Goal: Task Accomplishment & Management: Manage account settings

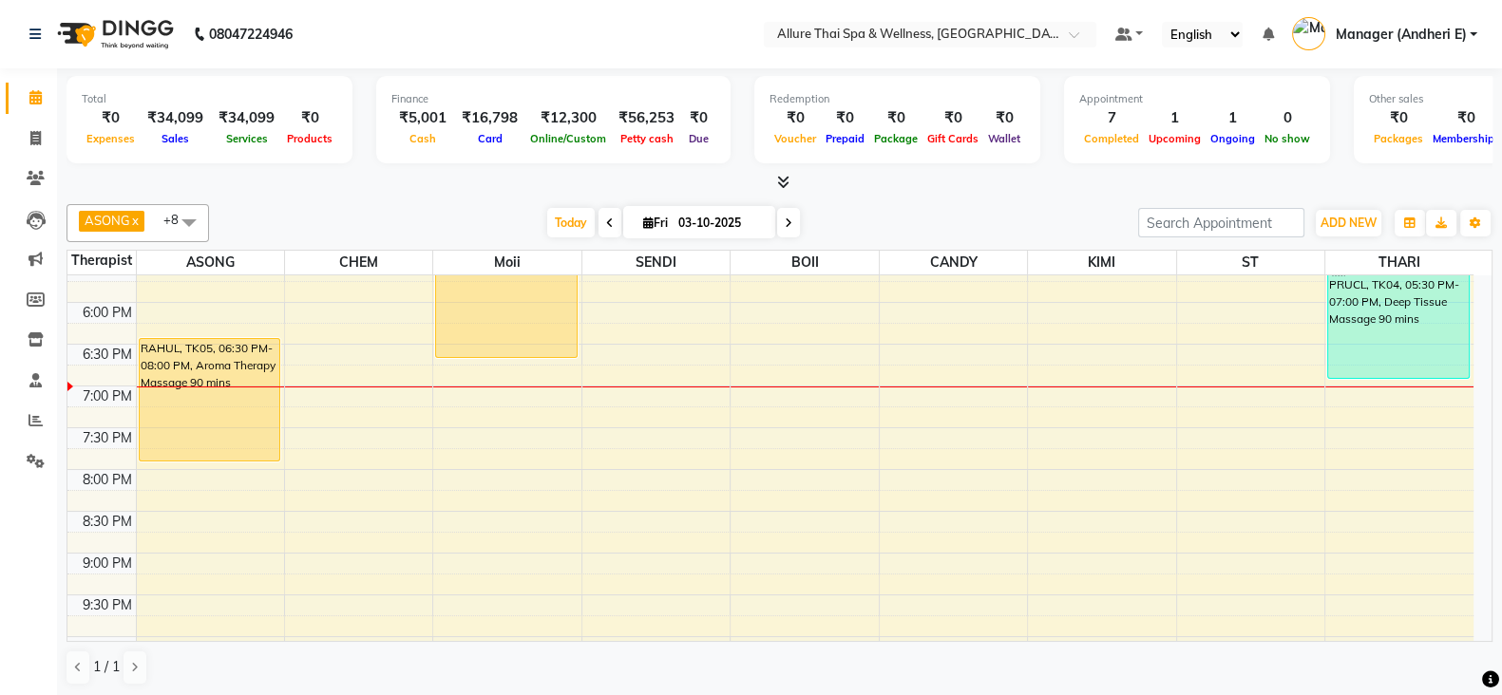
scroll to position [870, 0]
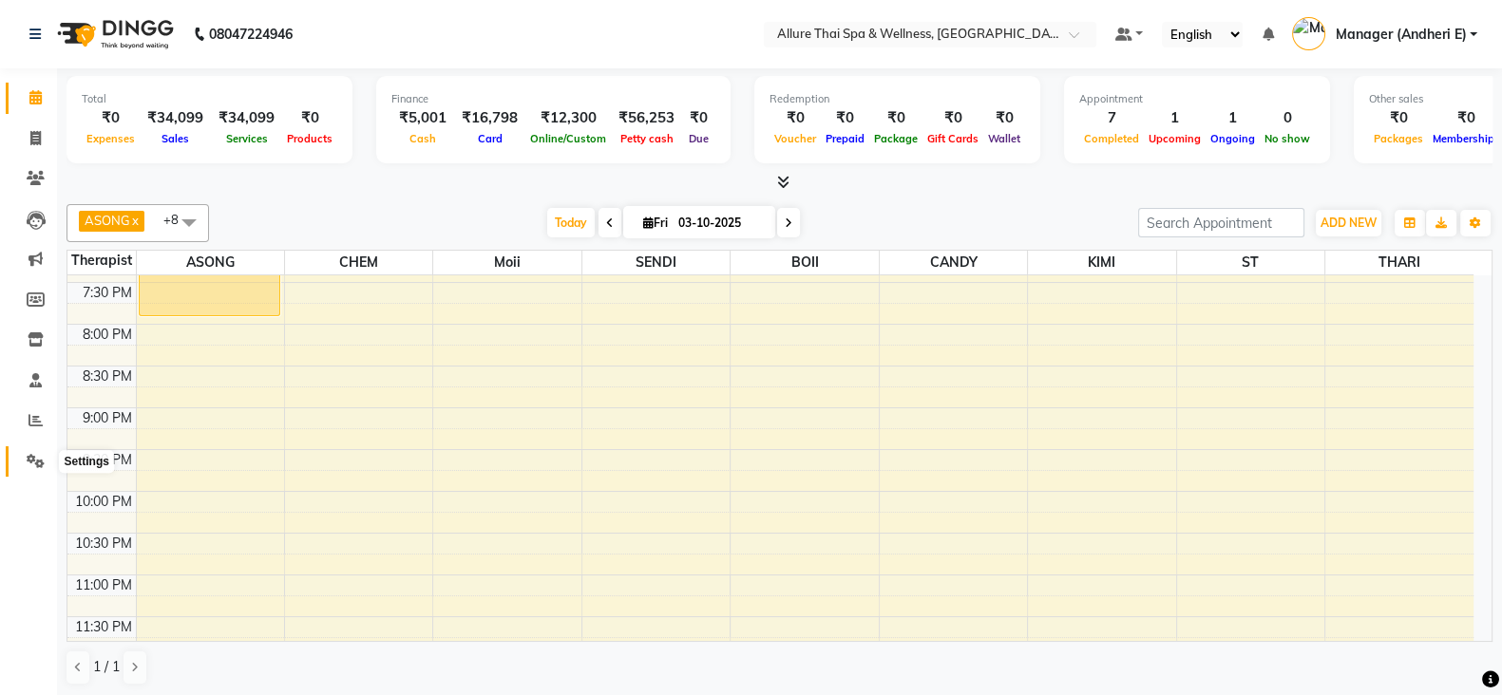
click at [31, 456] on icon at bounding box center [36, 461] width 18 height 14
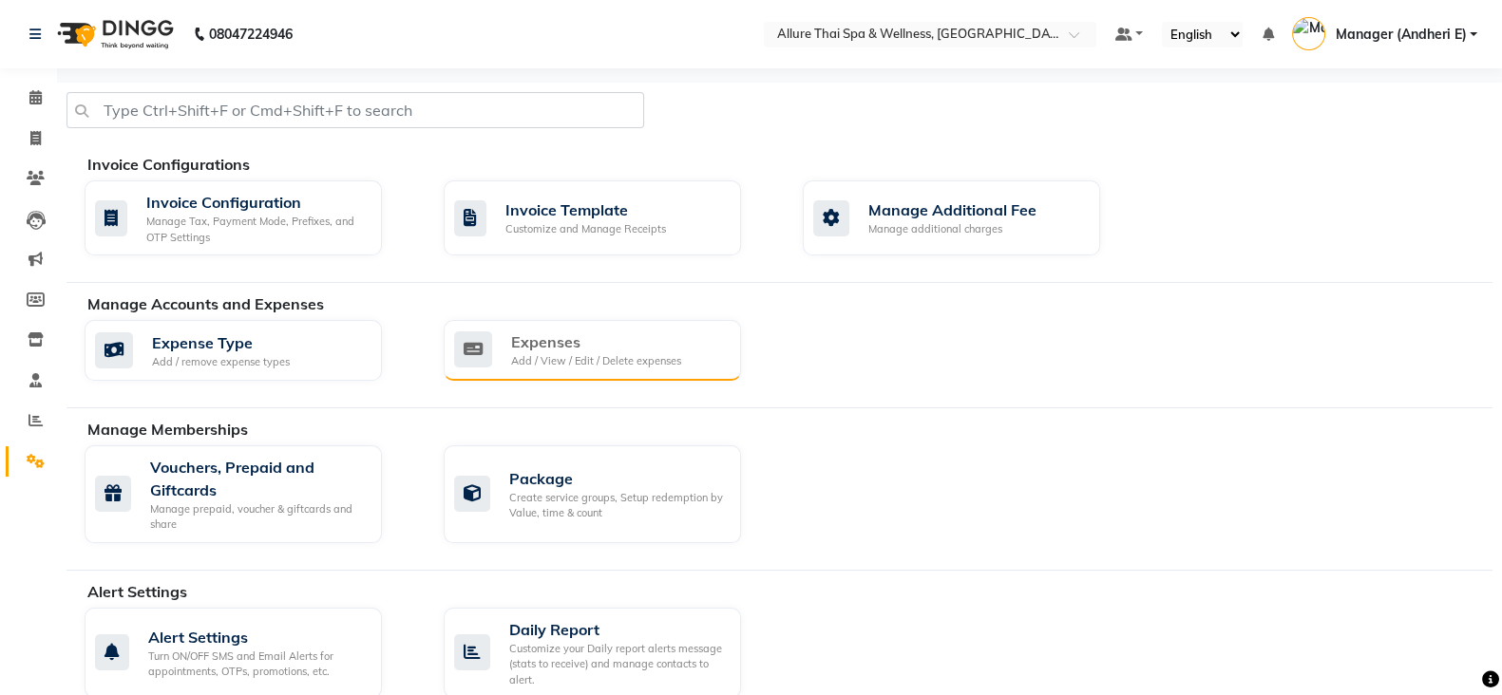
click at [583, 353] on div "Add / View / Edit / Delete expenses" at bounding box center [596, 361] width 170 height 16
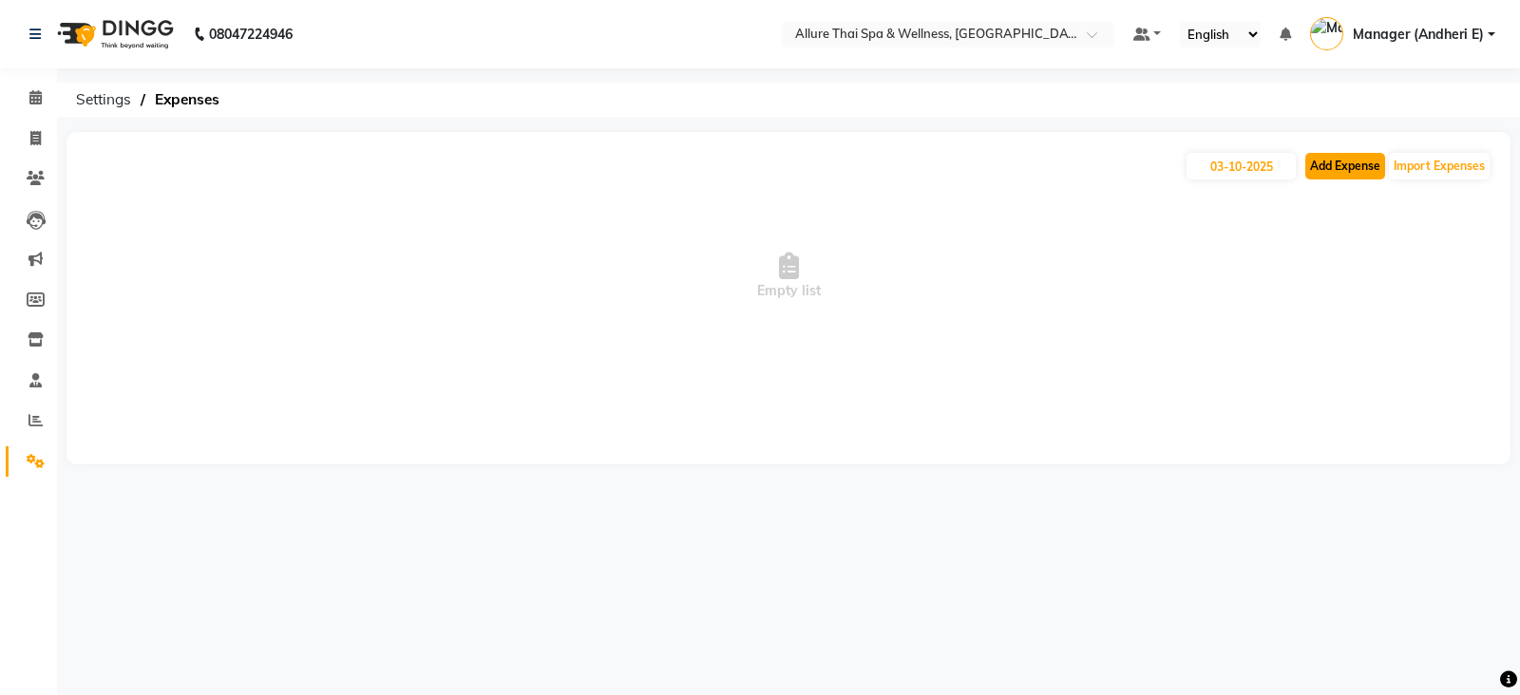
click at [1348, 166] on button "Add Expense" at bounding box center [1345, 166] width 80 height 27
select select "1"
select select "5881"
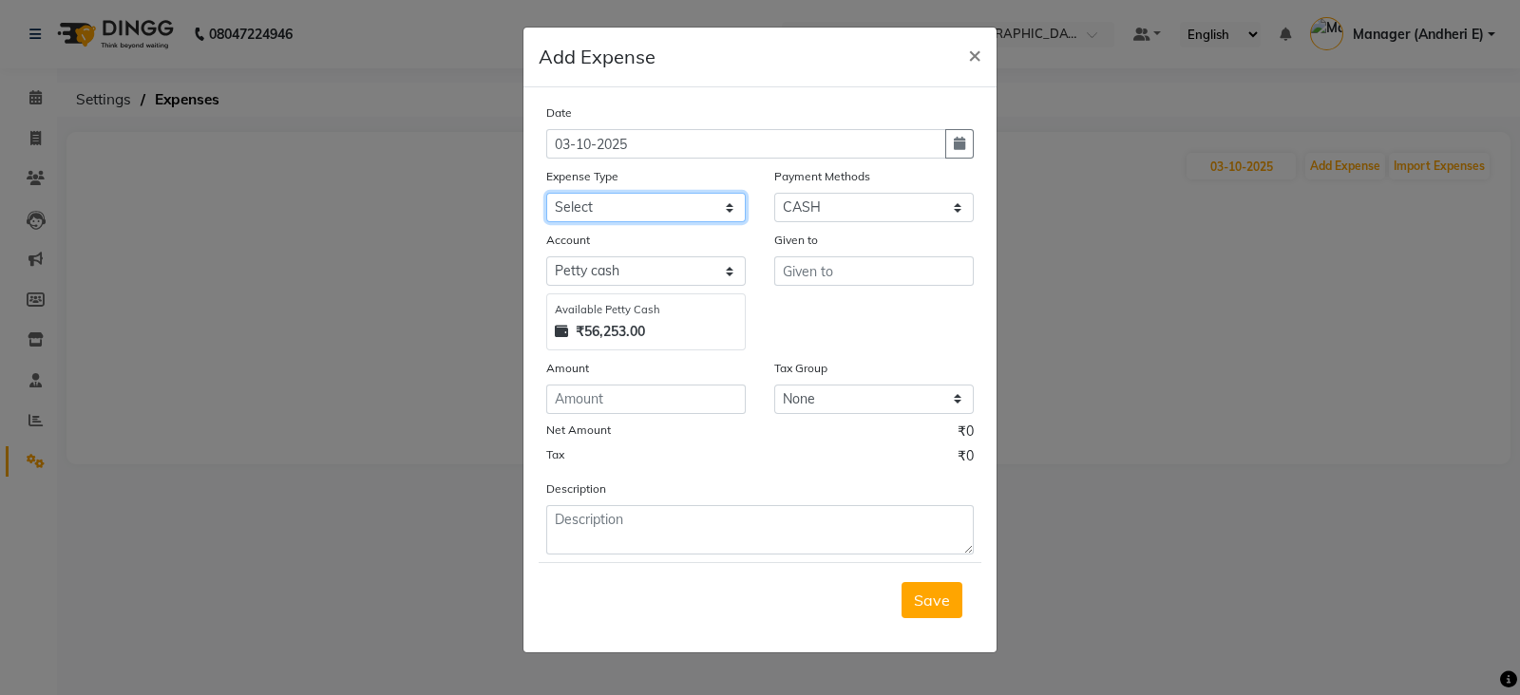
click at [686, 200] on select "Select Advance Salary Advertising and Marketing Expenses Bank charges Car maint…" at bounding box center [645, 207] width 199 height 29
select select "21354"
click at [546, 195] on select "Select Advance Salary Advertising and Marketing Expenses Bank charges Car maint…" at bounding box center [645, 207] width 199 height 29
click at [860, 273] on input "text" at bounding box center [873, 270] width 199 height 29
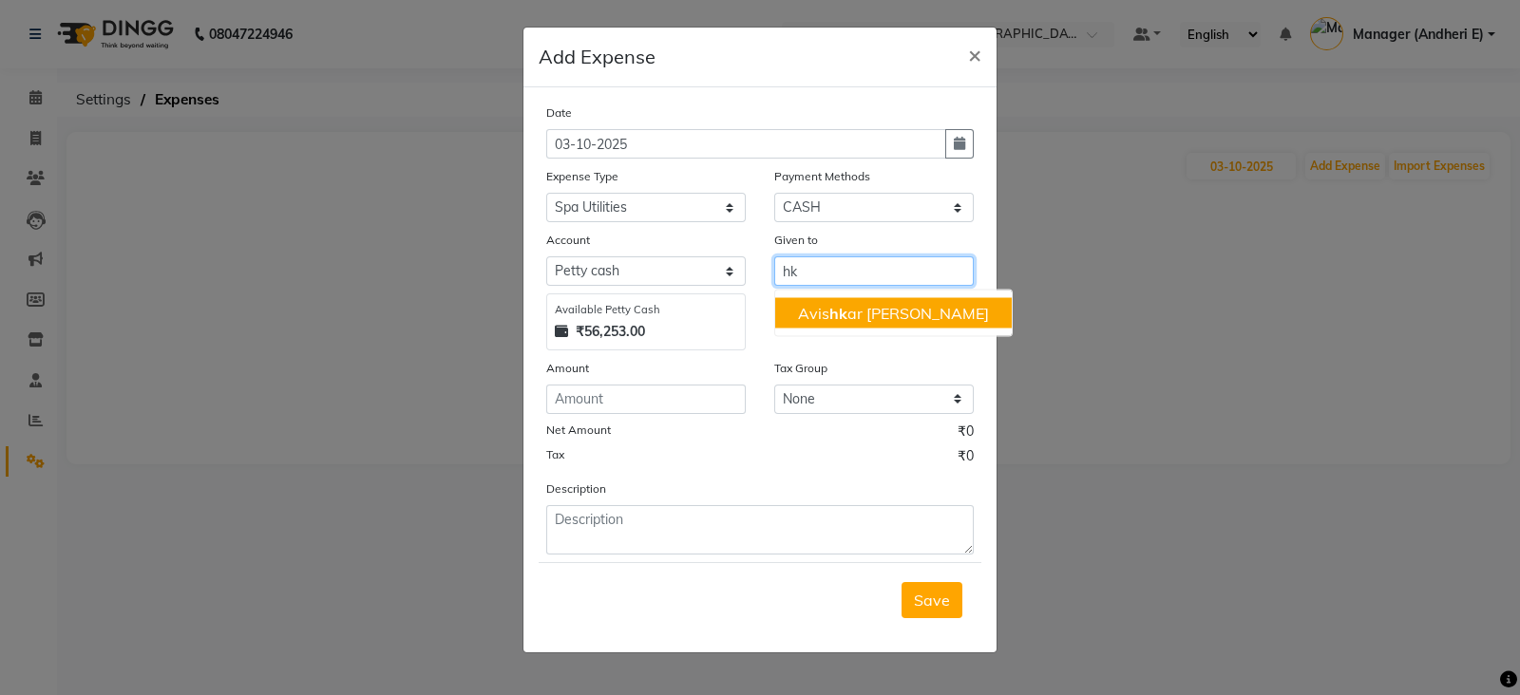
type input "hk"
click at [562, 401] on input "number" at bounding box center [645, 399] width 199 height 29
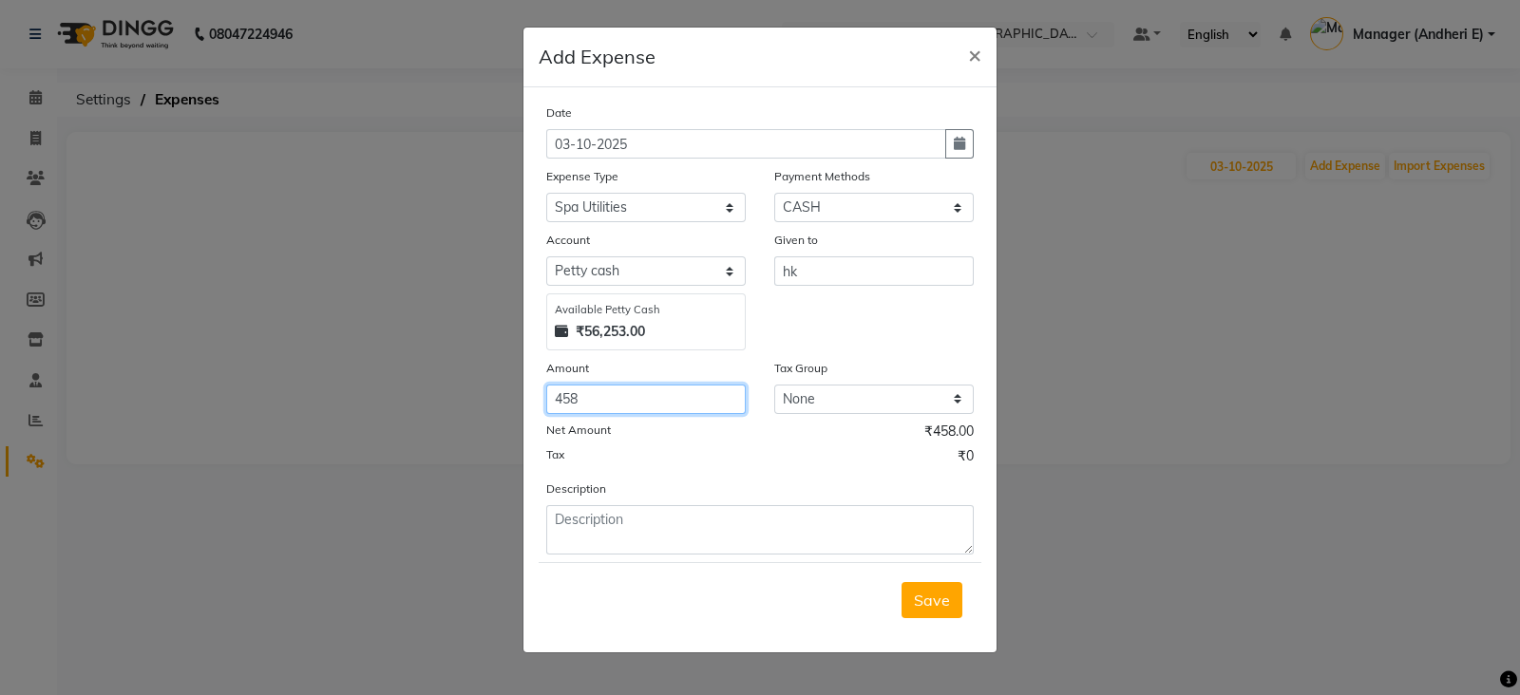
type input "458"
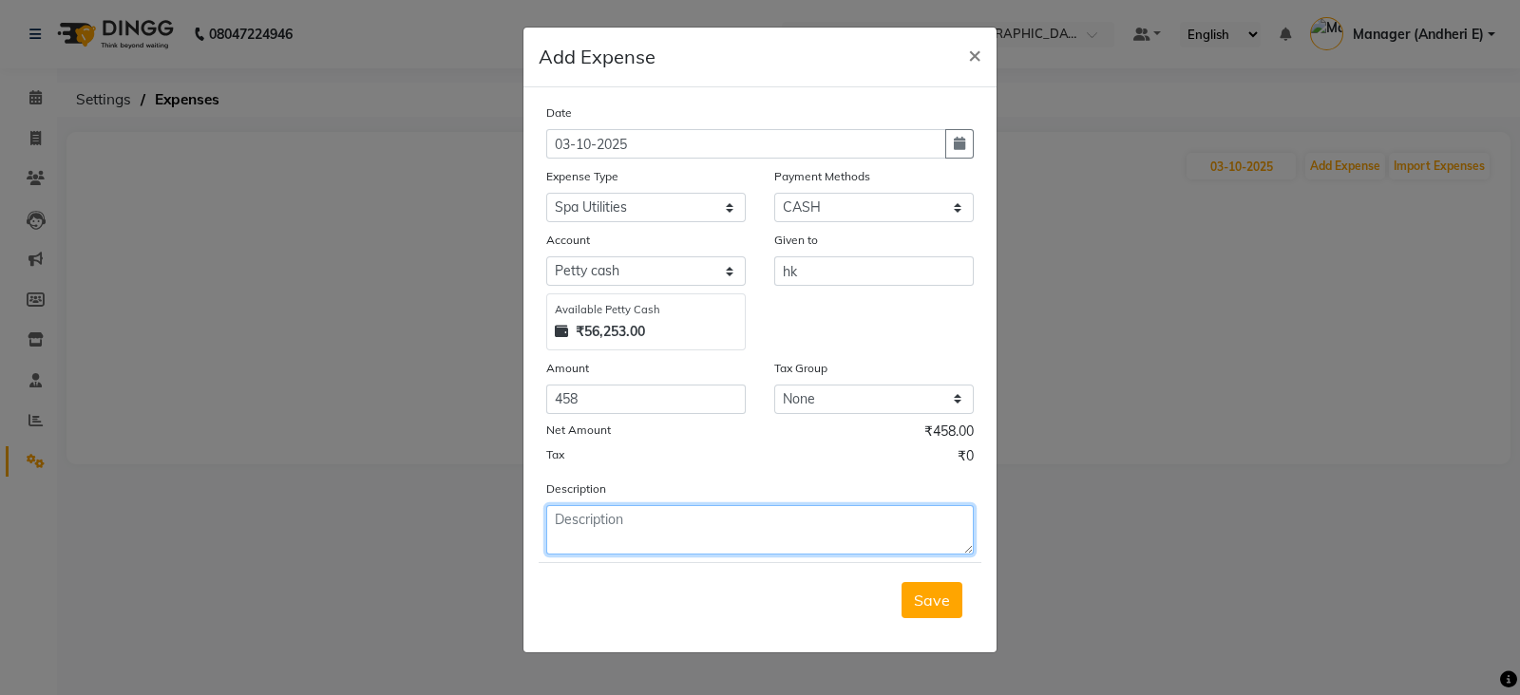
click at [587, 530] on textarea at bounding box center [759, 529] width 427 height 49
type textarea "battres, room freshner"
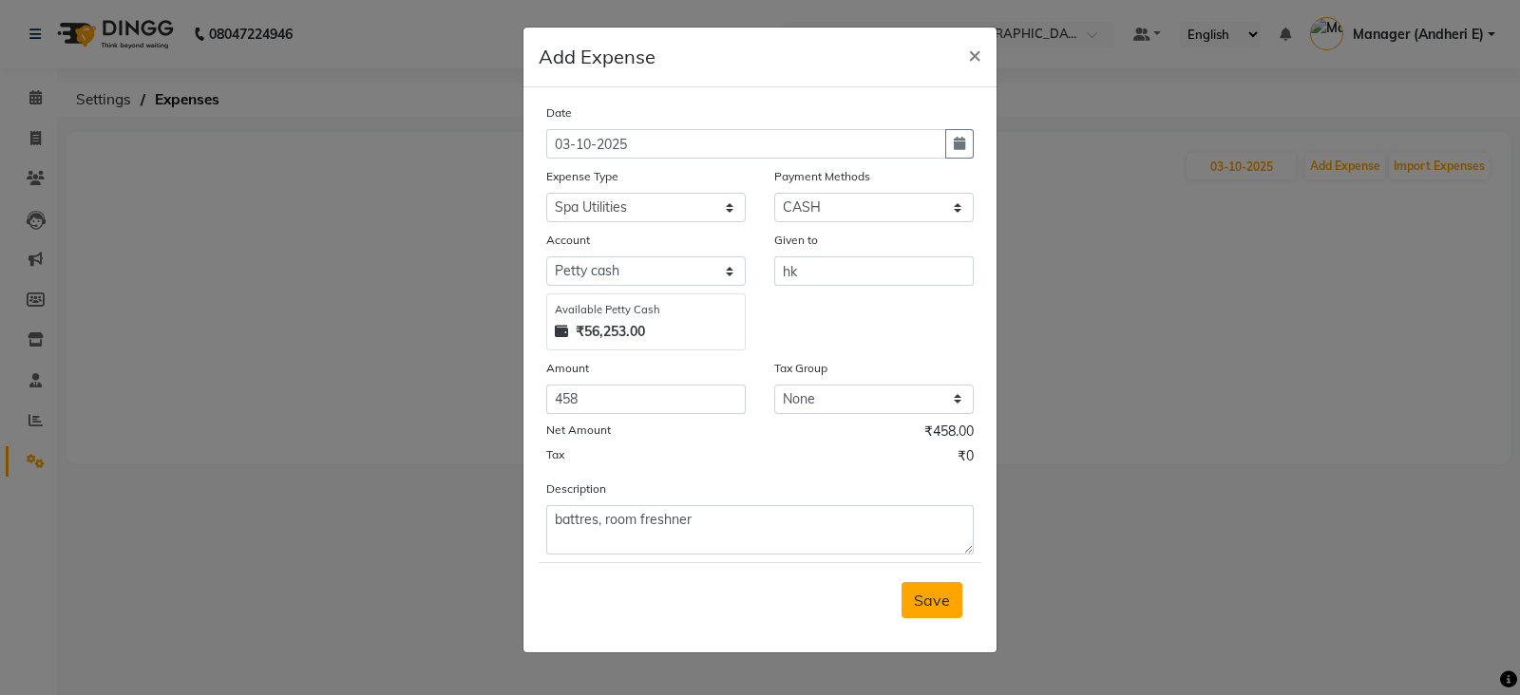
click at [947, 603] on span "Save" at bounding box center [932, 600] width 36 height 19
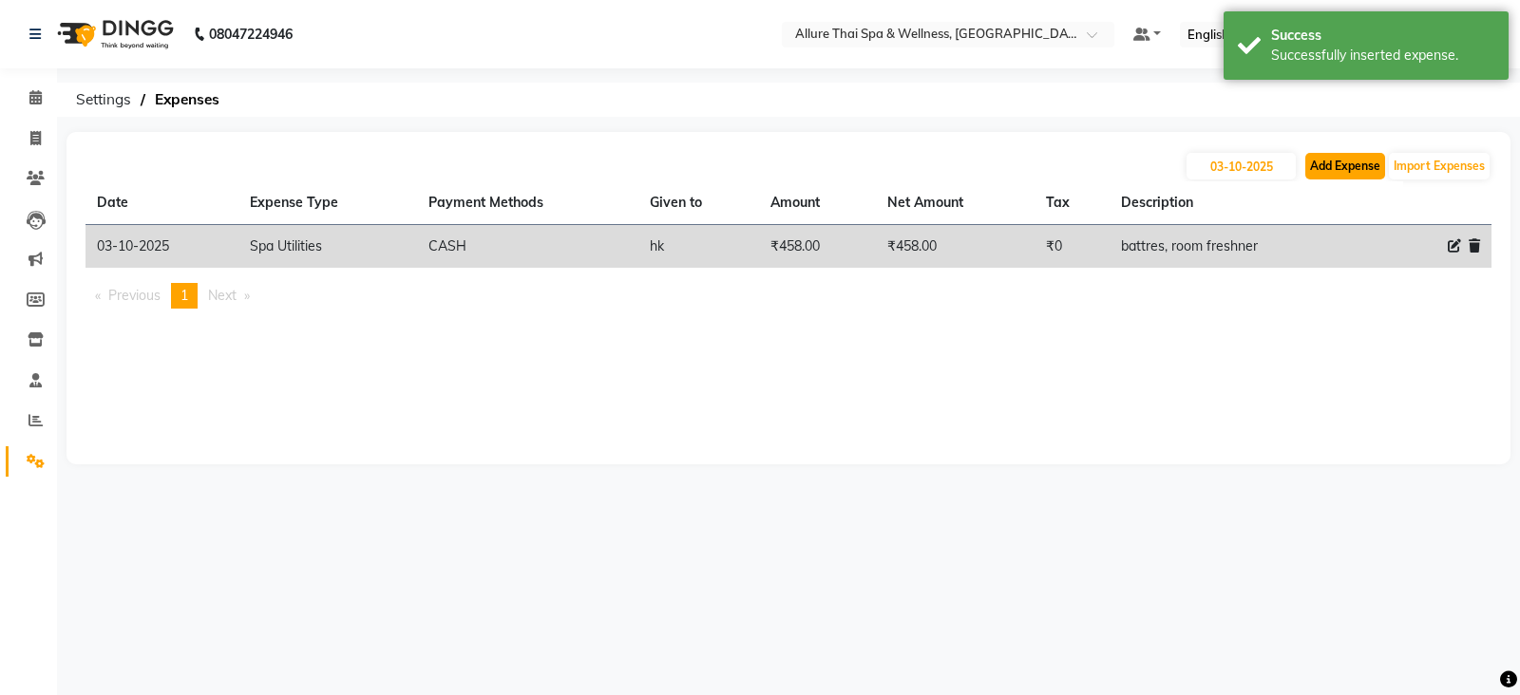
click at [1355, 161] on button "Add Expense" at bounding box center [1345, 166] width 80 height 27
select select "1"
select select "5881"
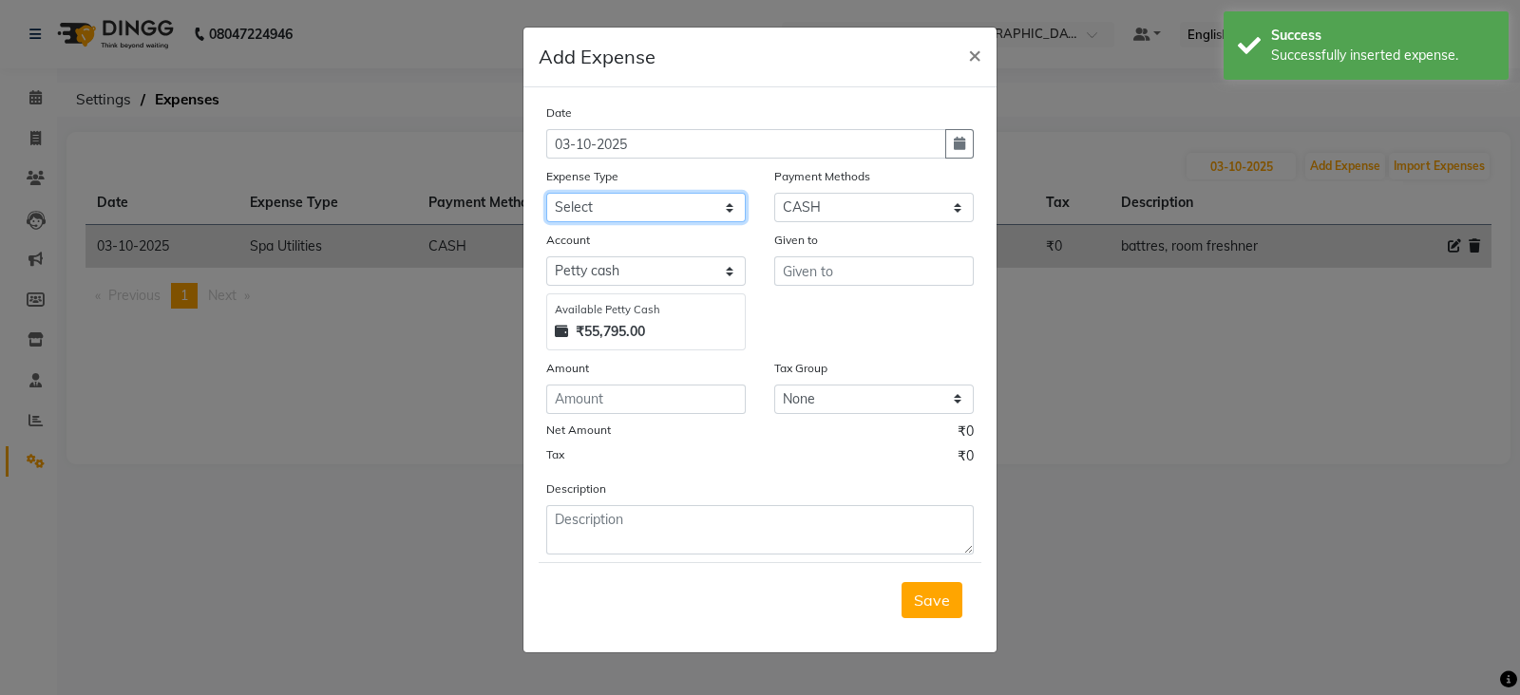
click at [622, 211] on select "Select Advance Salary Advertising and Marketing Expenses Bank charges Car maint…" at bounding box center [645, 207] width 199 height 29
select select "21354"
click at [546, 195] on select "Select Advance Salary Advertising and Marketing Expenses Bank charges Car maint…" at bounding box center [645, 207] width 199 height 29
click at [853, 273] on input "text" at bounding box center [873, 270] width 199 height 29
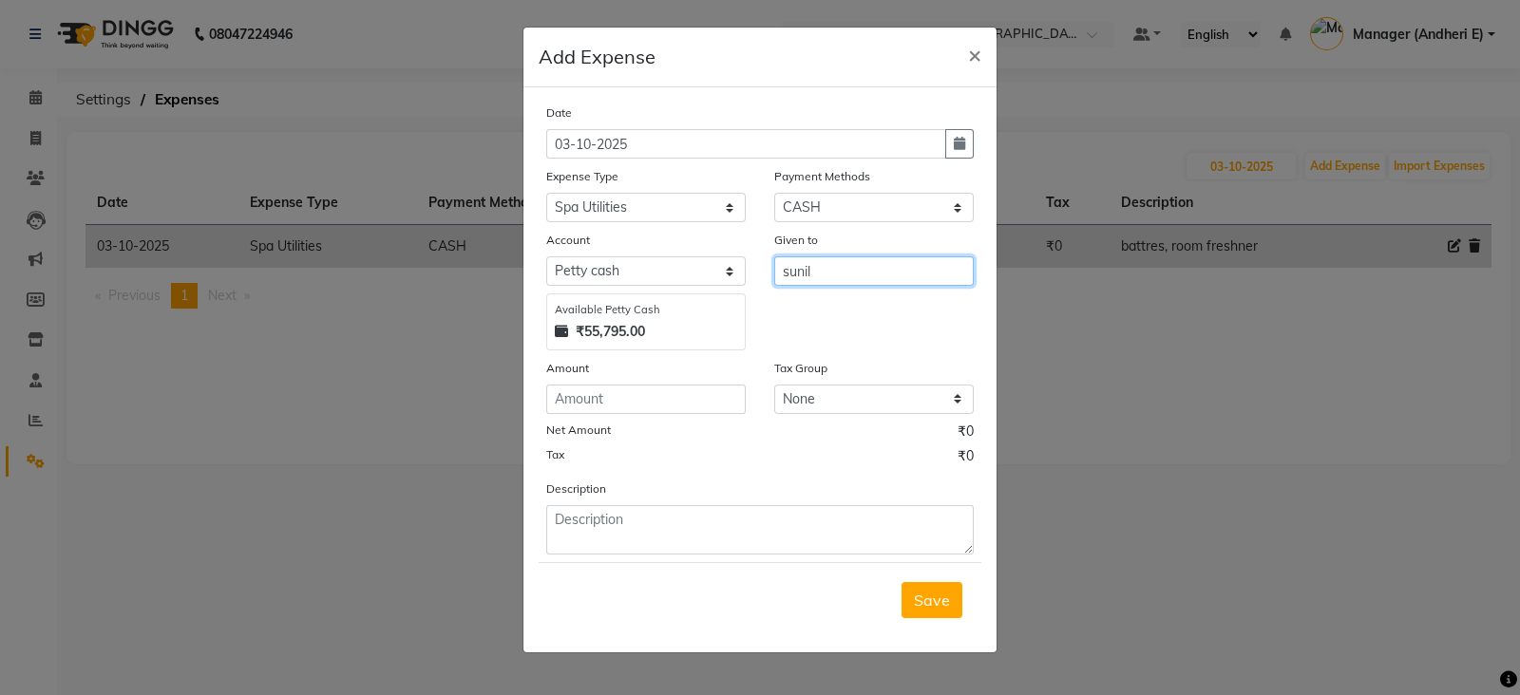
type input "sunil"
click at [585, 404] on input "number" at bounding box center [645, 399] width 199 height 29
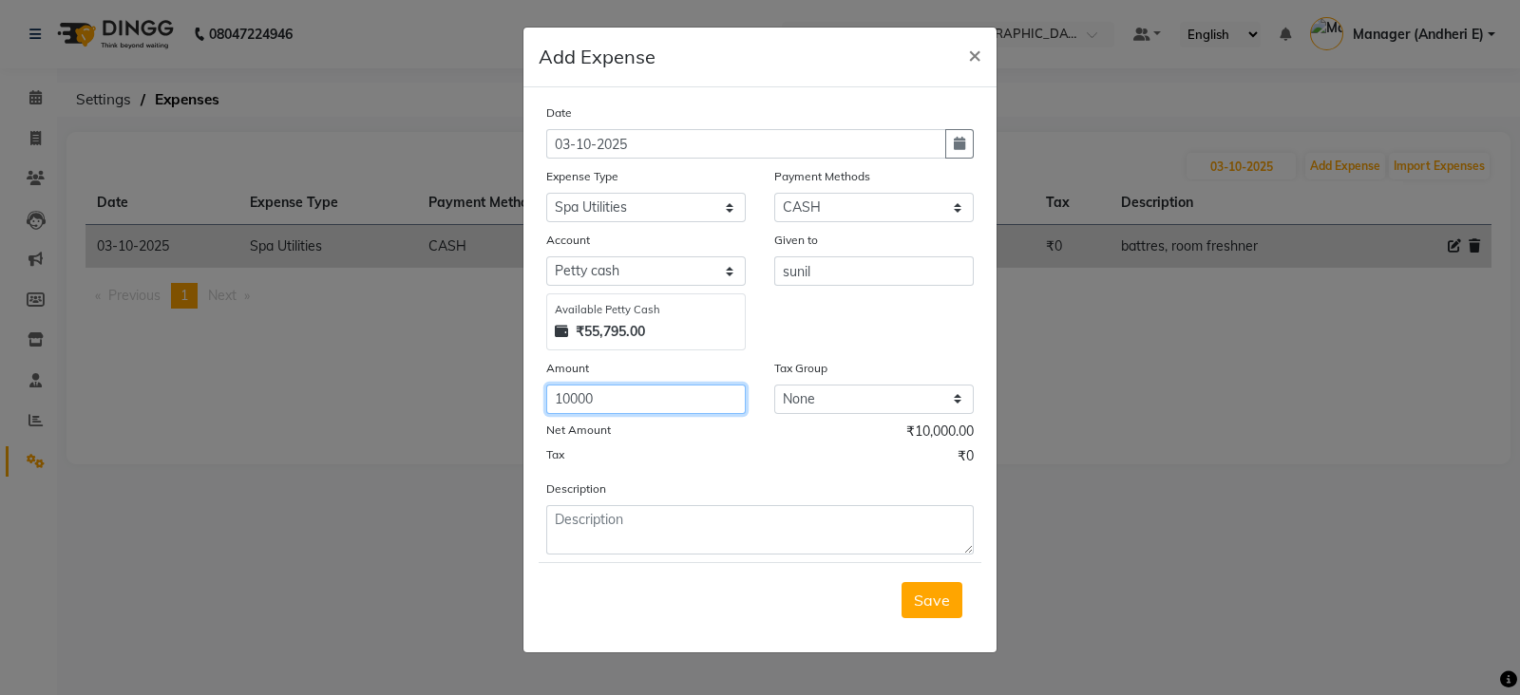
type input "10000"
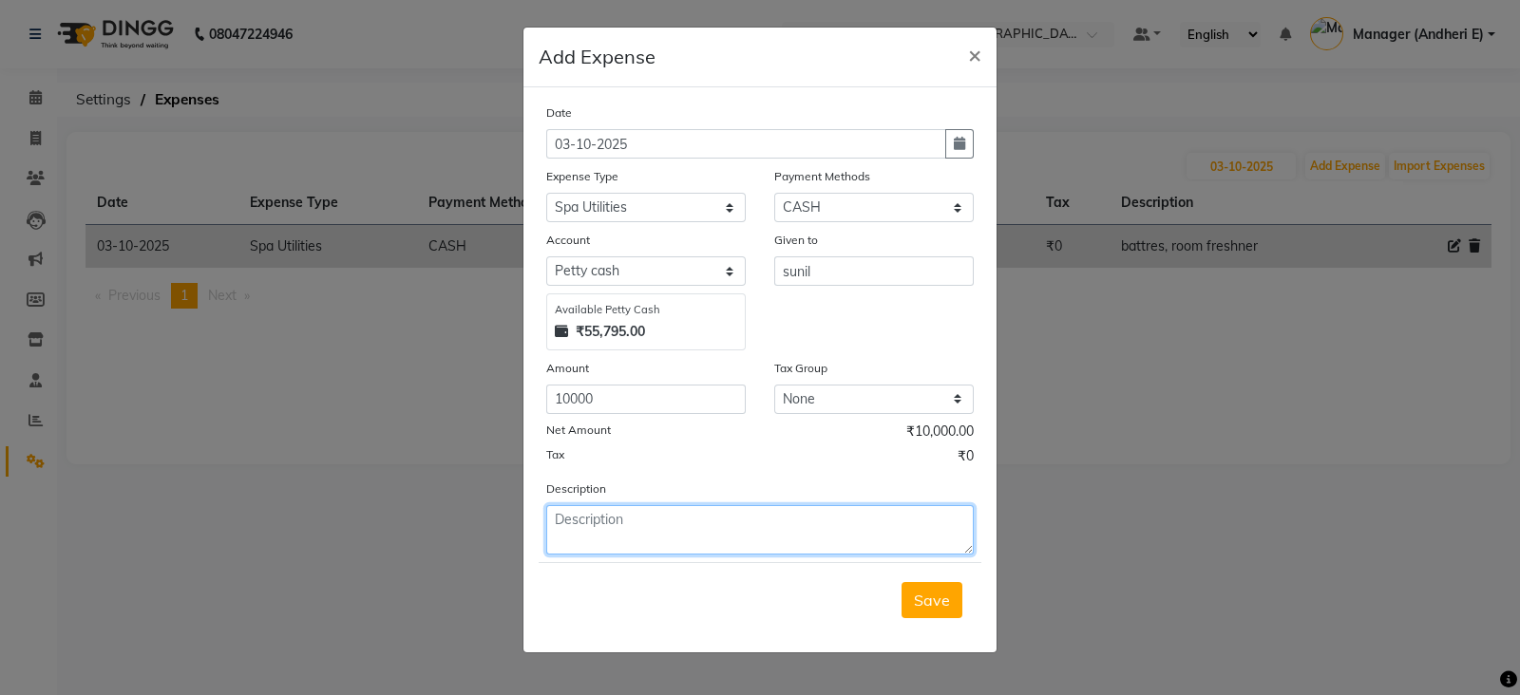
click at [571, 532] on textarea at bounding box center [759, 529] width 427 height 49
type textarea "laundry bill for two month"
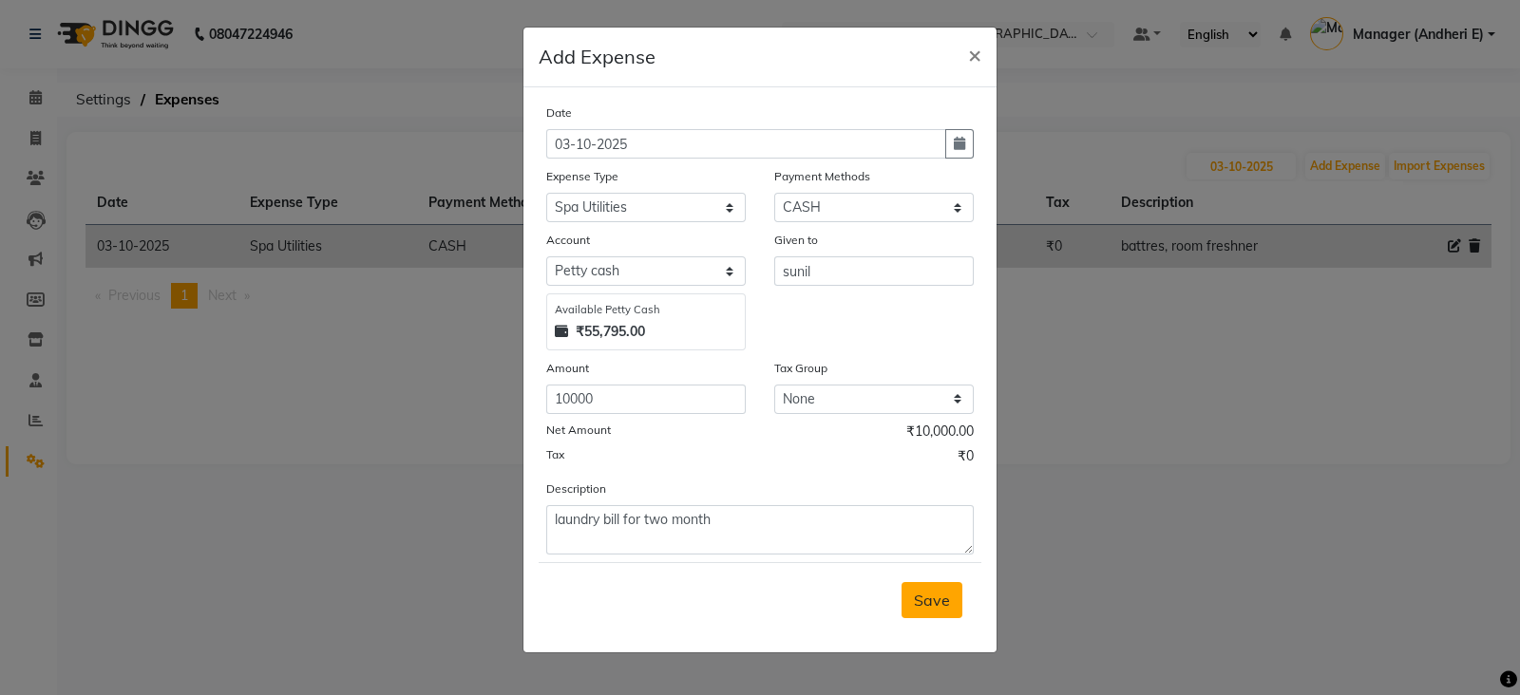
click at [923, 610] on span "Save" at bounding box center [932, 600] width 36 height 19
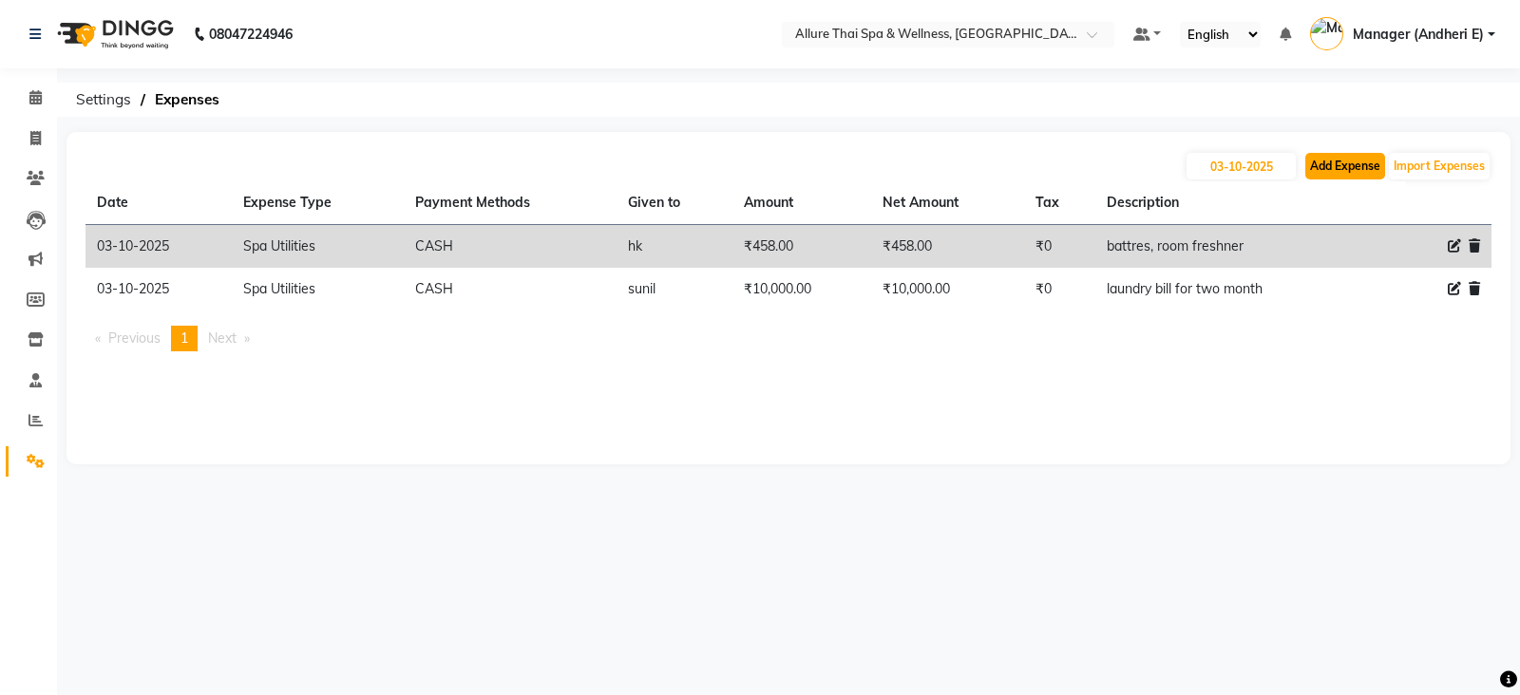
click at [1352, 164] on button "Add Expense" at bounding box center [1345, 166] width 80 height 27
select select "1"
select select "5881"
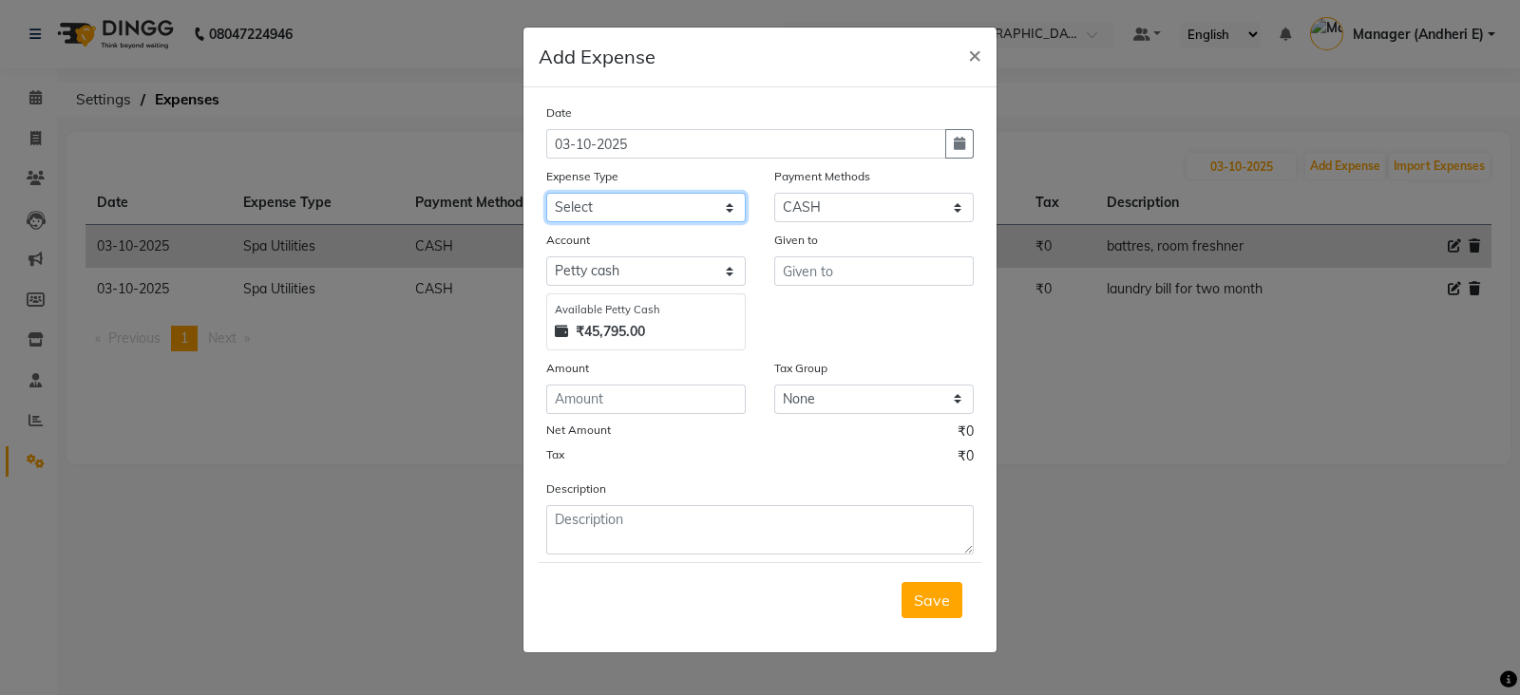
click at [617, 209] on select "Select Advance Salary Advertising and Marketing Expenses Bank charges Car maint…" at bounding box center [645, 207] width 199 height 29
select select "19829"
click at [546, 195] on select "Select Advance Salary Advertising and Marketing Expenses Bank charges Car maint…" at bounding box center [645, 207] width 199 height 29
click at [838, 282] on input "text" at bounding box center [873, 270] width 199 height 29
type input "scurity"
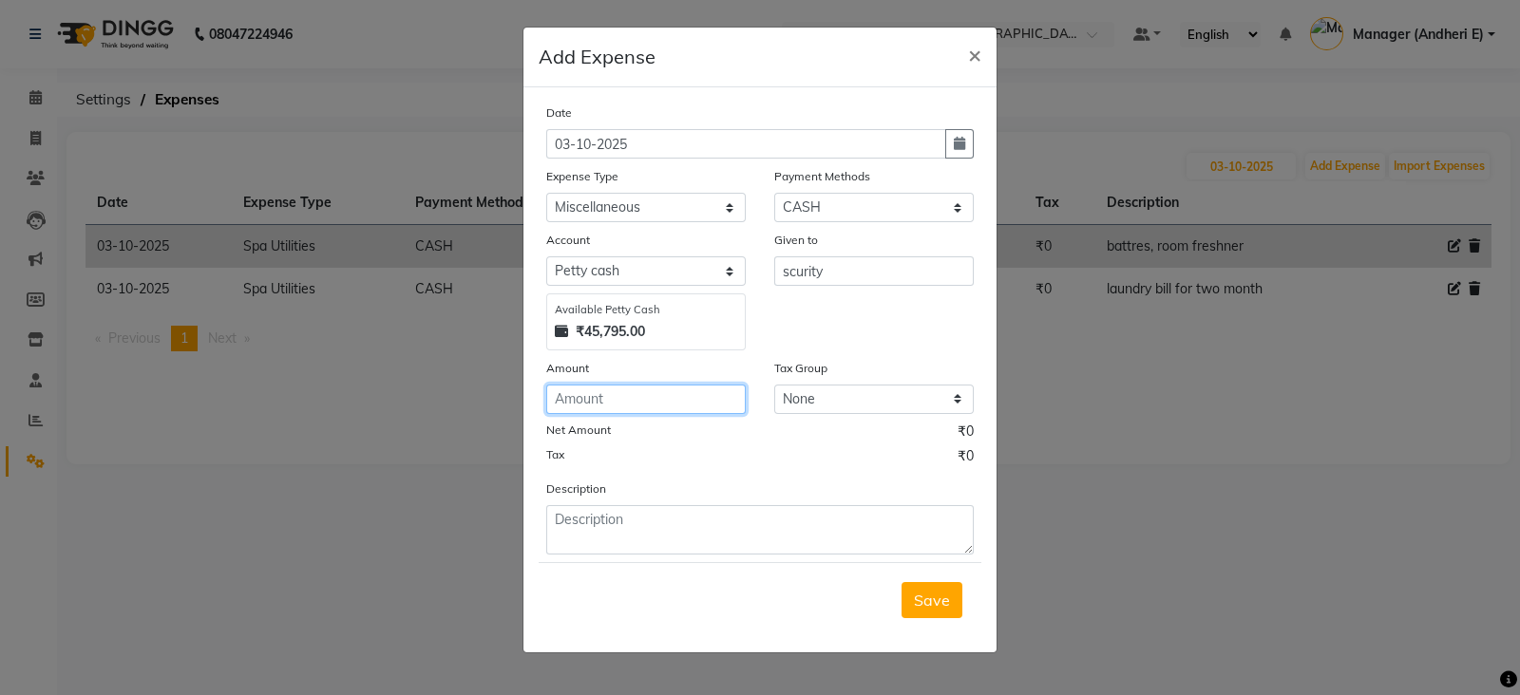
click at [601, 401] on input "number" at bounding box center [645, 399] width 199 height 29
type input "150"
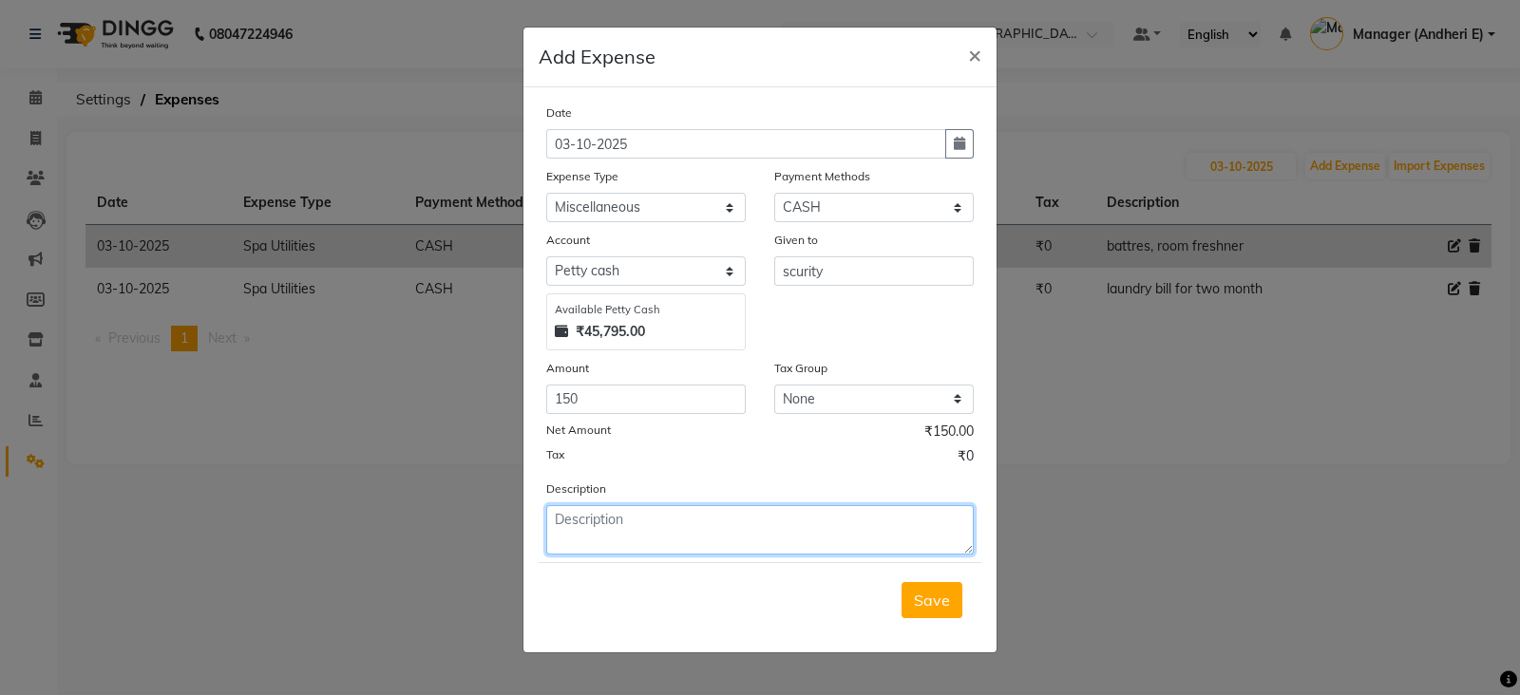
click at [617, 543] on textarea at bounding box center [759, 529] width 427 height 49
type textarea "scurity, laundry boy"
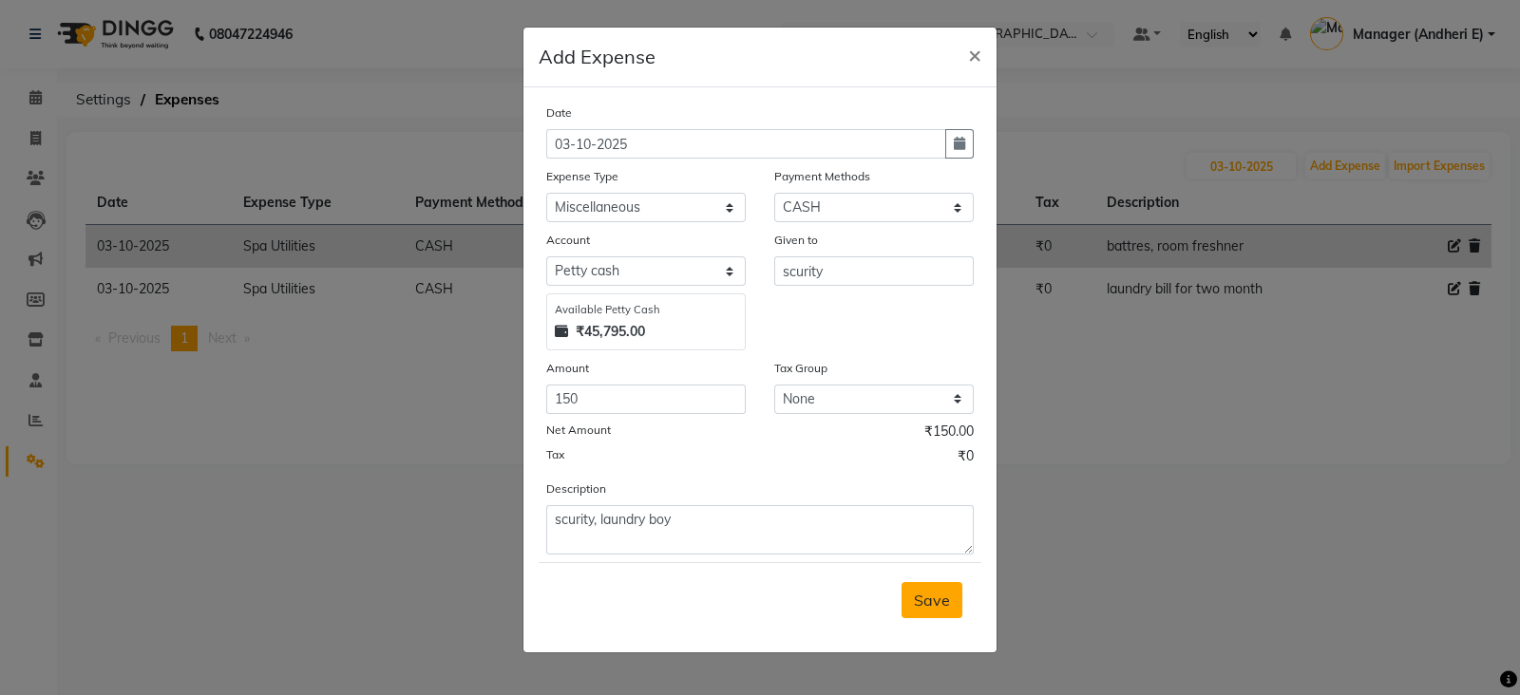
click at [945, 607] on span "Save" at bounding box center [932, 600] width 36 height 19
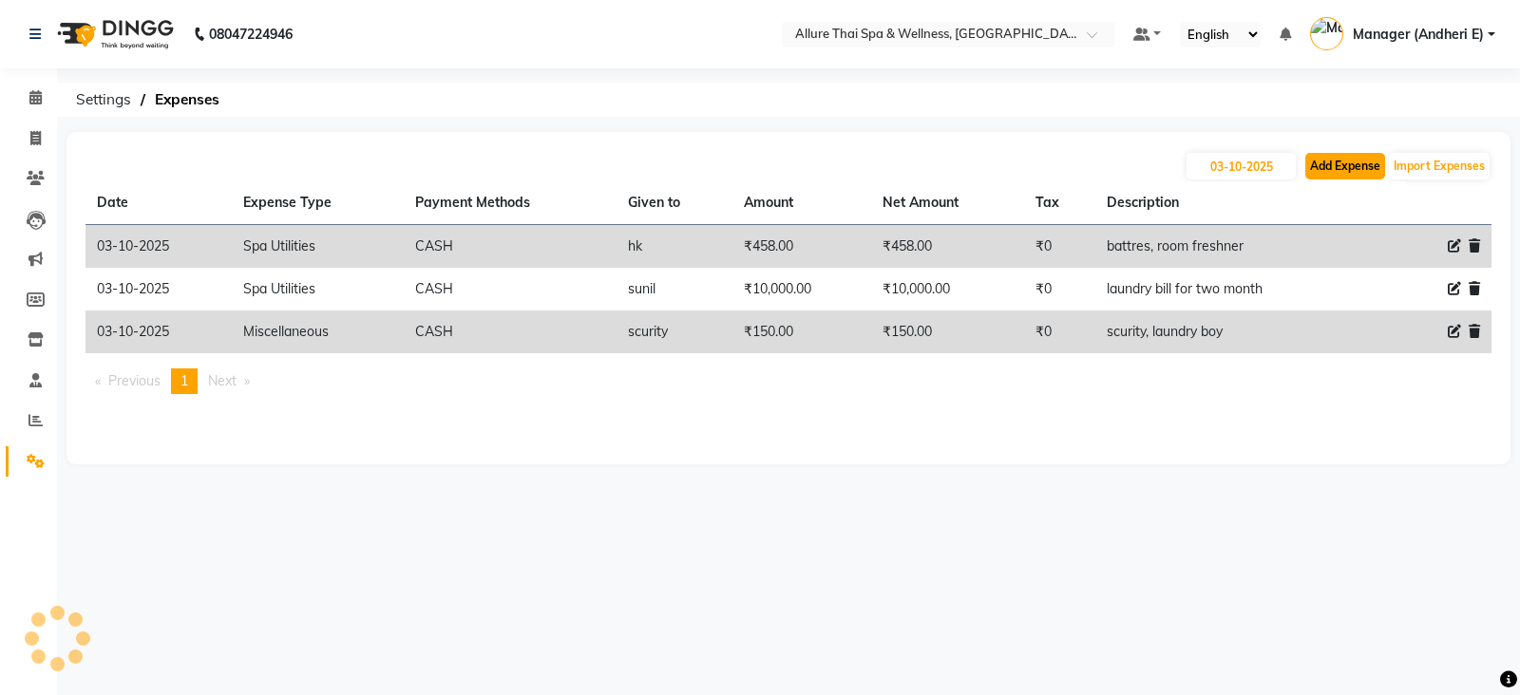
click at [1349, 167] on button "Add Expense" at bounding box center [1345, 166] width 80 height 27
select select "1"
select select "5881"
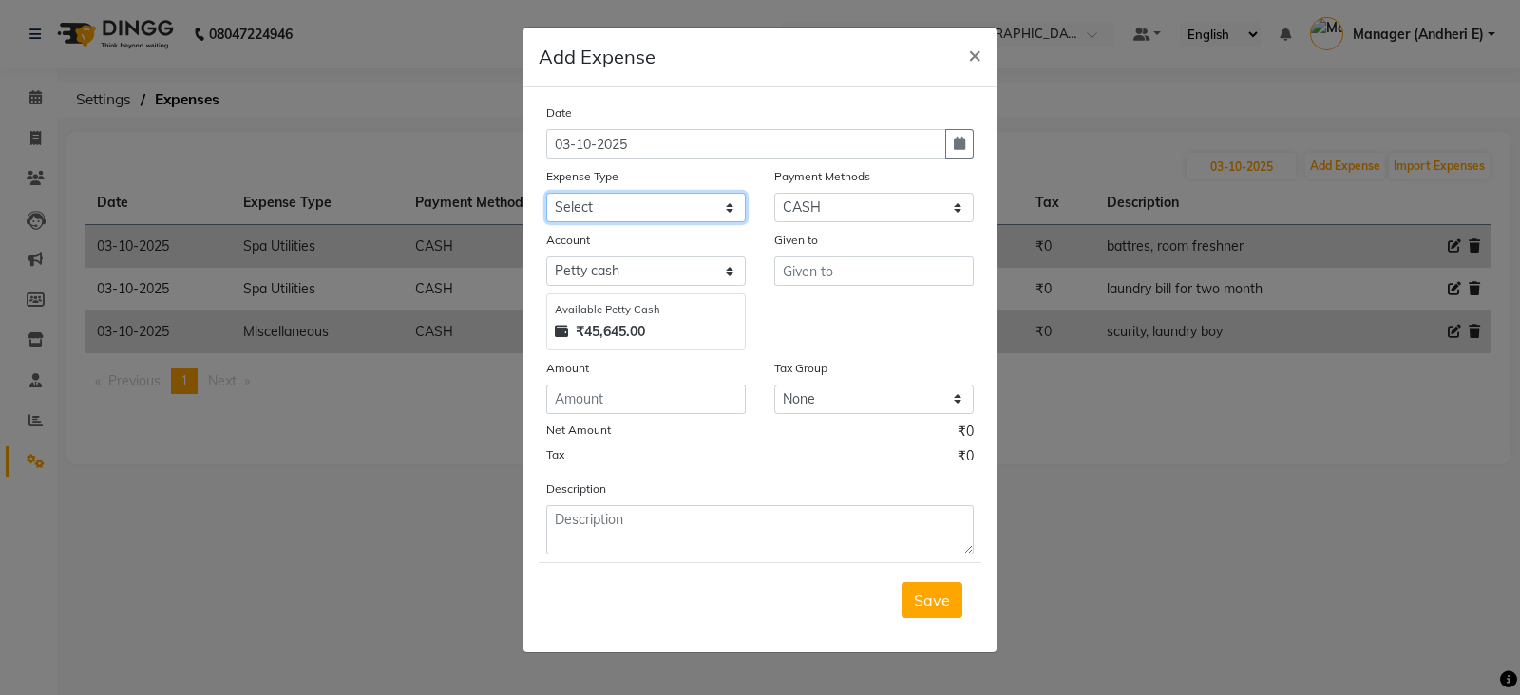
click at [690, 214] on select "Select Advance Salary Advertising and Marketing Expenses Bank charges Car maint…" at bounding box center [645, 207] width 199 height 29
select select "21354"
click at [546, 195] on select "Select Advance Salary Advertising and Marketing Expenses Bank charges Car maint…" at bounding box center [645, 207] width 199 height 29
click at [839, 277] on input "text" at bounding box center [873, 270] width 199 height 29
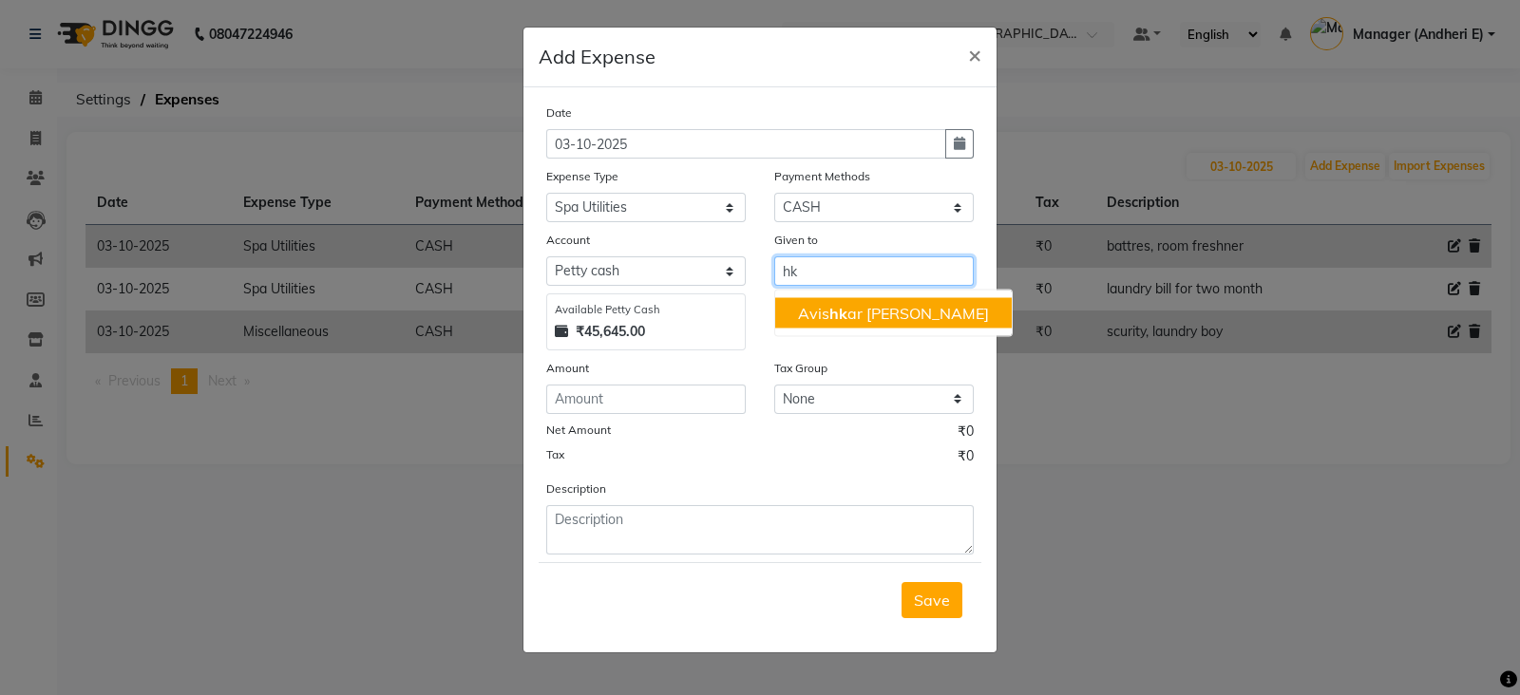
type input "hk"
click at [574, 412] on input "number" at bounding box center [645, 399] width 199 height 29
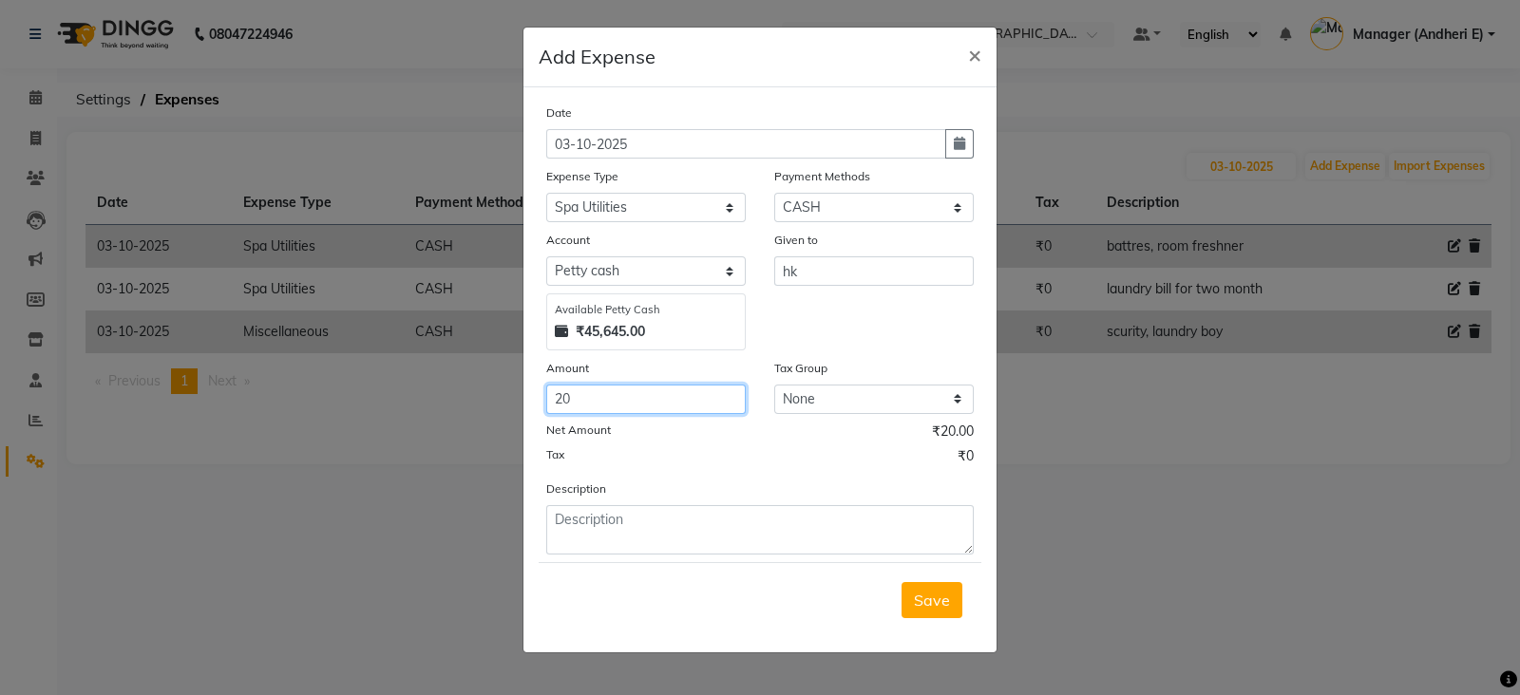
type input "20"
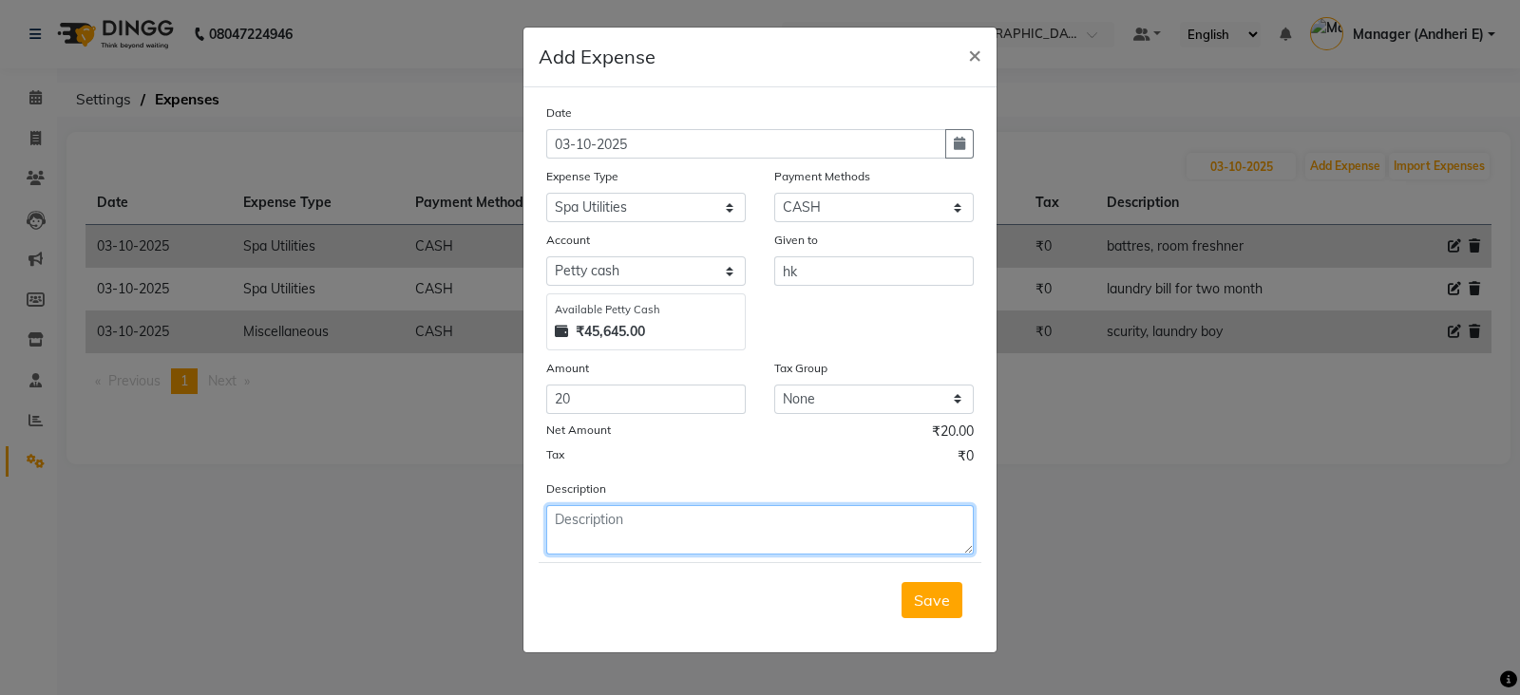
click at [607, 540] on textarea at bounding box center [759, 529] width 427 height 49
type textarea "note book"
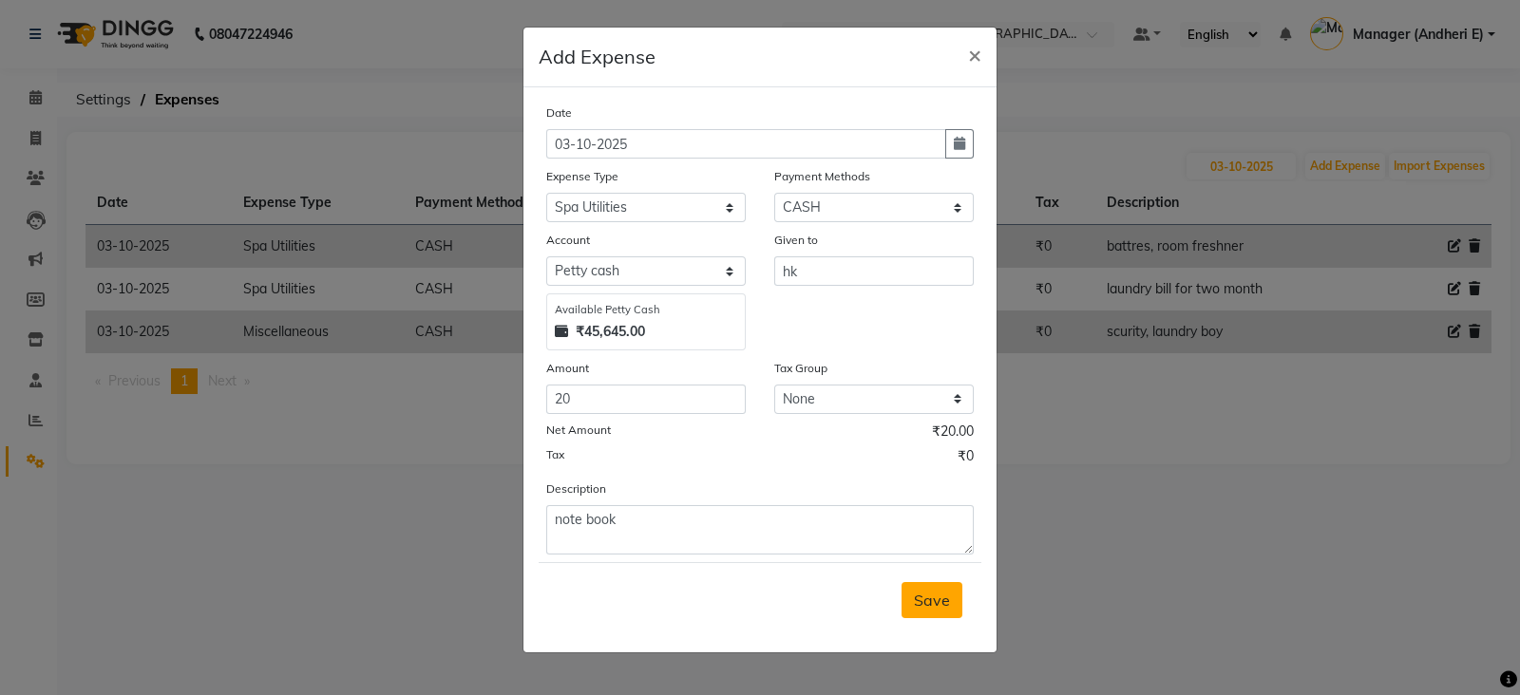
click at [929, 597] on span "Save" at bounding box center [932, 600] width 36 height 19
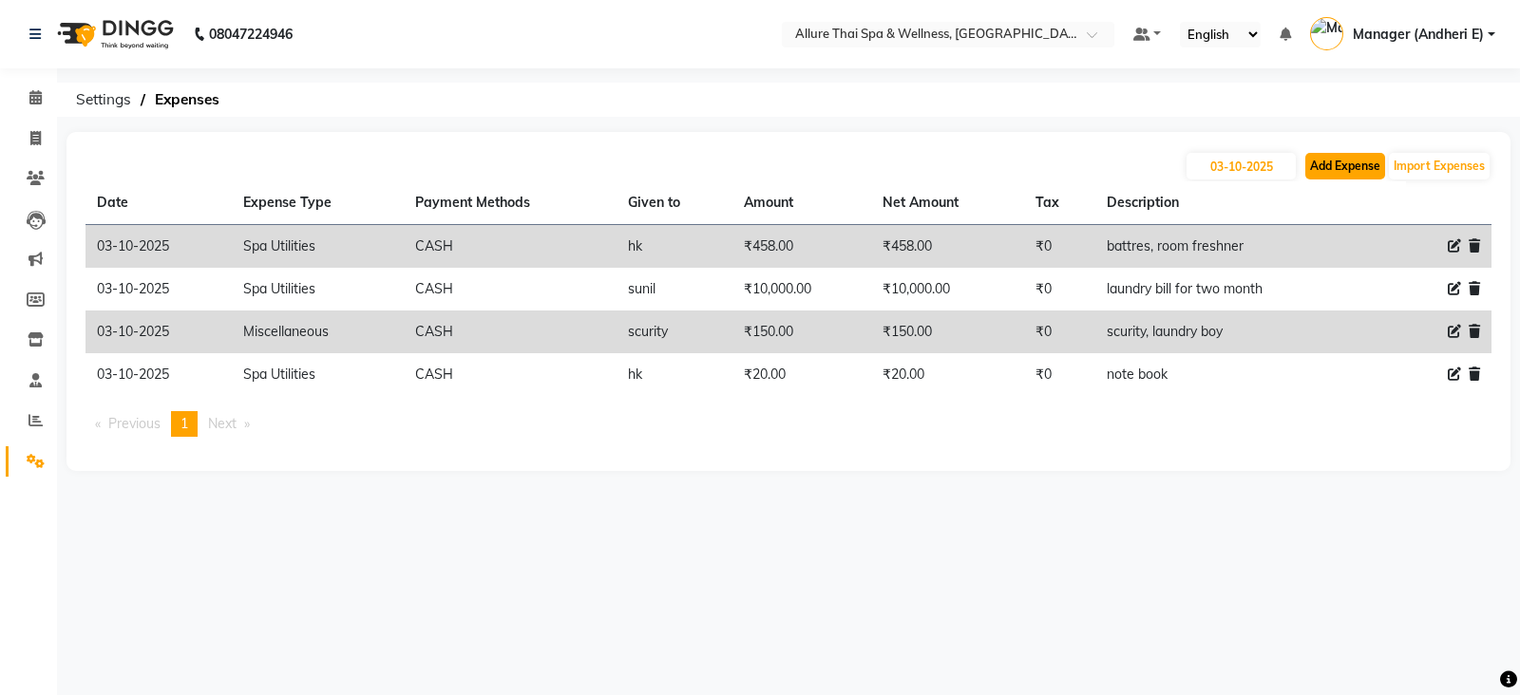
click at [1342, 158] on button "Add Expense" at bounding box center [1345, 166] width 80 height 27
select select "1"
select select "5881"
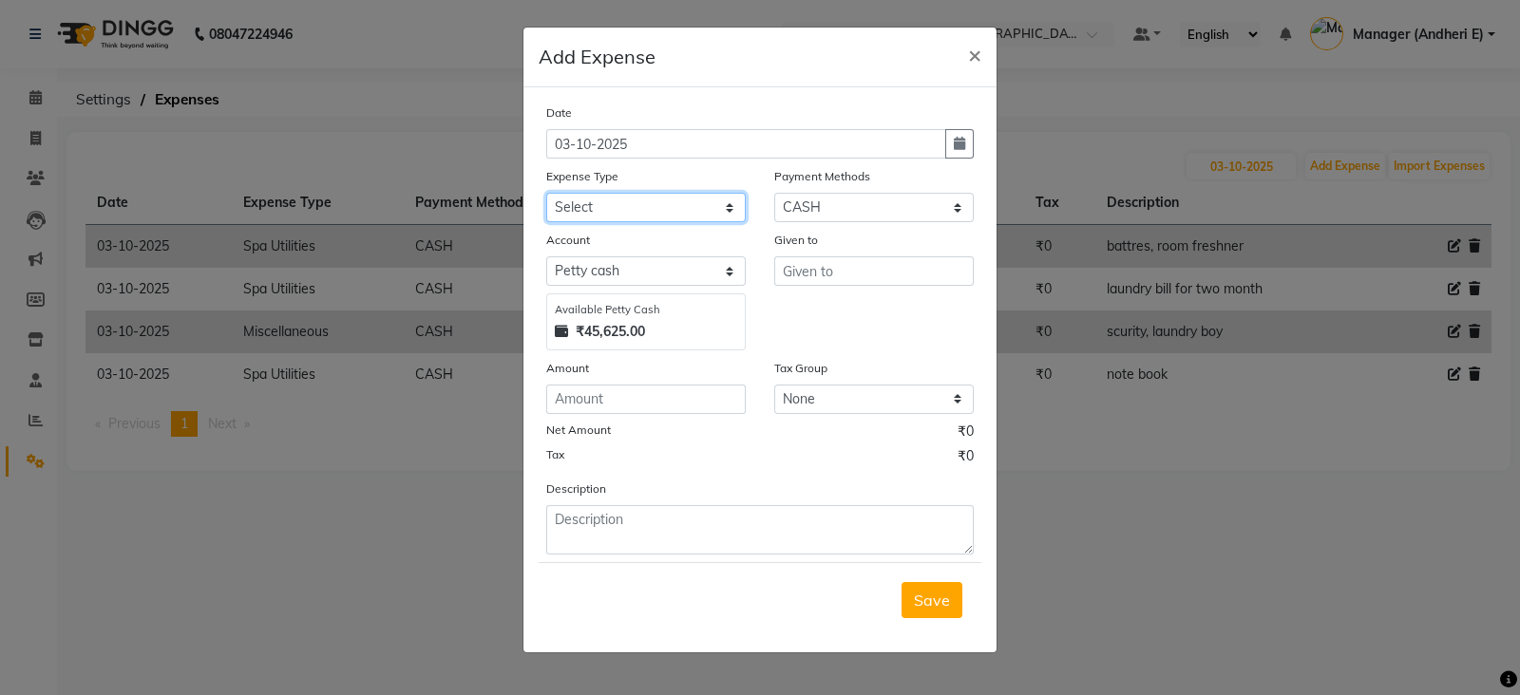
click at [693, 201] on select "Select Advance Salary Advertising and Marketing Expenses Bank charges Car maint…" at bounding box center [645, 207] width 199 height 29
select select "19837"
click at [546, 195] on select "Select Advance Salary Advertising and Marketing Expenses Bank charges Car maint…" at bounding box center [645, 207] width 199 height 29
click at [813, 280] on input "text" at bounding box center [873, 270] width 199 height 29
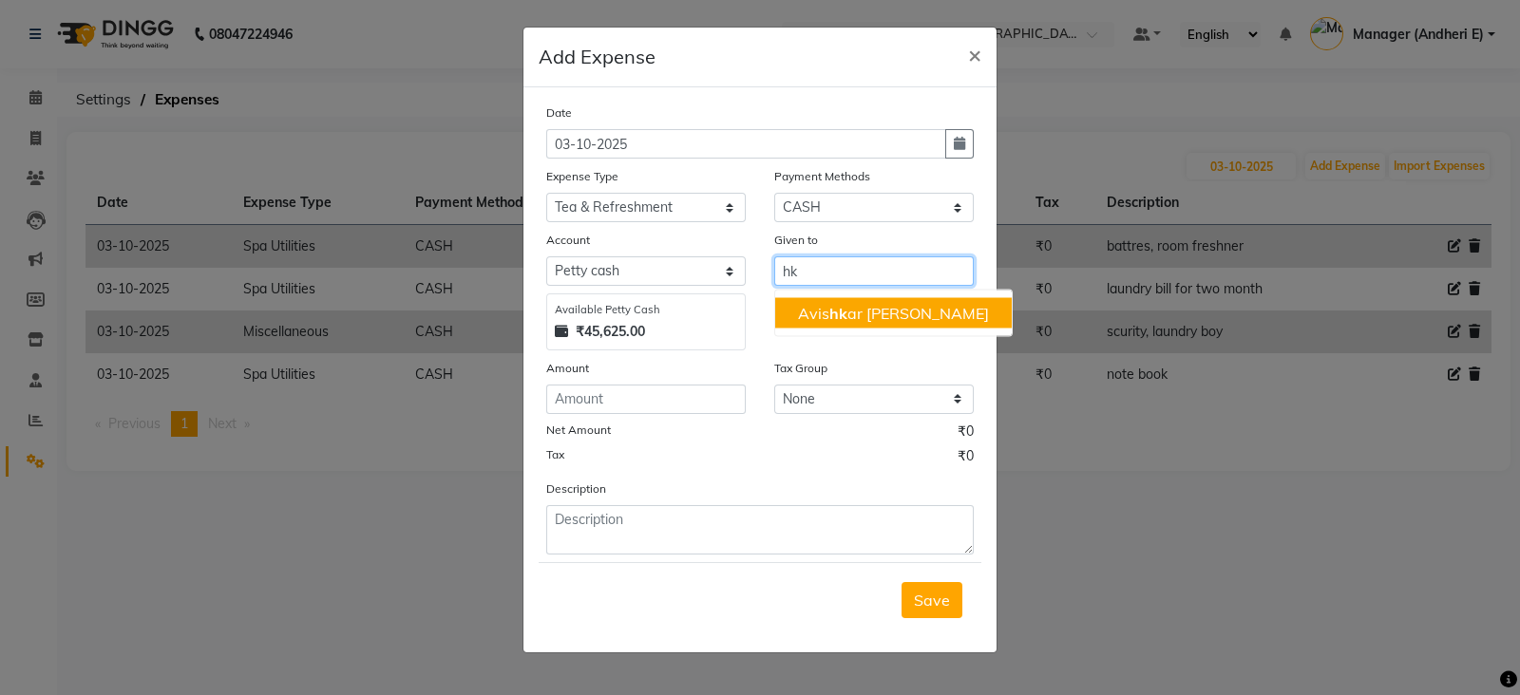
type input "hk"
click at [582, 400] on input "number" at bounding box center [645, 399] width 199 height 29
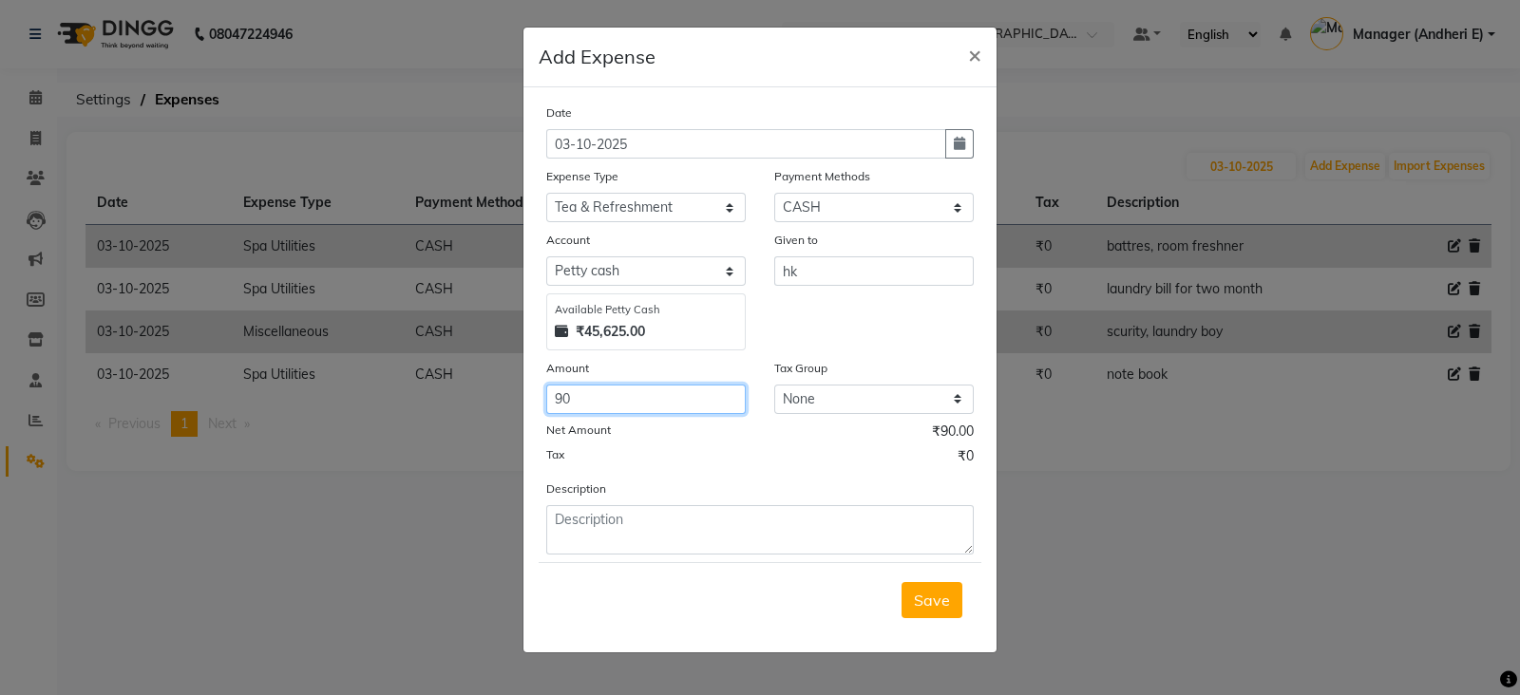
type input "90"
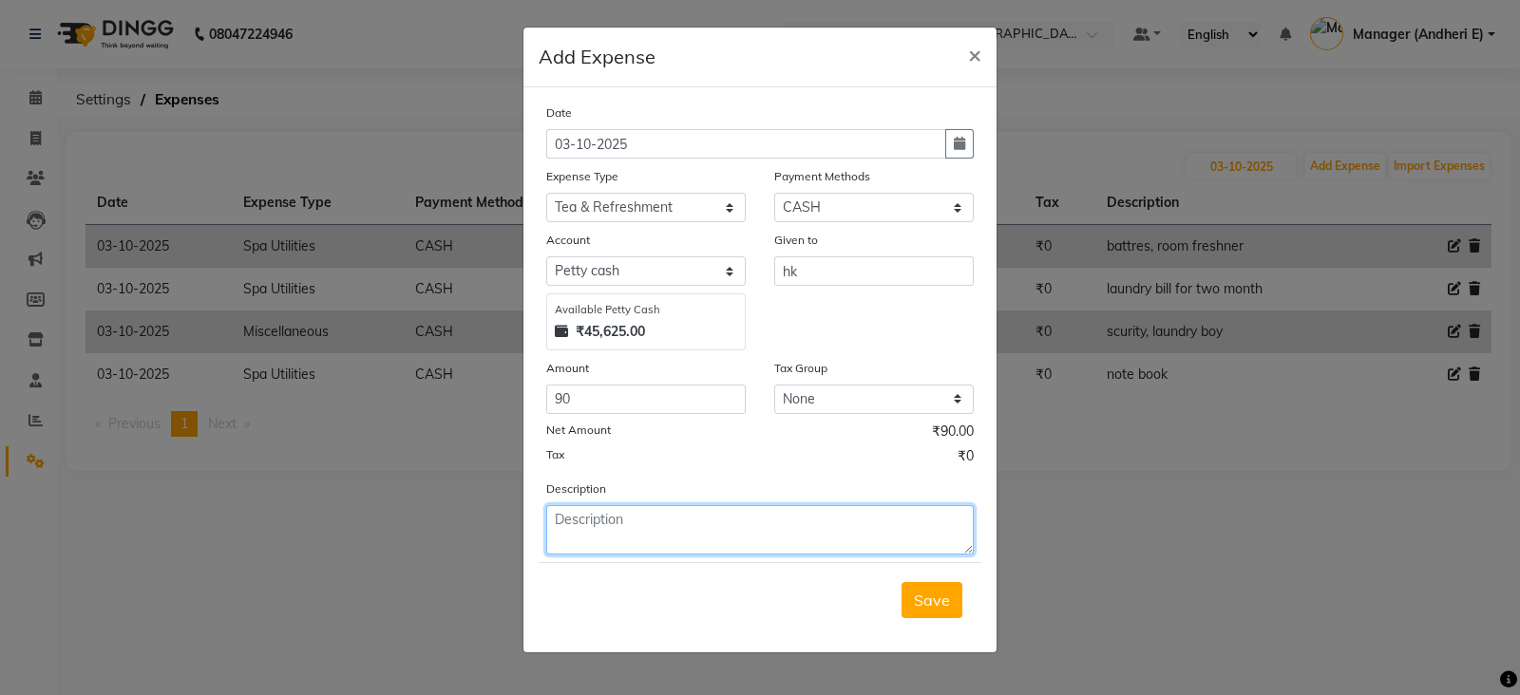
click at [556, 520] on textarea at bounding box center [759, 529] width 427 height 49
type textarea "tea coffee"
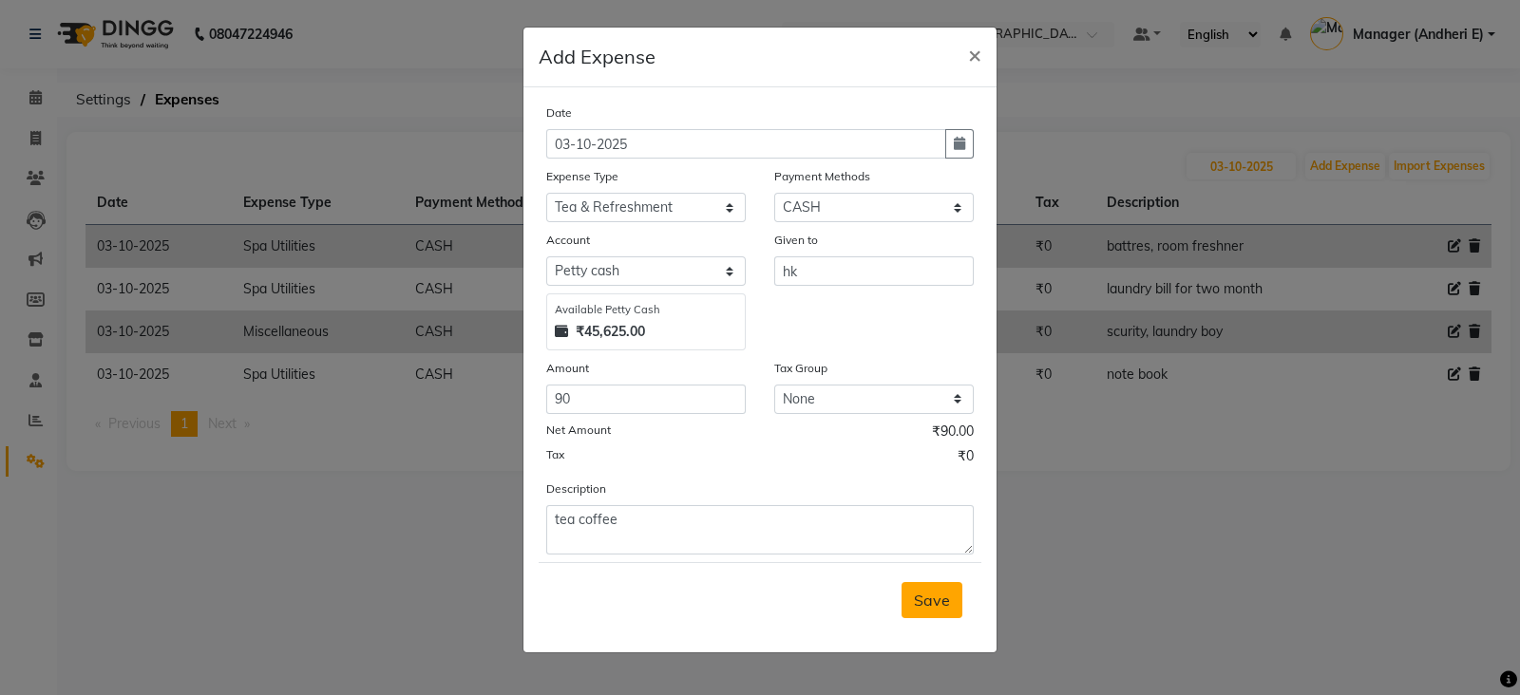
click at [940, 616] on button "Save" at bounding box center [931, 600] width 61 height 36
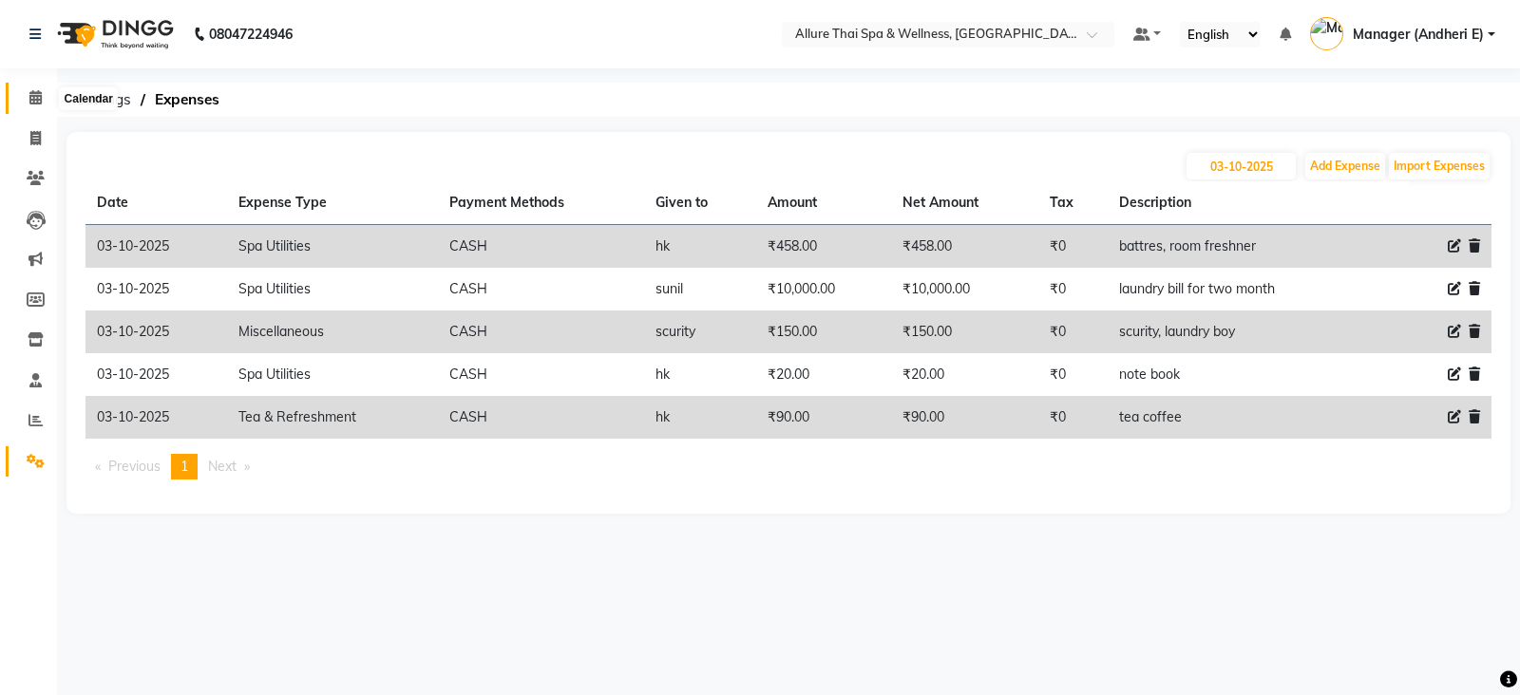
click at [33, 94] on icon at bounding box center [35, 97] width 12 height 14
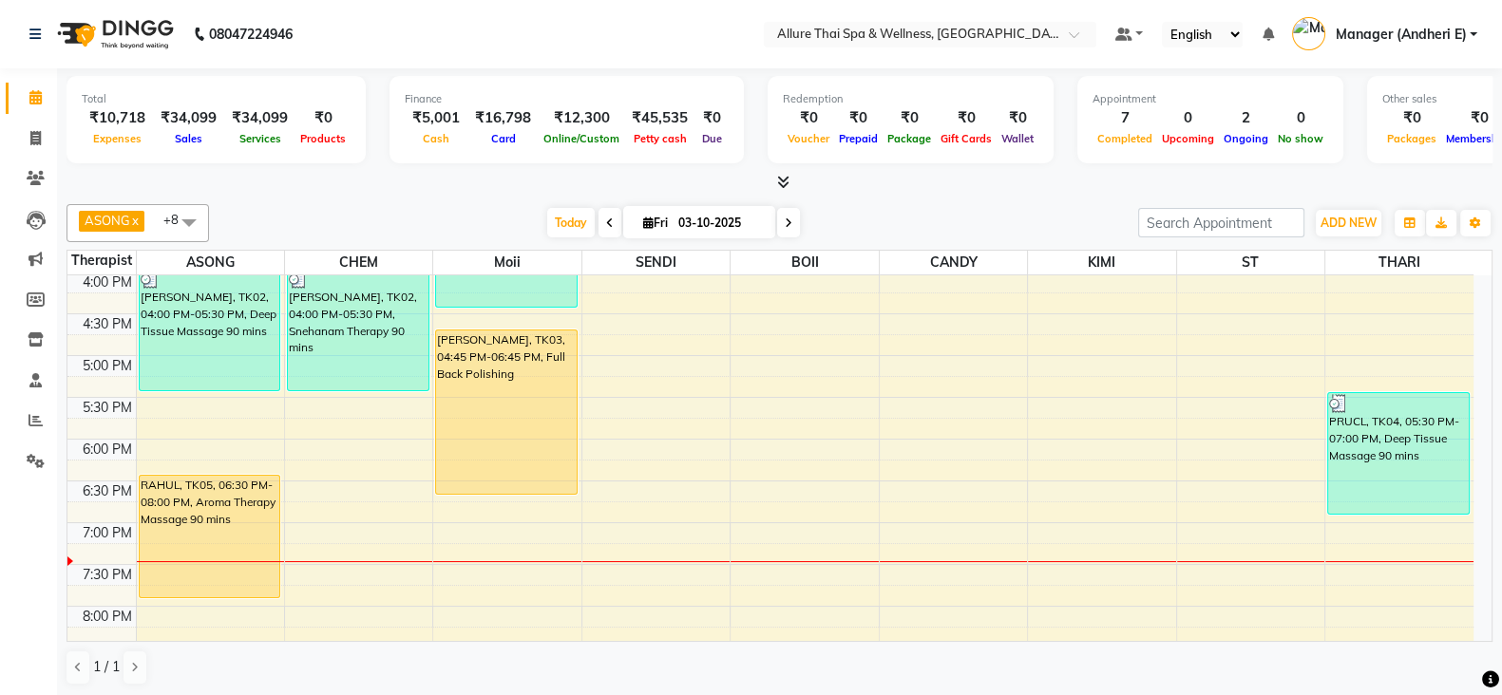
scroll to position [594, 0]
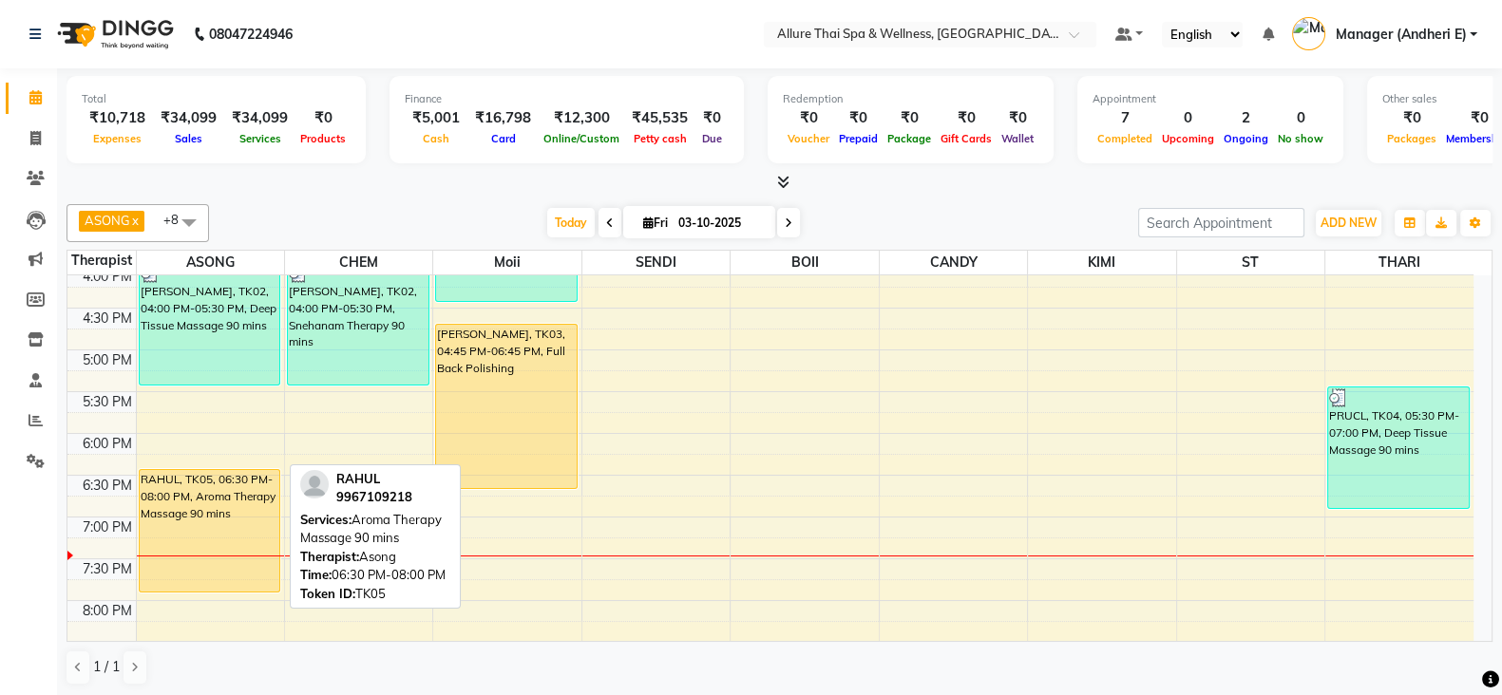
click at [196, 501] on div "RAHUL, TK05, 06:30 PM-08:00 PM, Aroma Therapy Massage 90 mins" at bounding box center [210, 531] width 141 height 122
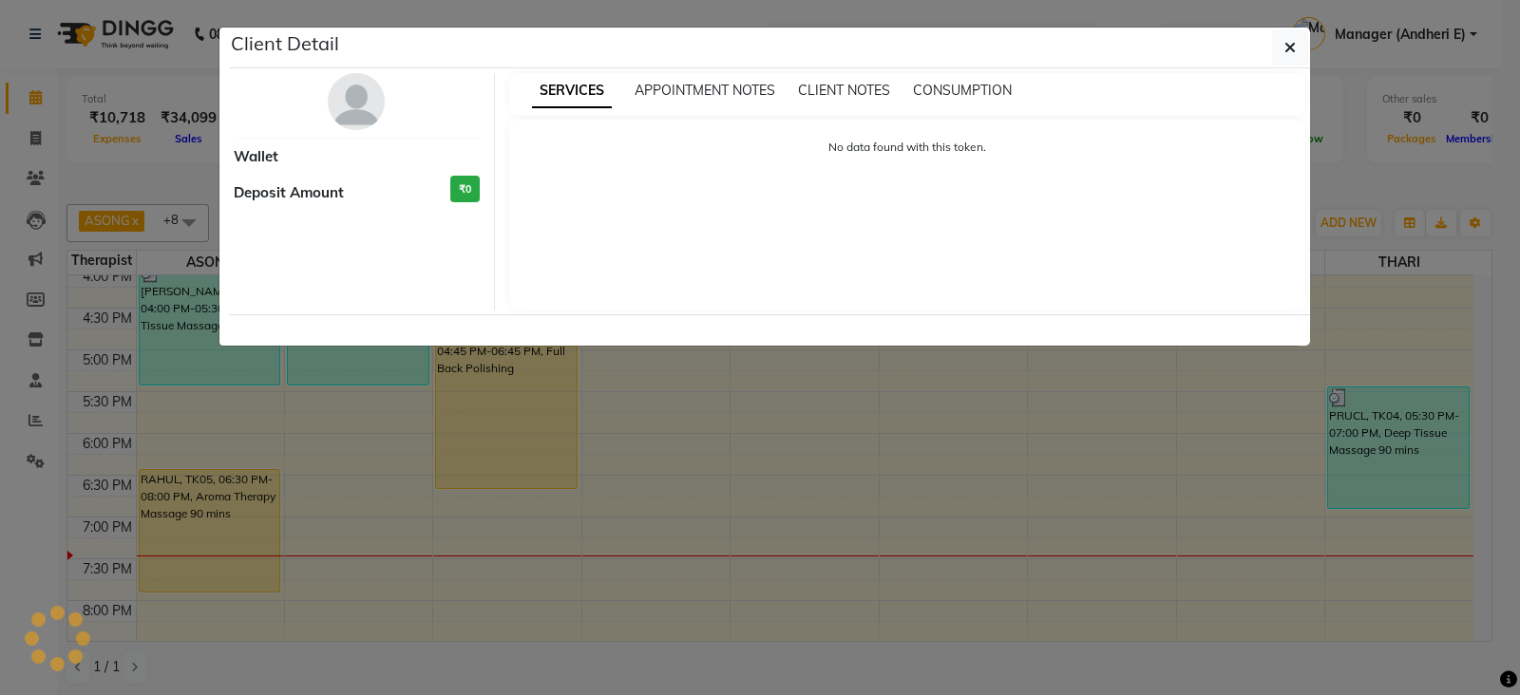
select select "1"
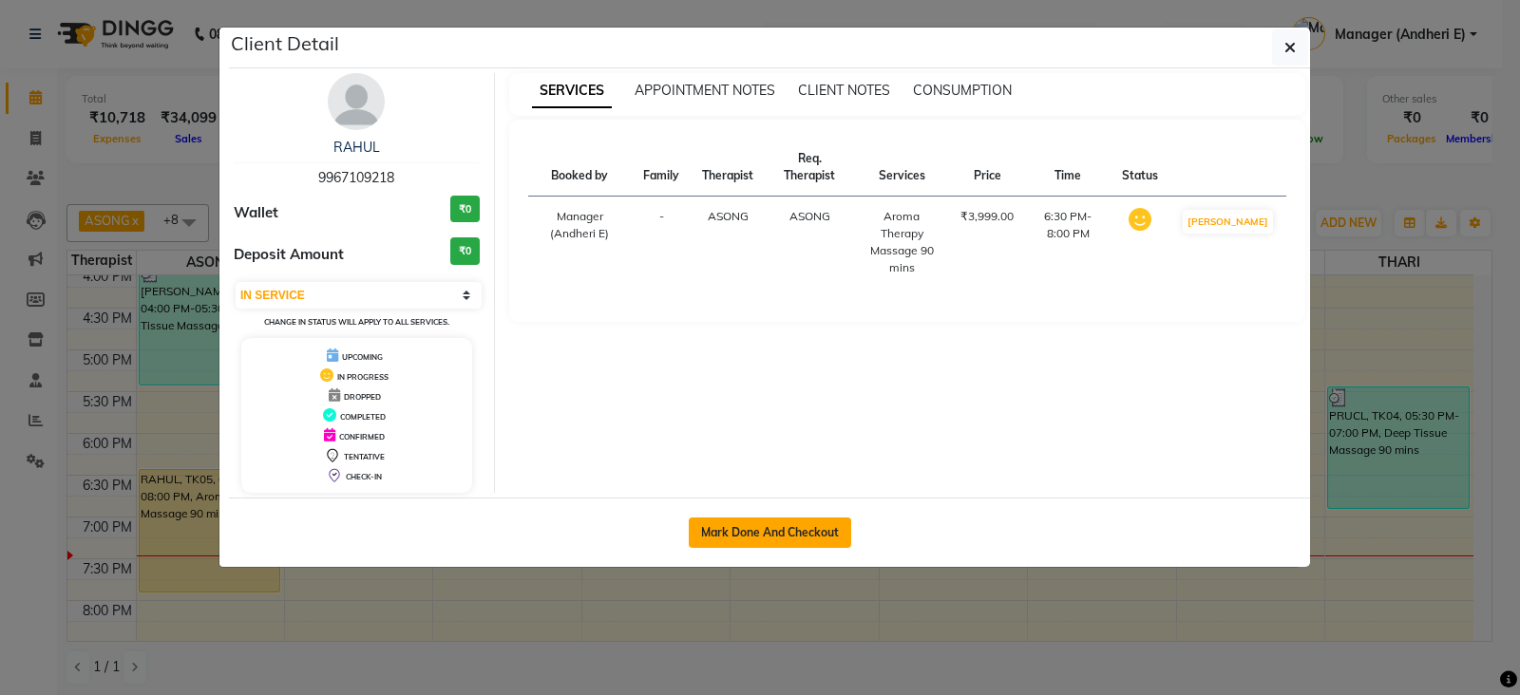
click at [786, 532] on button "Mark Done And Checkout" at bounding box center [770, 533] width 162 height 30
select select "service"
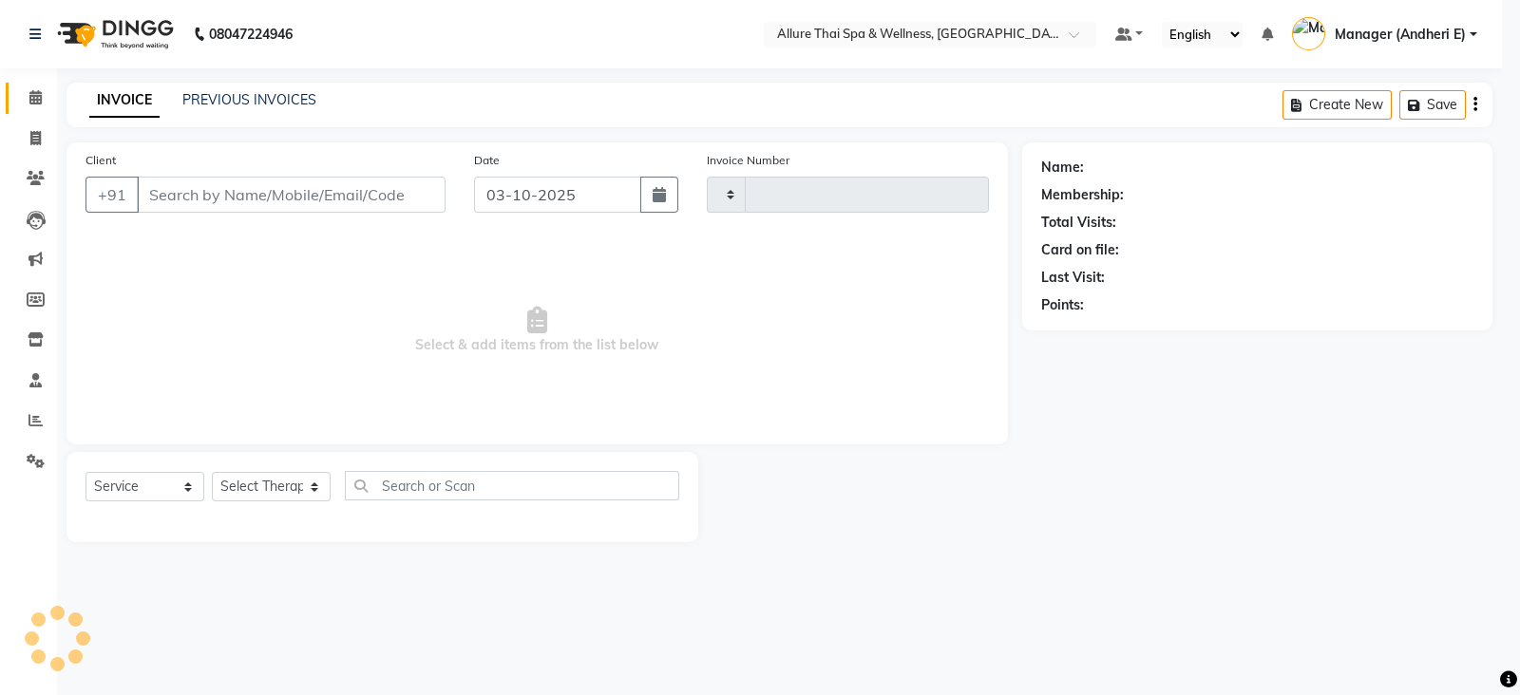
select select "3"
type input "2346"
select select "6826"
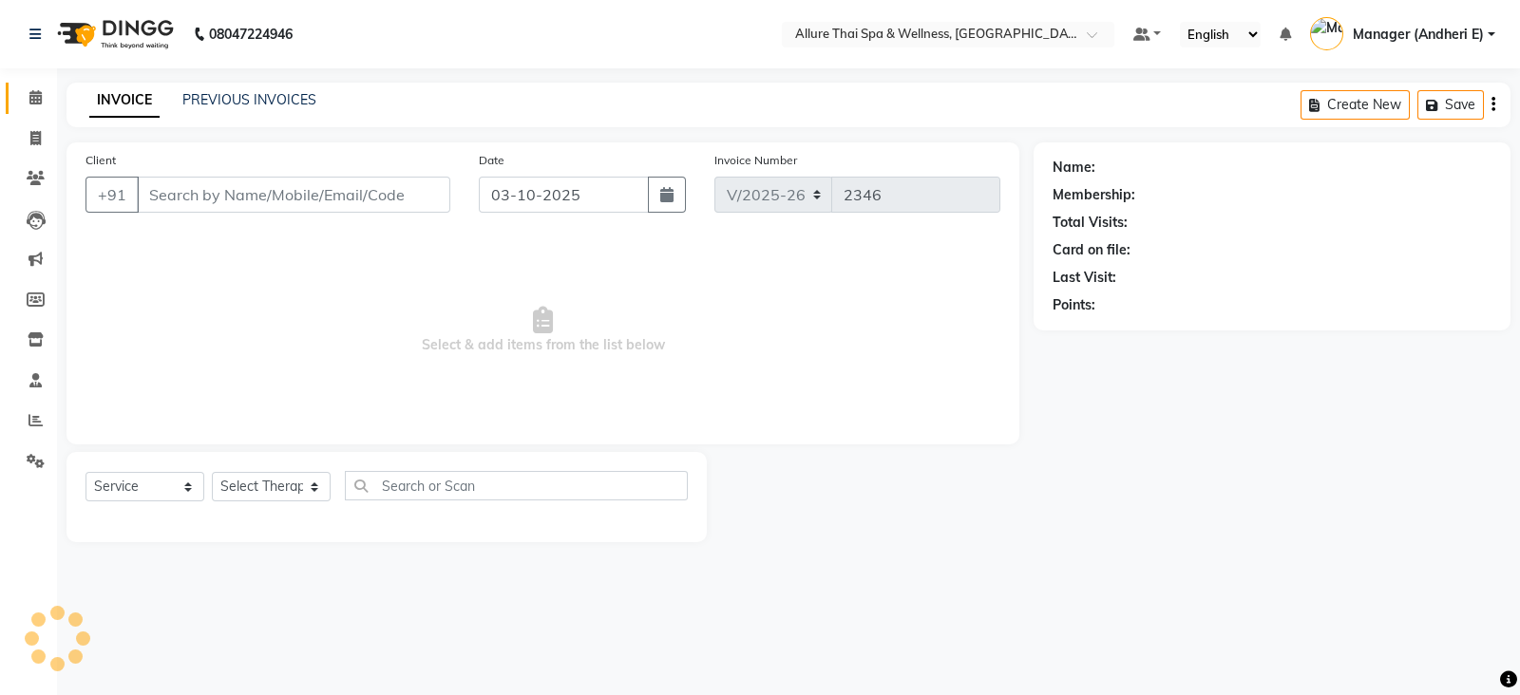
type input "9967109218"
select select "66693"
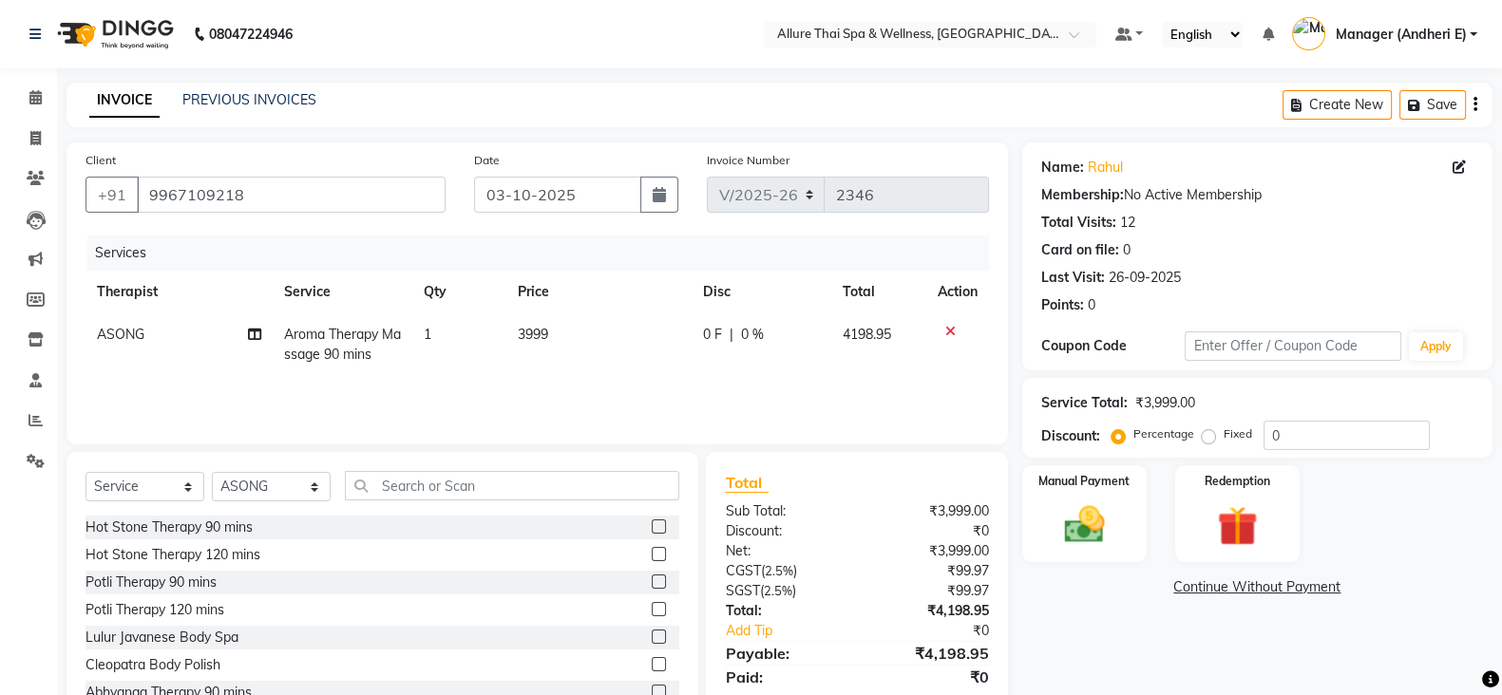
click at [1223, 434] on label "Fixed" at bounding box center [1237, 434] width 28 height 17
click at [1210, 434] on input "Fixed" at bounding box center [1211, 433] width 13 height 13
radio input "true"
click at [1329, 444] on input "0" at bounding box center [1346, 435] width 166 height 29
type input "999"
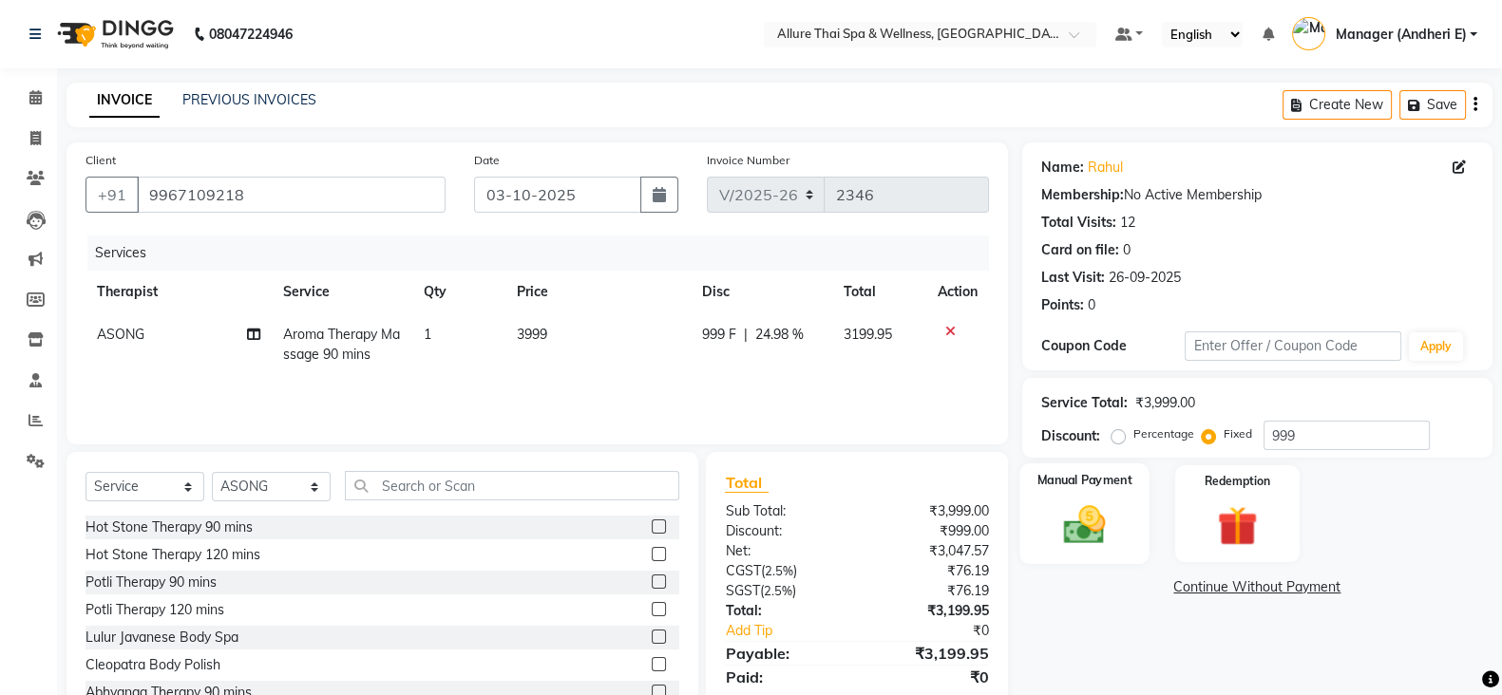
click at [1092, 532] on img at bounding box center [1084, 524] width 67 height 47
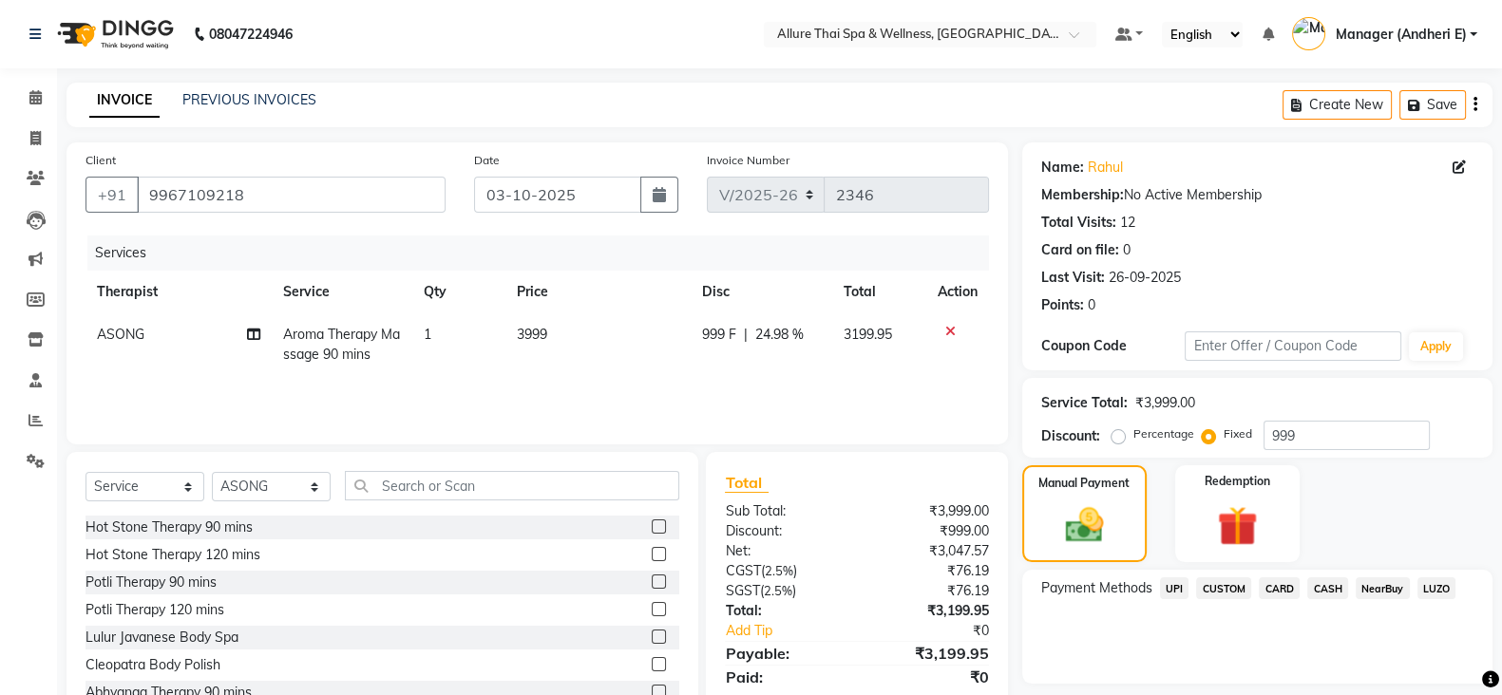
click at [1172, 592] on span "UPI" at bounding box center [1174, 589] width 29 height 22
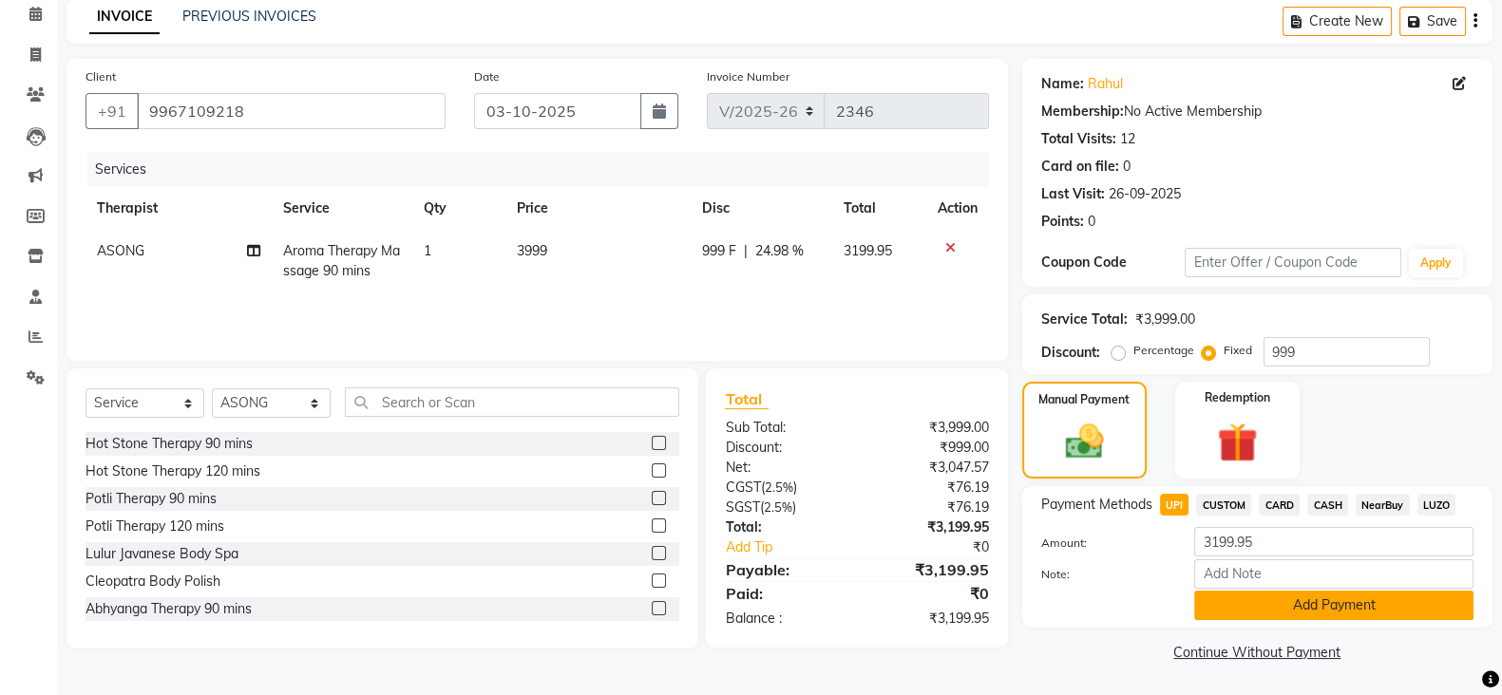
click at [1337, 596] on button "Add Payment" at bounding box center [1333, 605] width 279 height 29
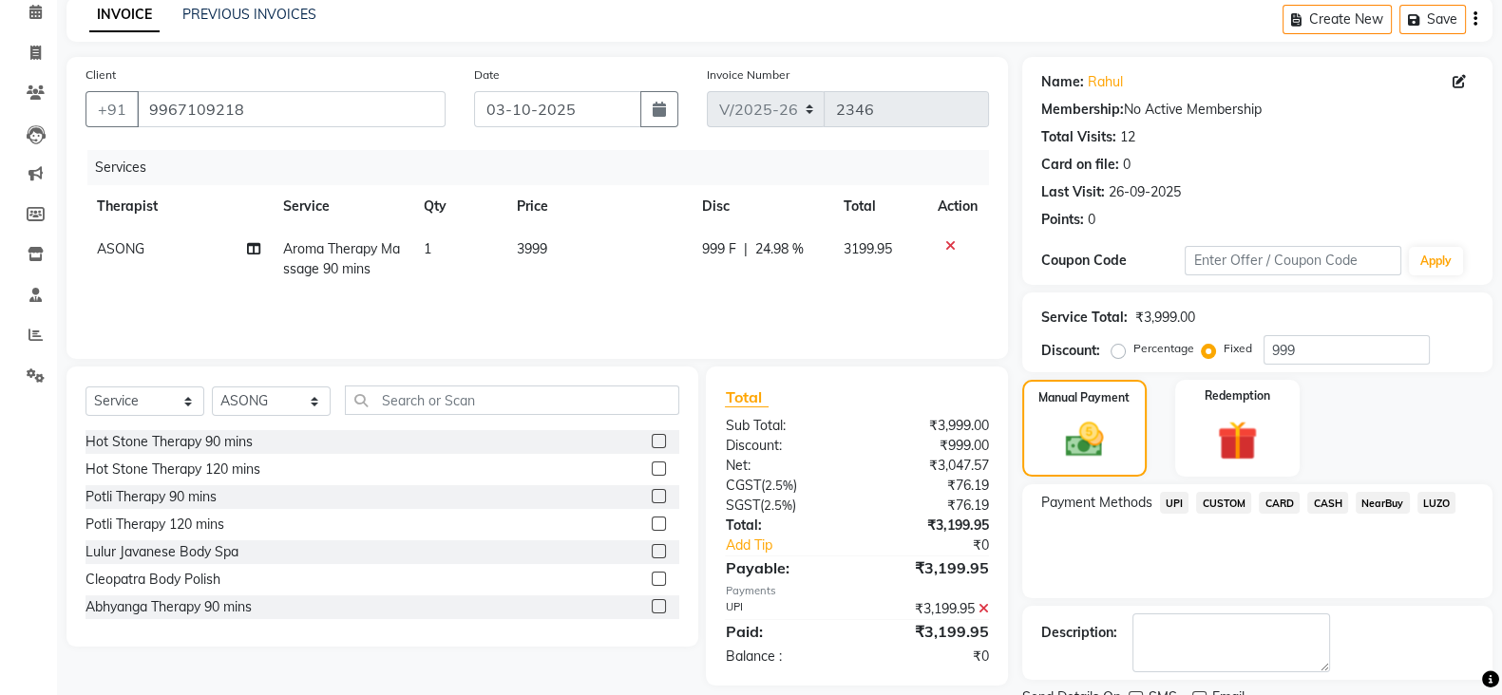
scroll to position [162, 0]
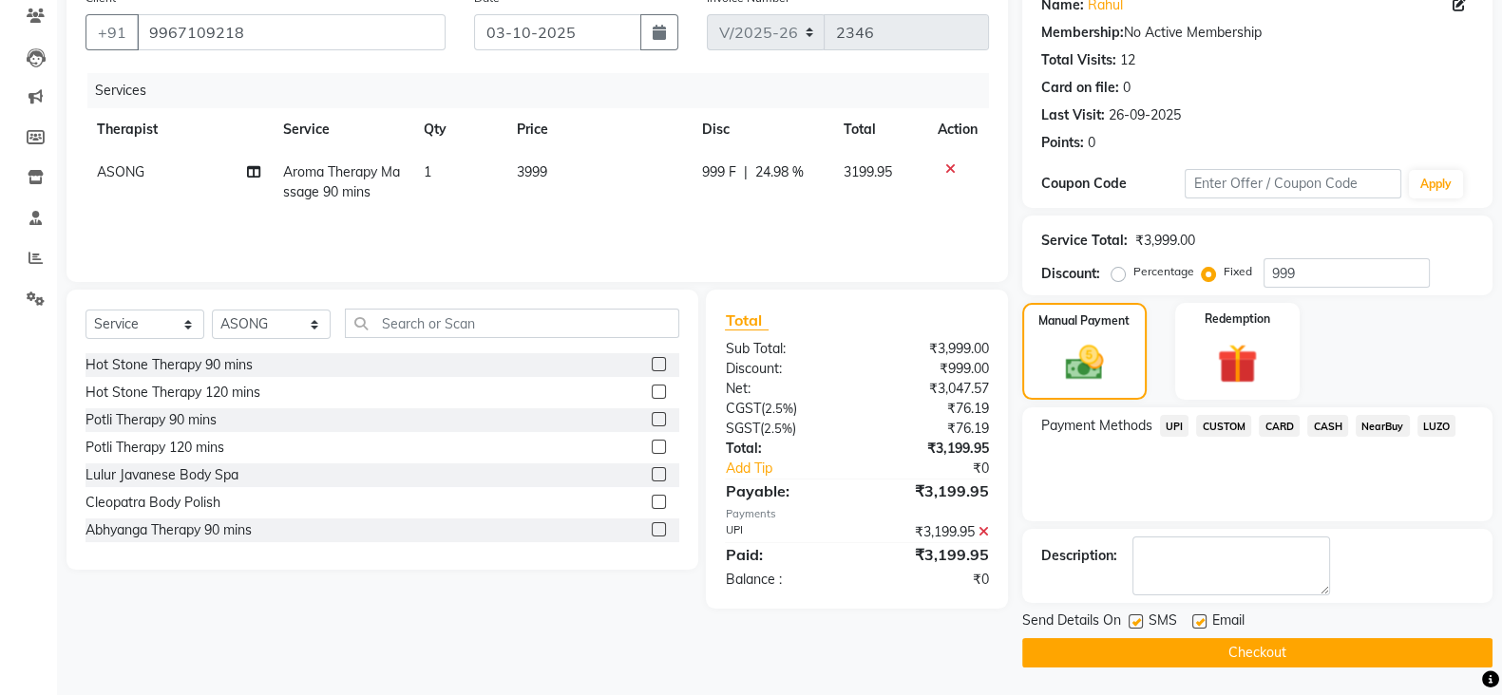
click at [1131, 620] on label at bounding box center [1135, 622] width 14 height 14
click at [1131, 620] on input "checkbox" at bounding box center [1134, 622] width 12 height 12
checkbox input "false"
click at [1199, 616] on label at bounding box center [1199, 622] width 14 height 14
click at [1199, 616] on input "checkbox" at bounding box center [1198, 622] width 12 height 12
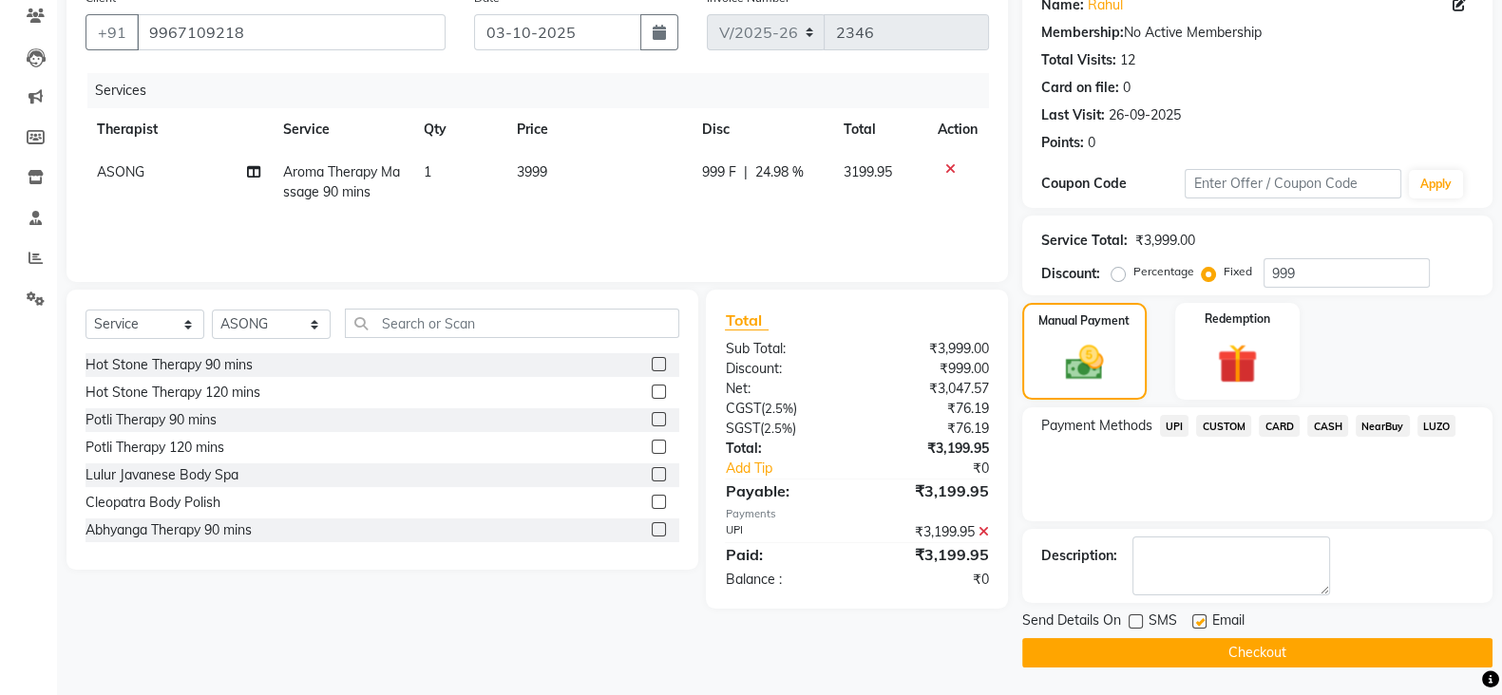
checkbox input "false"
click at [1241, 649] on button "Checkout" at bounding box center [1257, 652] width 470 height 29
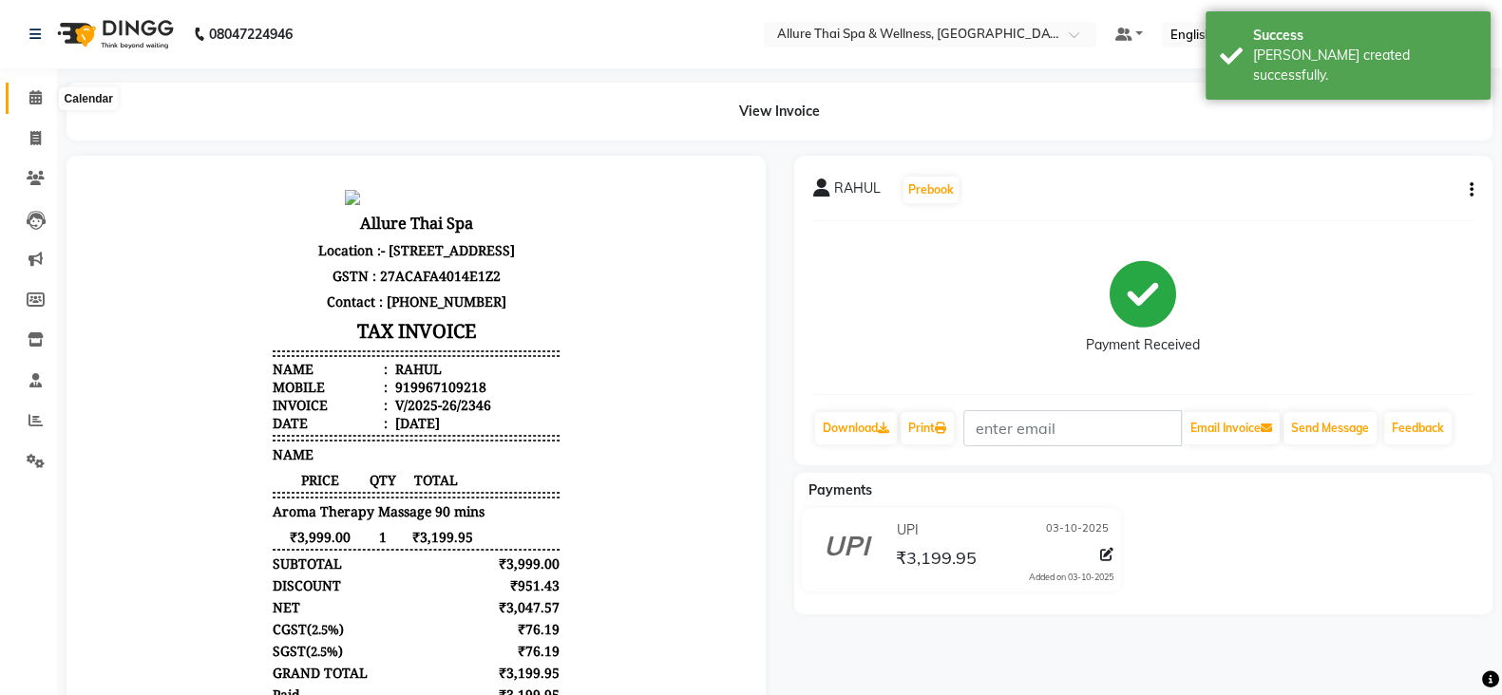
click at [36, 101] on icon at bounding box center [35, 97] width 12 height 14
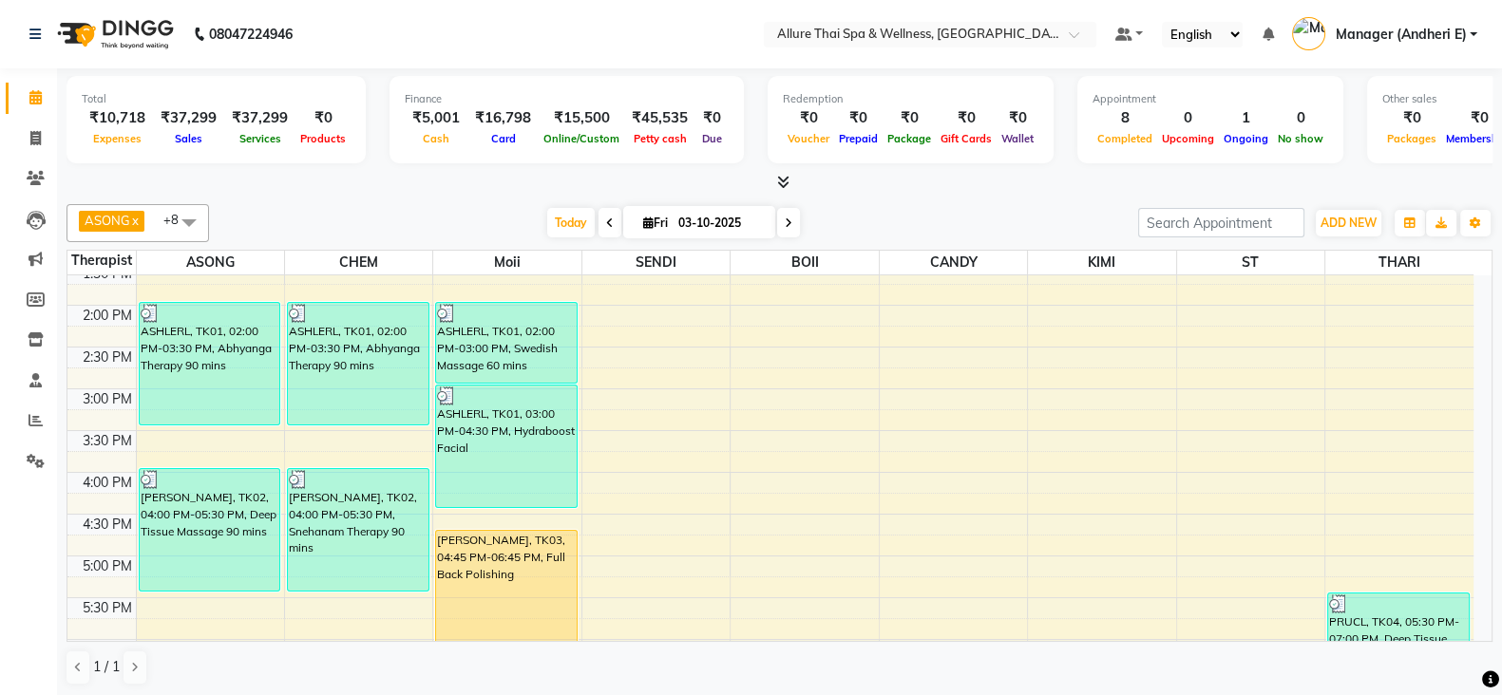
scroll to position [408, 0]
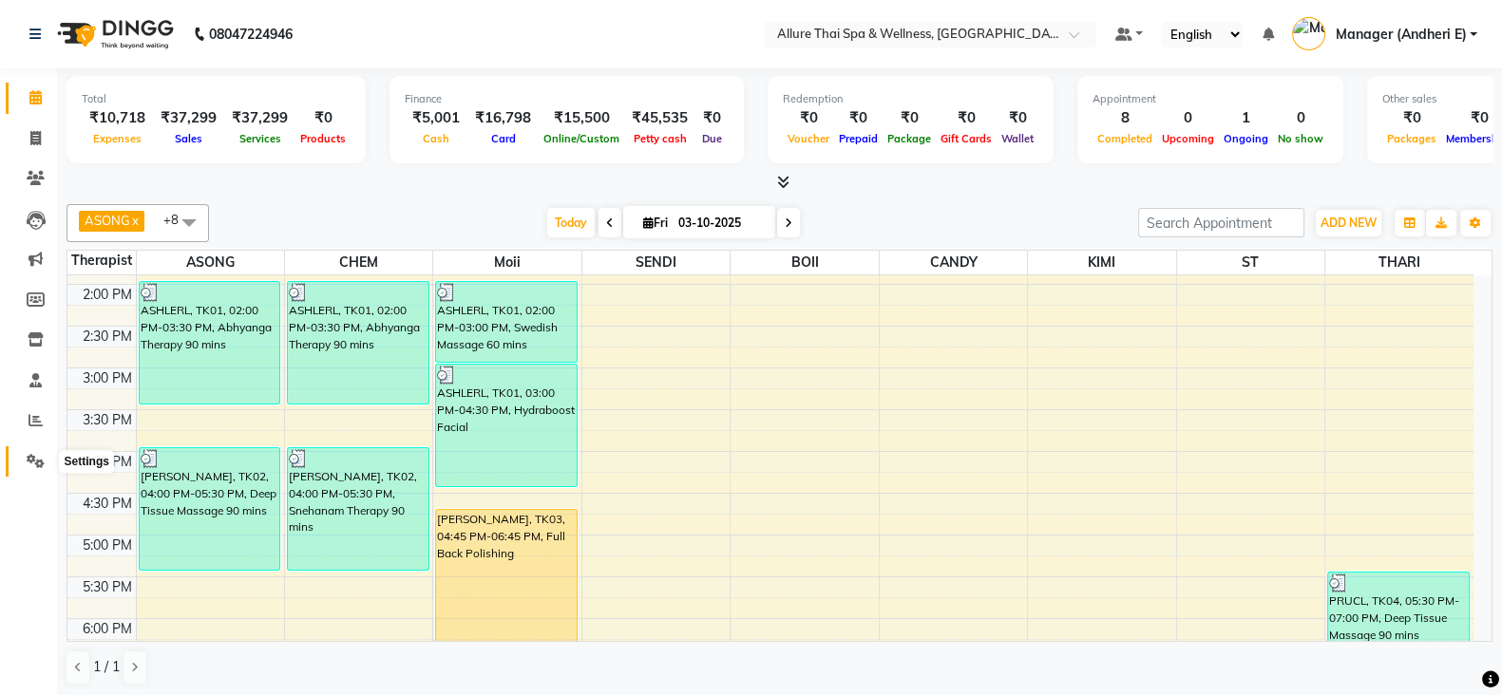
click at [34, 463] on icon at bounding box center [36, 461] width 18 height 14
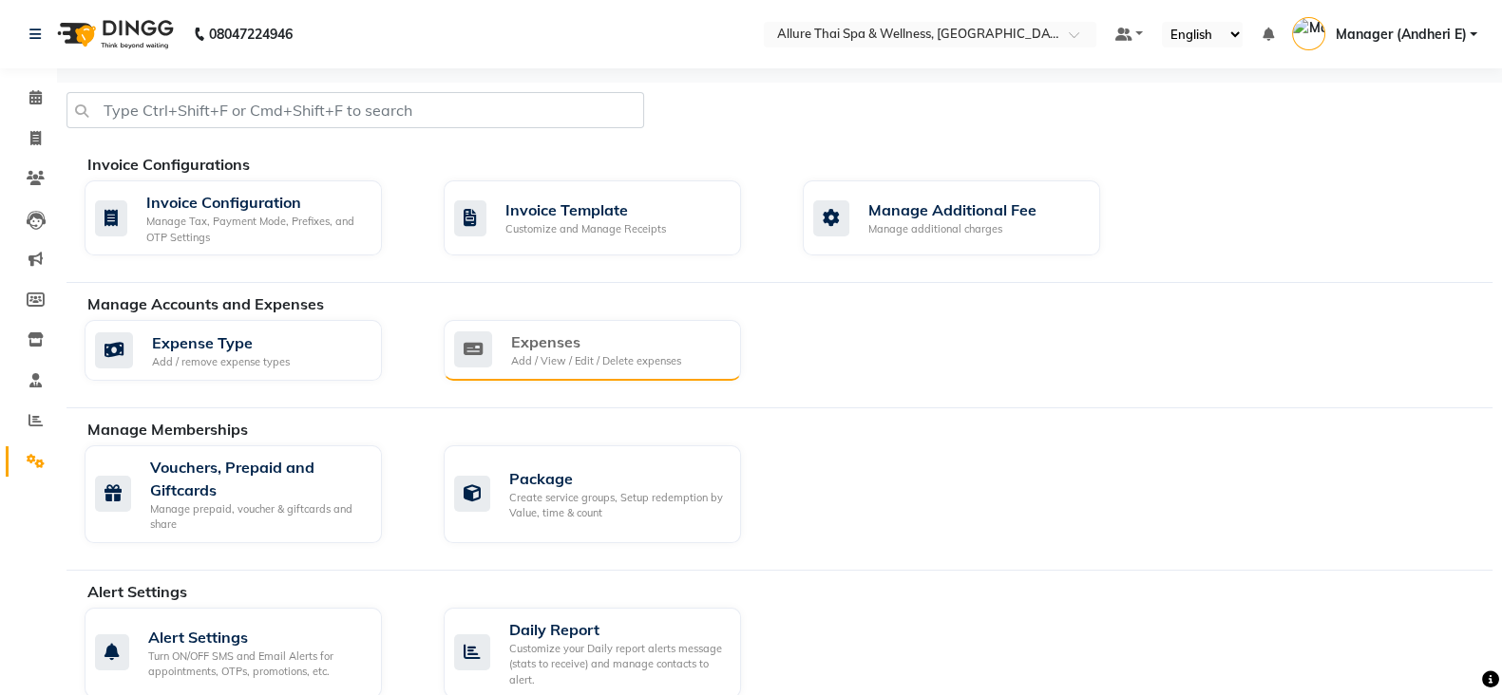
click at [550, 337] on div "Expenses" at bounding box center [596, 342] width 170 height 23
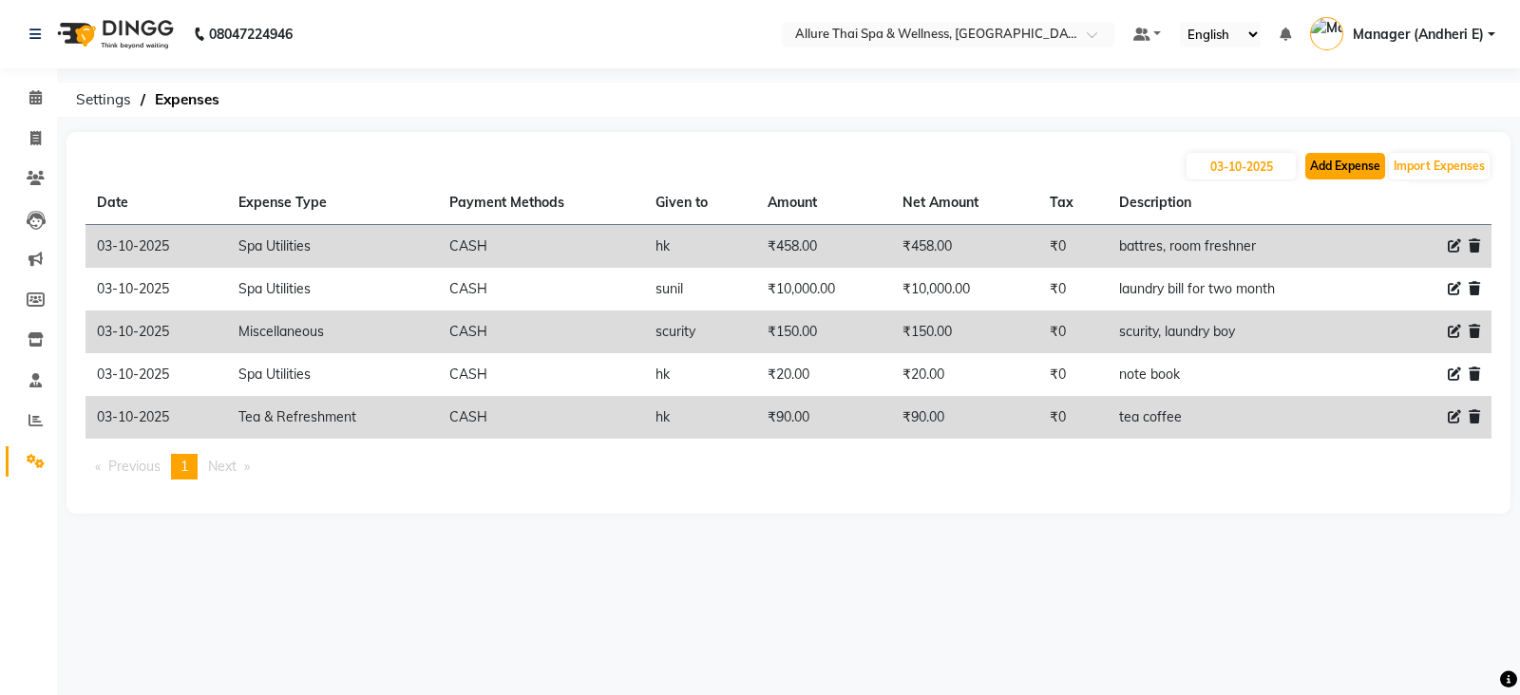
click at [1316, 161] on button "Add Expense" at bounding box center [1345, 166] width 80 height 27
select select "1"
select select "5881"
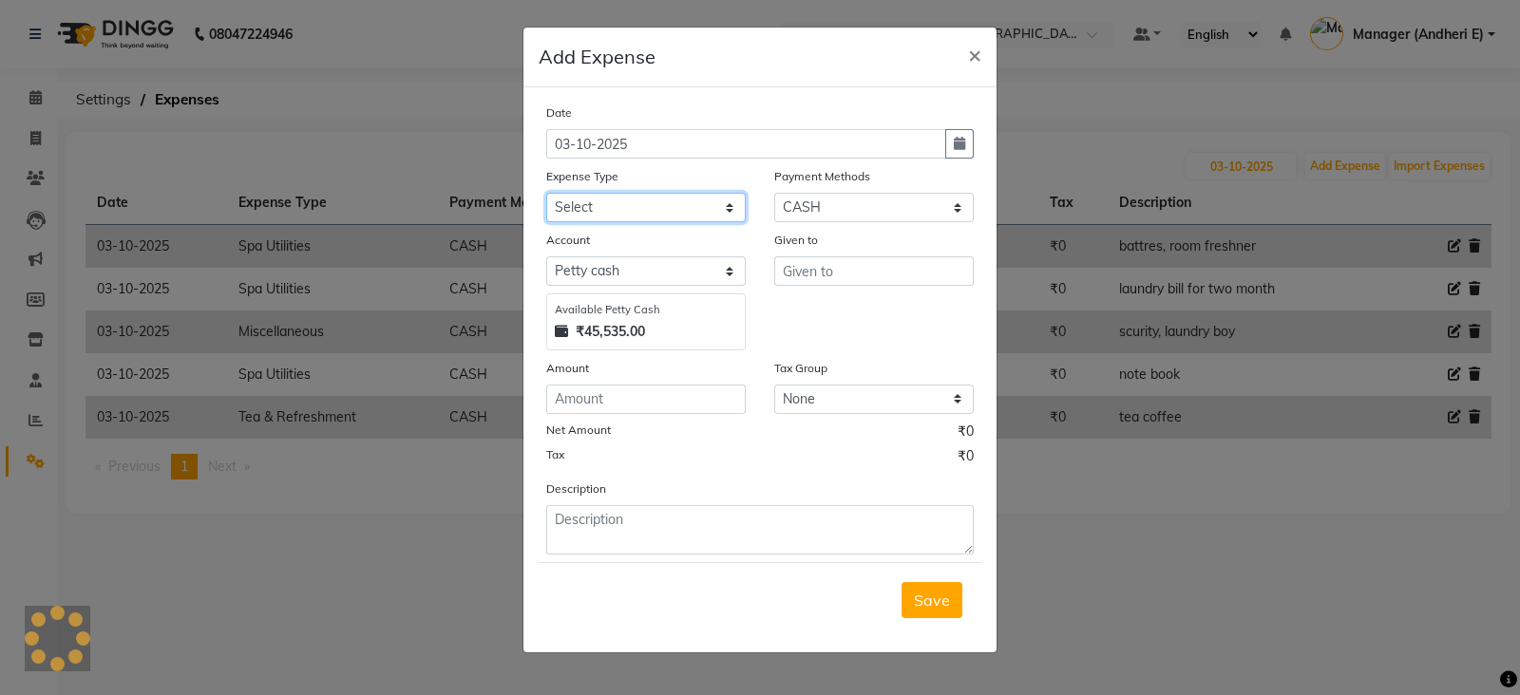
click at [614, 204] on select "Select Advance Salary Advertising and Marketing Expenses Bank charges Car maint…" at bounding box center [645, 207] width 199 height 29
select select "21354"
click at [546, 195] on select "Select Advance Salary Advertising and Marketing Expenses Bank charges Car maint…" at bounding box center [645, 207] width 199 height 29
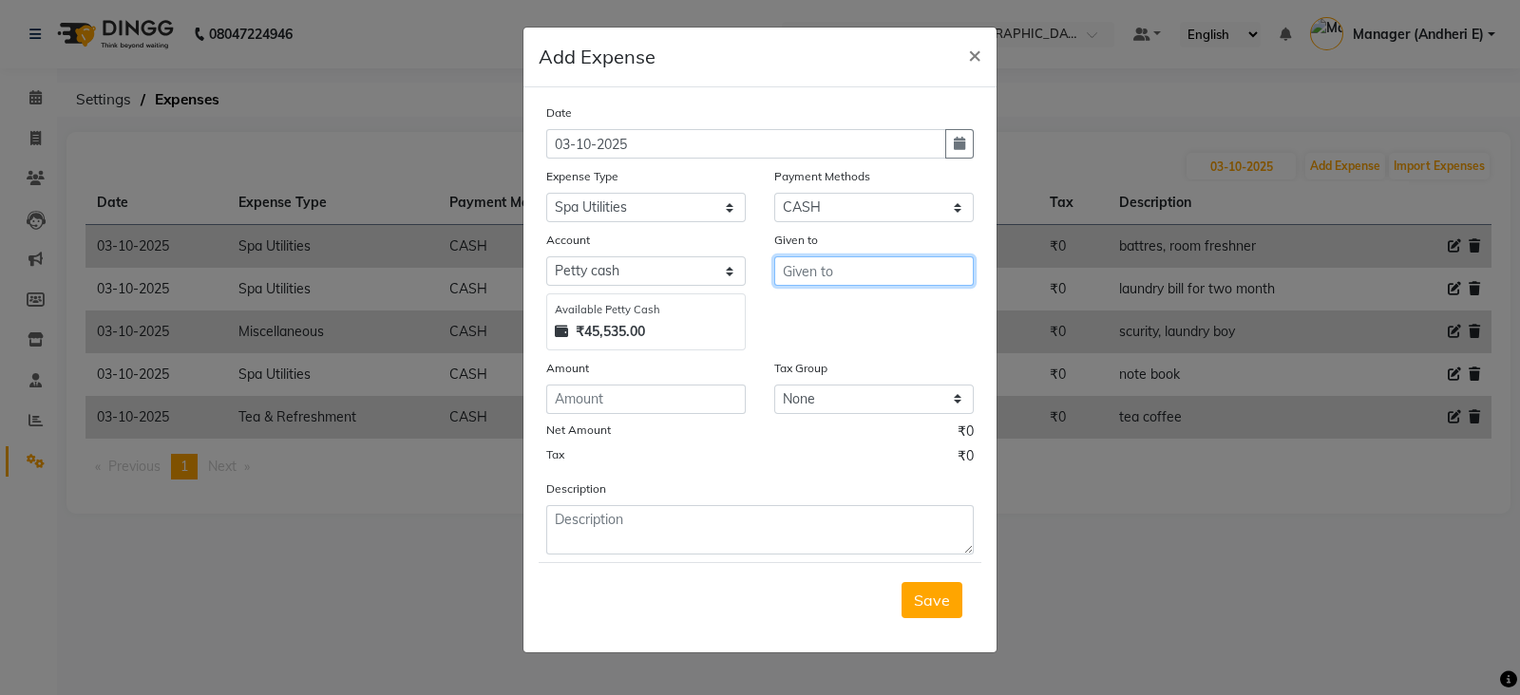
click at [850, 284] on input "text" at bounding box center [873, 270] width 199 height 29
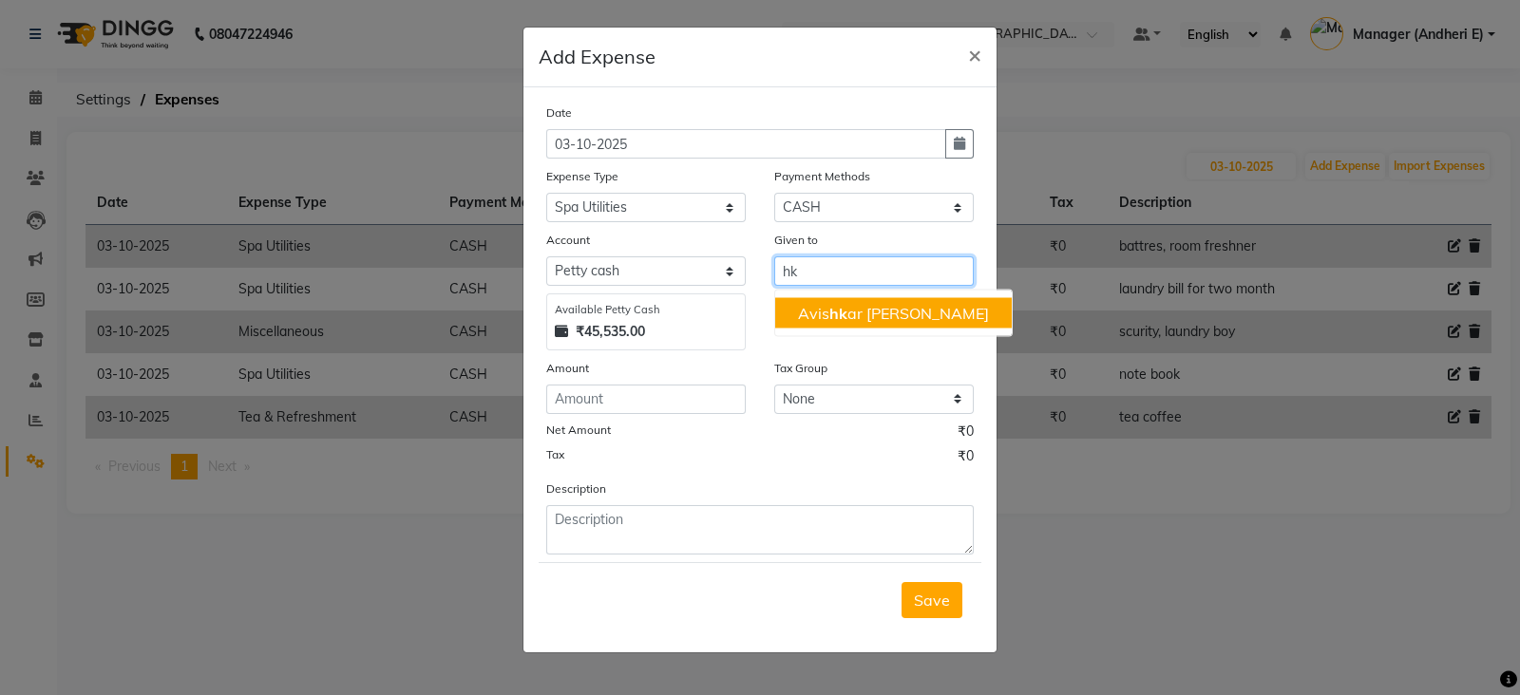
type input "hk"
click at [590, 414] on input "number" at bounding box center [645, 399] width 199 height 29
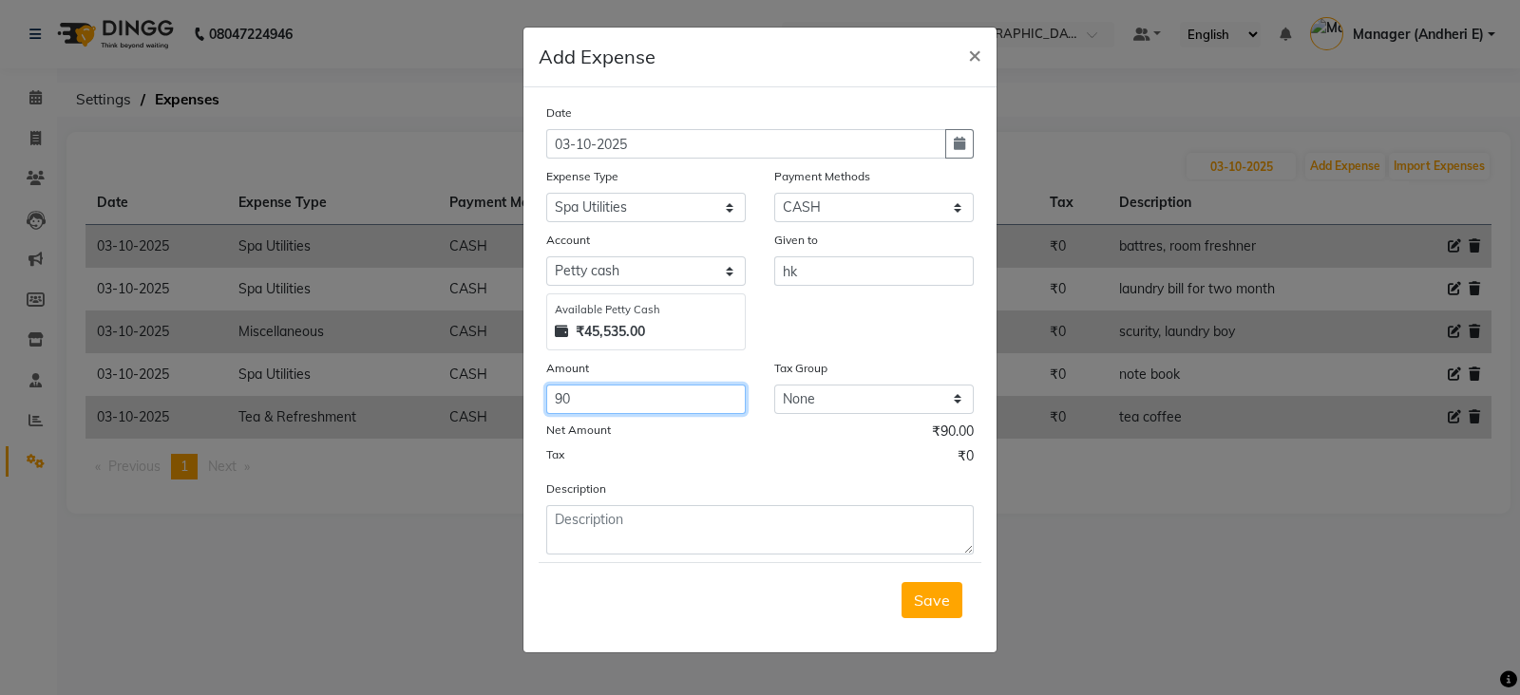
type input "90"
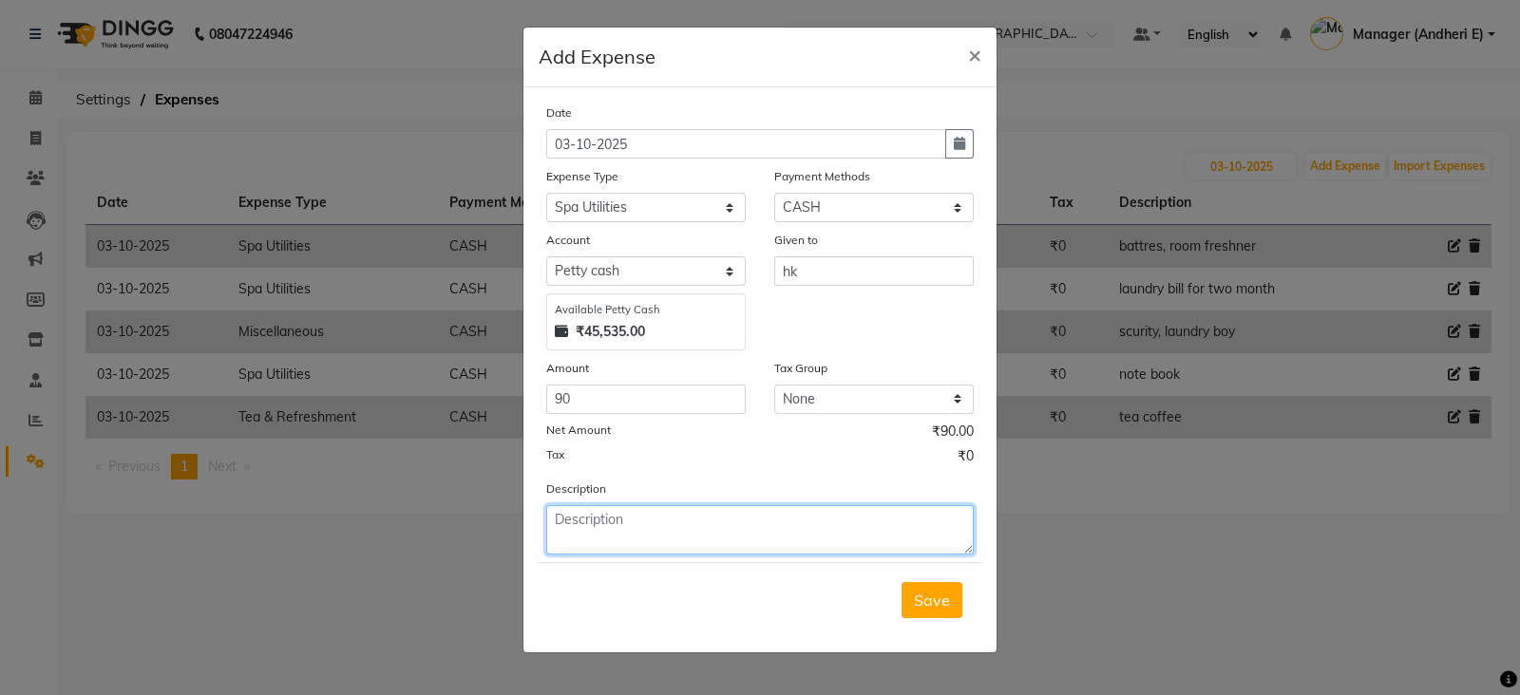
click at [612, 515] on textarea at bounding box center [759, 529] width 427 height 49
type textarea "xerox"
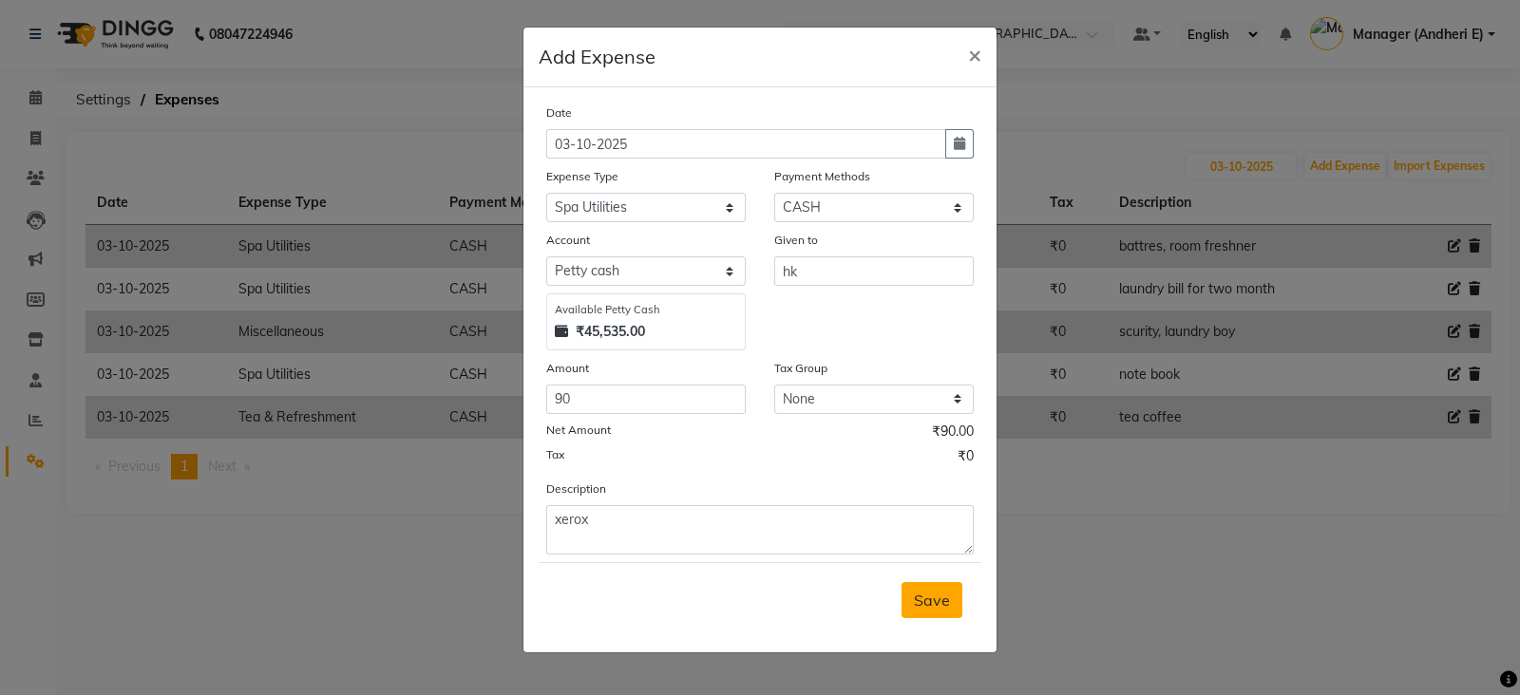
click at [927, 610] on span "Save" at bounding box center [932, 600] width 36 height 19
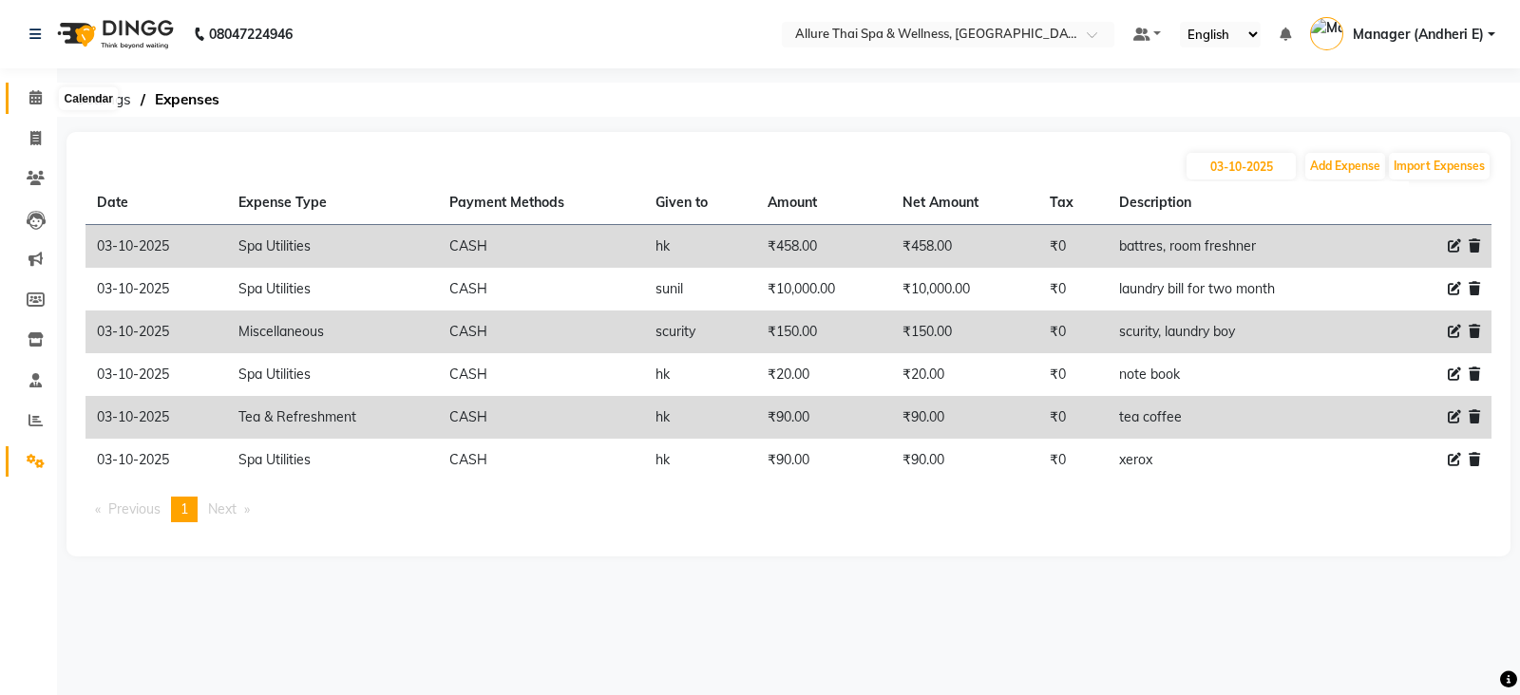
click at [41, 103] on icon at bounding box center [35, 97] width 12 height 14
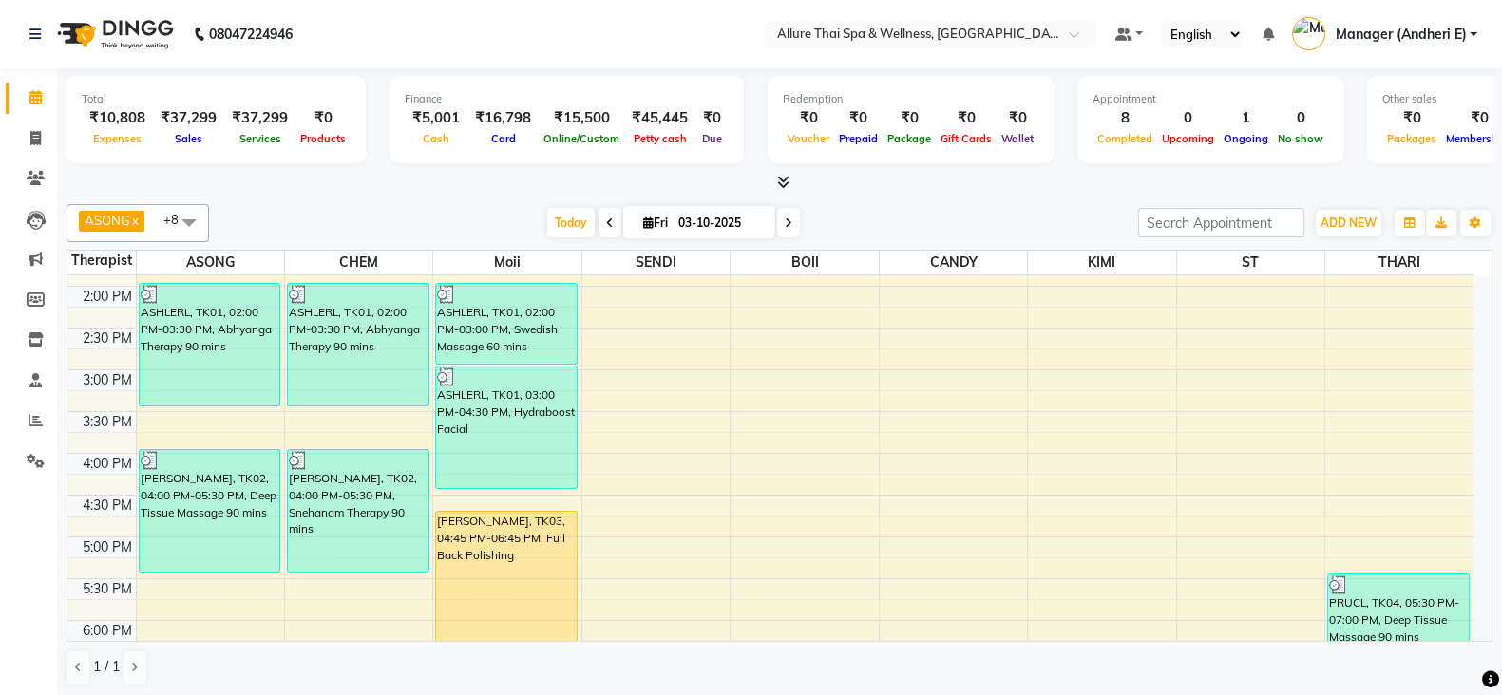
scroll to position [594, 0]
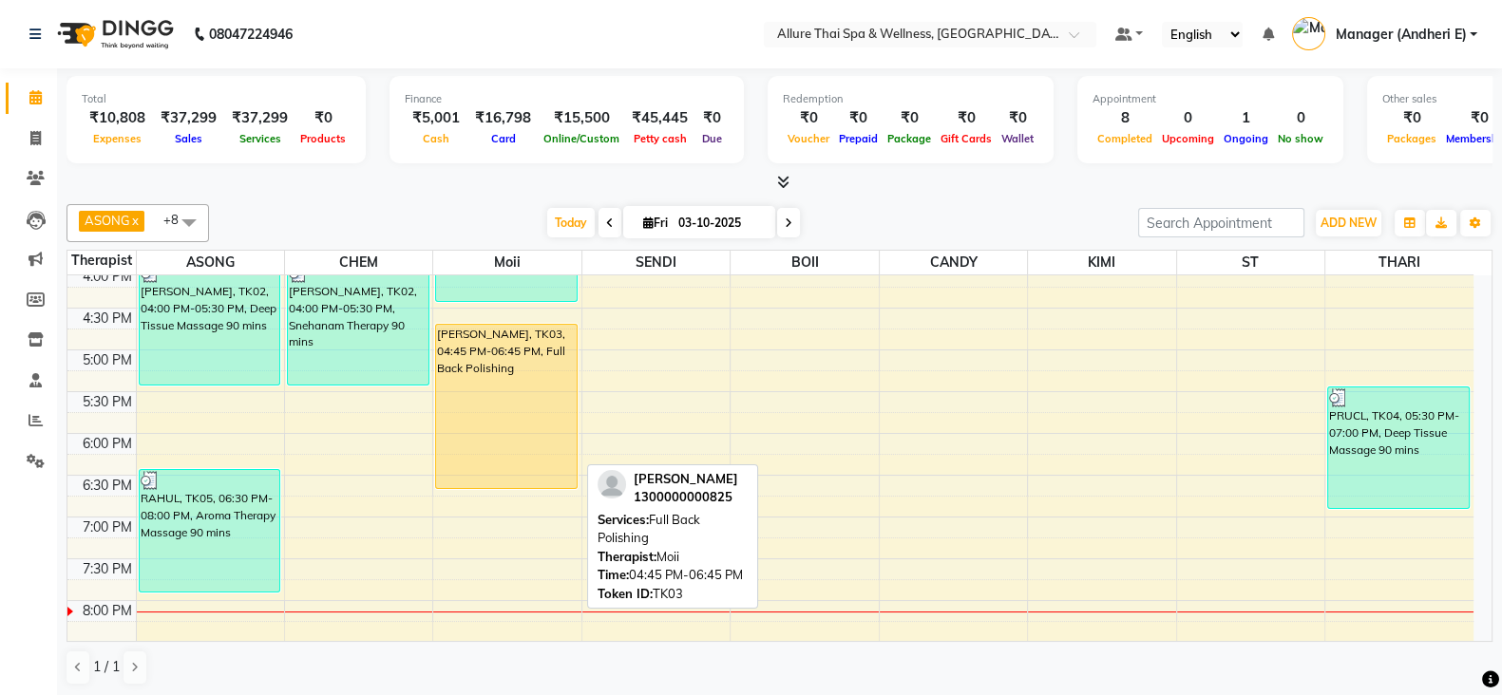
click at [464, 413] on div "[PERSON_NAME], TK03, 04:45 PM-06:45 PM, Full Back Polishing" at bounding box center [506, 406] width 141 height 163
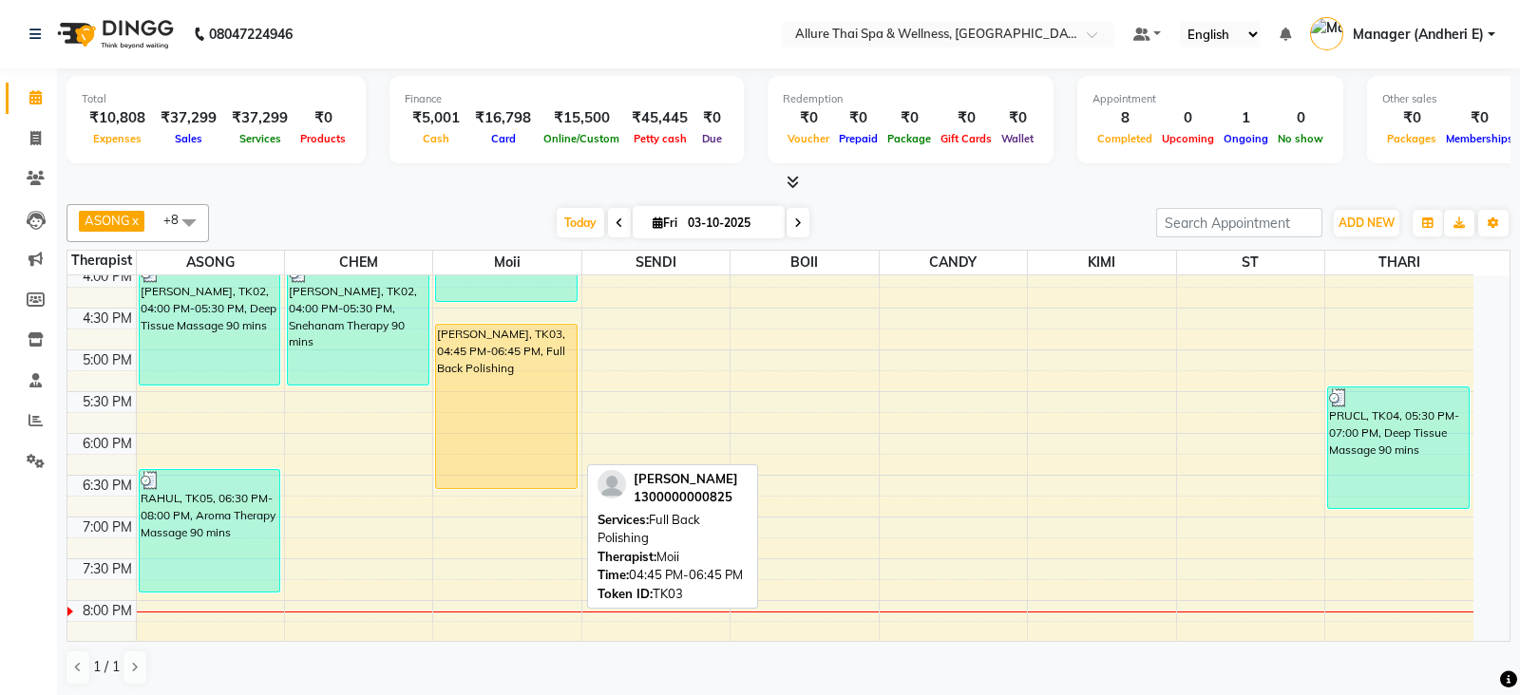
select select "1"
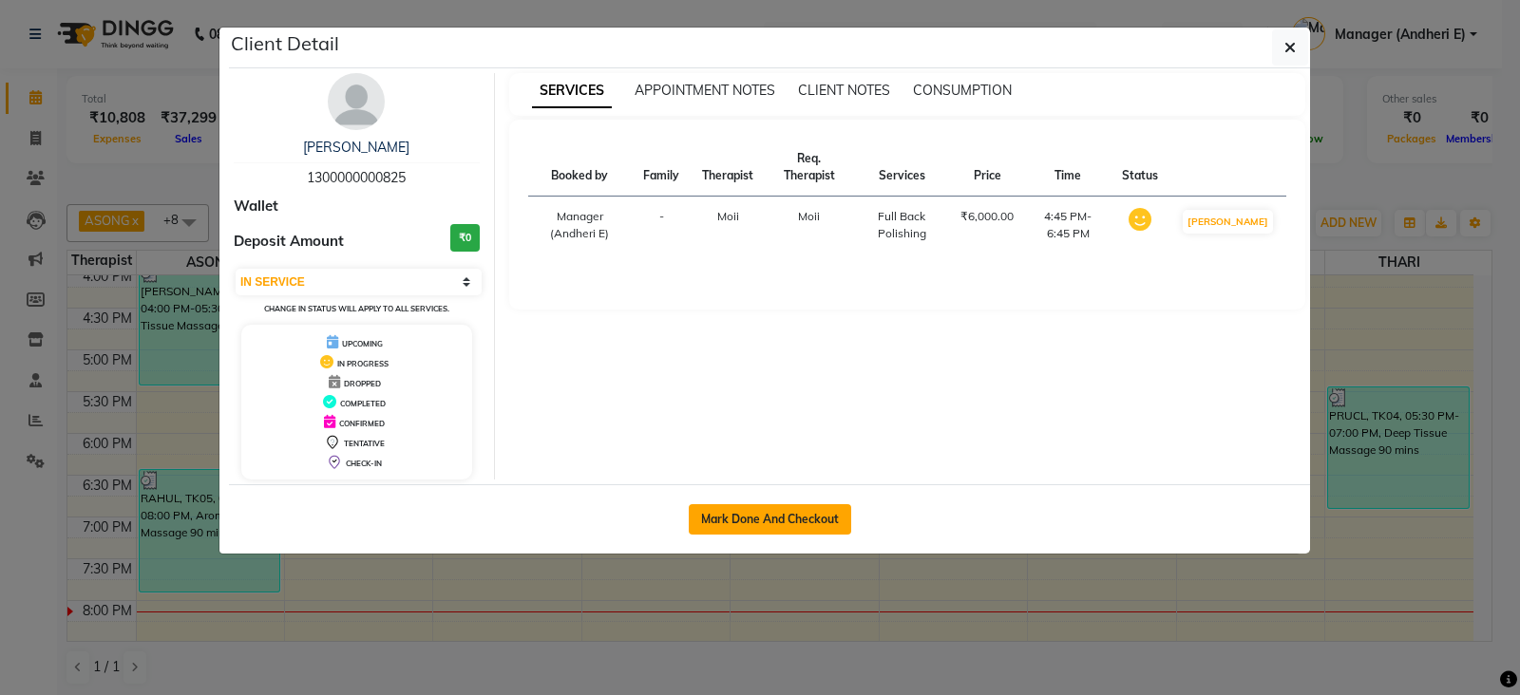
click at [781, 529] on button "Mark Done And Checkout" at bounding box center [770, 519] width 162 height 30
select select "service"
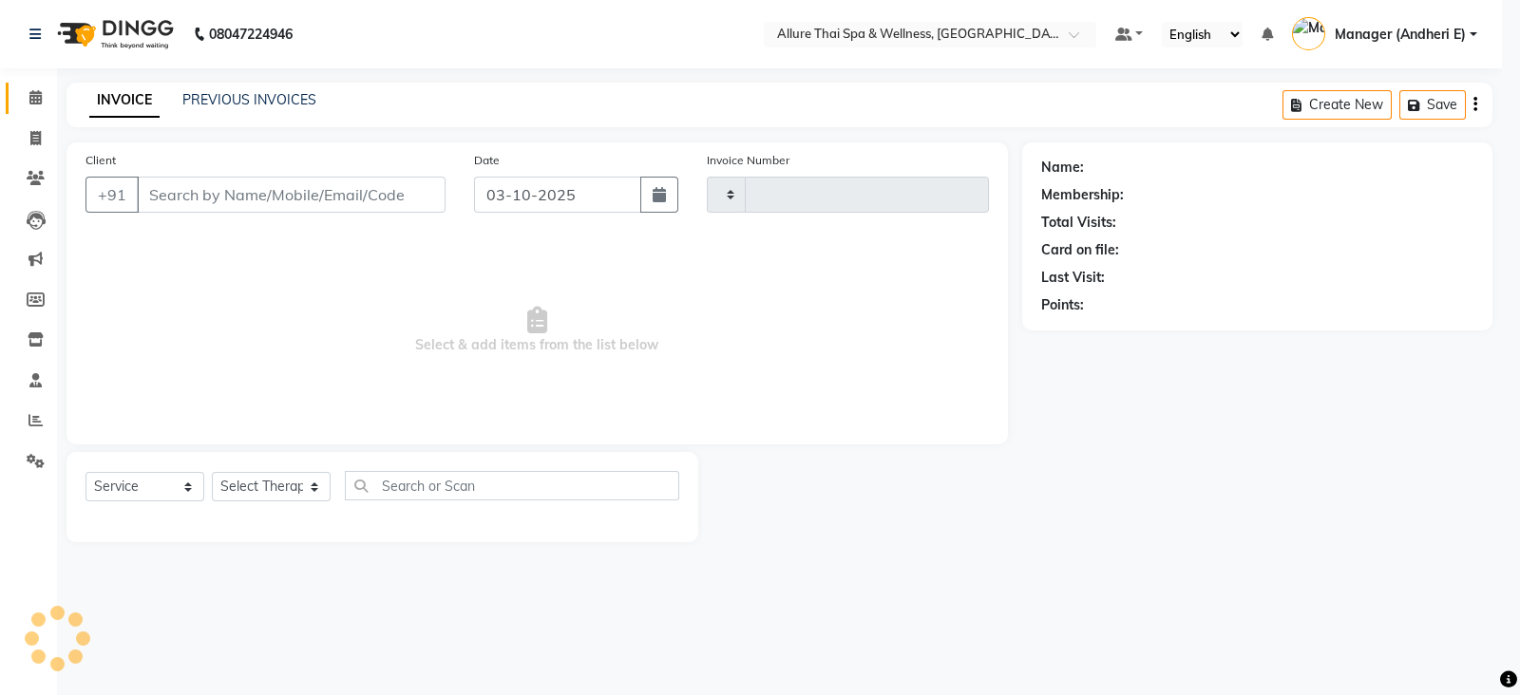
type input "2347"
select select "6826"
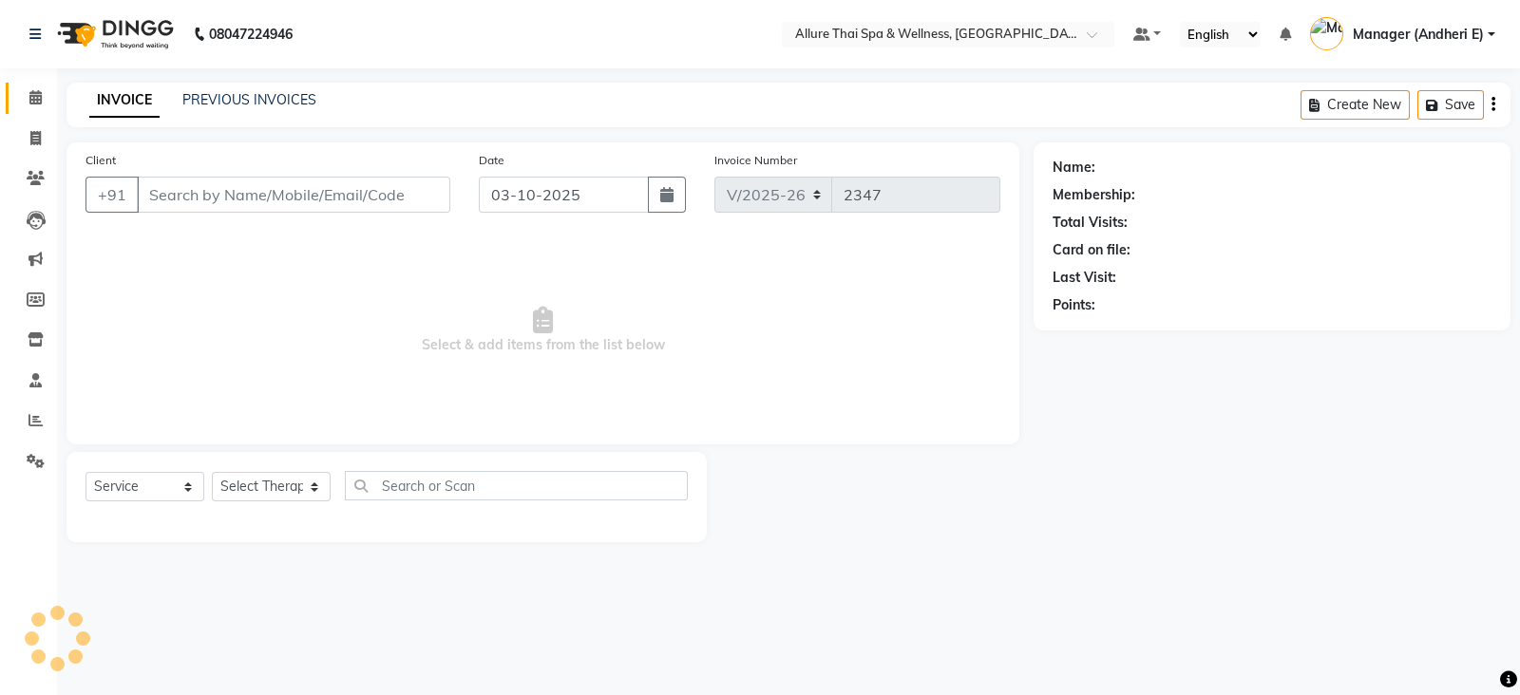
type input "1300000000825"
select select "74654"
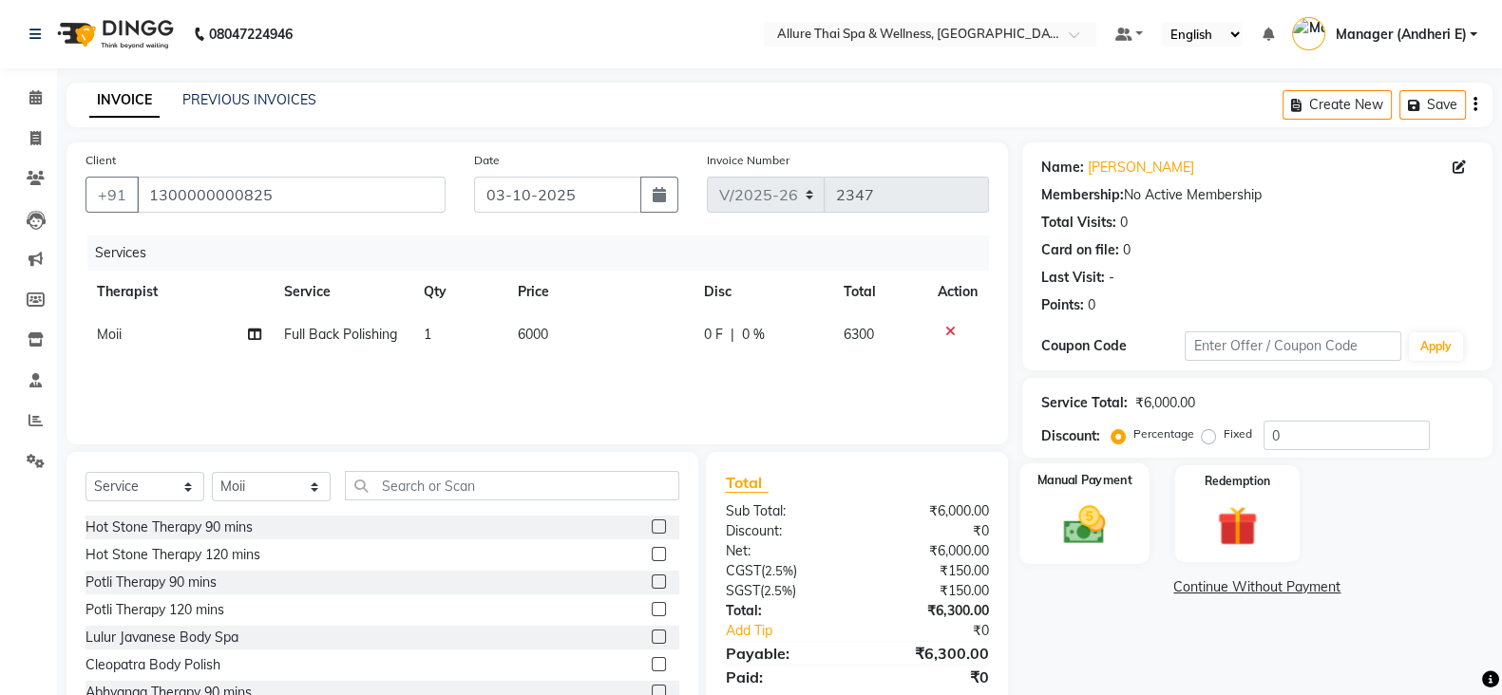
click at [1088, 520] on img at bounding box center [1084, 524] width 67 height 47
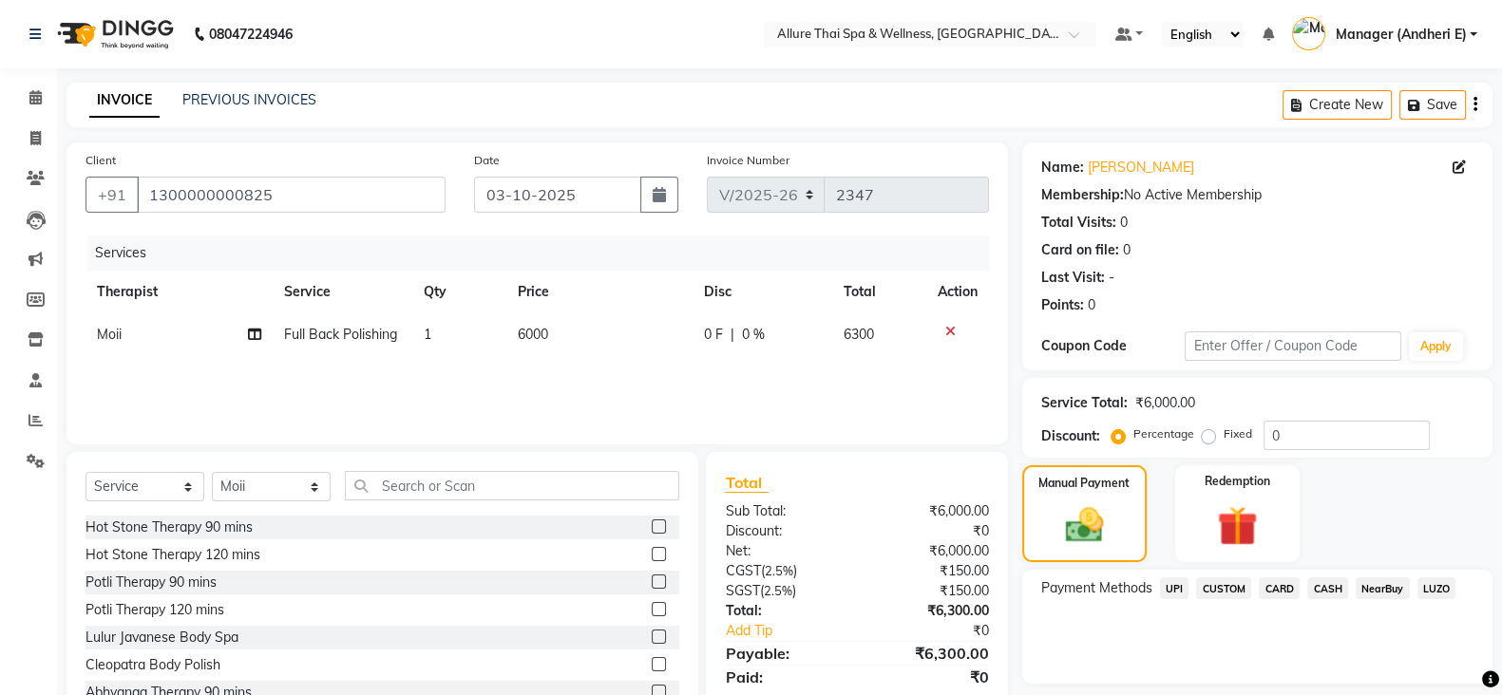
click at [1292, 582] on span "CARD" at bounding box center [1279, 589] width 41 height 22
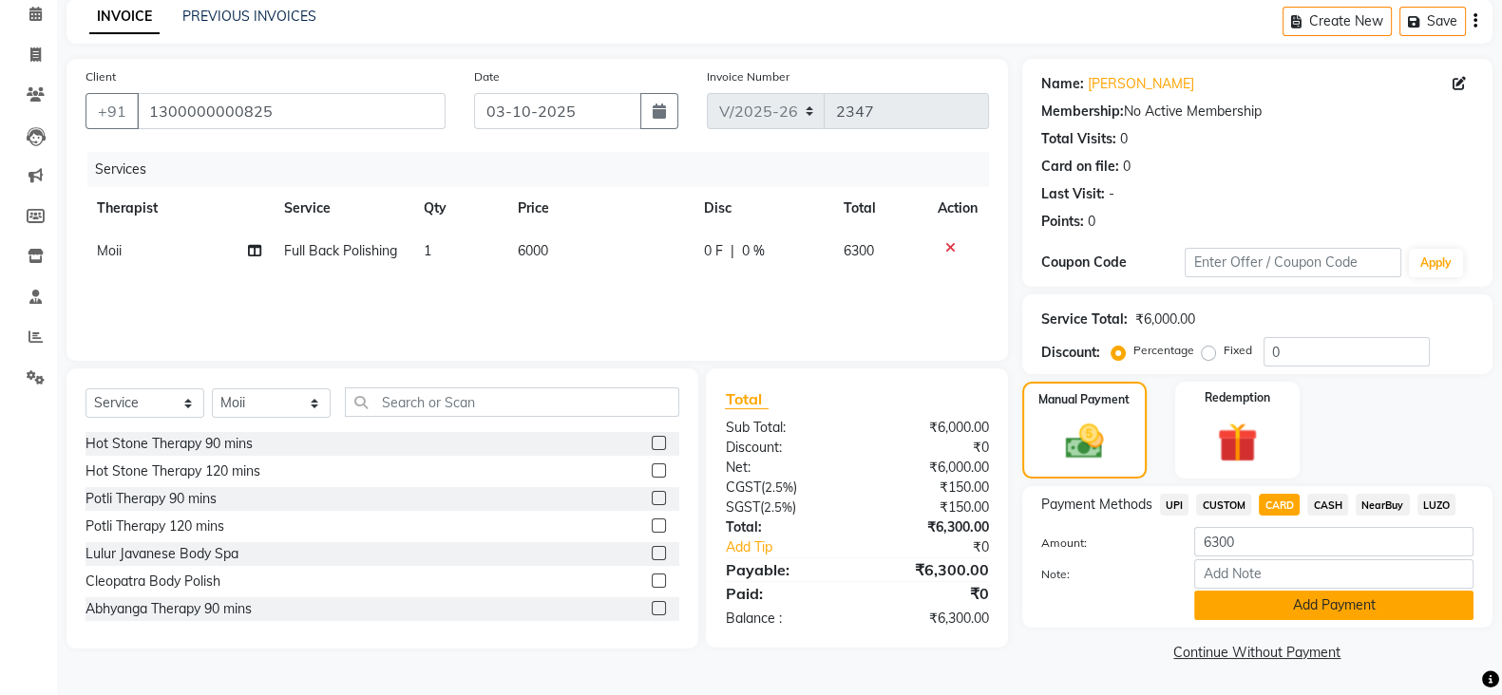
click at [1369, 601] on button "Add Payment" at bounding box center [1333, 605] width 279 height 29
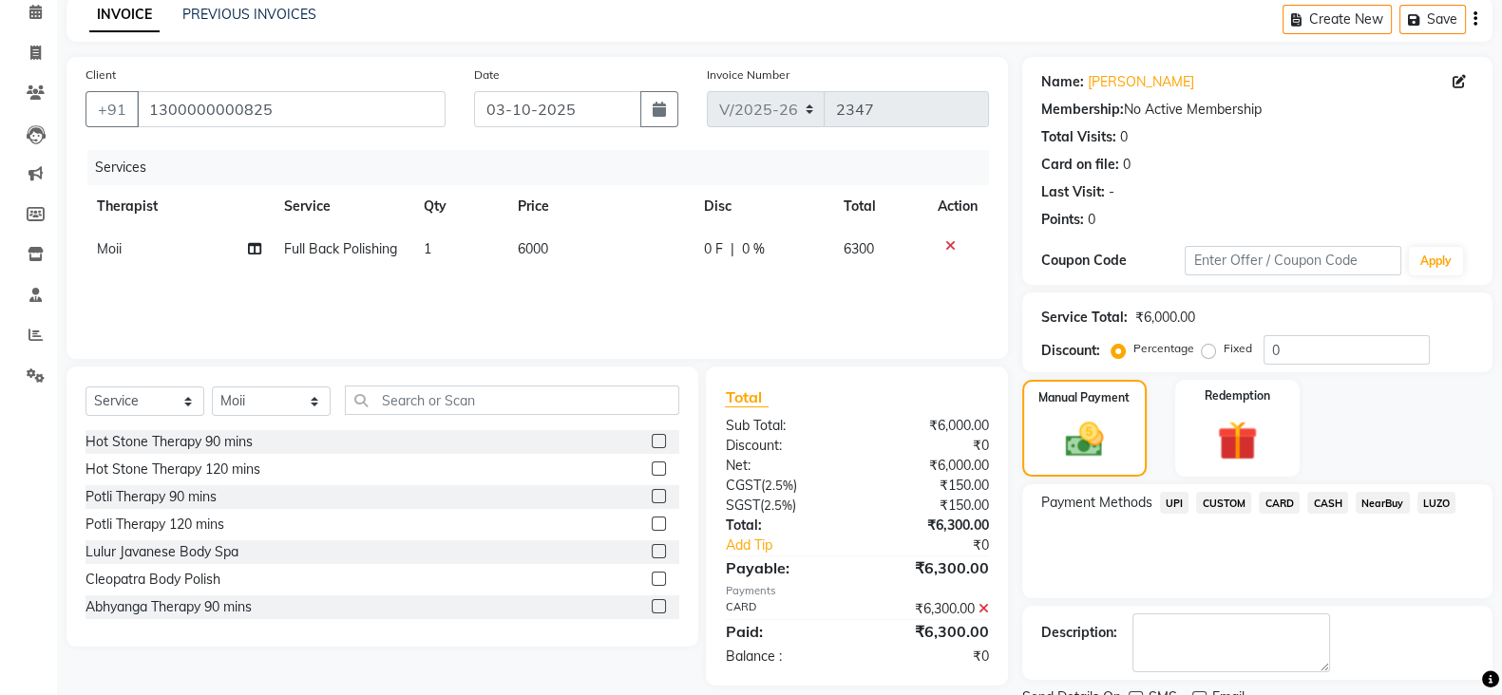
scroll to position [162, 0]
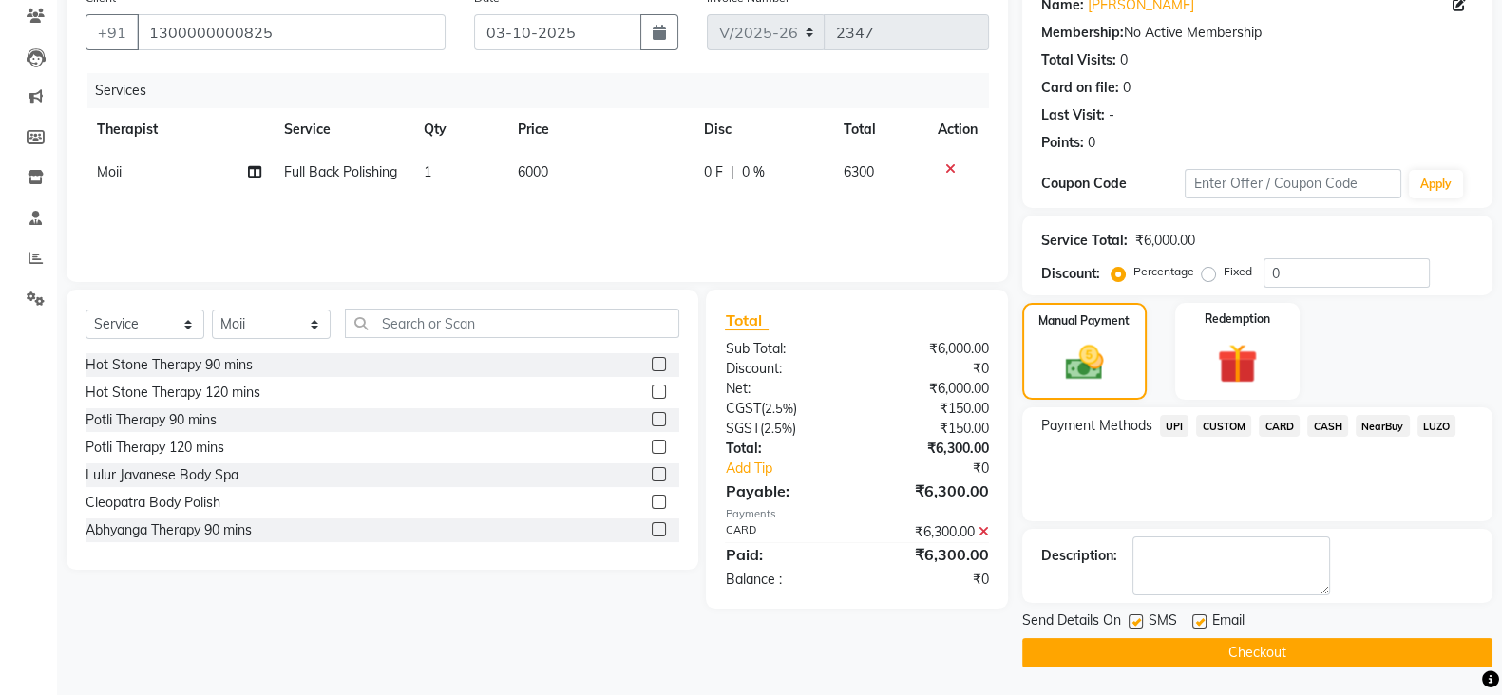
click at [1131, 619] on label at bounding box center [1135, 622] width 14 height 14
click at [1131, 619] on input "checkbox" at bounding box center [1134, 622] width 12 height 12
checkbox input "false"
click at [1191, 618] on div "Send Details On SMS Email" at bounding box center [1257, 623] width 470 height 24
click at [1198, 615] on label at bounding box center [1199, 622] width 14 height 14
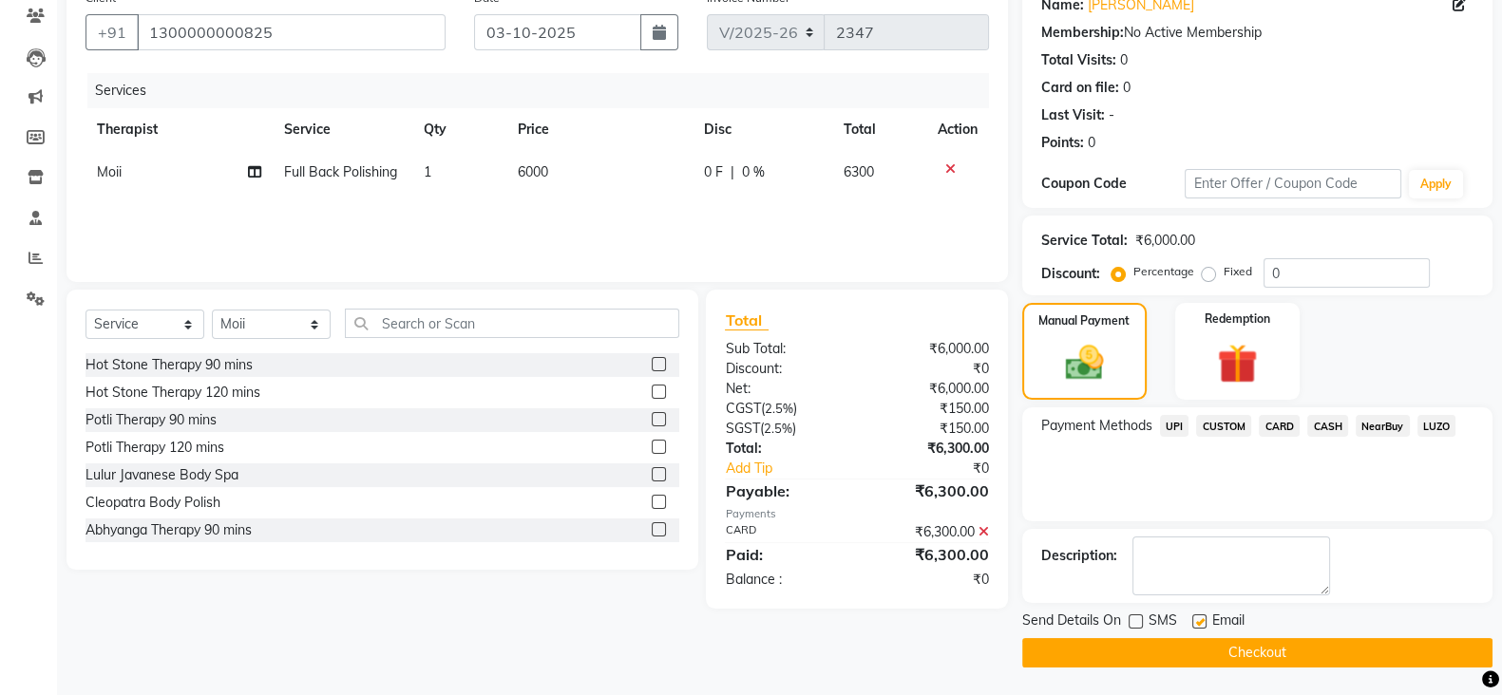
click at [1198, 616] on input "checkbox" at bounding box center [1198, 622] width 12 height 12
checkbox input "false"
click at [1274, 648] on button "Checkout" at bounding box center [1257, 652] width 470 height 29
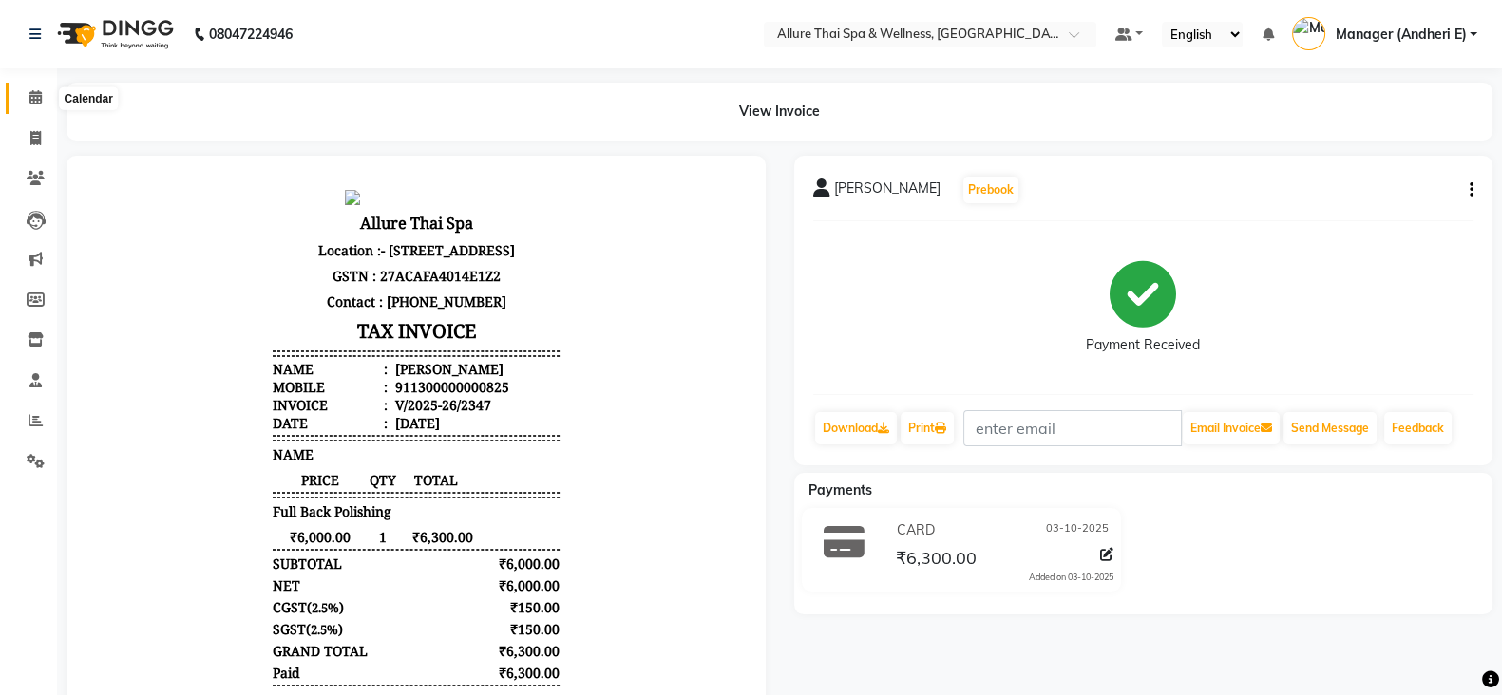
click at [33, 93] on icon at bounding box center [35, 97] width 12 height 14
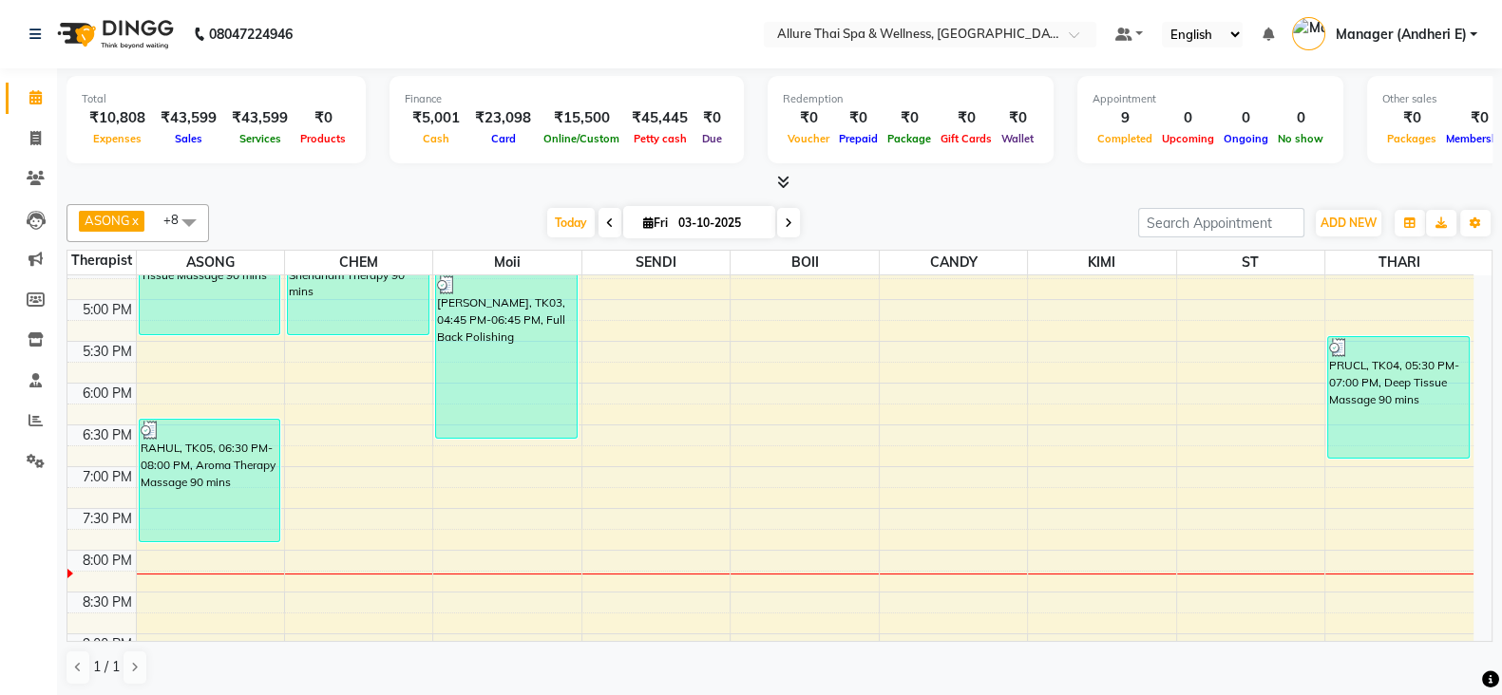
scroll to position [712, 0]
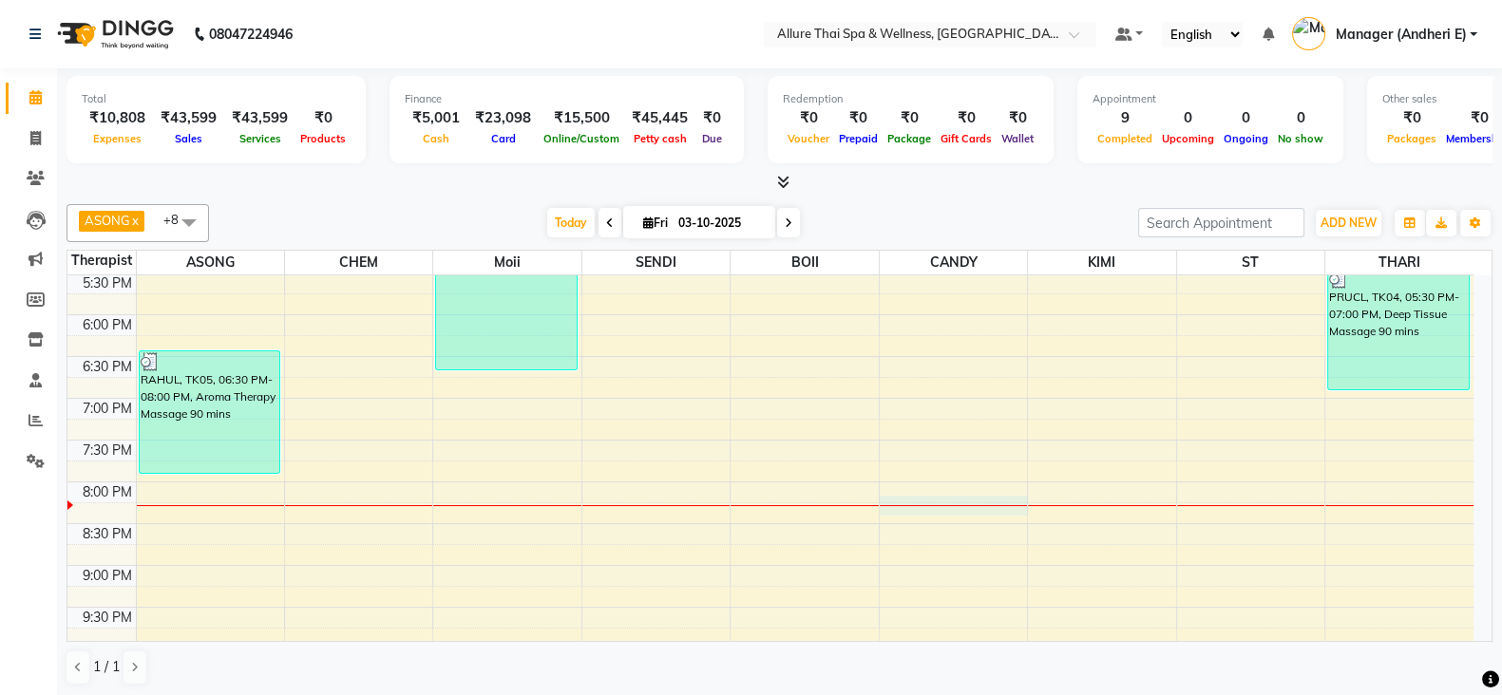
click at [923, 505] on div at bounding box center [953, 505] width 147 height 1
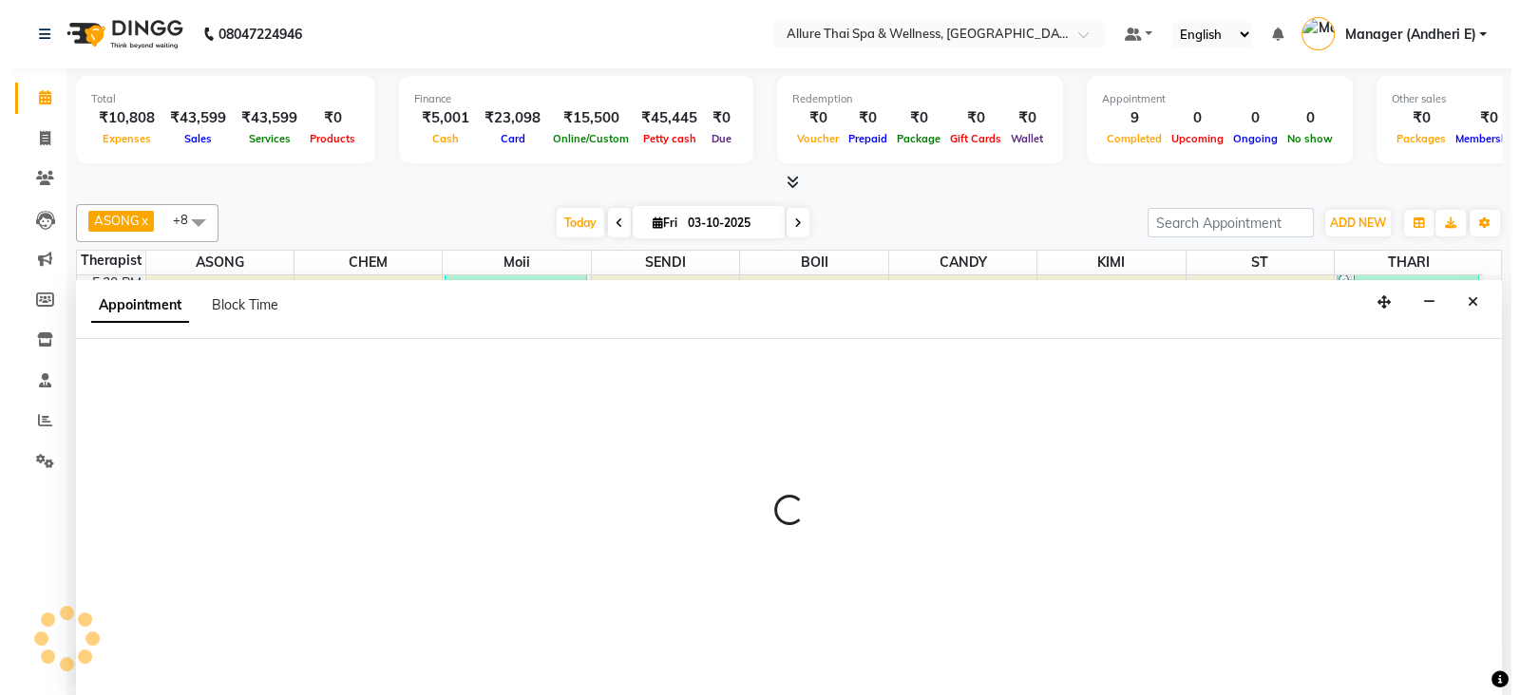
scroll to position [1, 0]
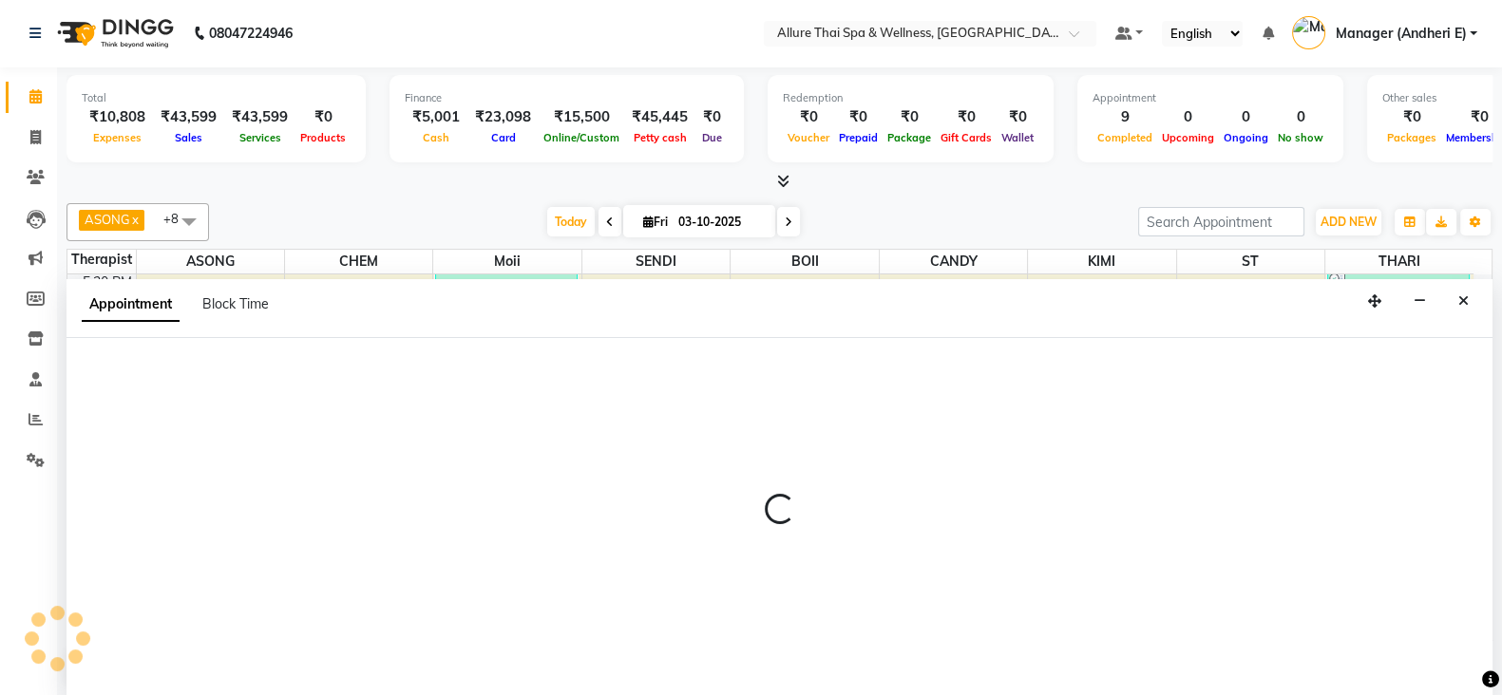
select select "89383"
select select "tentative"
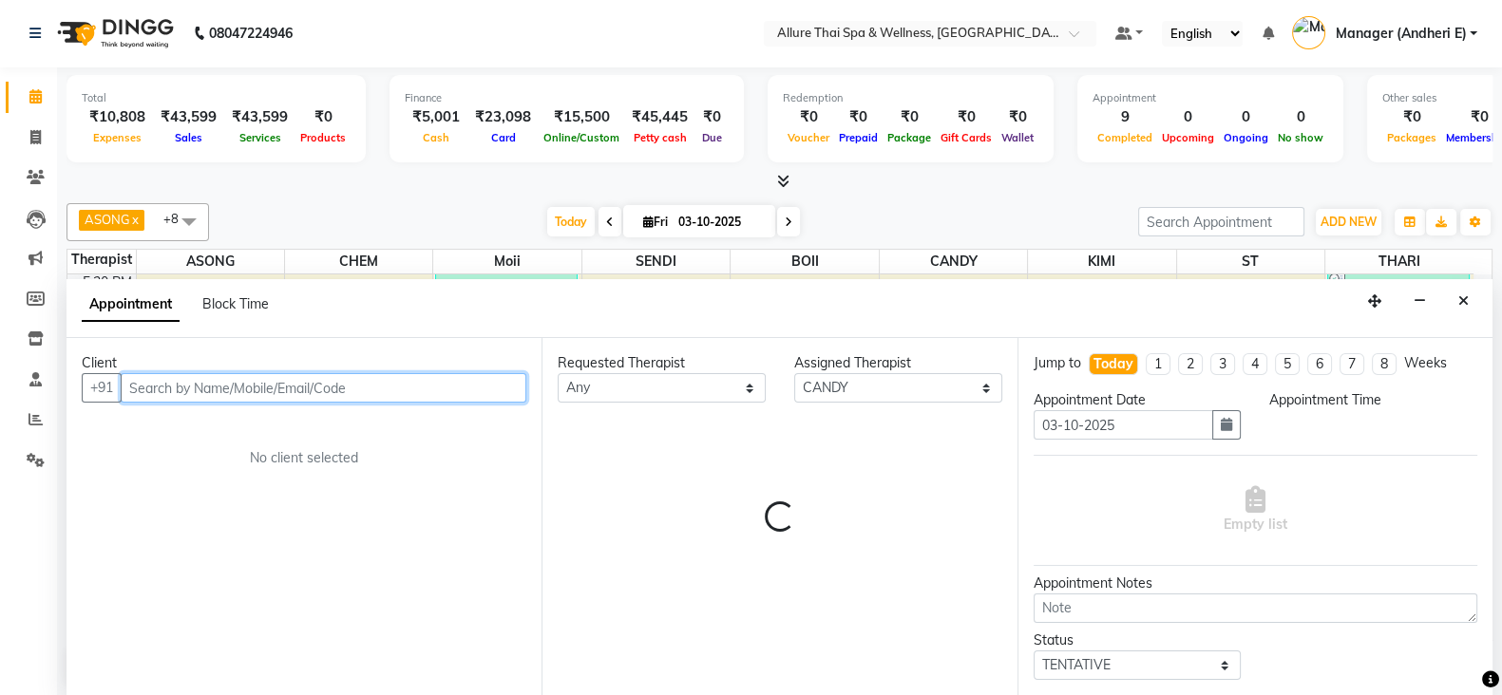
select select "1215"
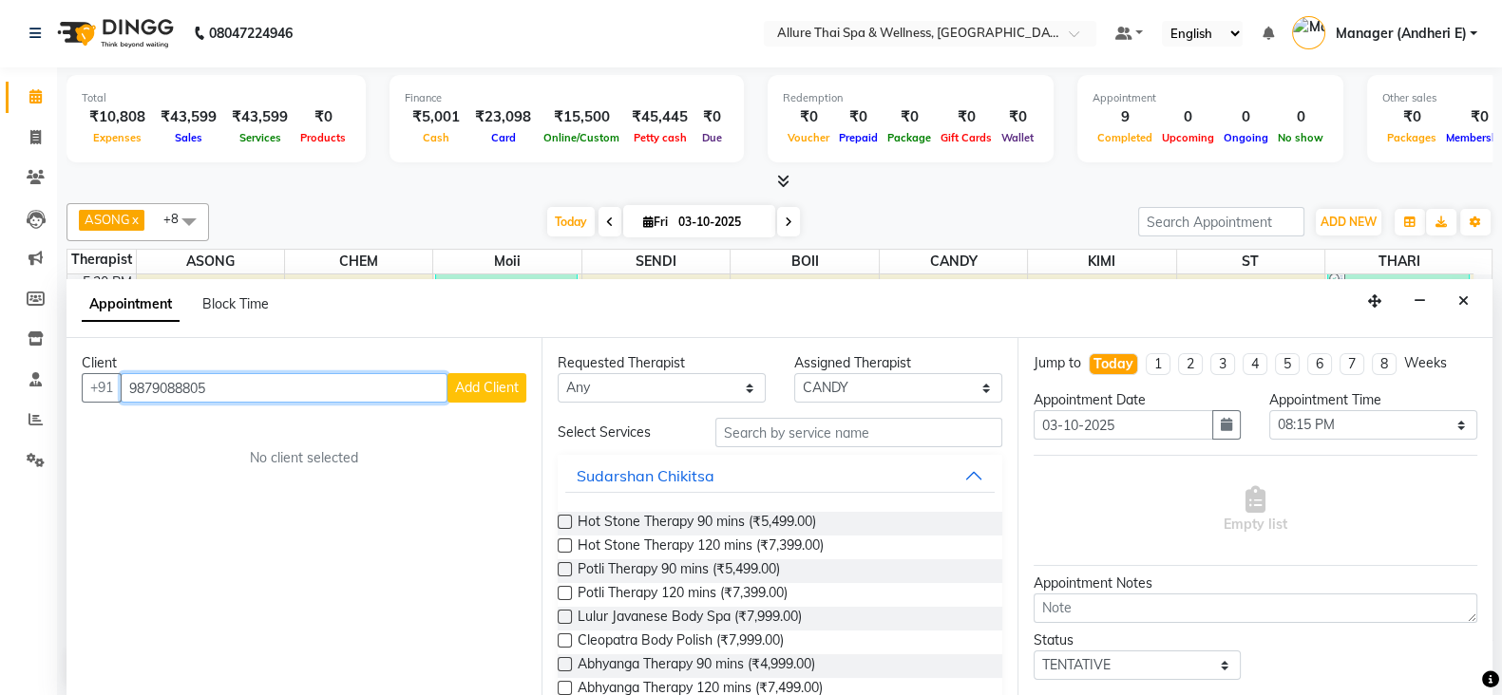
type input "9879088805"
click at [498, 391] on span "Add Client" at bounding box center [487, 387] width 64 height 17
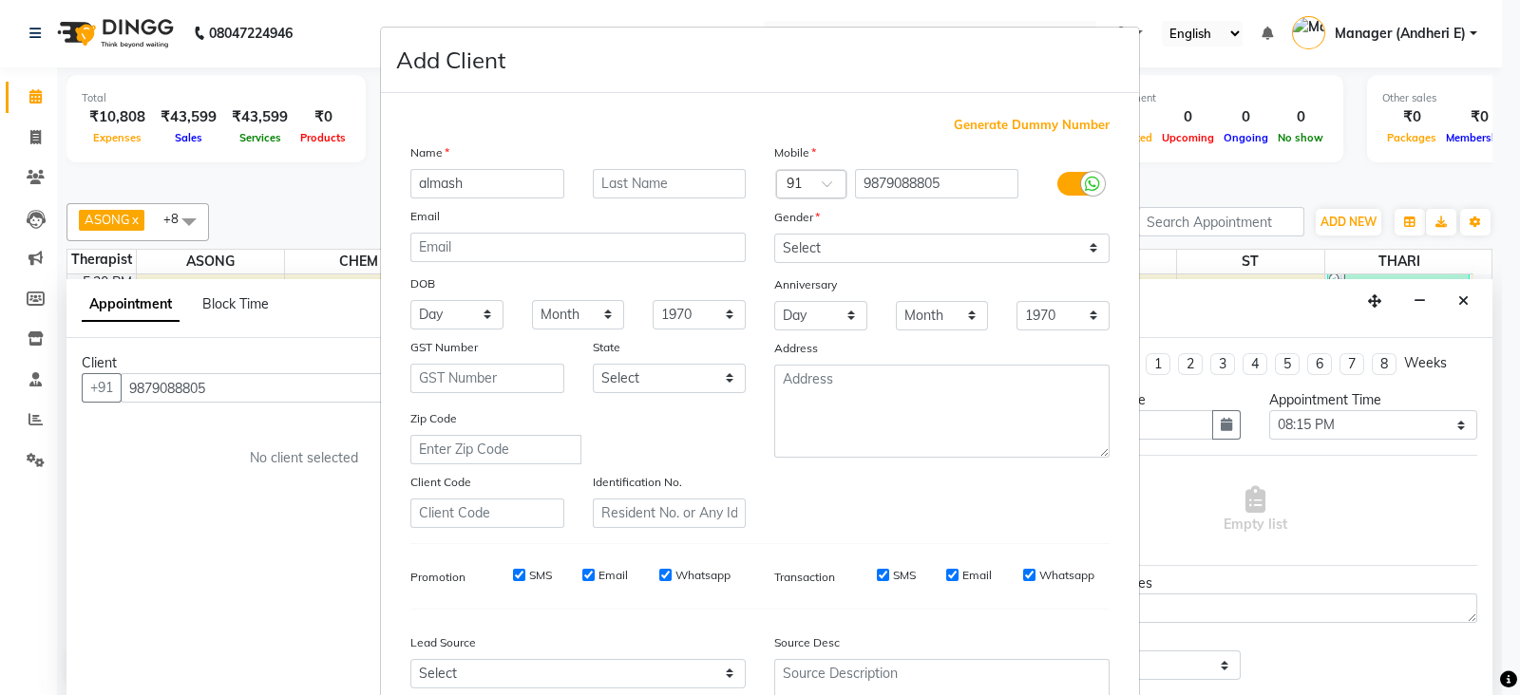
type input "almash"
click at [965, 258] on select "Select [DEMOGRAPHIC_DATA] [DEMOGRAPHIC_DATA] Other Prefer Not To Say" at bounding box center [941, 248] width 335 height 29
select select "[DEMOGRAPHIC_DATA]"
click at [774, 235] on select "Select [DEMOGRAPHIC_DATA] [DEMOGRAPHIC_DATA] Other Prefer Not To Say" at bounding box center [941, 248] width 335 height 29
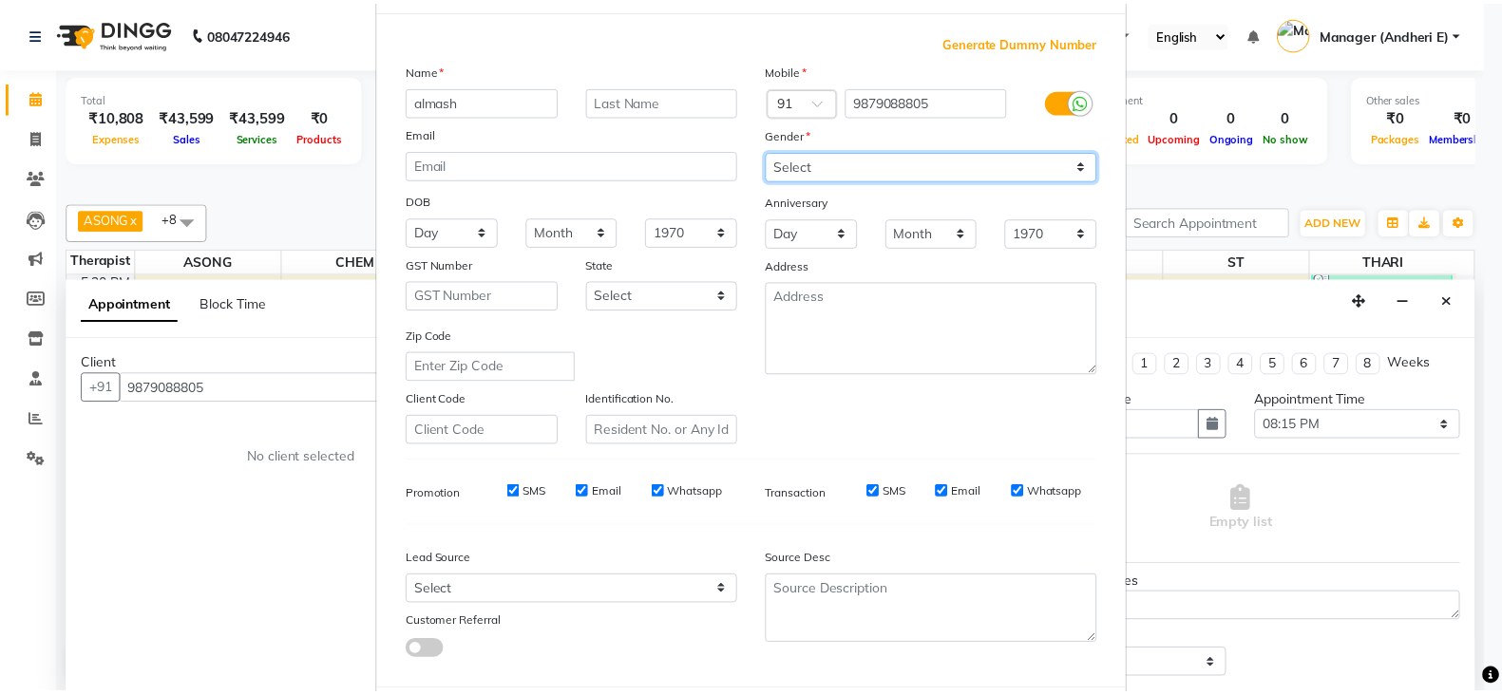
scroll to position [192, 0]
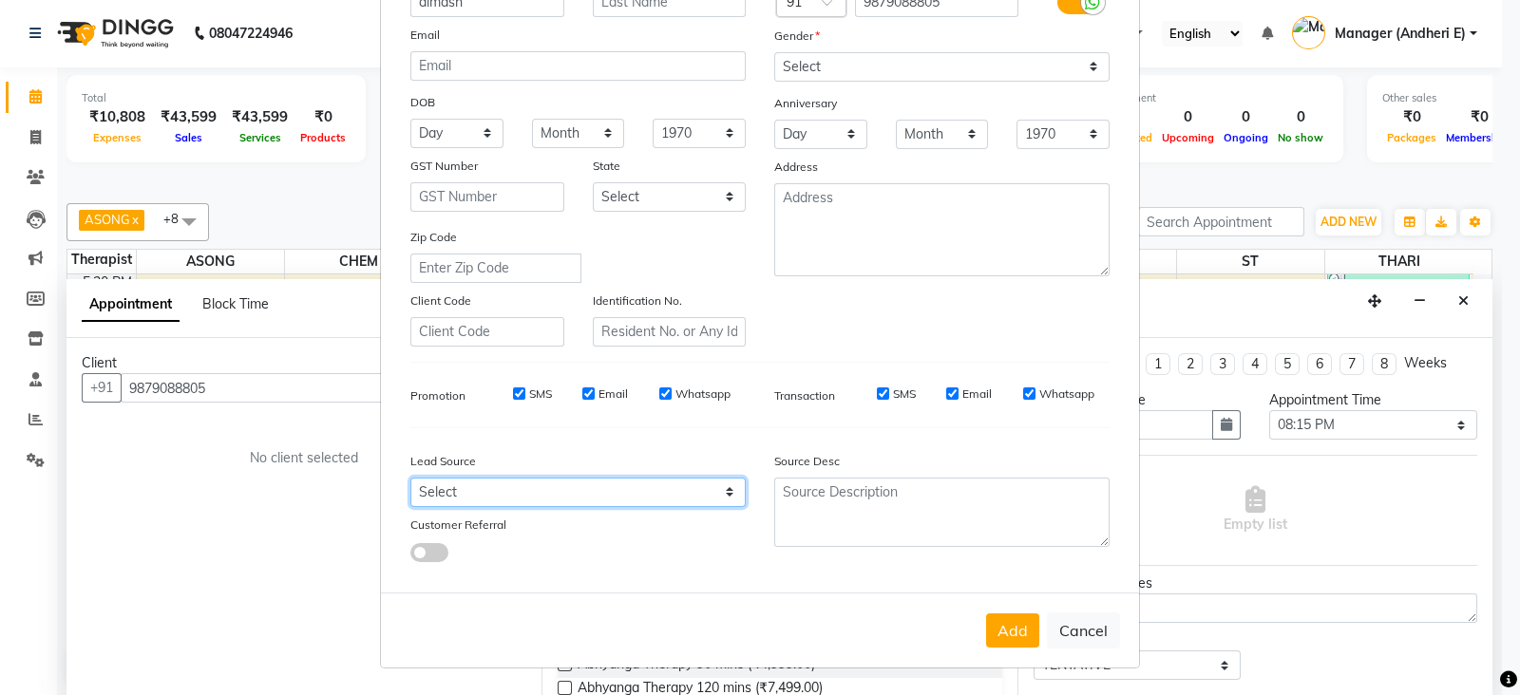
click at [670, 486] on select "Select Walk-in Referral Friend Advertisement Facebook JustDial Google Other Web…" at bounding box center [577, 492] width 335 height 29
select select "47842"
click at [410, 478] on select "Select Walk-in Referral Friend Advertisement Facebook JustDial Google Other Web…" at bounding box center [577, 492] width 335 height 29
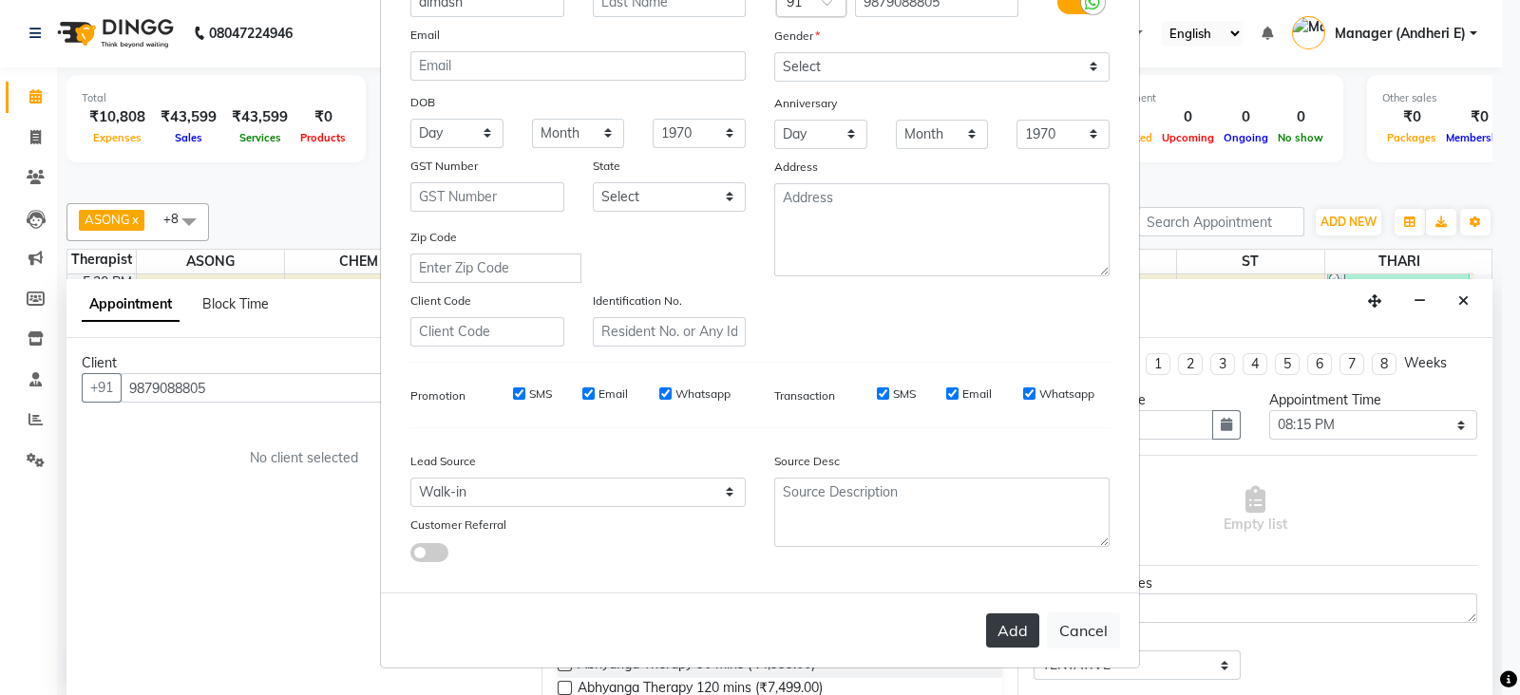
click at [1013, 629] on button "Add" at bounding box center [1012, 631] width 53 height 34
select select
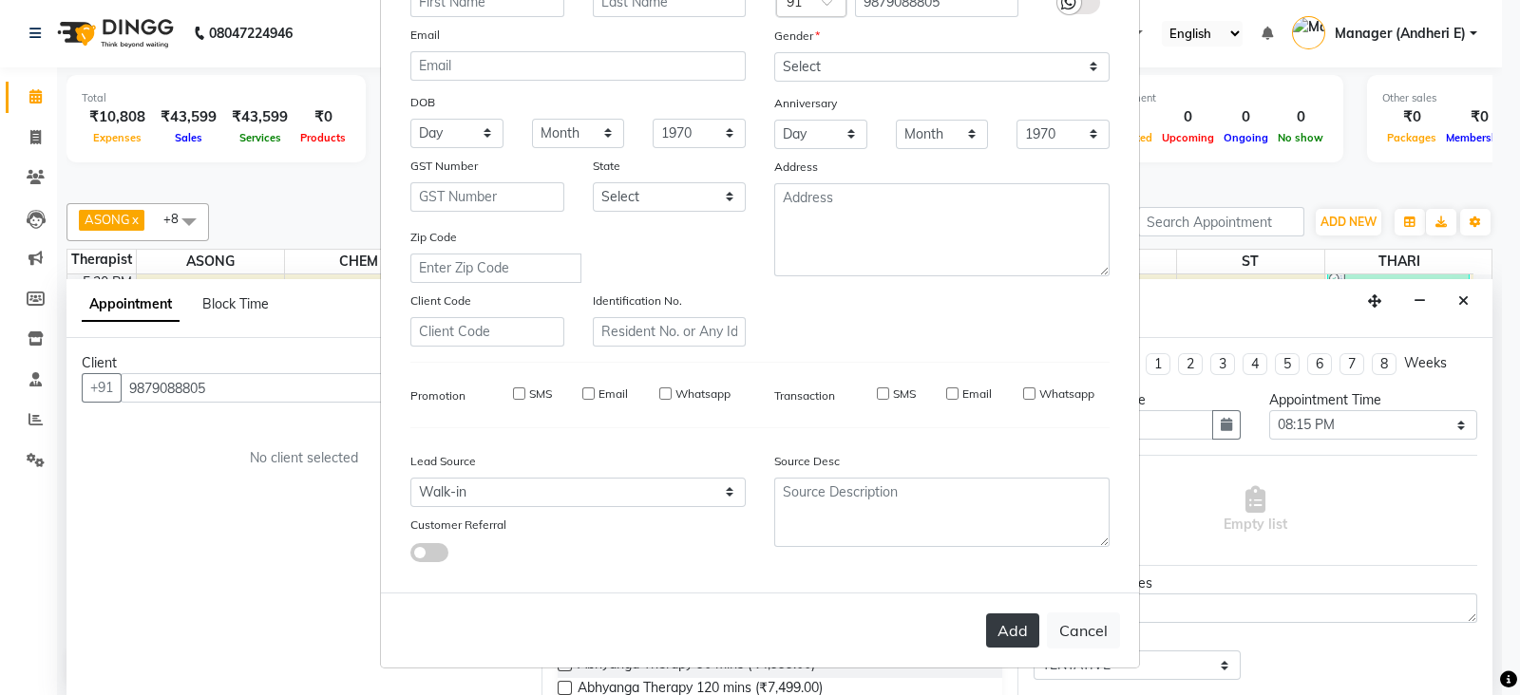
select select
checkbox input "false"
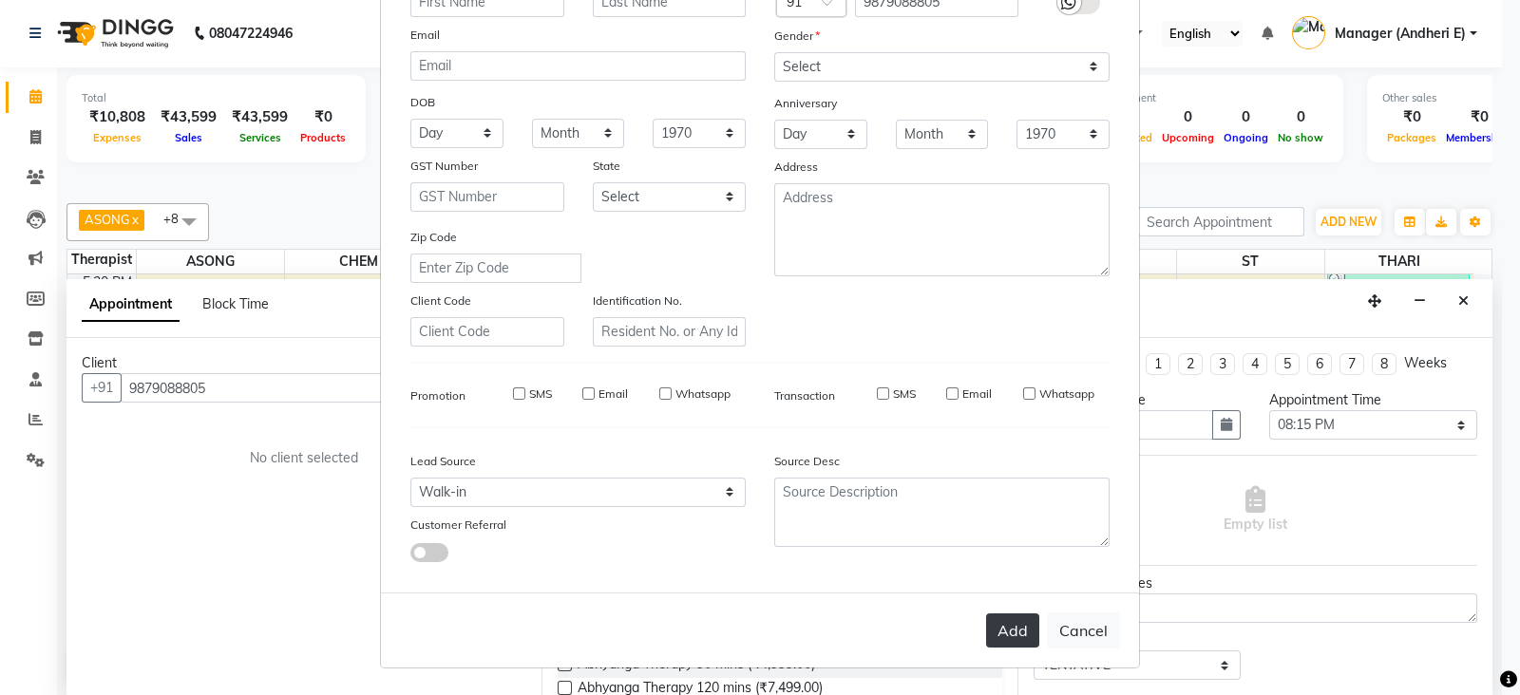
checkbox input "false"
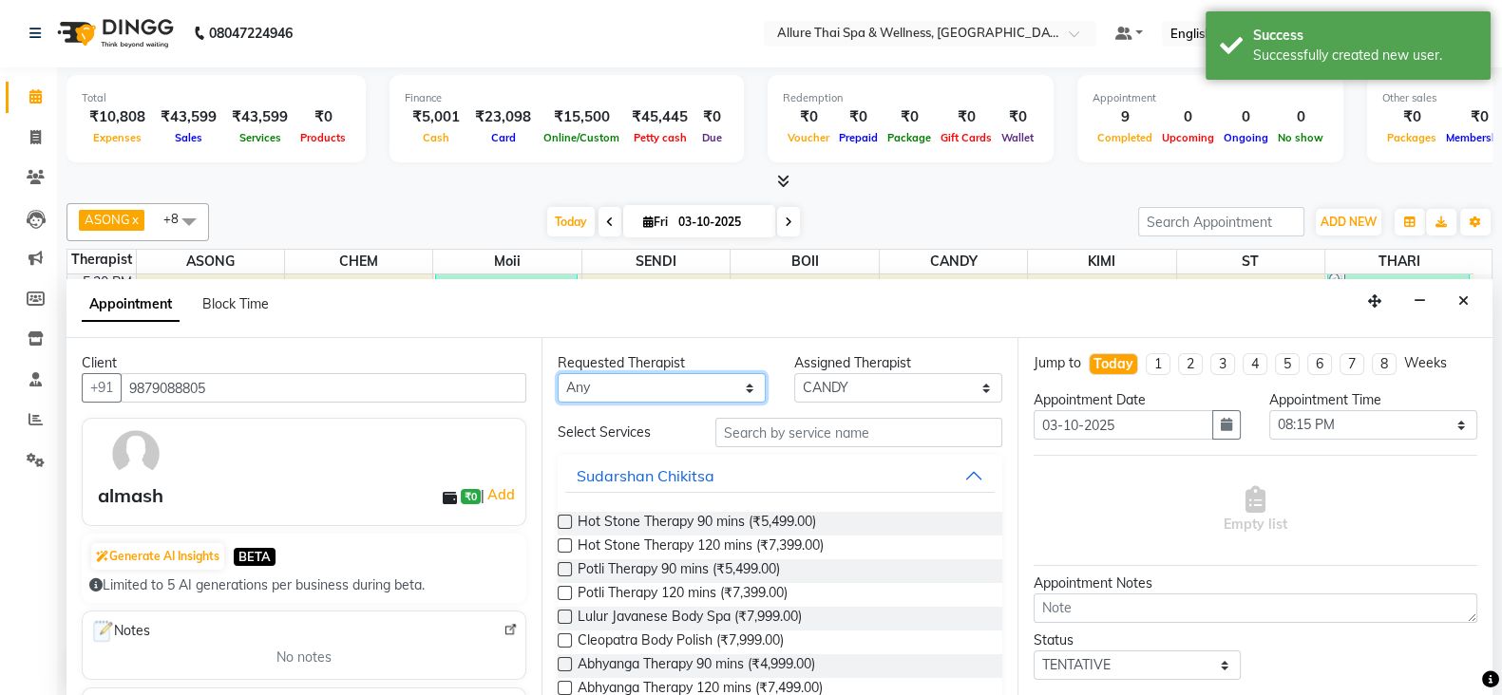
click at [670, 377] on select "Any ASONG [PERSON_NAME] BOII CANDY CHEM [PERSON_NAME] Moii SENDI ST THARI" at bounding box center [662, 387] width 208 height 29
select select "89383"
click at [558, 373] on select "Any ASONG [PERSON_NAME] BOII CANDY CHEM [PERSON_NAME] Moii SENDI ST THARI" at bounding box center [662, 387] width 208 height 29
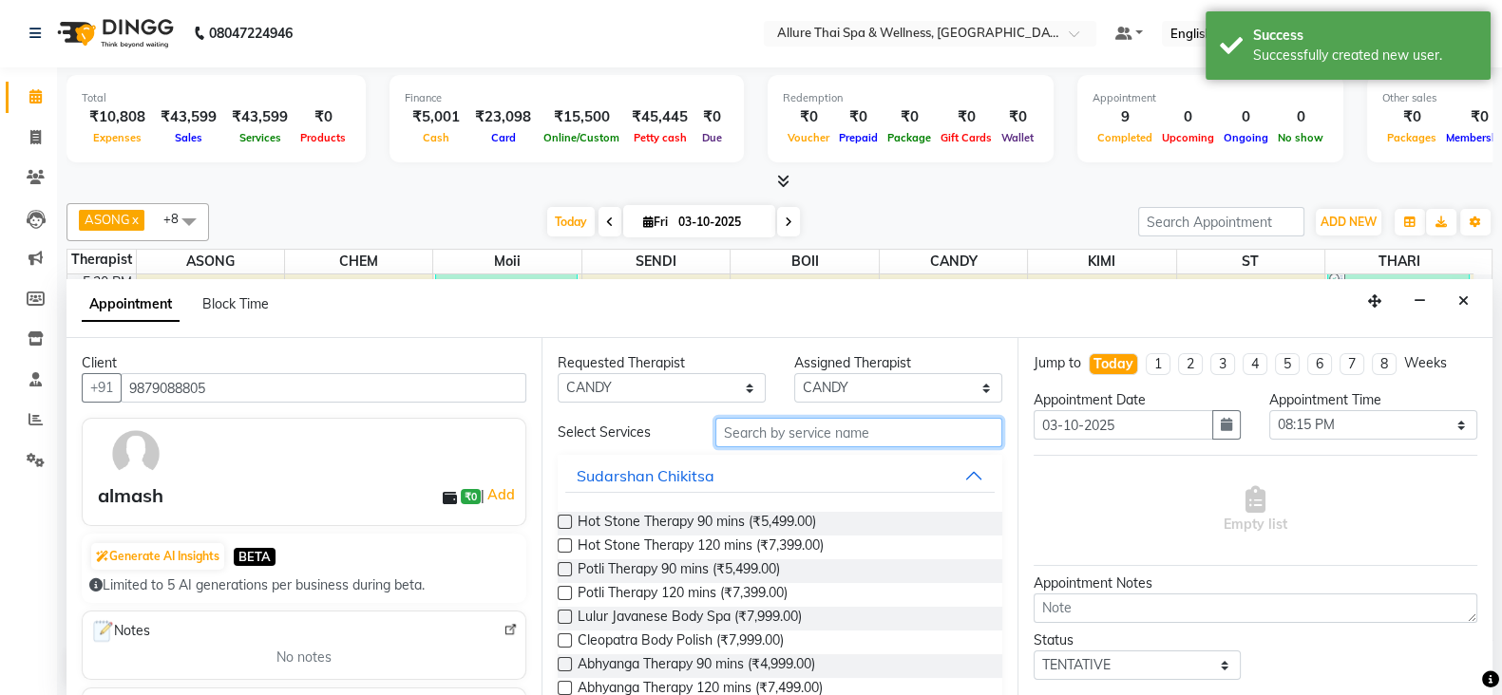
click at [773, 429] on input "text" at bounding box center [858, 432] width 287 height 29
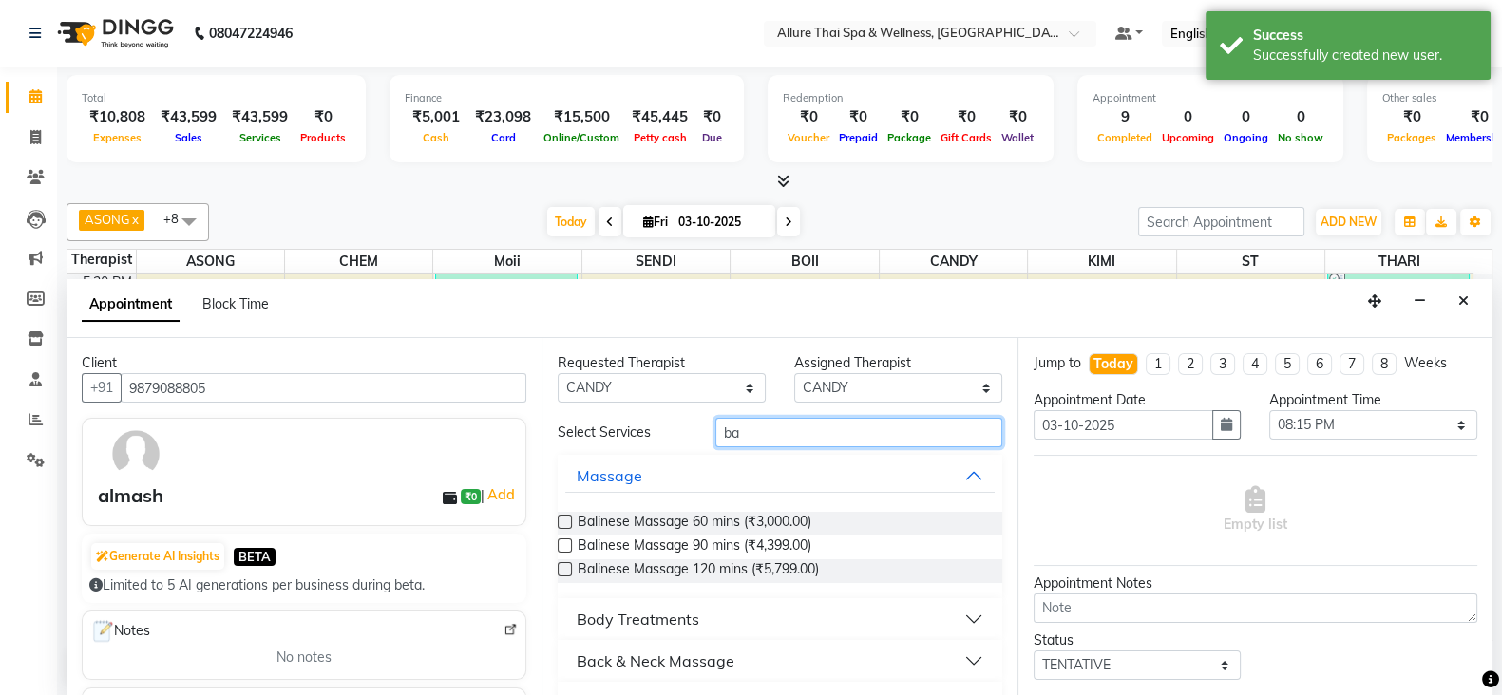
type input "ba"
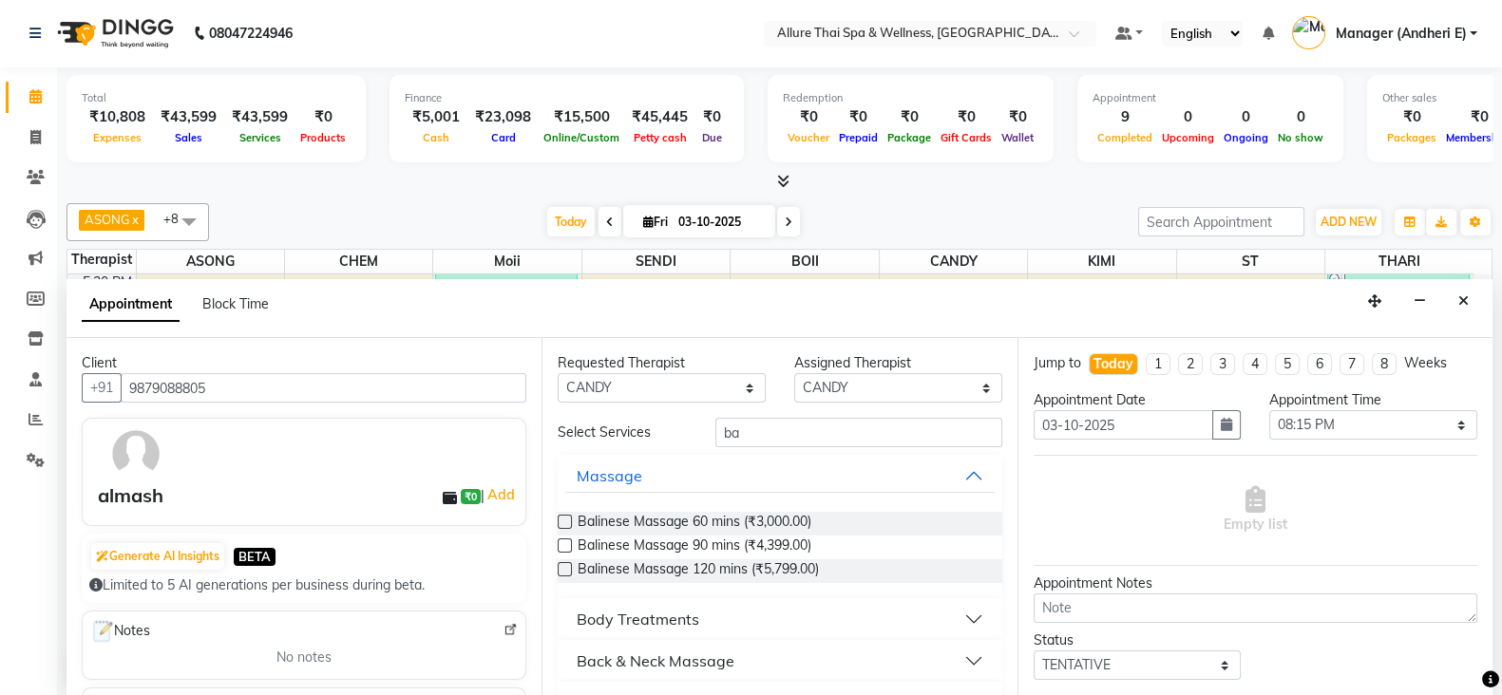
click at [565, 519] on label at bounding box center [565, 522] width 14 height 14
click at [565, 519] on input "checkbox" at bounding box center [564, 524] width 12 height 12
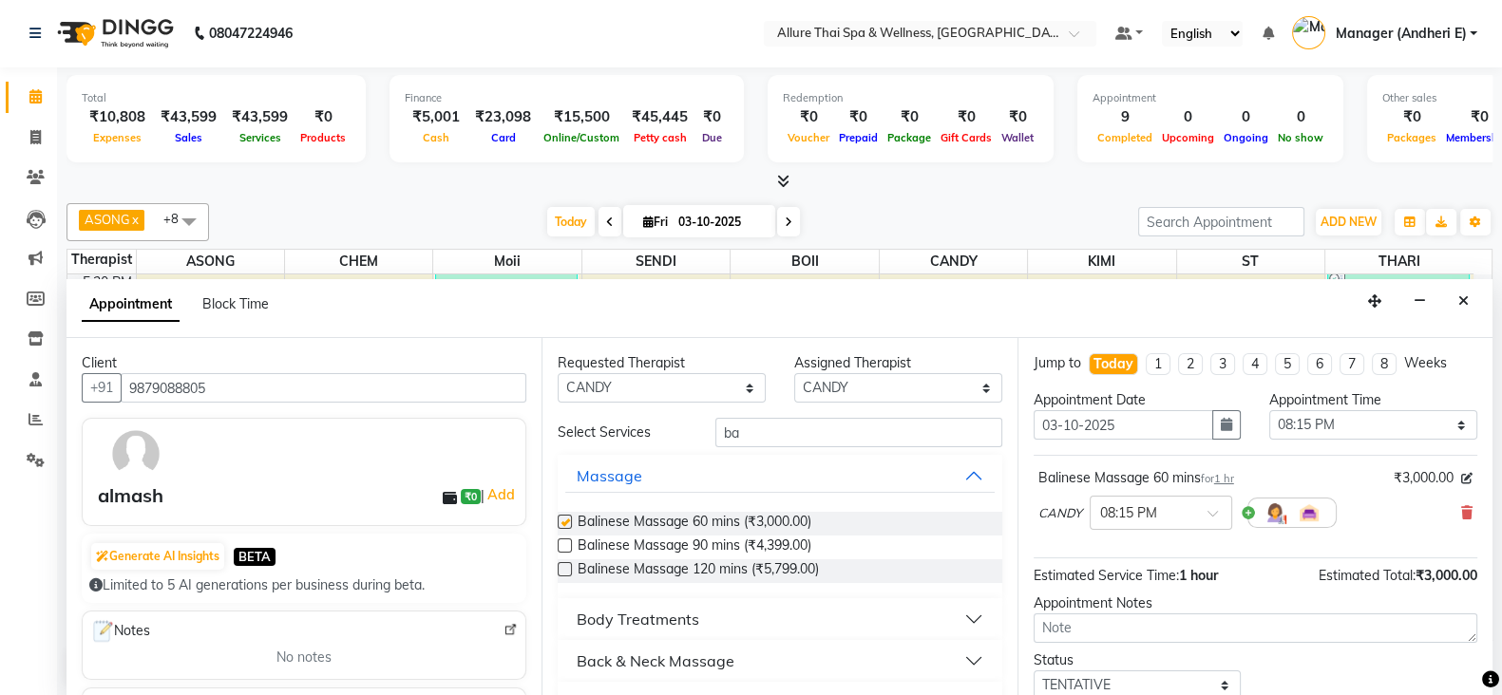
checkbox input "false"
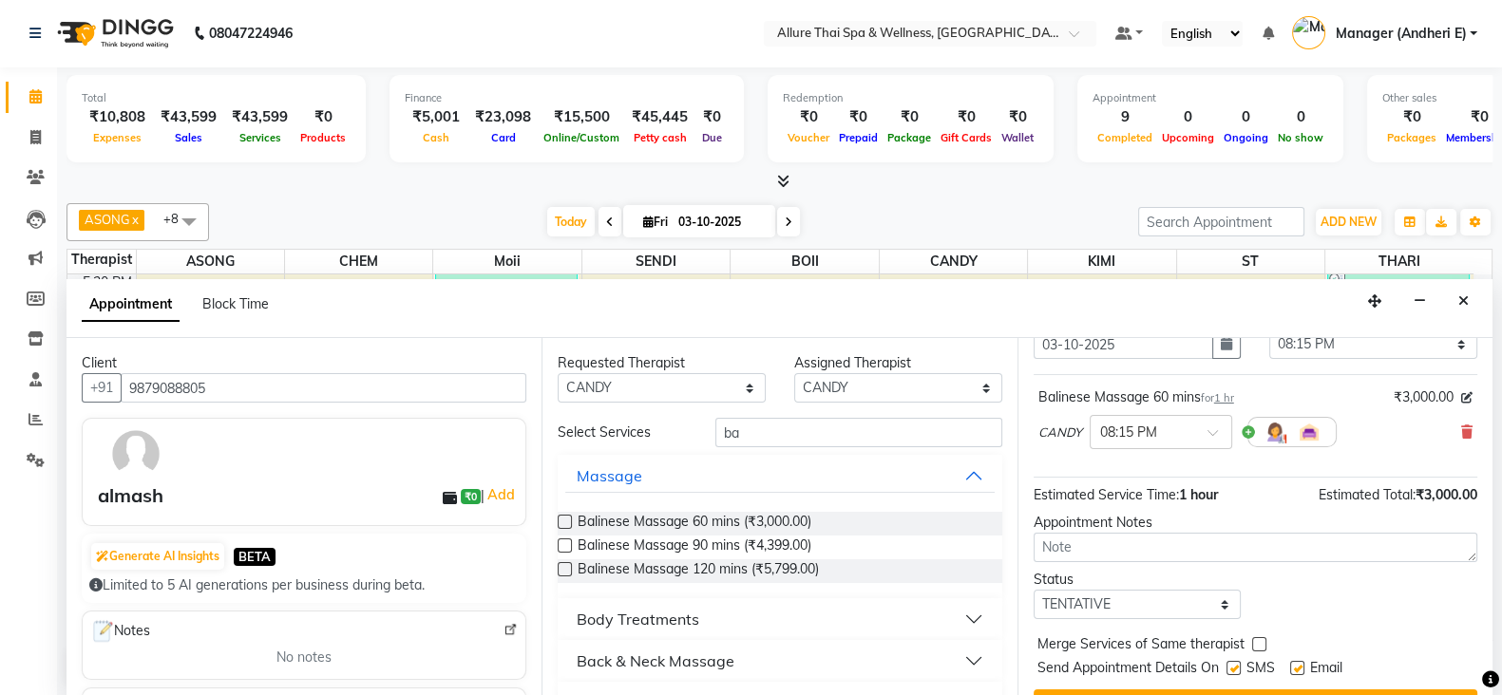
scroll to position [122, 0]
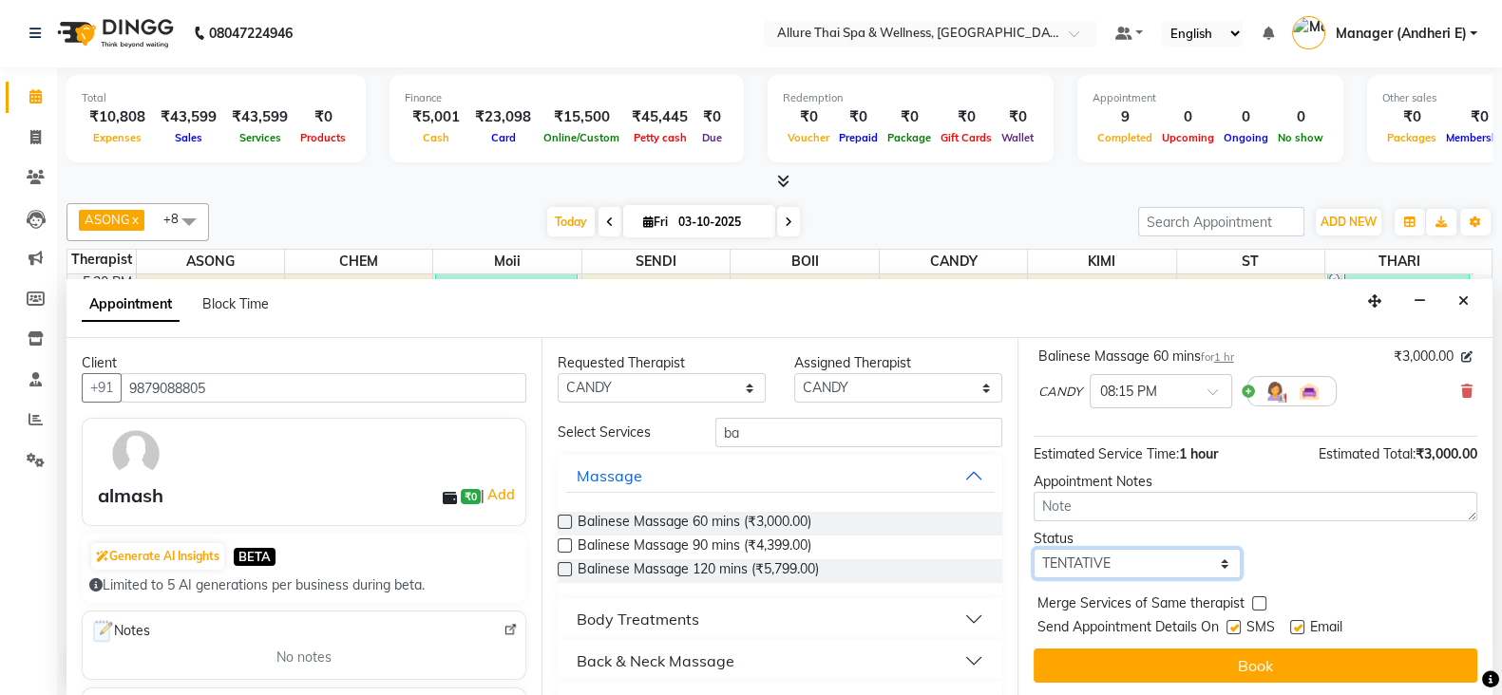
click at [1152, 553] on select "Select TENTATIVE CONFIRM CHECK-IN UPCOMING" at bounding box center [1137, 563] width 208 height 29
select select "confirm booking"
click at [1033, 549] on select "Select TENTATIVE CONFIRM CHECK-IN UPCOMING" at bounding box center [1137, 563] width 208 height 29
click at [1234, 623] on label at bounding box center [1233, 627] width 14 height 14
click at [1234, 623] on input "checkbox" at bounding box center [1232, 629] width 12 height 12
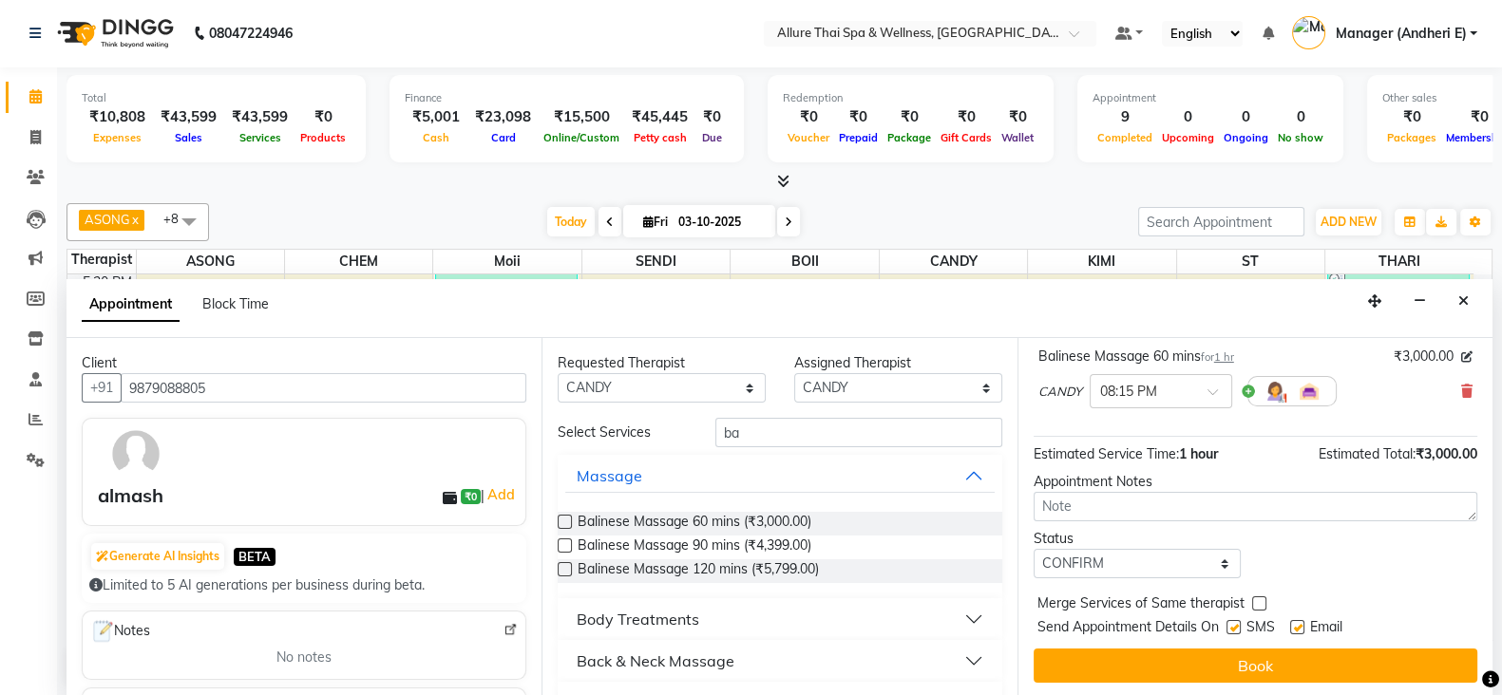
checkbox input "false"
click at [1297, 624] on label at bounding box center [1297, 627] width 14 height 14
click at [1297, 624] on input "checkbox" at bounding box center [1296, 629] width 12 height 12
checkbox input "false"
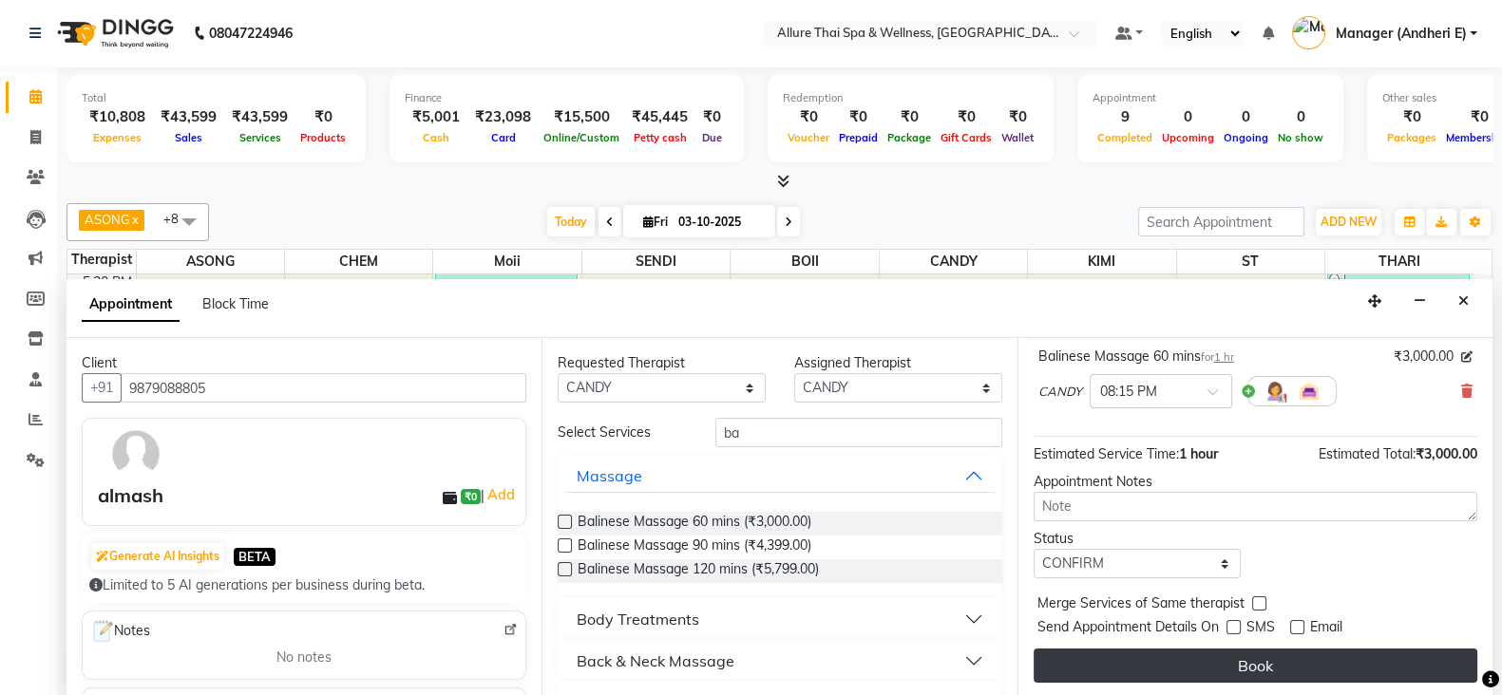
click at [1241, 660] on button "Book" at bounding box center [1255, 666] width 444 height 34
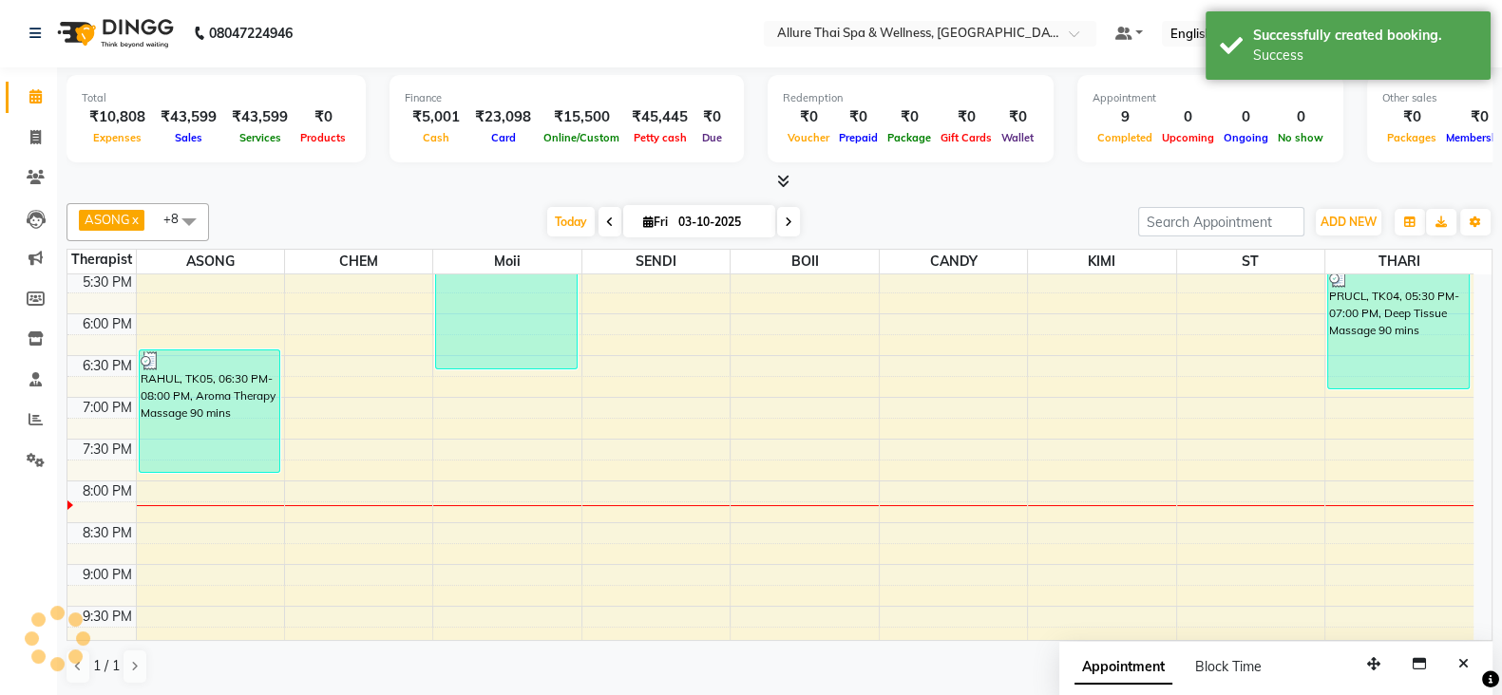
scroll to position [0, 0]
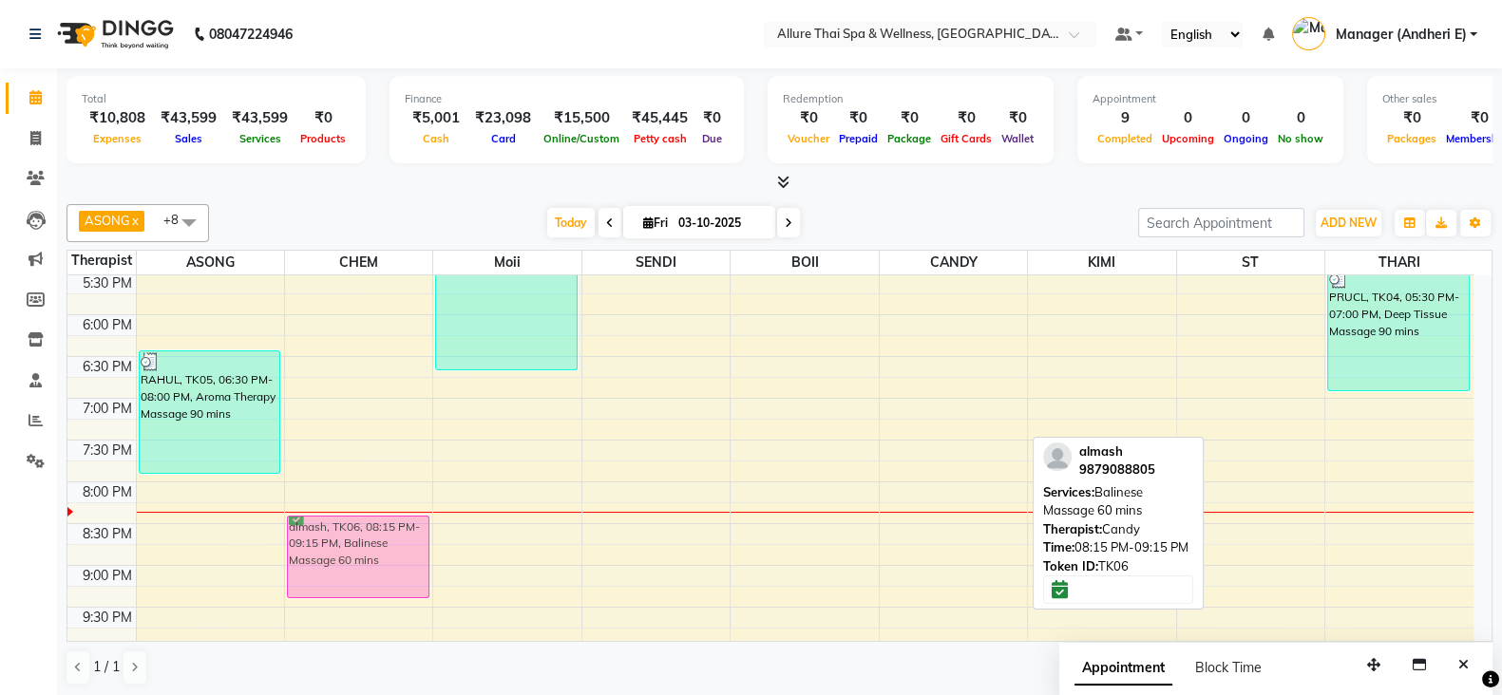
drag, startPoint x: 941, startPoint y: 520, endPoint x: 420, endPoint y: 530, distance: 521.6
click at [400, 530] on tr "ASHLERL, TK01, 02:00 PM-03:30 PM, Abhyanga Therapy 90 mins [PERSON_NAME], TK02,…" at bounding box center [770, 189] width 1406 height 1253
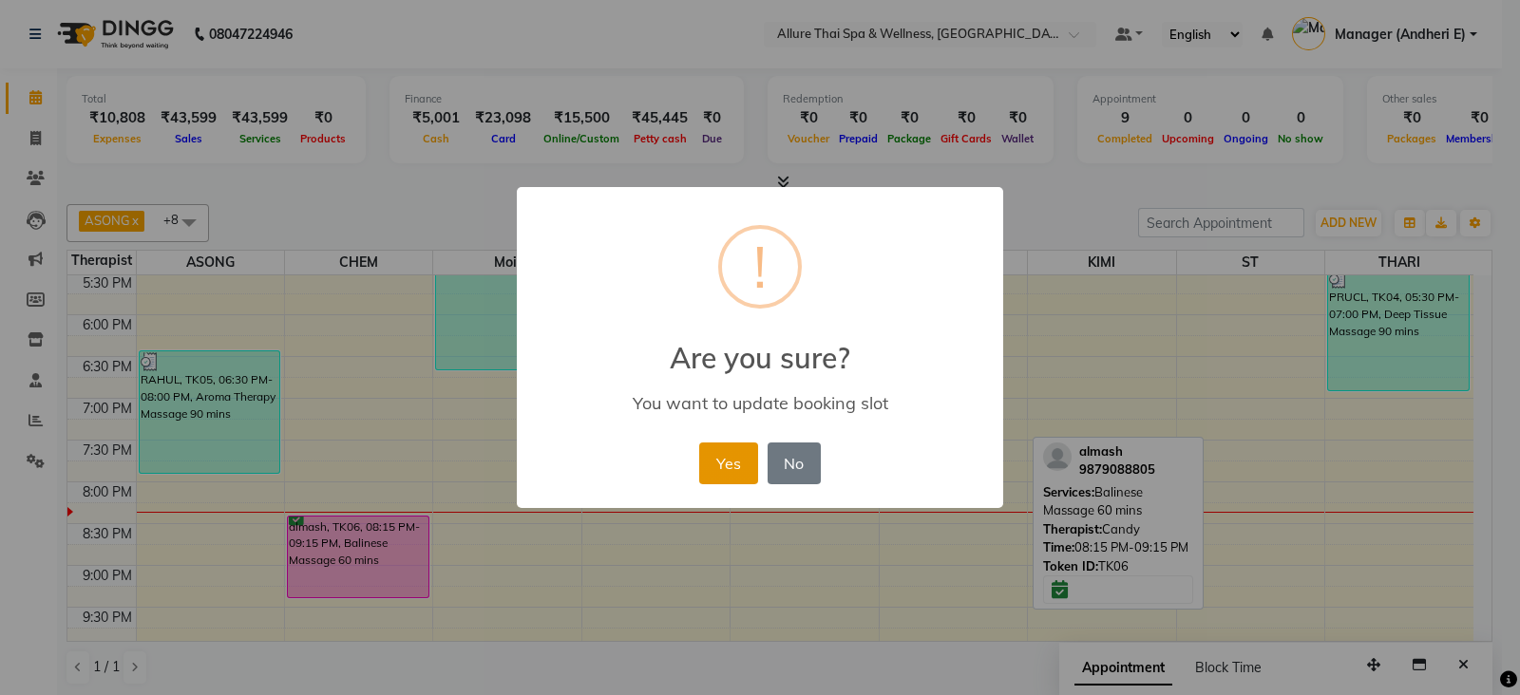
click at [722, 455] on button "Yes" at bounding box center [728, 464] width 58 height 42
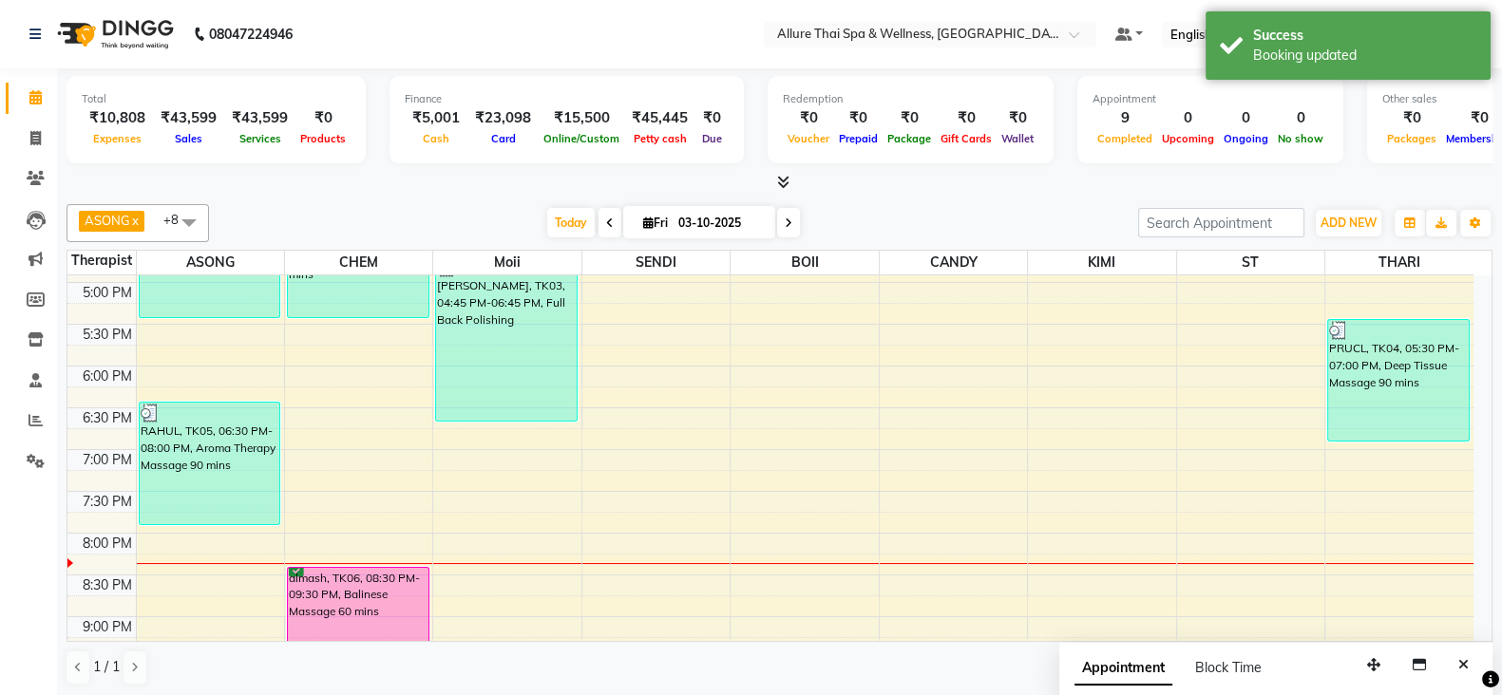
scroll to position [712, 0]
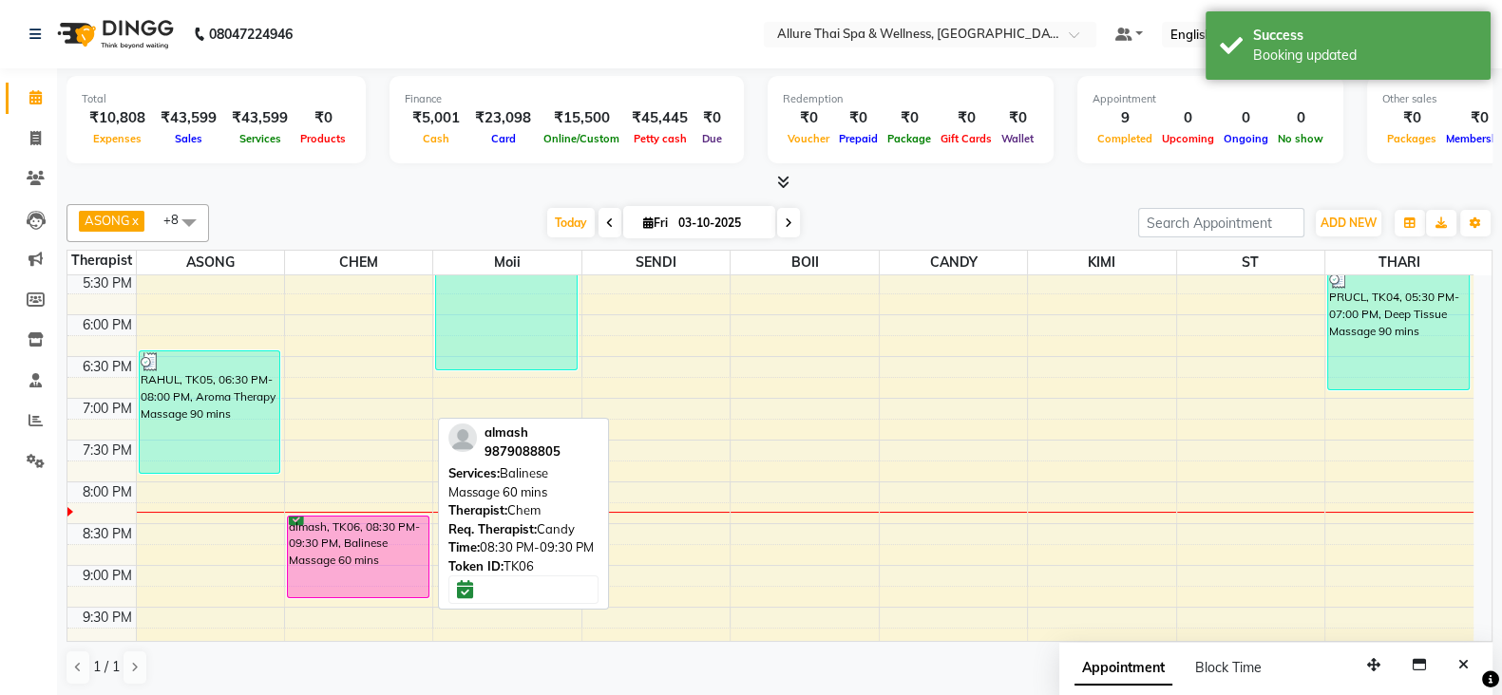
click at [355, 539] on div "almash, TK06, 08:30 PM-09:30 PM, Balinese Massage 60 mins" at bounding box center [358, 557] width 141 height 81
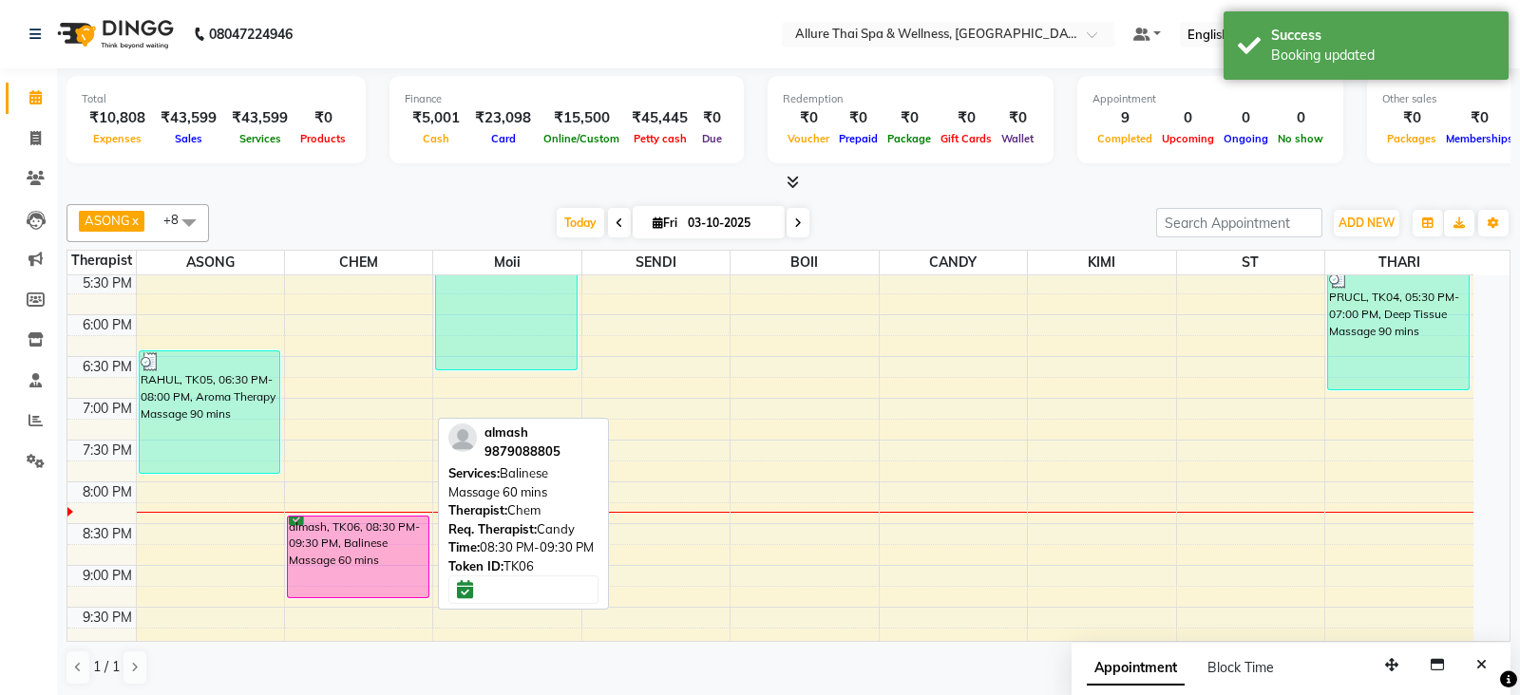
select select "6"
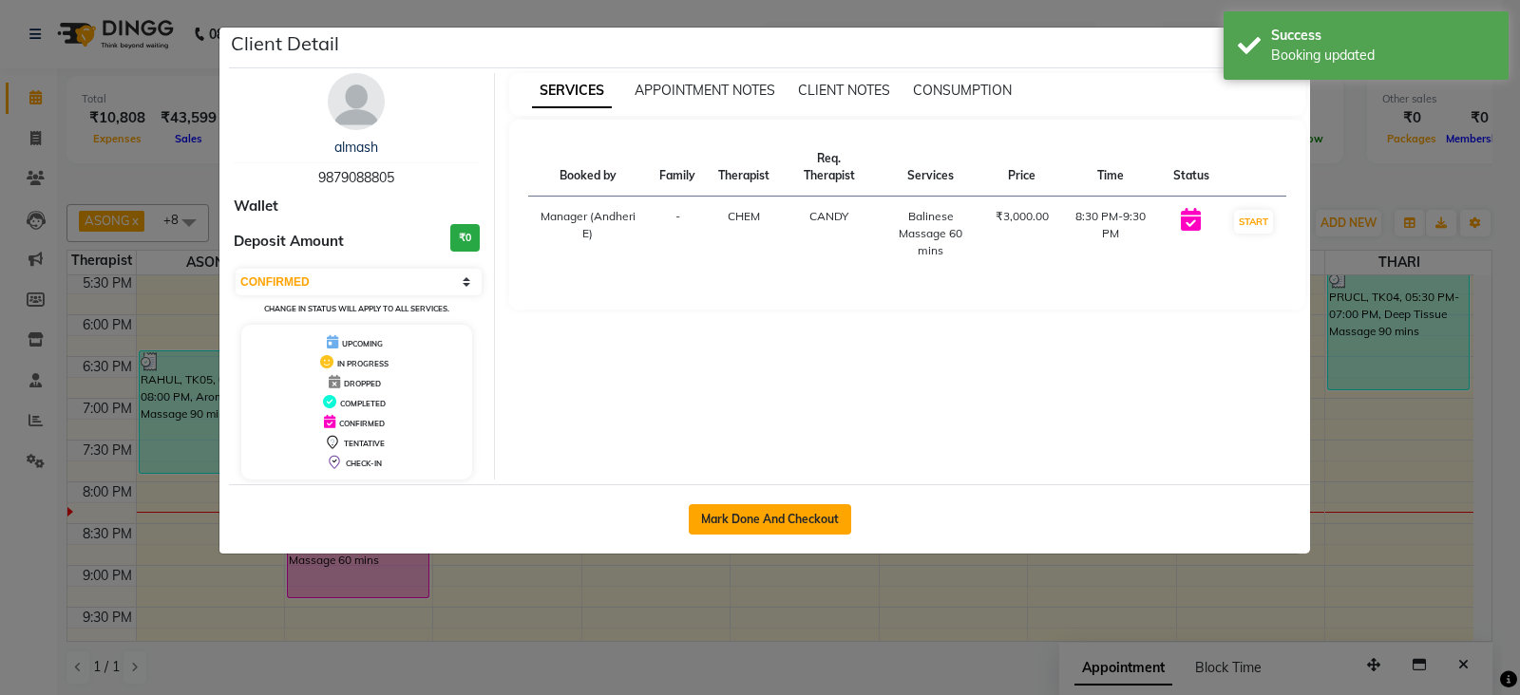
click at [779, 520] on button "Mark Done And Checkout" at bounding box center [770, 519] width 162 height 30
select select "service"
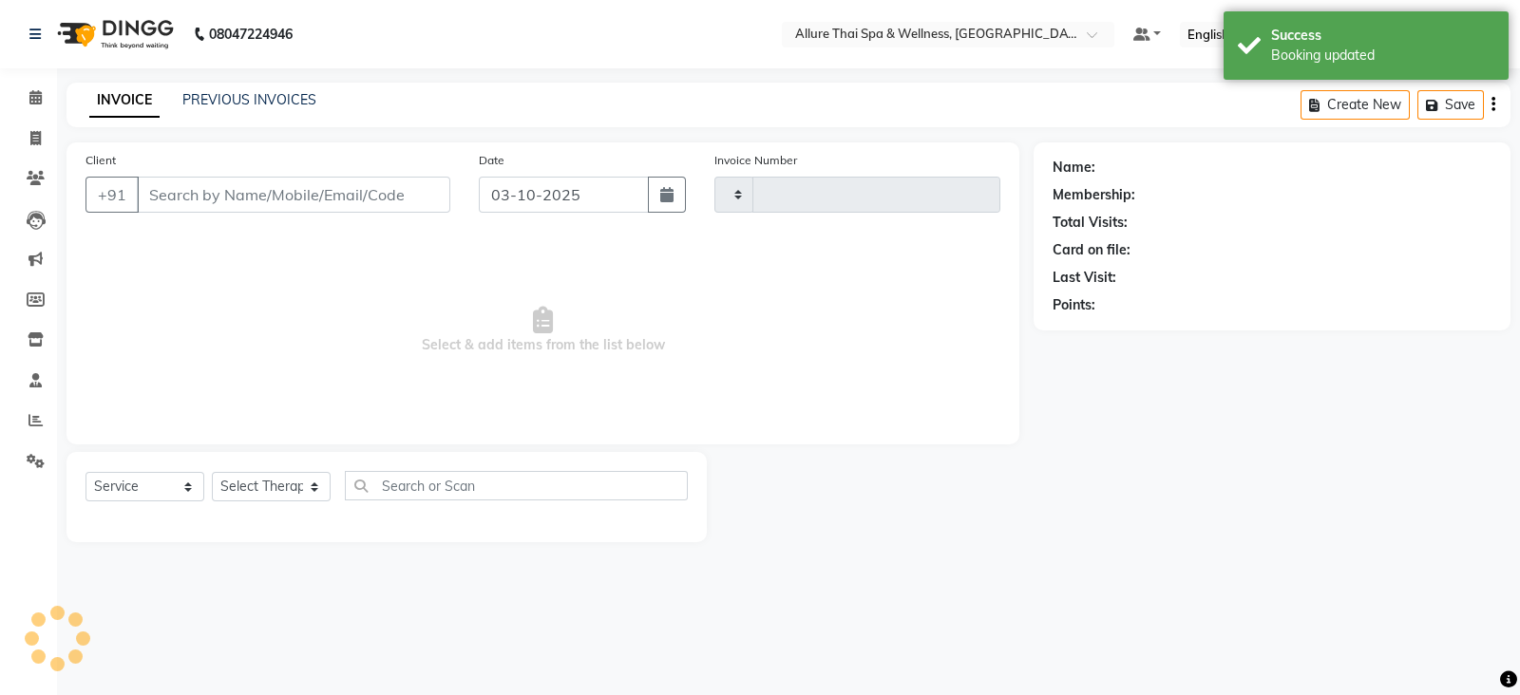
type input "2348"
select select "6826"
type input "9879088805"
select select "66695"
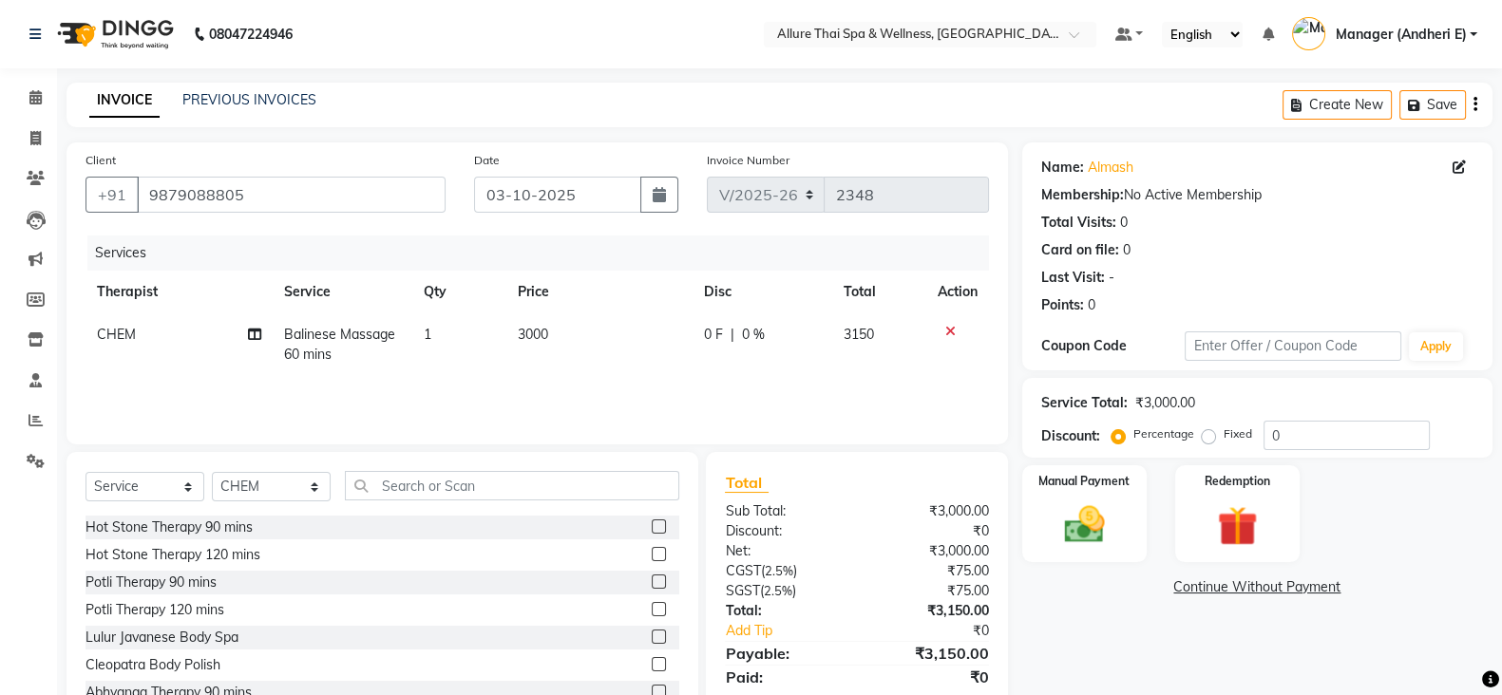
click at [1223, 436] on label "Fixed" at bounding box center [1237, 434] width 28 height 17
click at [1206, 436] on input "Fixed" at bounding box center [1211, 433] width 13 height 13
radio input "true"
click at [1307, 440] on input "0" at bounding box center [1346, 435] width 166 height 29
type input "150"
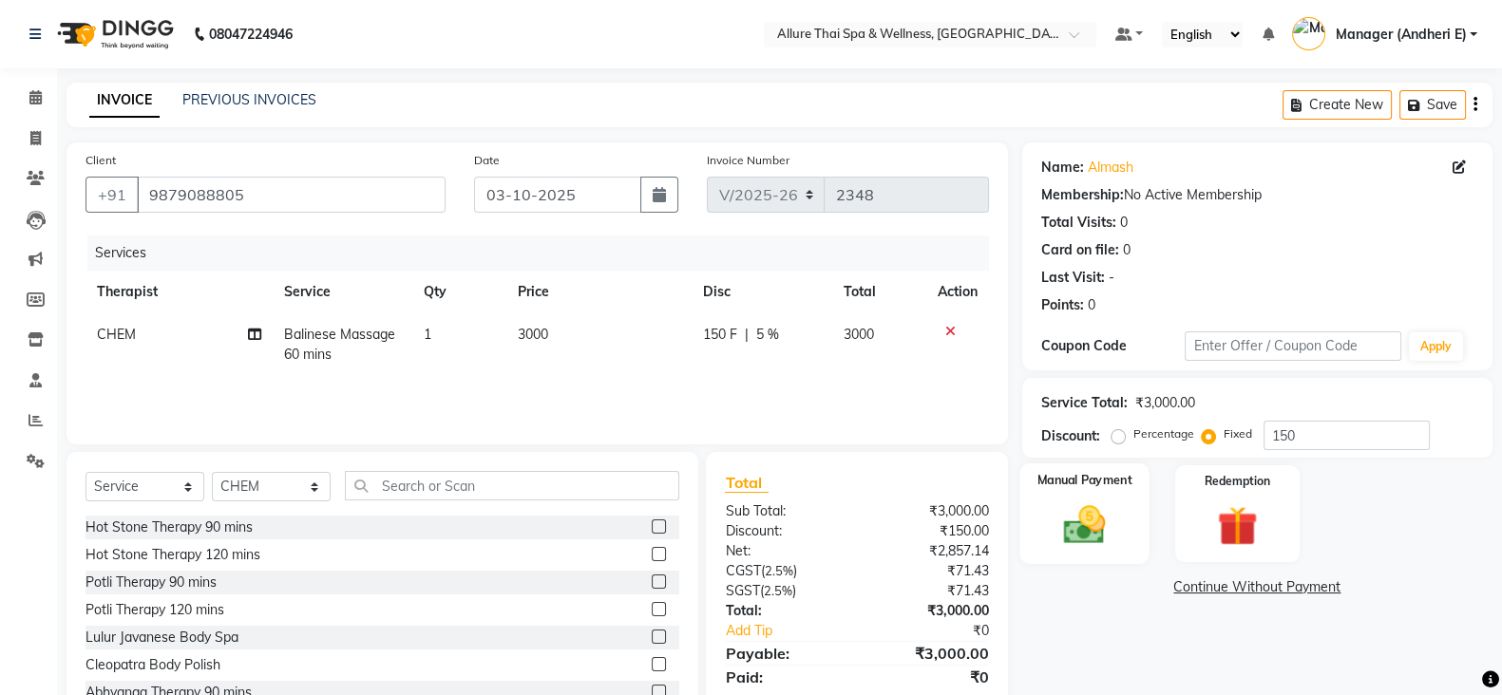
click at [1080, 534] on img at bounding box center [1084, 524] width 67 height 47
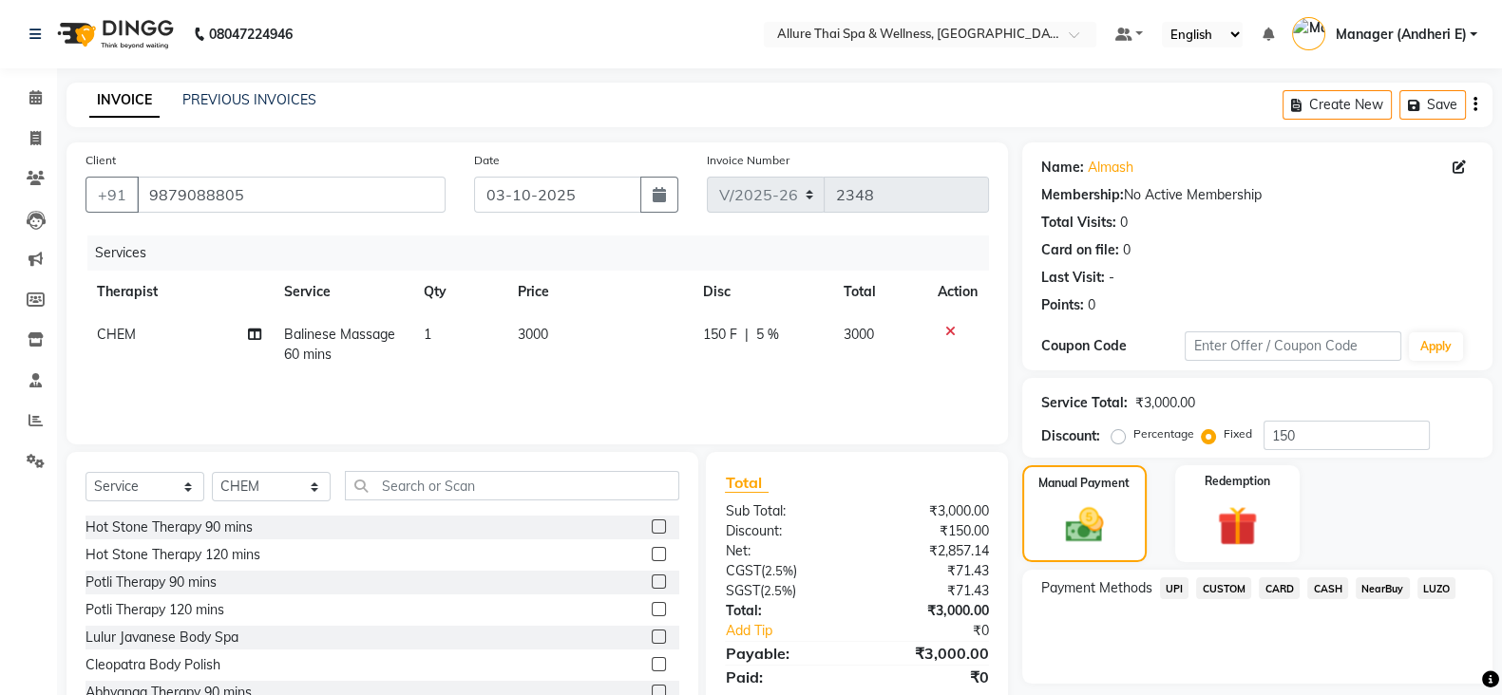
click at [1323, 588] on span "CASH" at bounding box center [1327, 589] width 41 height 22
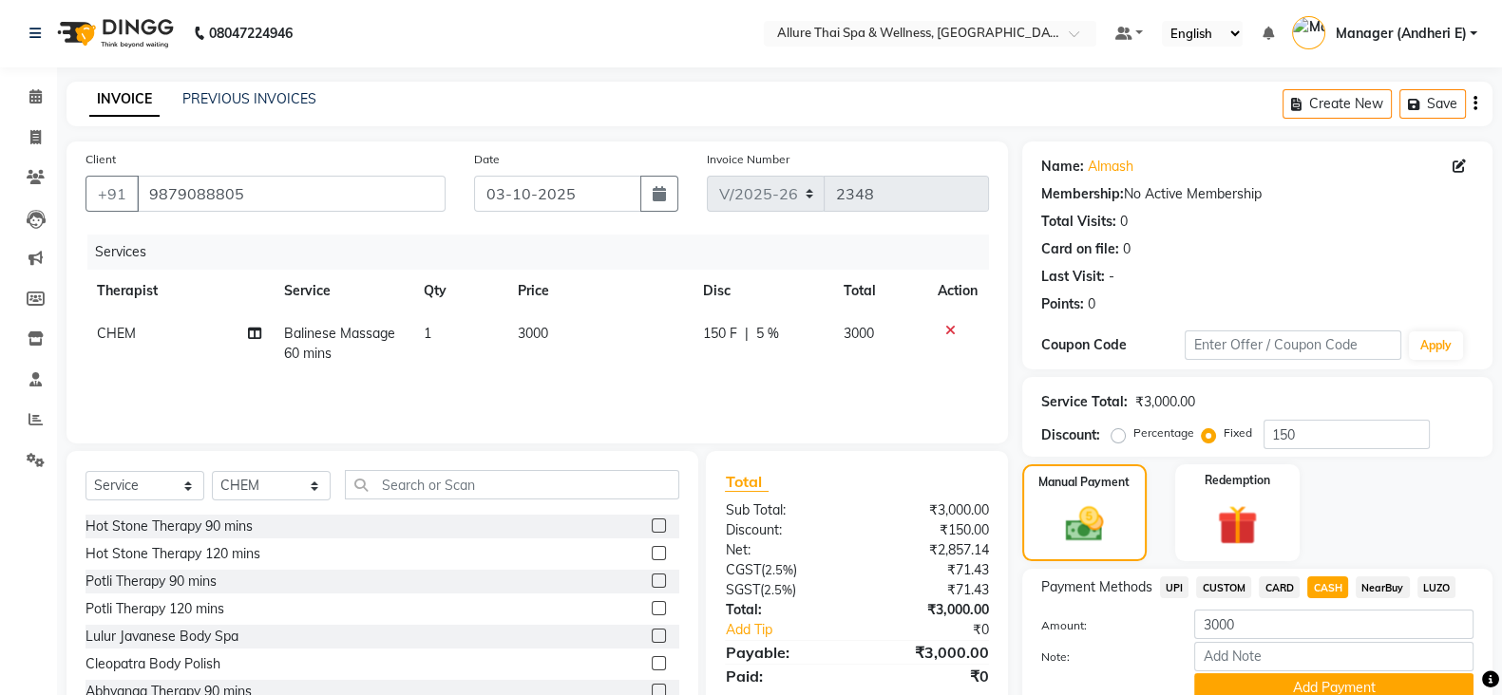
scroll to position [85, 0]
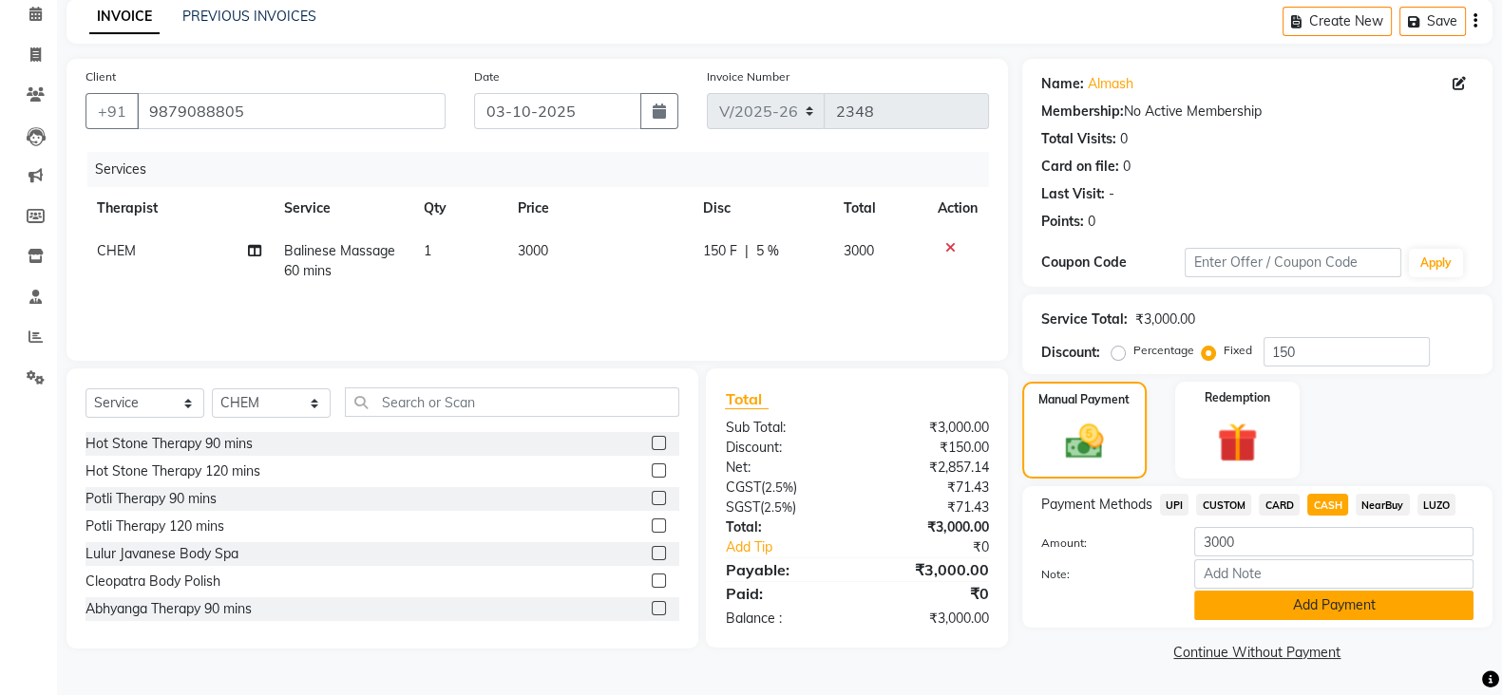
click at [1349, 610] on button "Add Payment" at bounding box center [1333, 605] width 279 height 29
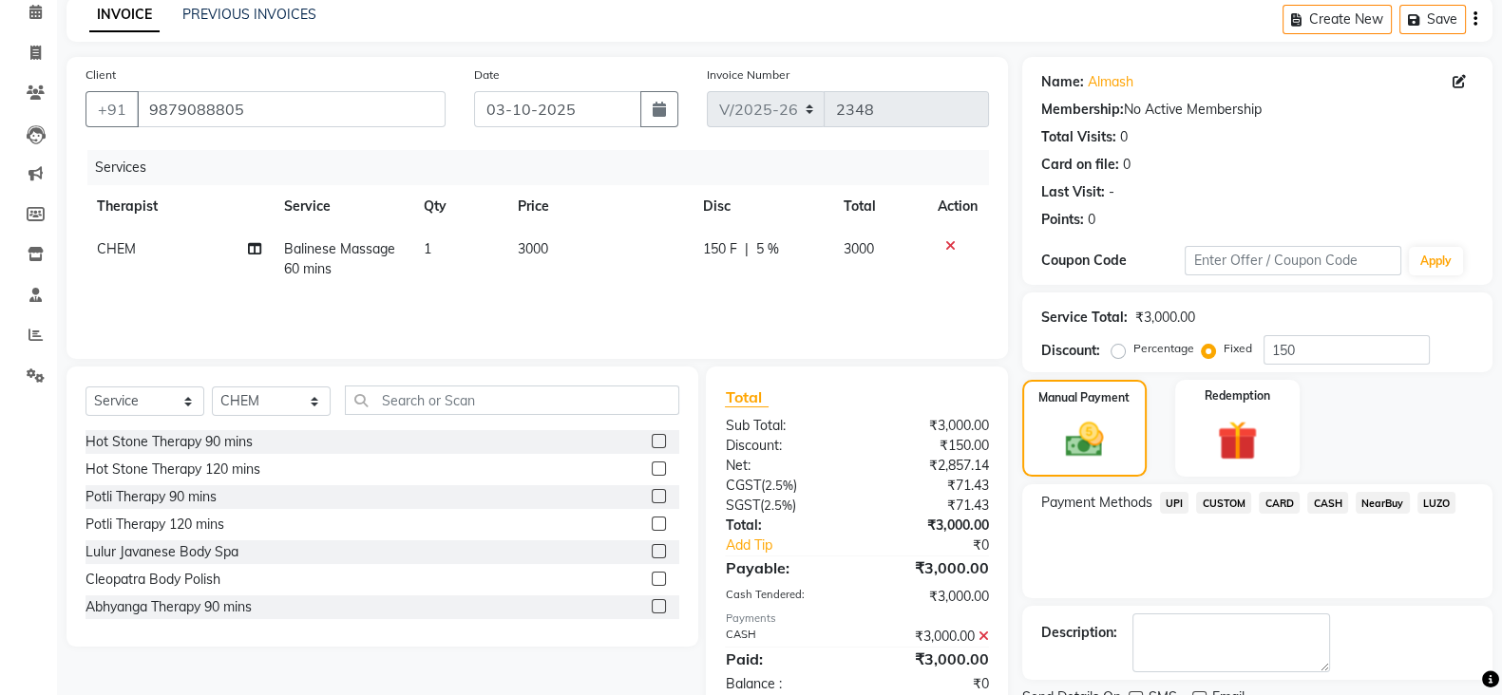
scroll to position [162, 0]
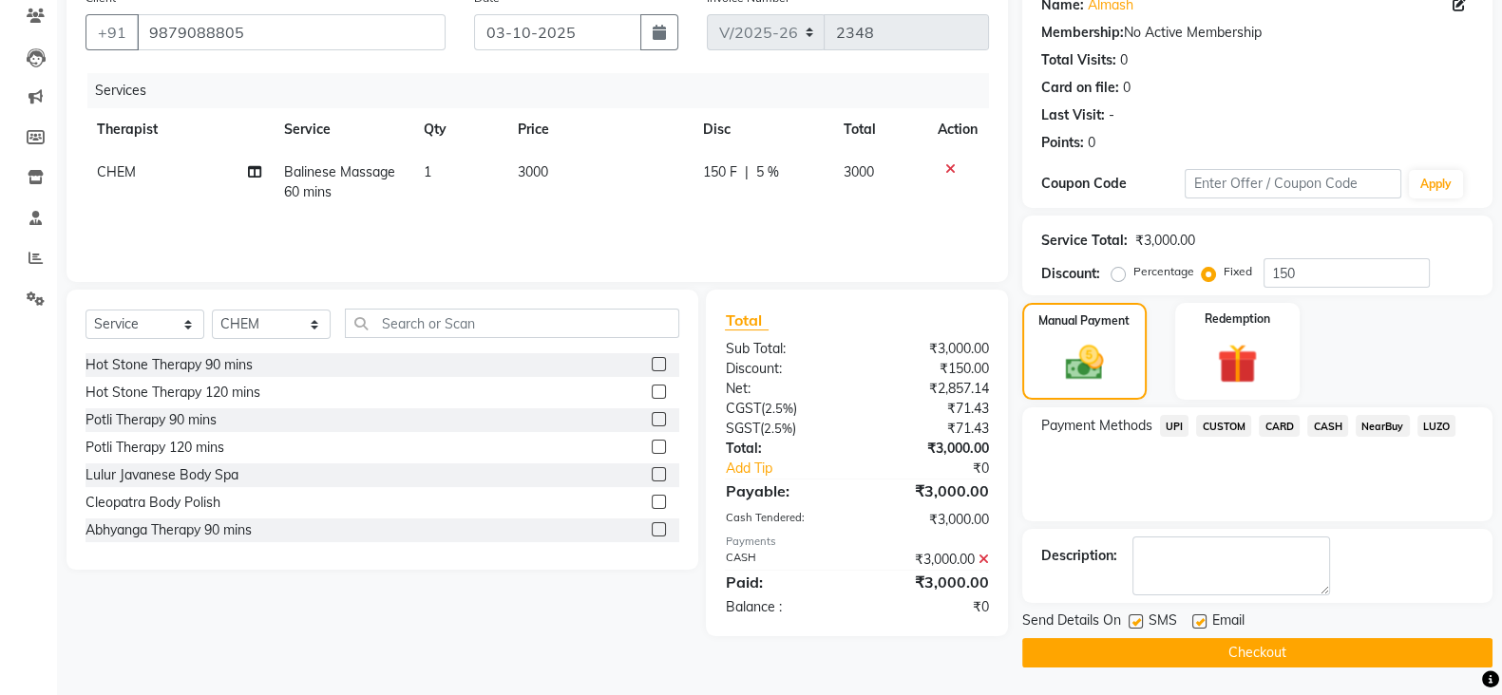
click at [1138, 619] on label at bounding box center [1135, 622] width 14 height 14
click at [1138, 619] on input "checkbox" at bounding box center [1134, 622] width 12 height 12
checkbox input "false"
click at [1196, 616] on label at bounding box center [1199, 622] width 14 height 14
click at [1196, 616] on input "checkbox" at bounding box center [1198, 622] width 12 height 12
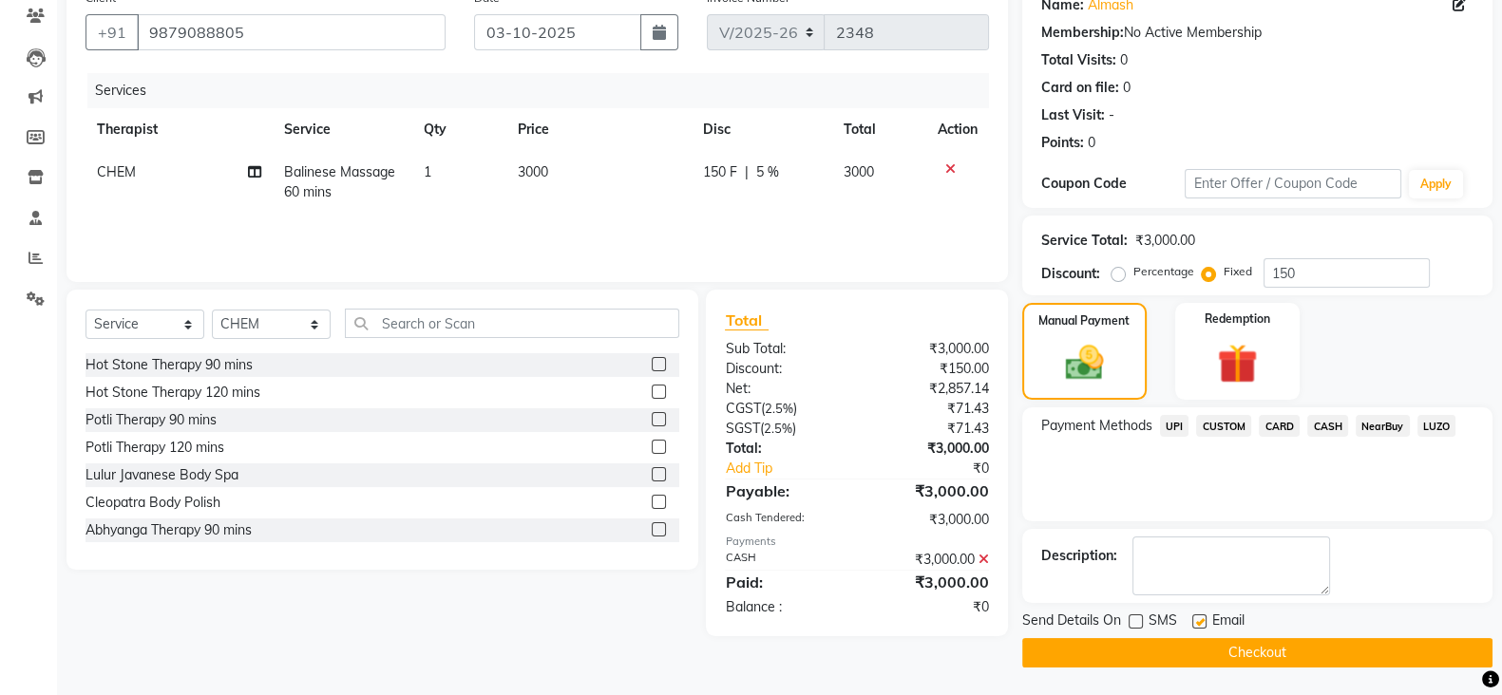
checkbox input "false"
click at [1263, 644] on button "Checkout" at bounding box center [1257, 652] width 470 height 29
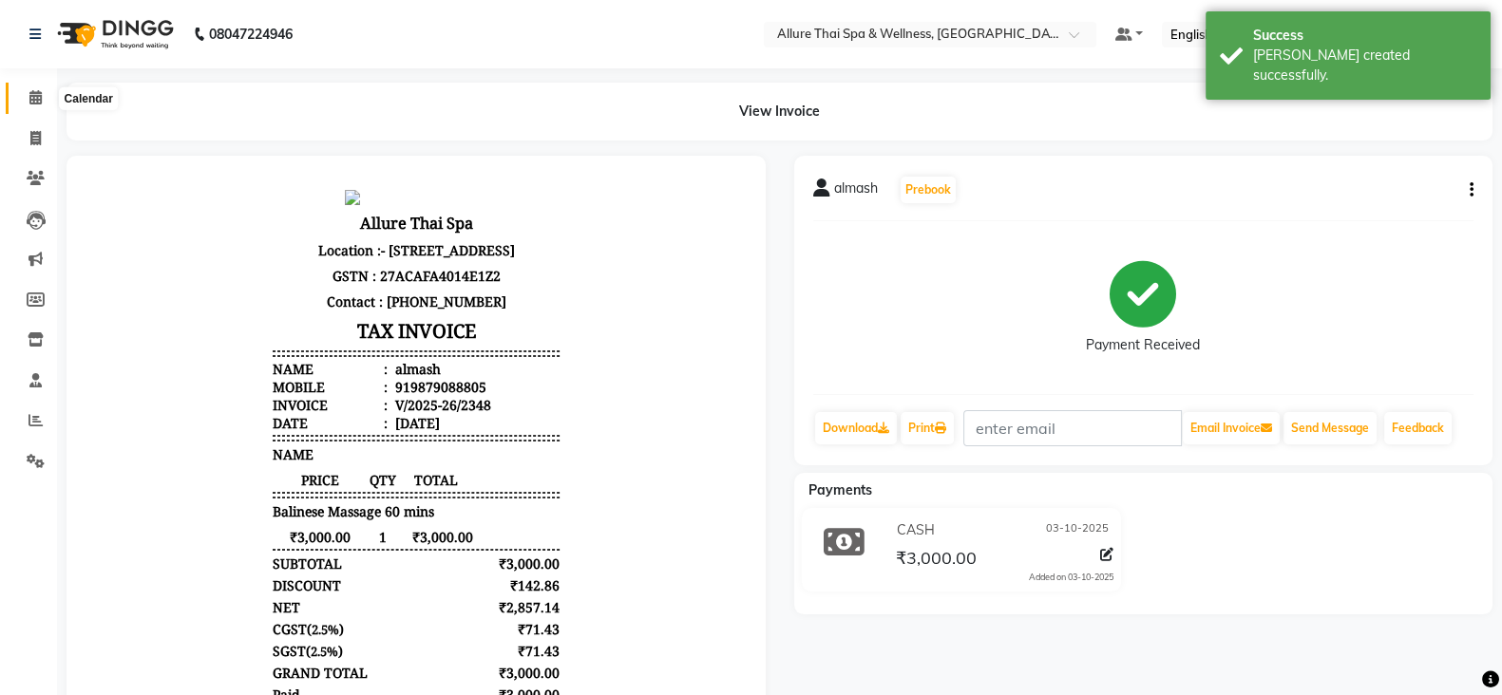
click at [38, 102] on icon at bounding box center [35, 97] width 12 height 14
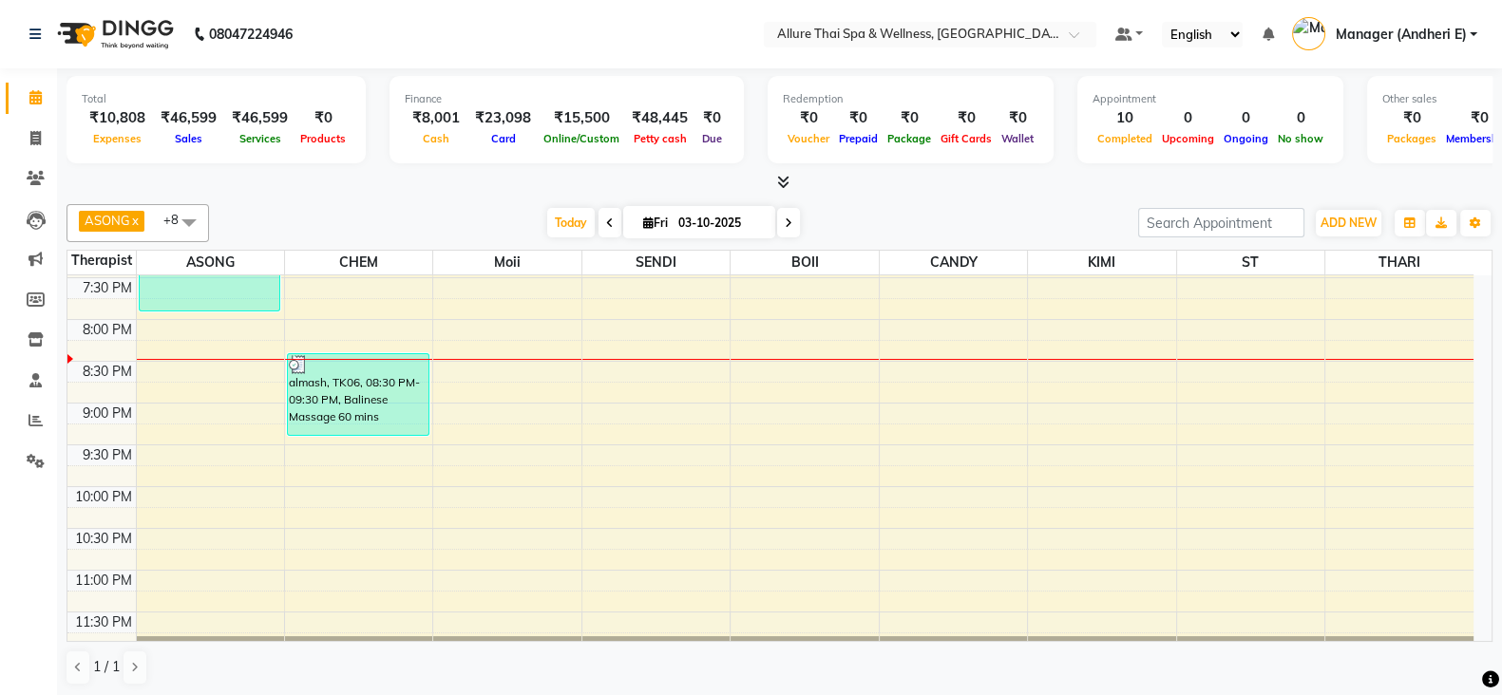
scroll to position [883, 0]
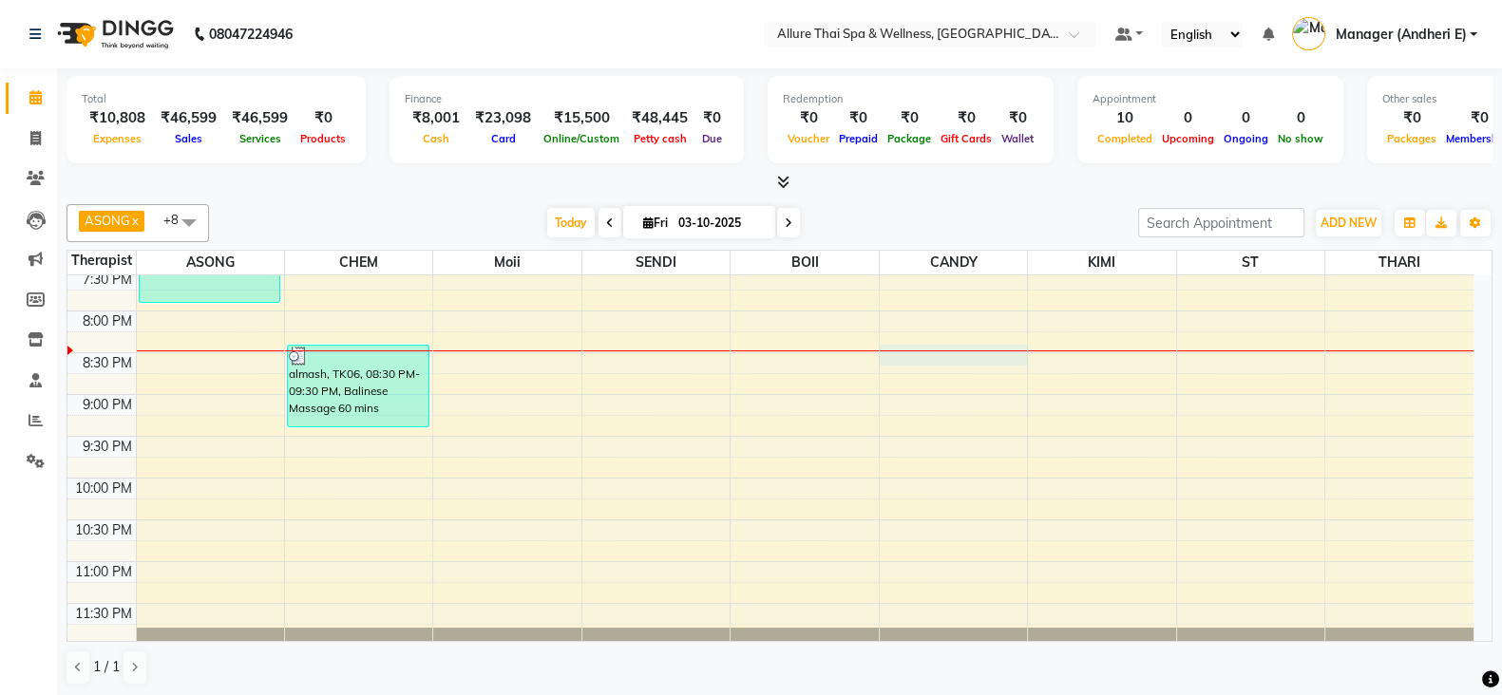
click at [948, 352] on div "9:00 AM 9:30 AM 10:00 AM 10:30 AM 11:00 AM 11:30 AM 12:00 PM 12:30 PM 1:00 PM 1…" at bounding box center [770, 18] width 1406 height 1253
select select "89383"
select select "tentative"
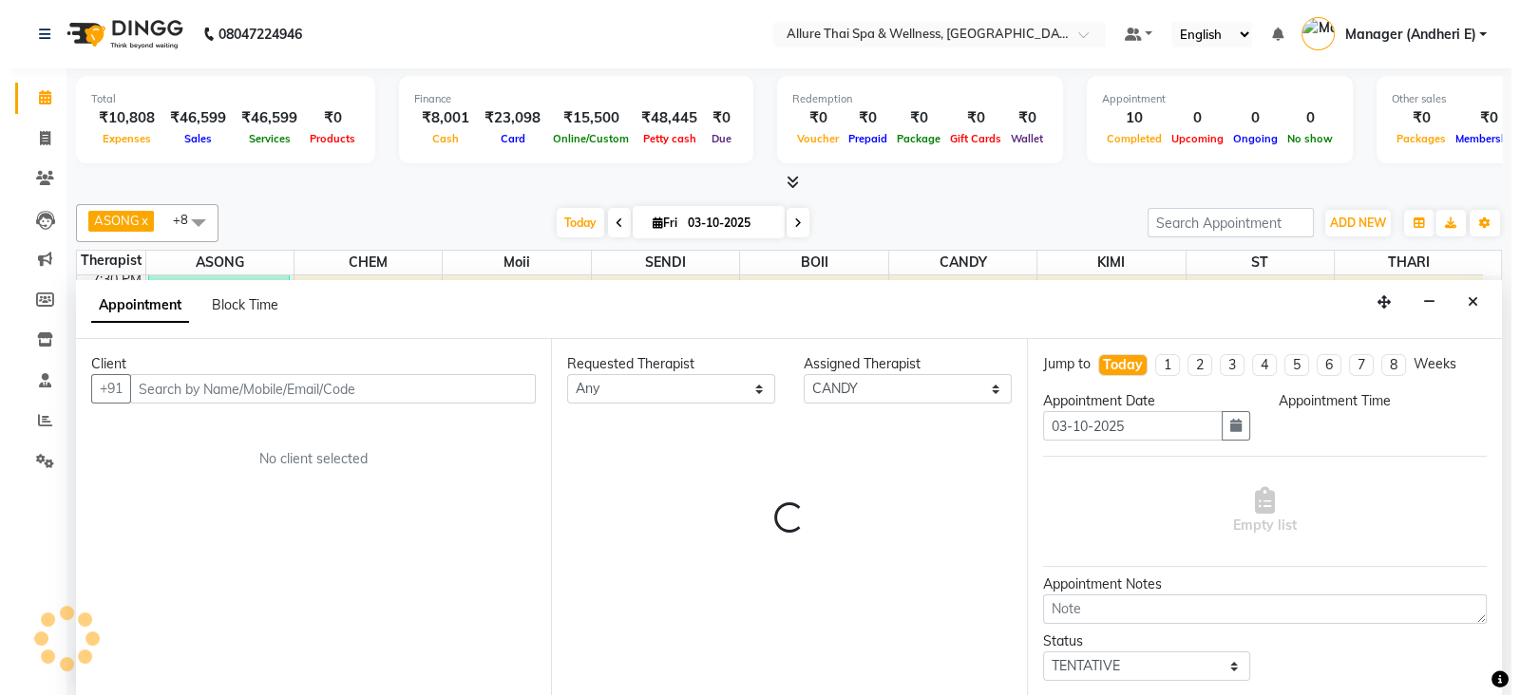
scroll to position [1, 0]
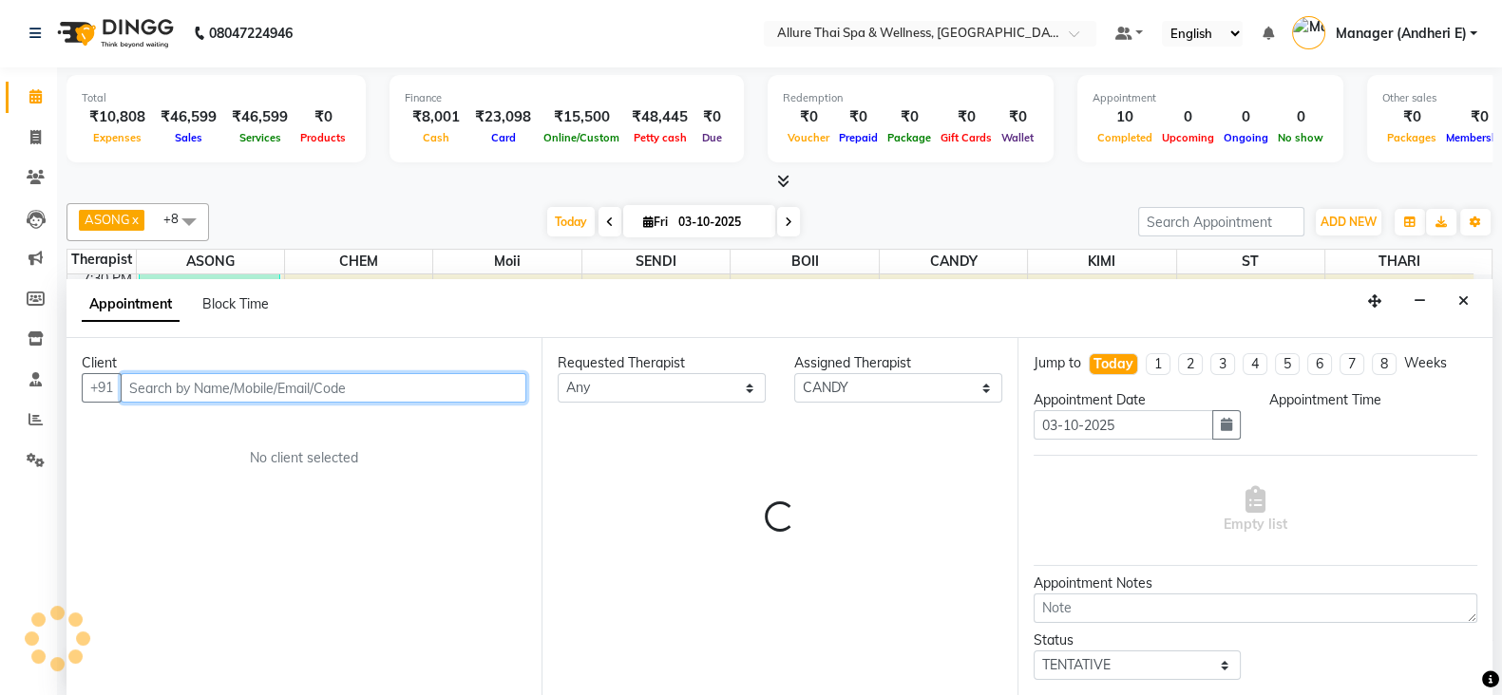
select select "1230"
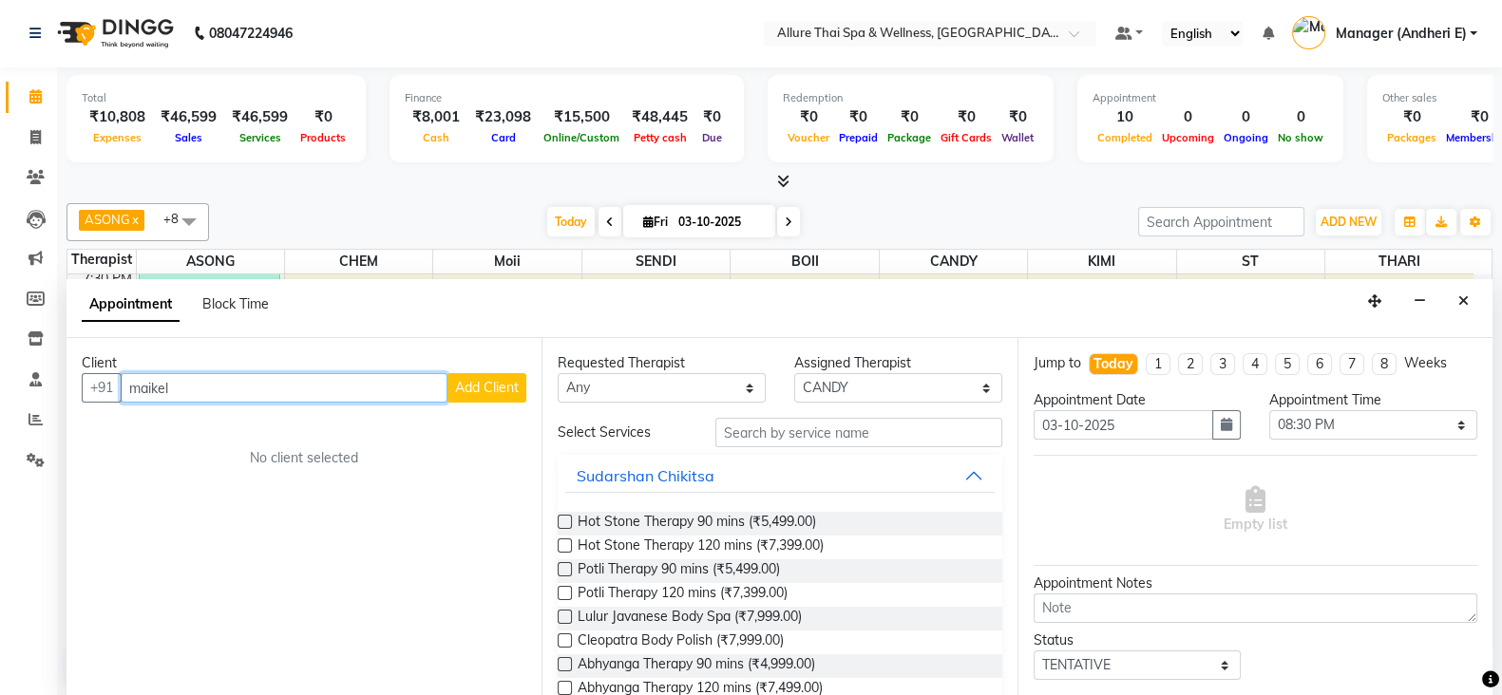
type input "maikel"
click at [505, 382] on span "Add Client" at bounding box center [487, 387] width 64 height 17
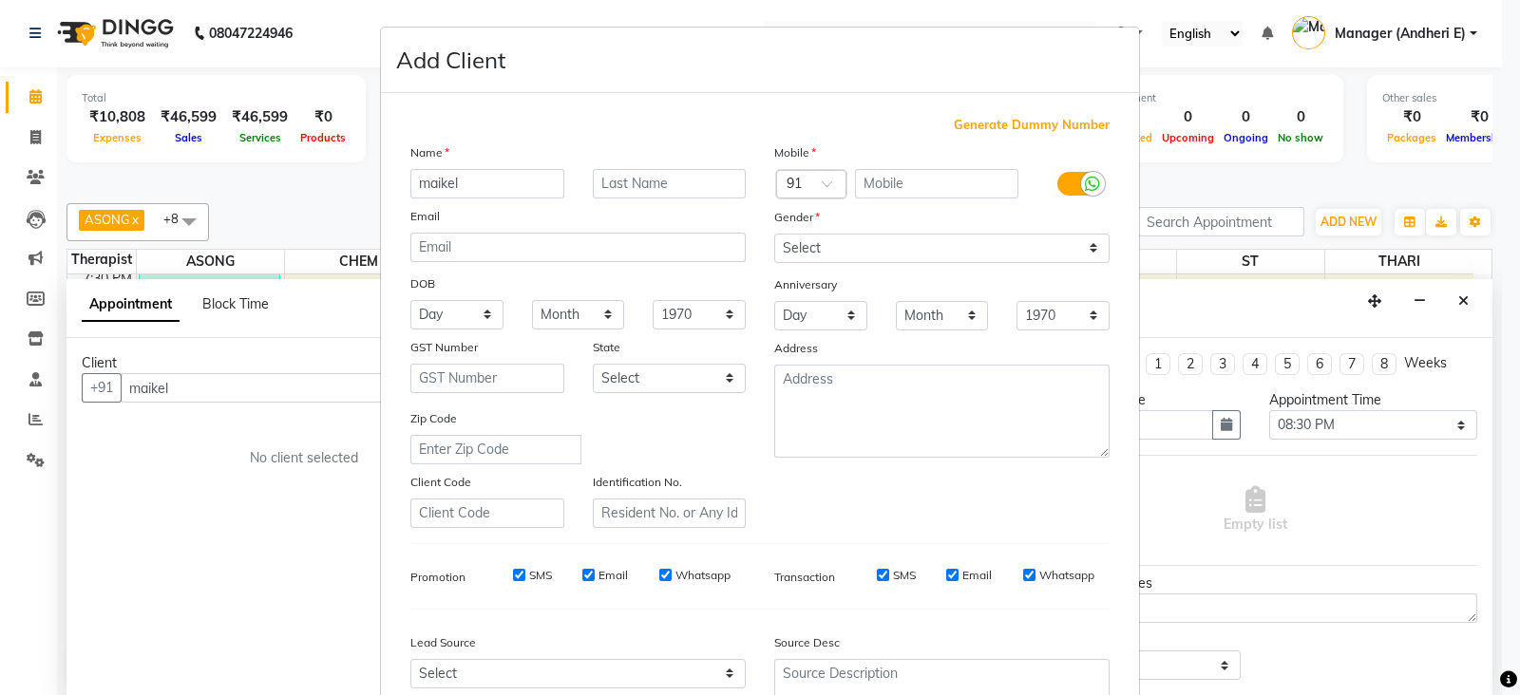
click at [1008, 119] on span "Generate Dummy Number" at bounding box center [1032, 125] width 156 height 19
type input "1300000000827"
checkbox input "false"
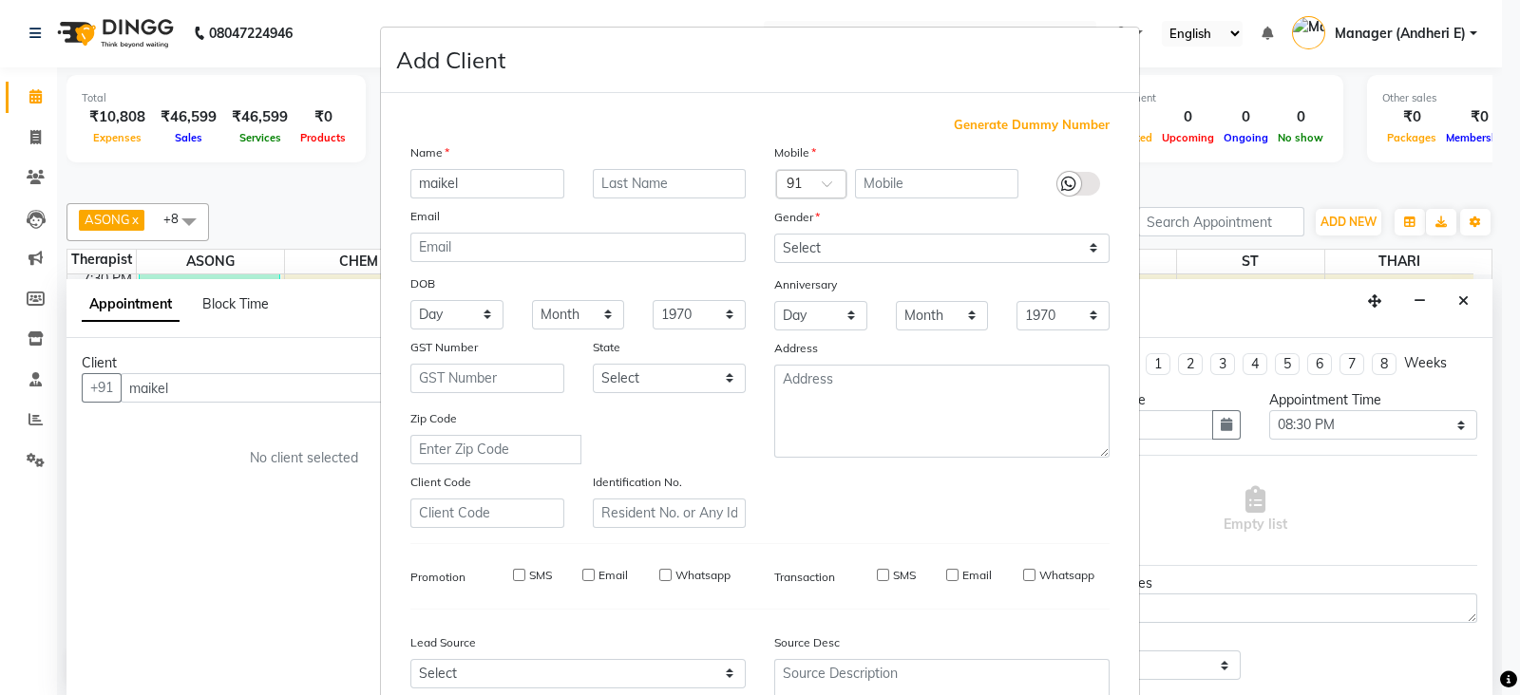
checkbox input "false"
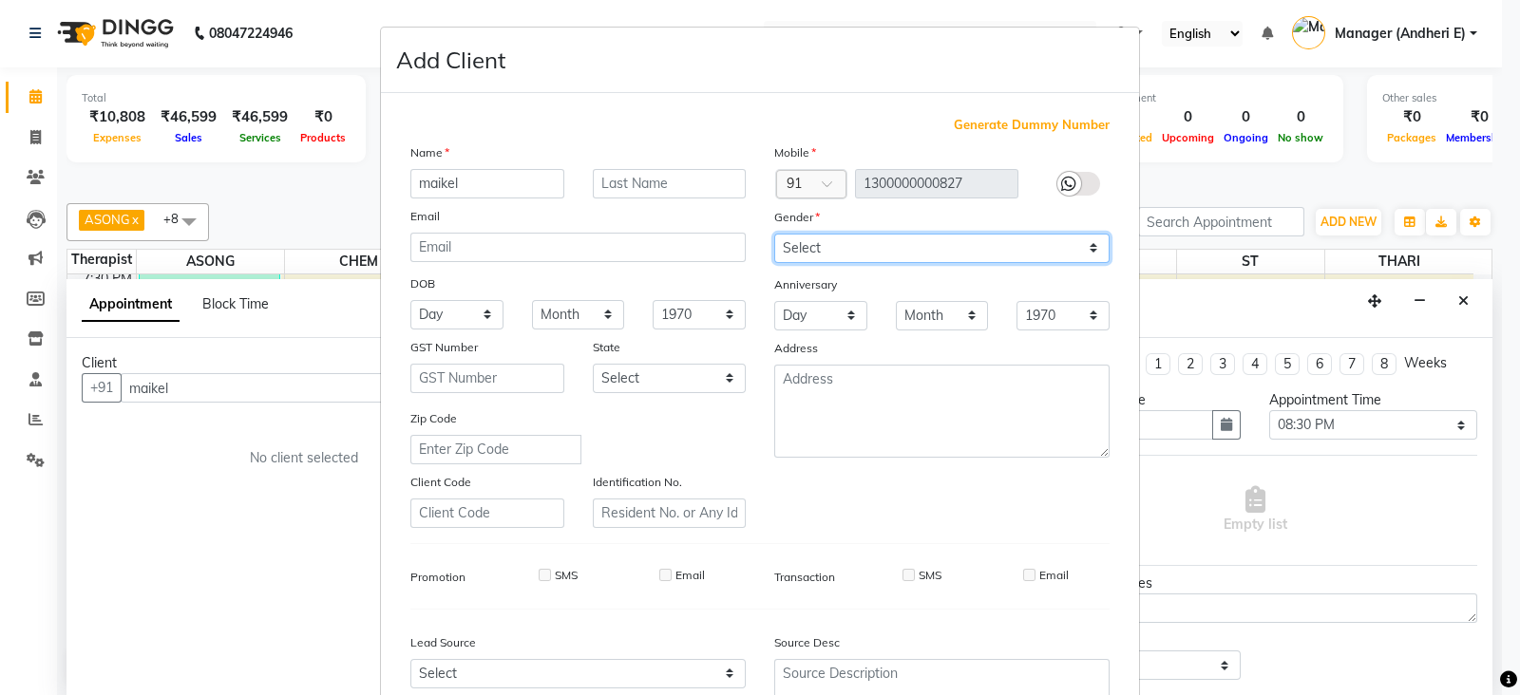
click at [847, 250] on select "Select [DEMOGRAPHIC_DATA] [DEMOGRAPHIC_DATA] Other Prefer Not To Say" at bounding box center [941, 248] width 335 height 29
select select "[DEMOGRAPHIC_DATA]"
click at [774, 235] on select "Select [DEMOGRAPHIC_DATA] [DEMOGRAPHIC_DATA] Other Prefer Not To Say" at bounding box center [941, 248] width 335 height 29
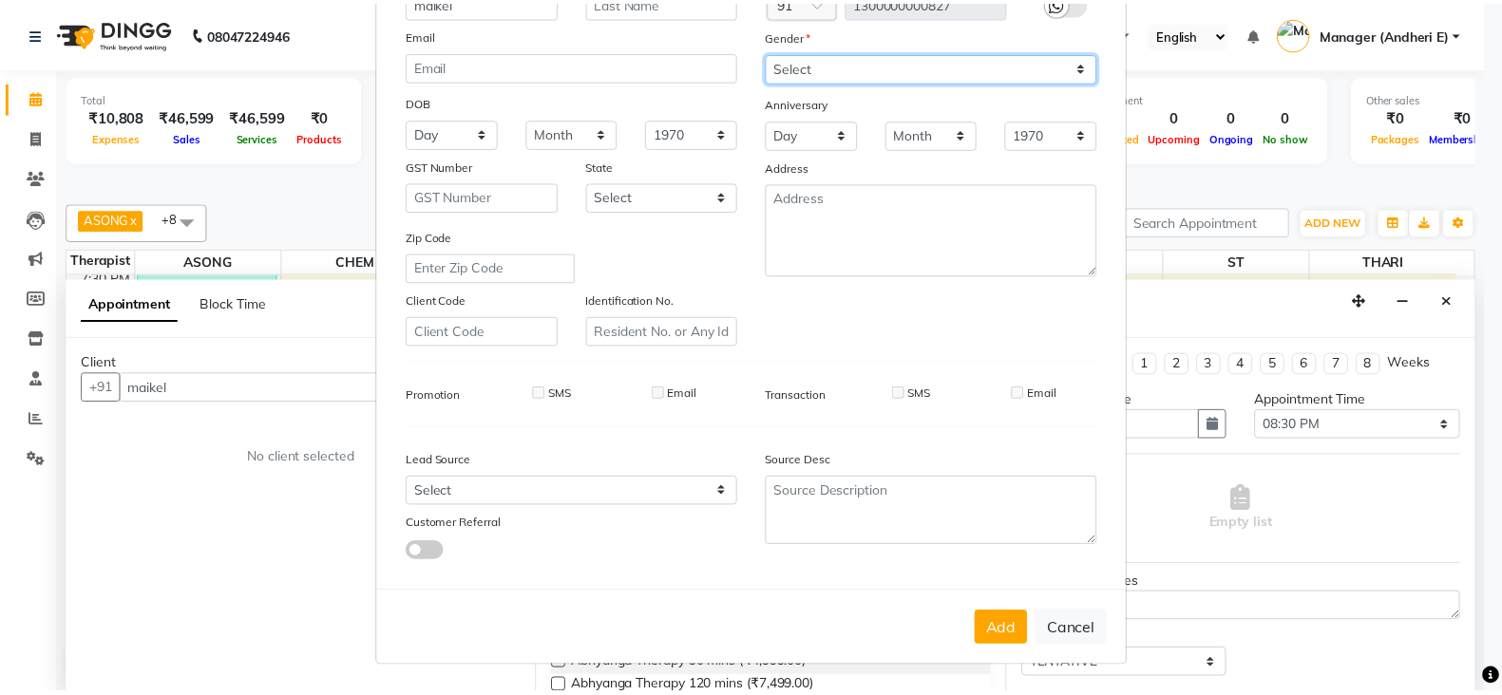
scroll to position [192, 0]
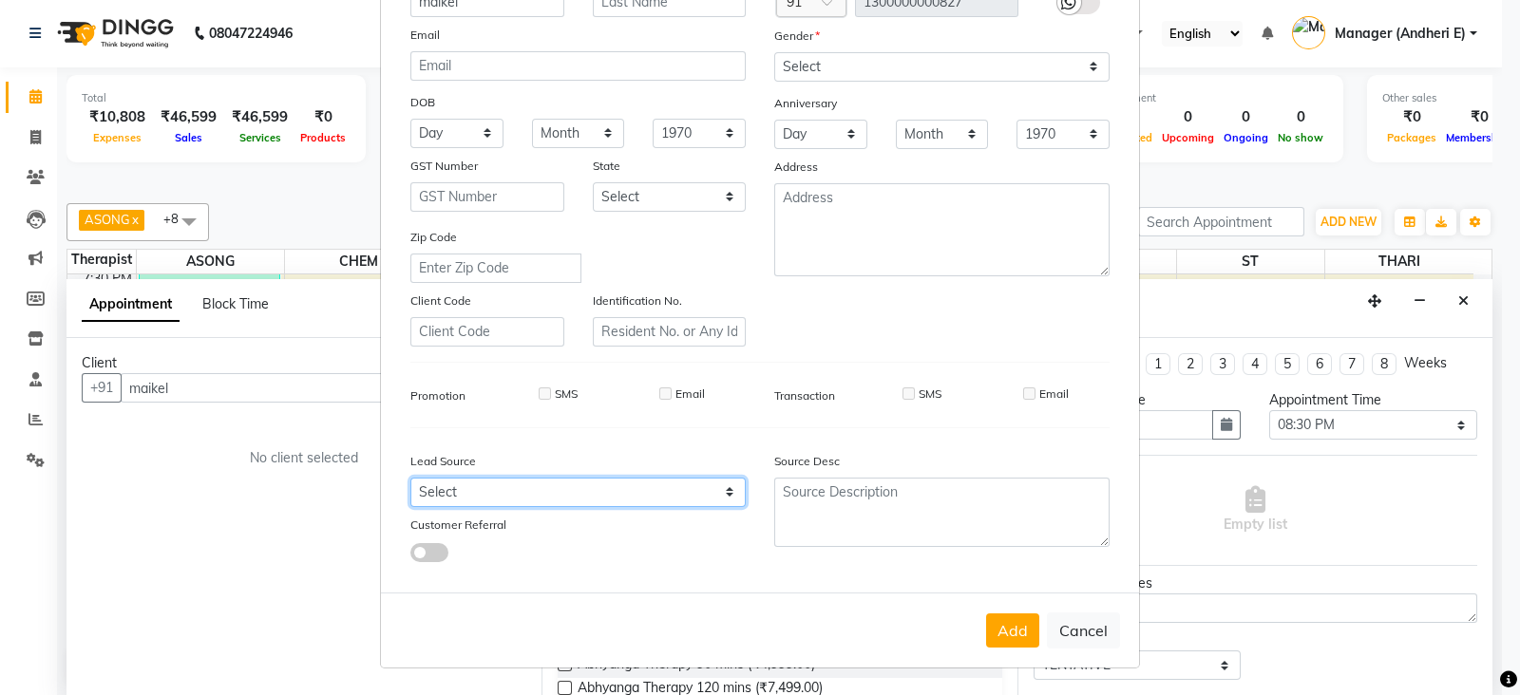
click at [665, 484] on select "Select Walk-in Referral Friend Advertisement Facebook JustDial Google Other Web…" at bounding box center [577, 492] width 335 height 29
select select "47842"
click at [410, 478] on select "Select Walk-in Referral Friend Advertisement Facebook JustDial Google Other Web…" at bounding box center [577, 492] width 335 height 29
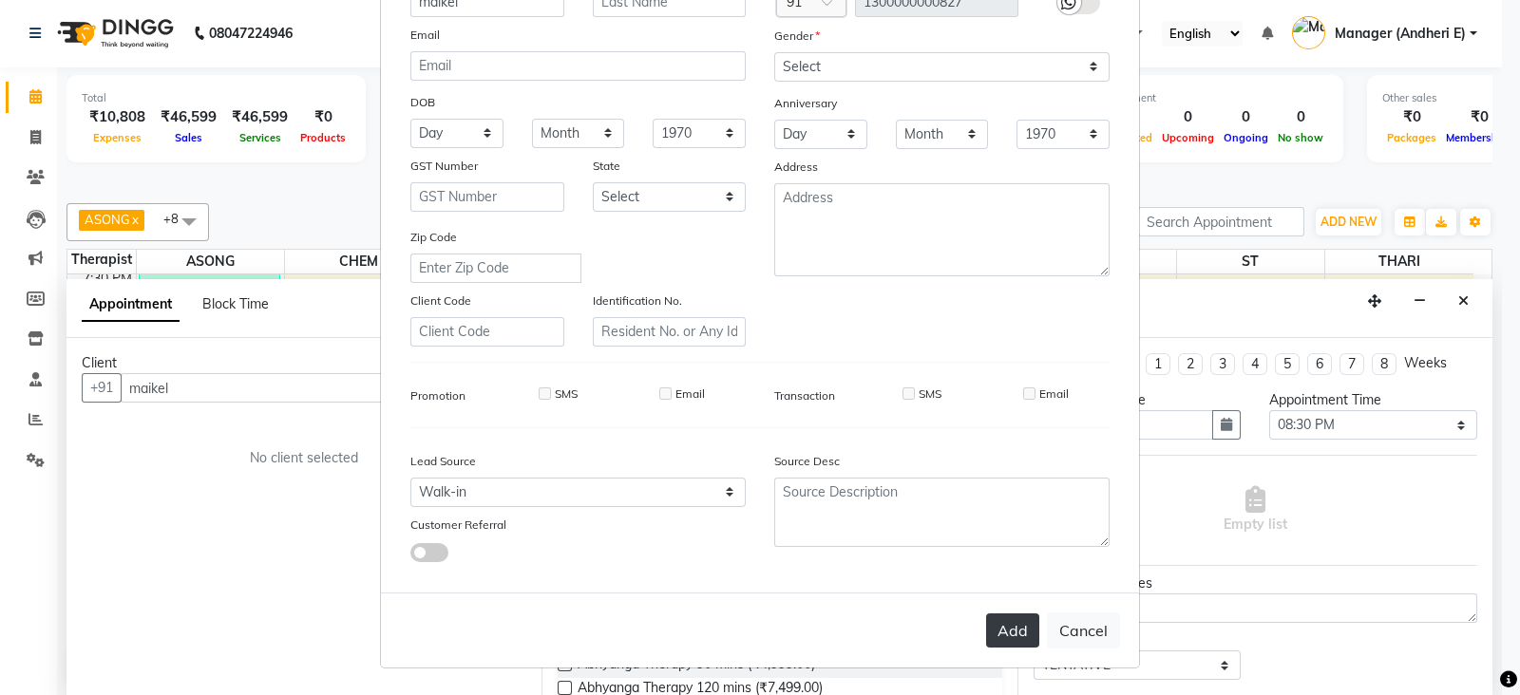
click at [1004, 633] on button "Add" at bounding box center [1012, 631] width 53 height 34
type input "1300000000827"
select select
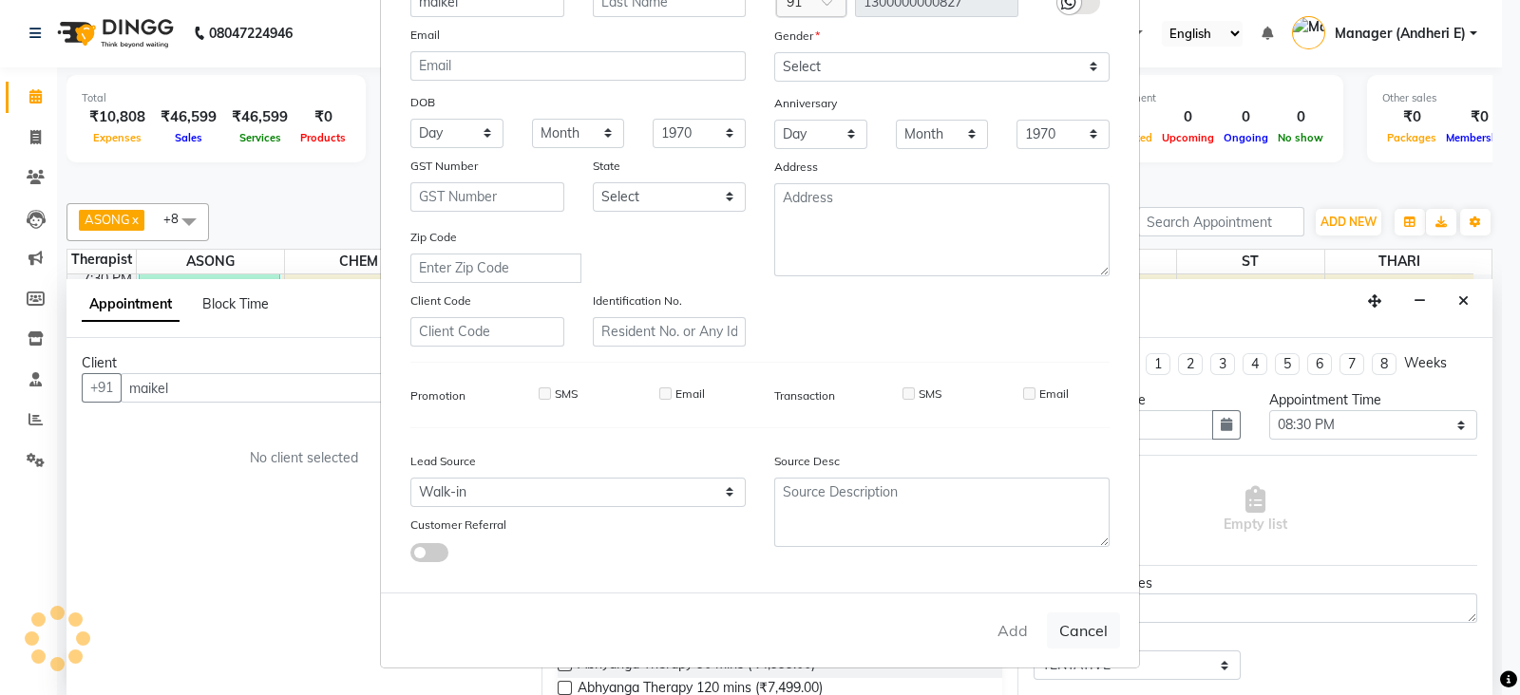
select select
checkbox input "false"
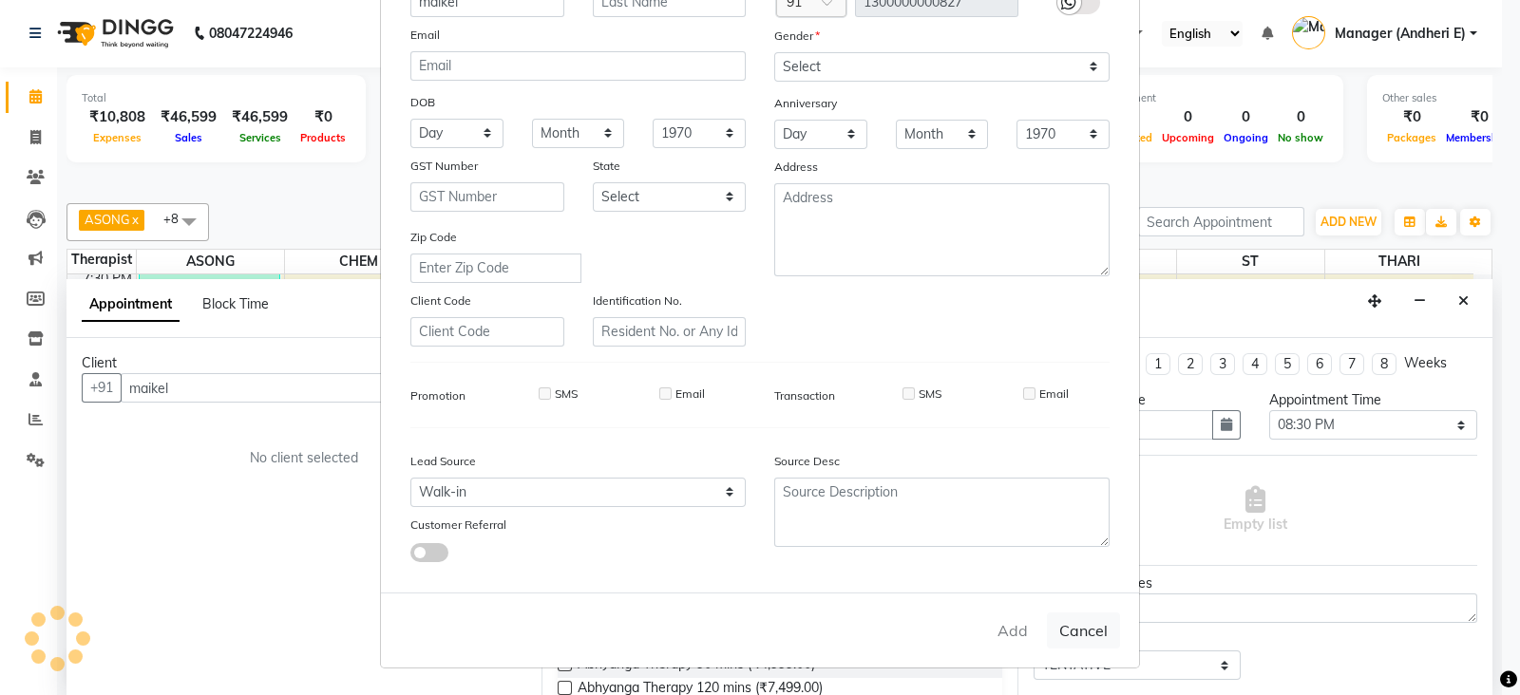
checkbox input "false"
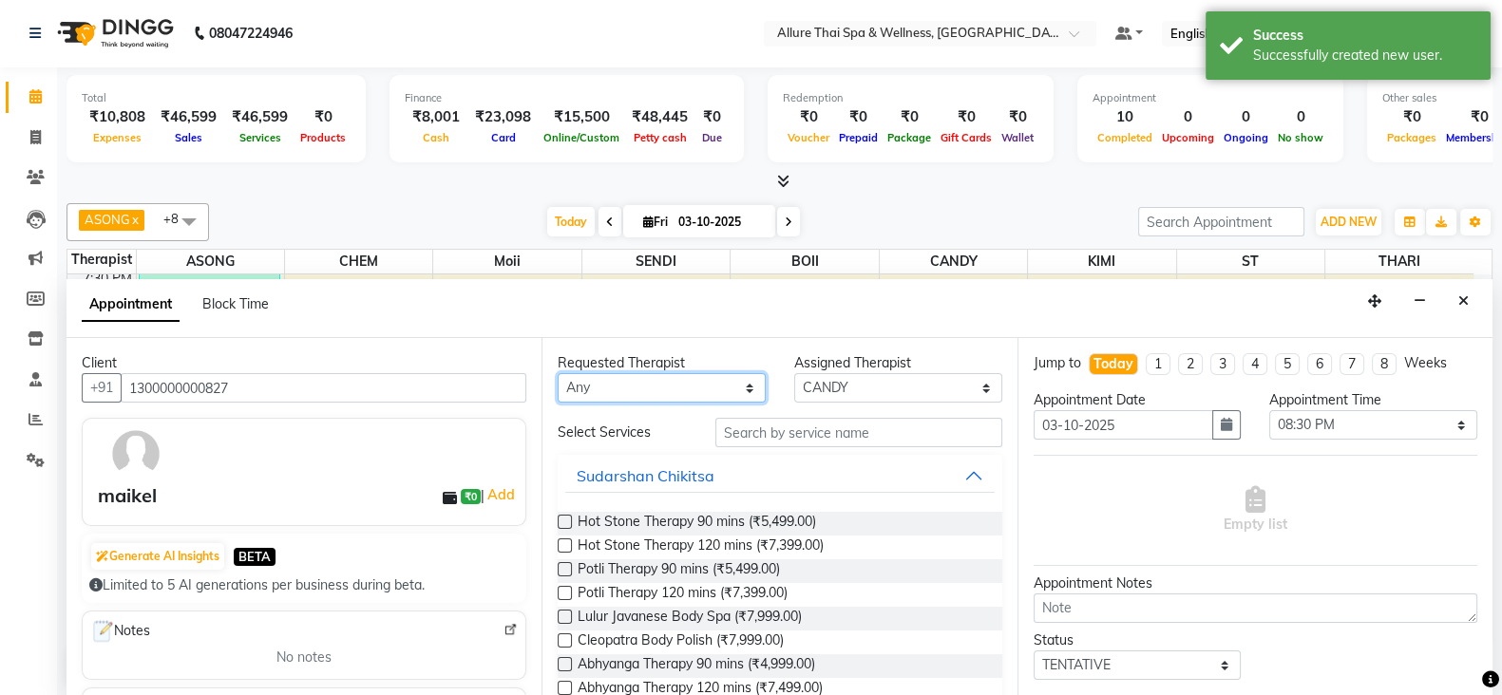
click at [697, 380] on select "Any ASONG [PERSON_NAME] BOII CANDY CHEM [PERSON_NAME] Moii SENDI ST THARI" at bounding box center [662, 387] width 208 height 29
select select "89383"
click at [558, 373] on select "Any ASONG [PERSON_NAME] BOII CANDY CHEM [PERSON_NAME] Moii SENDI ST THARI" at bounding box center [662, 387] width 208 height 29
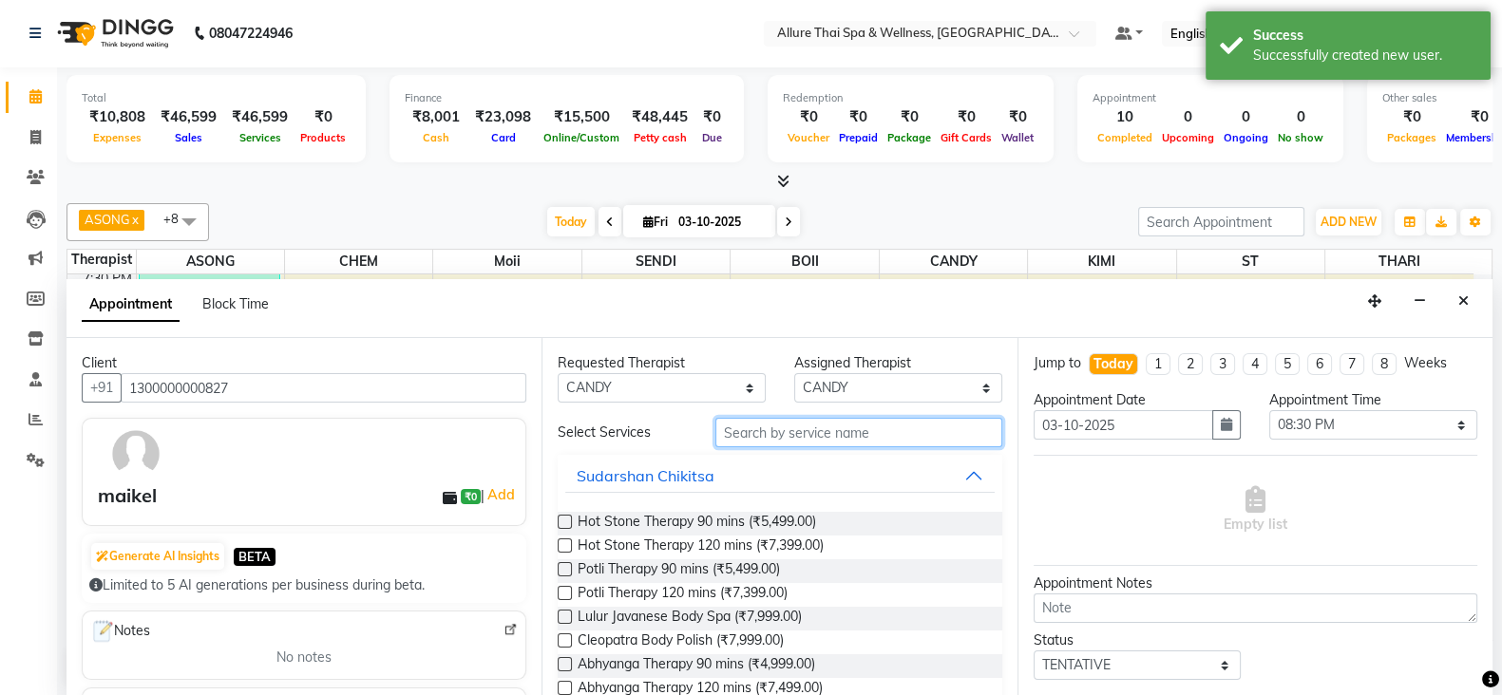
click at [767, 439] on input "text" at bounding box center [858, 432] width 287 height 29
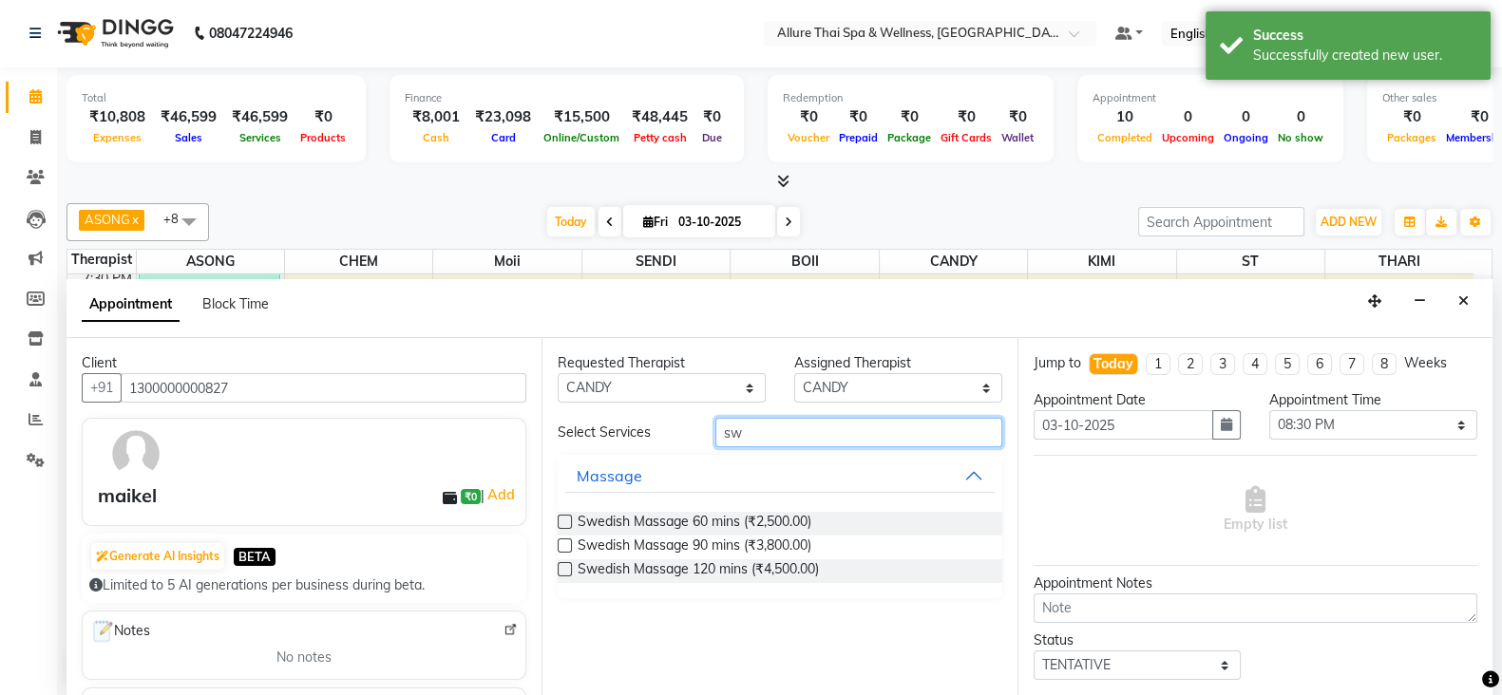
type input "sw"
click at [561, 522] on label at bounding box center [565, 522] width 14 height 14
click at [561, 522] on input "checkbox" at bounding box center [564, 524] width 12 height 12
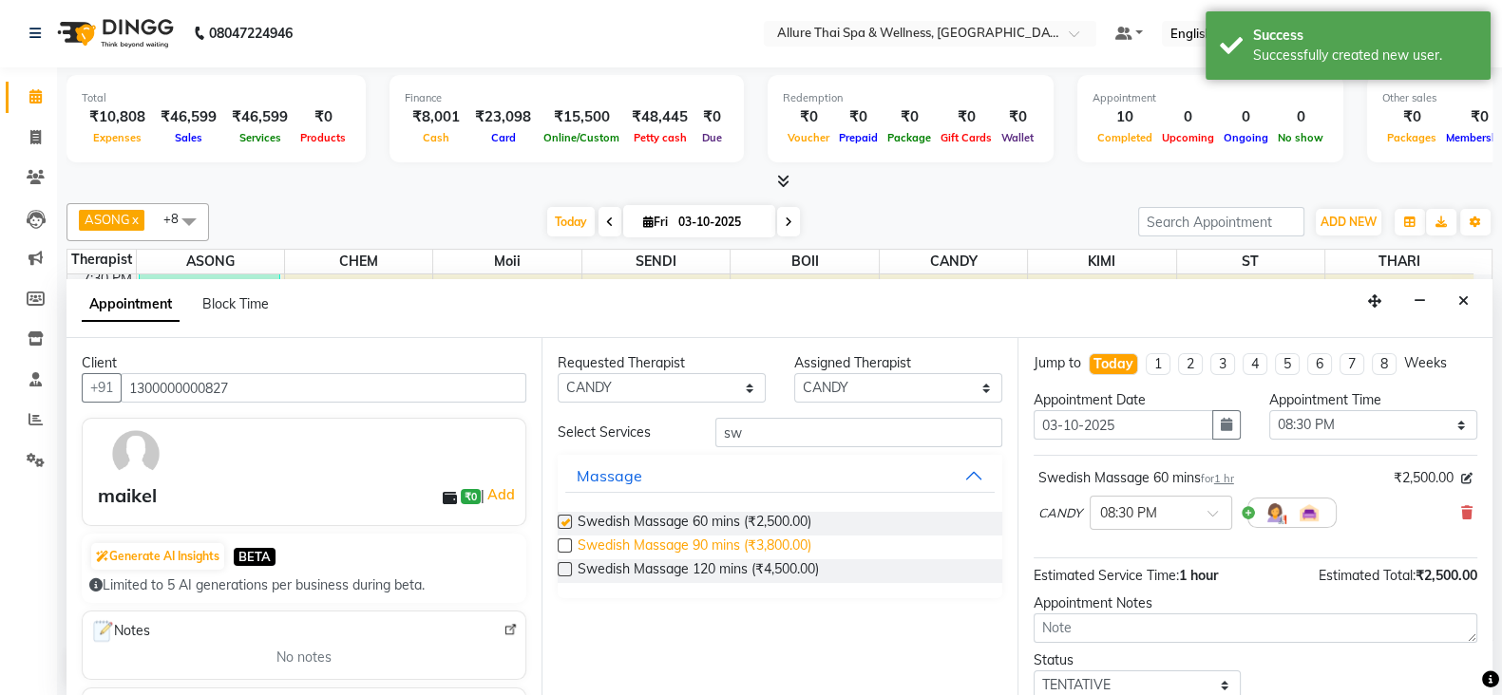
checkbox input "false"
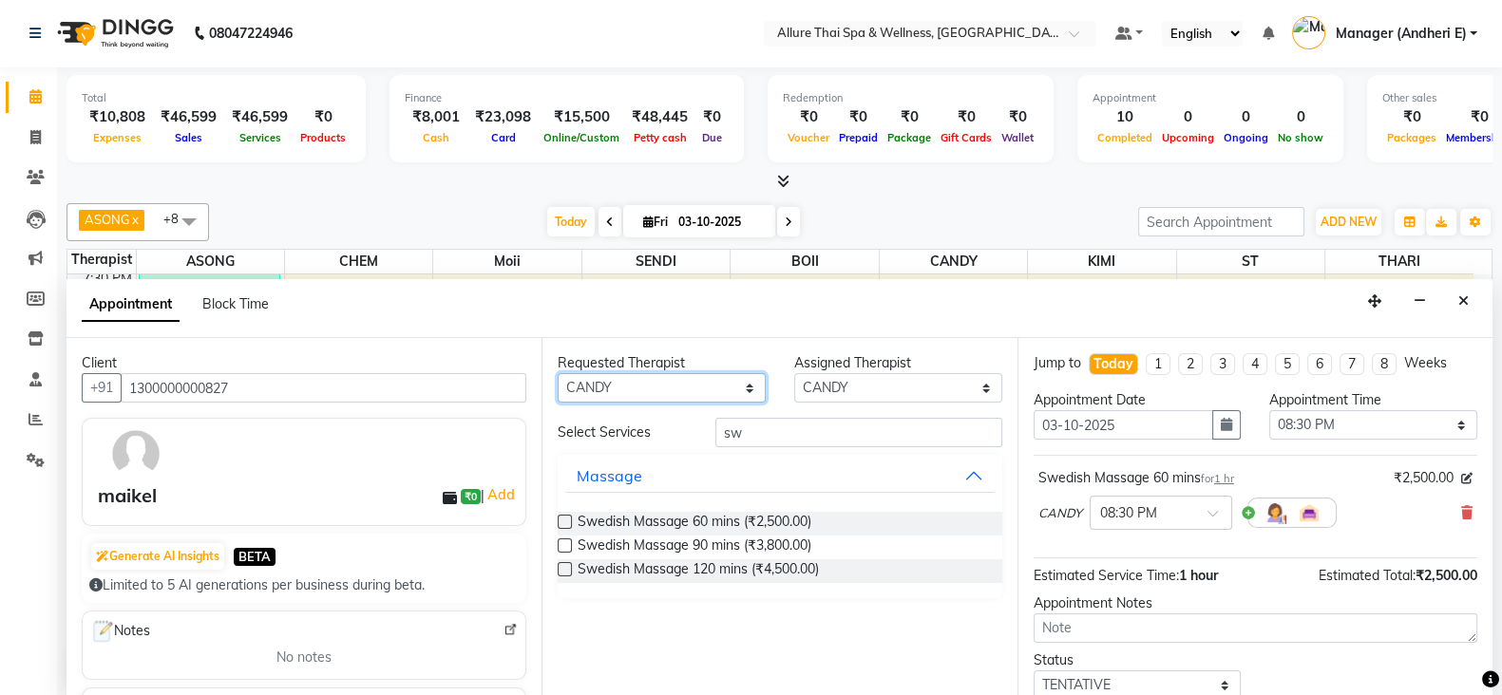
click at [708, 388] on select "Any ASONG [PERSON_NAME] BOII CANDY CHEM [PERSON_NAME] Moii SENDI ST THARI" at bounding box center [662, 387] width 208 height 29
select select "89381"
click at [558, 373] on select "Any ASONG [PERSON_NAME] BOII CANDY CHEM [PERSON_NAME] Moii SENDI ST THARI" at bounding box center [662, 387] width 208 height 29
select select "89381"
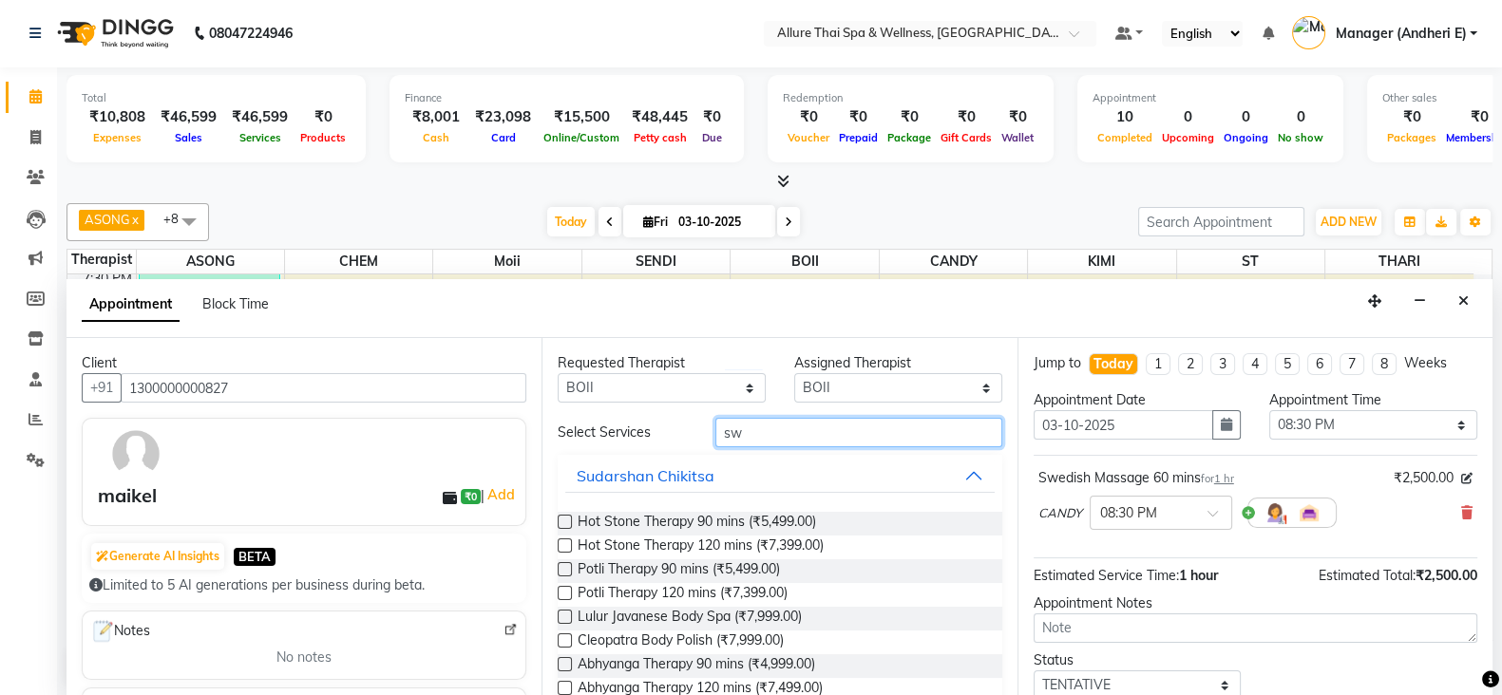
click at [759, 431] on input "sw" at bounding box center [858, 432] width 287 height 29
type input "s"
type input "sw"
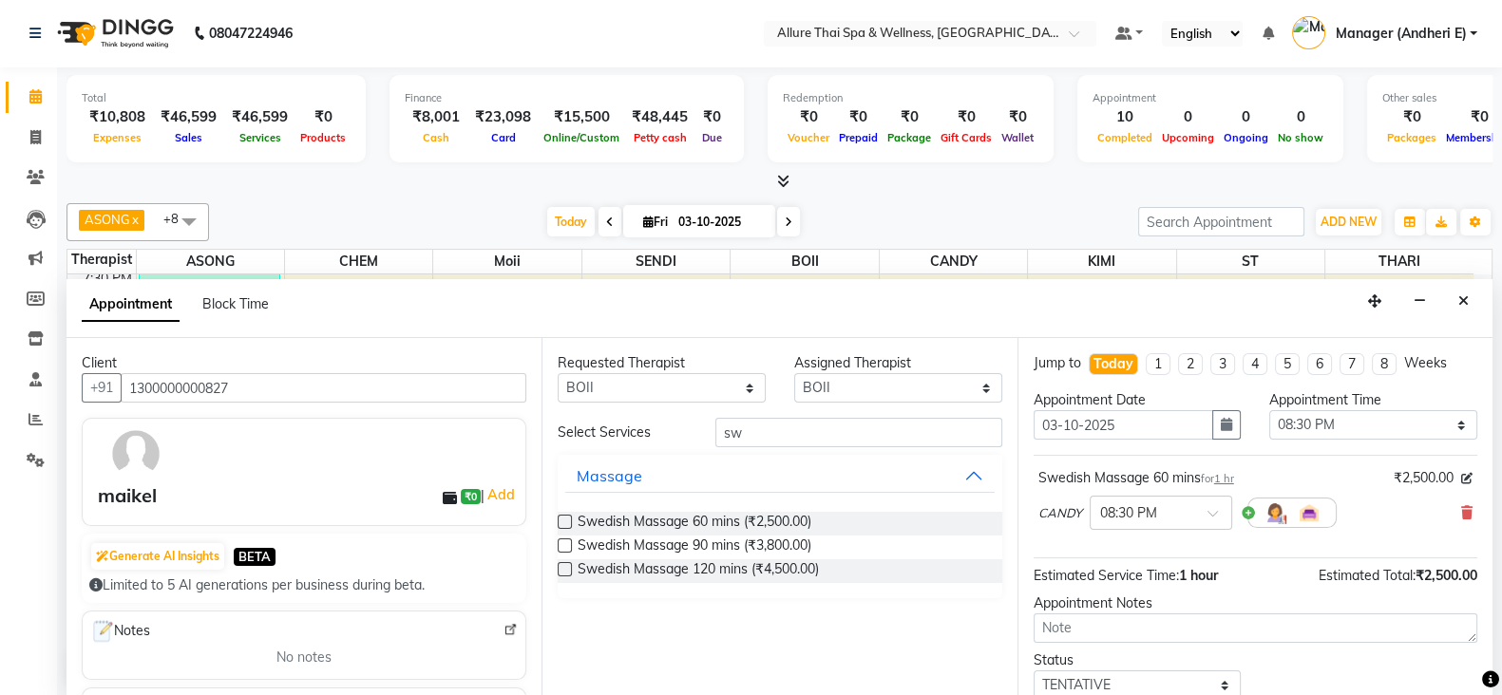
click at [565, 522] on label at bounding box center [565, 522] width 14 height 14
click at [565, 522] on input "checkbox" at bounding box center [564, 524] width 12 height 12
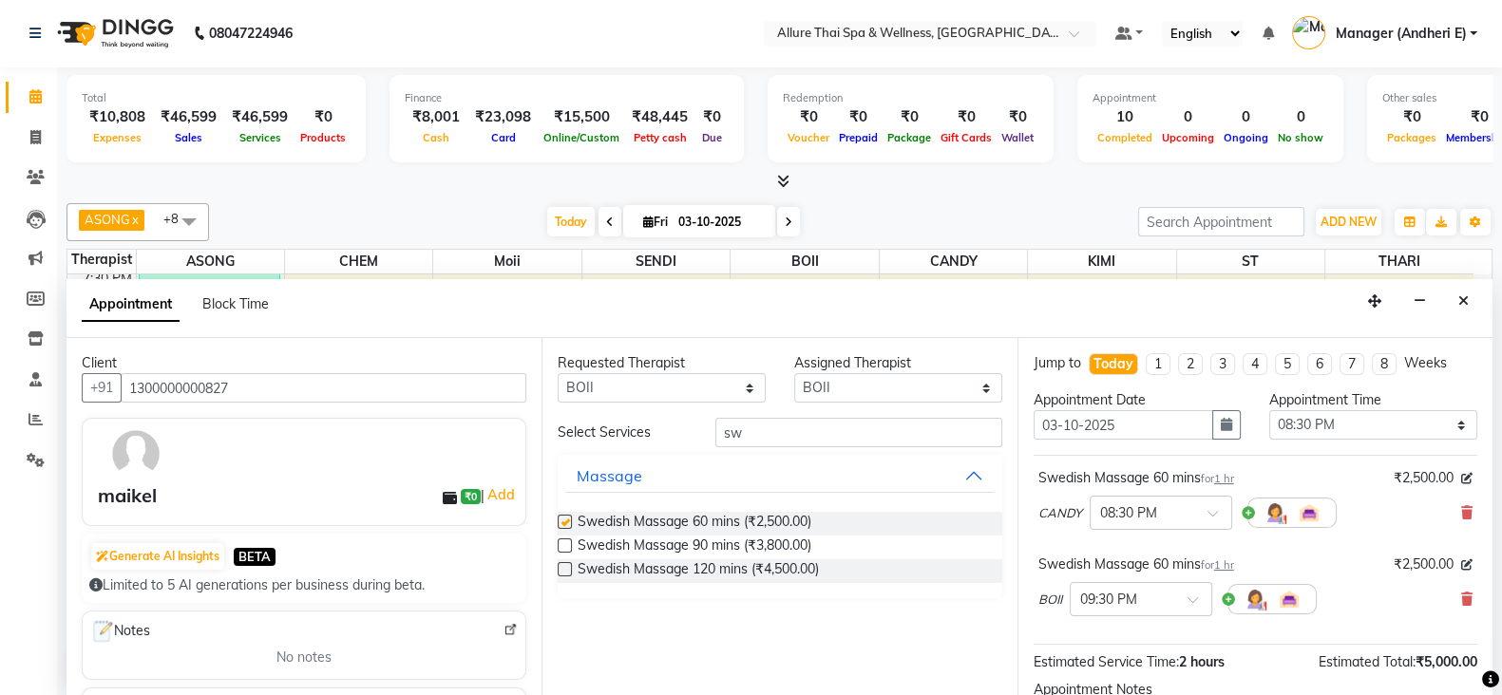
checkbox input "false"
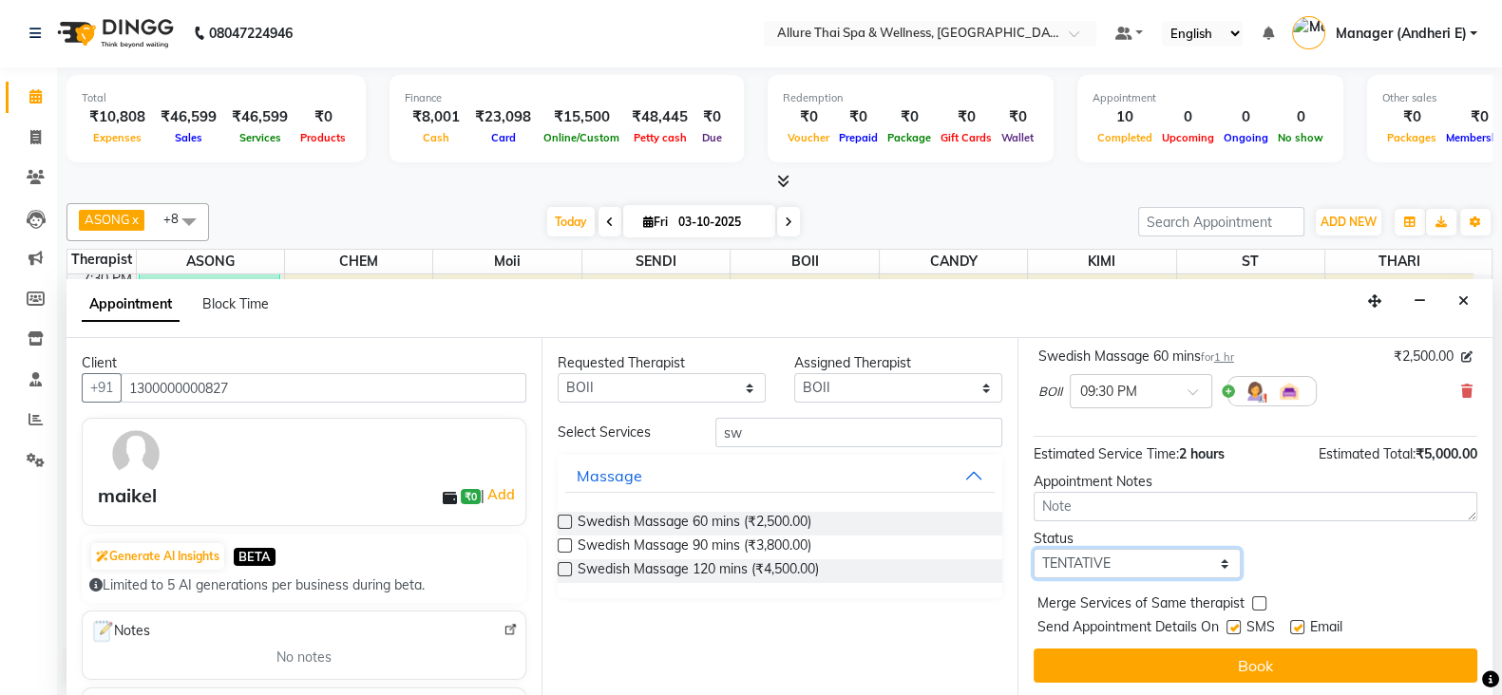
click at [1137, 565] on select "Select TENTATIVE CONFIRM CHECK-IN UPCOMING" at bounding box center [1137, 563] width 208 height 29
select select "confirm booking"
click at [1033, 549] on select "Select TENTATIVE CONFIRM CHECK-IN UPCOMING" at bounding box center [1137, 563] width 208 height 29
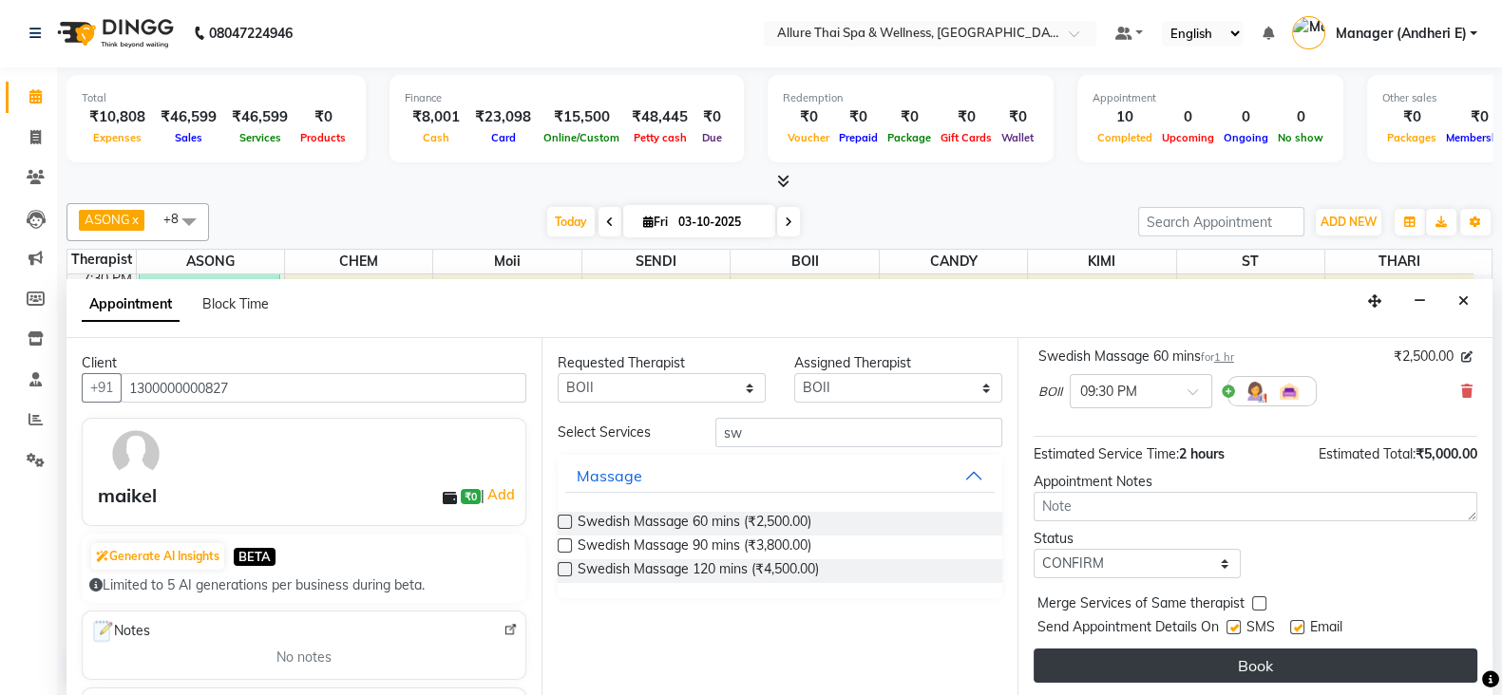
click at [1243, 661] on button "Book" at bounding box center [1255, 666] width 444 height 34
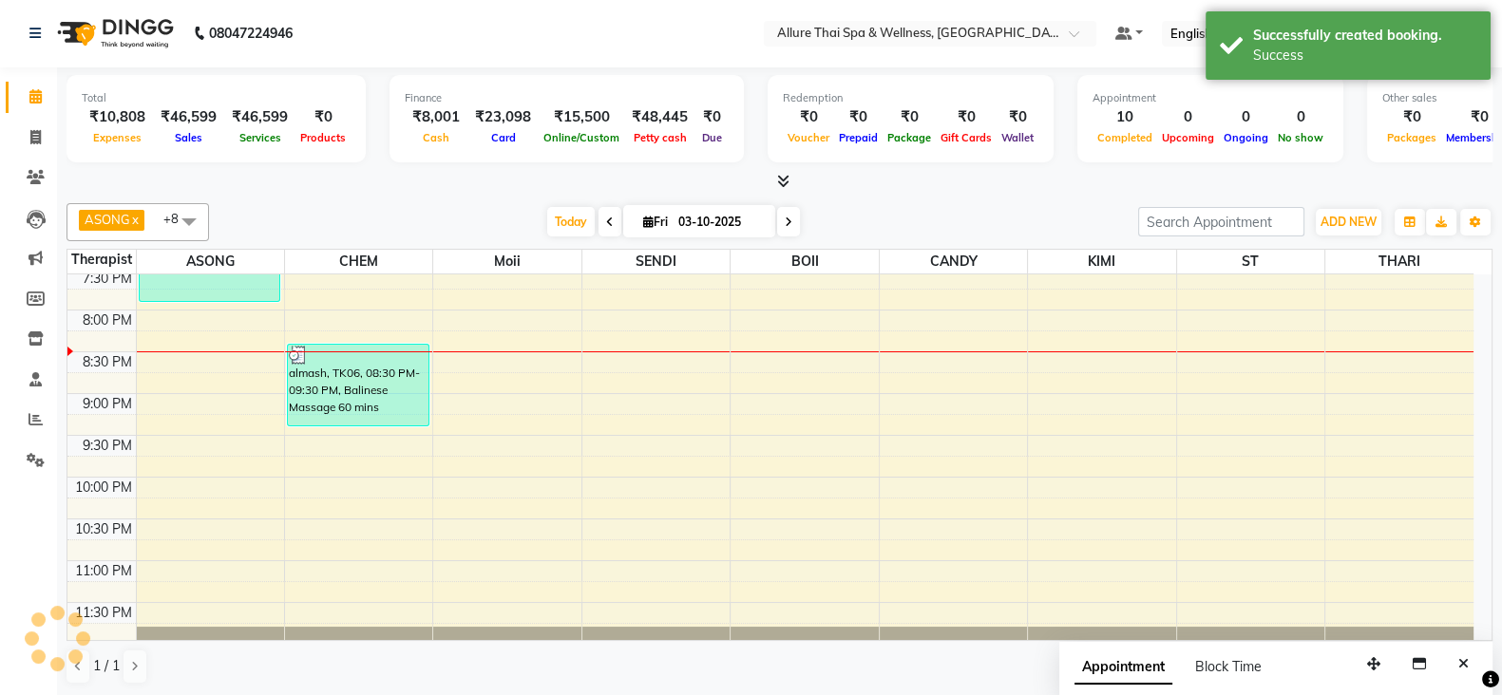
scroll to position [0, 0]
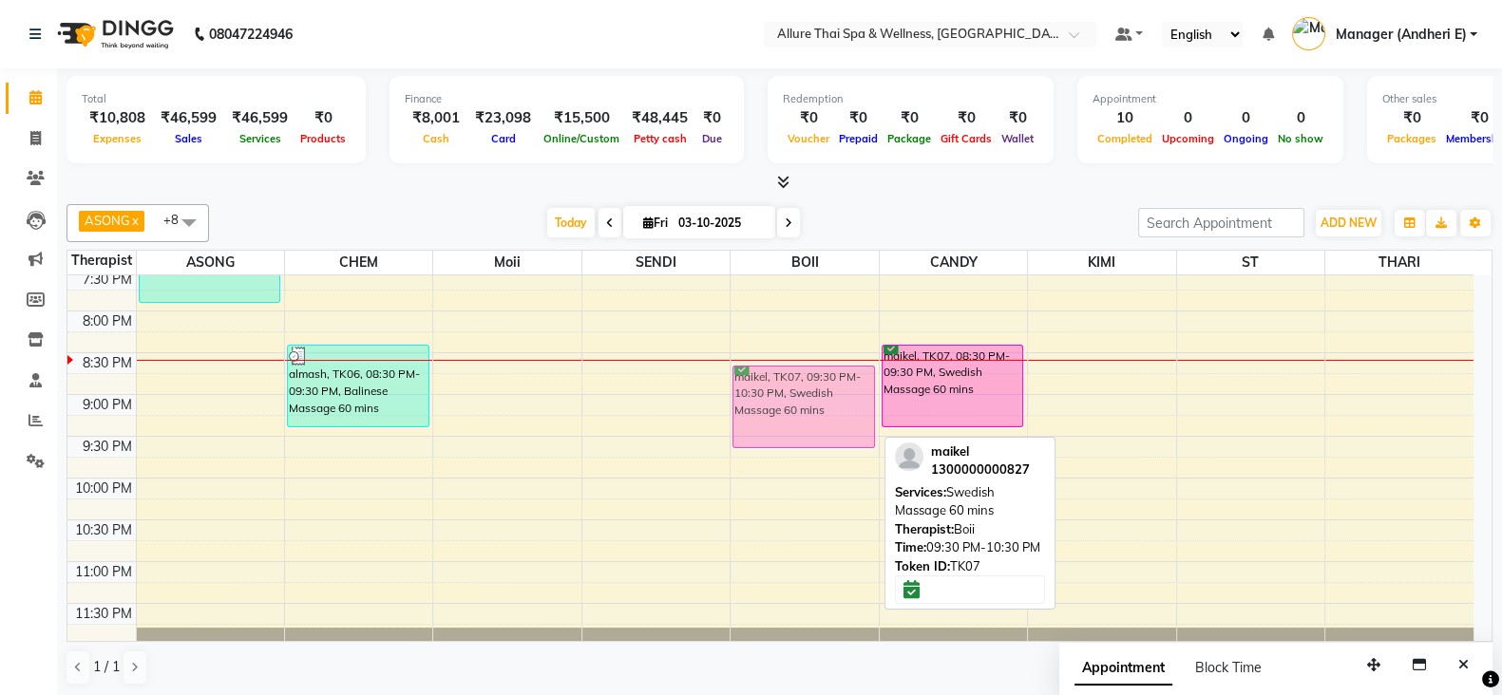
drag, startPoint x: 799, startPoint y: 453, endPoint x: 793, endPoint y: 384, distance: 69.6
click at [793, 384] on div "maikel, TK07, 09:30 PM-10:30 PM, Swedish Massage 60 mins maikel, TK07, 09:30 PM…" at bounding box center [803, 18] width 147 height 1253
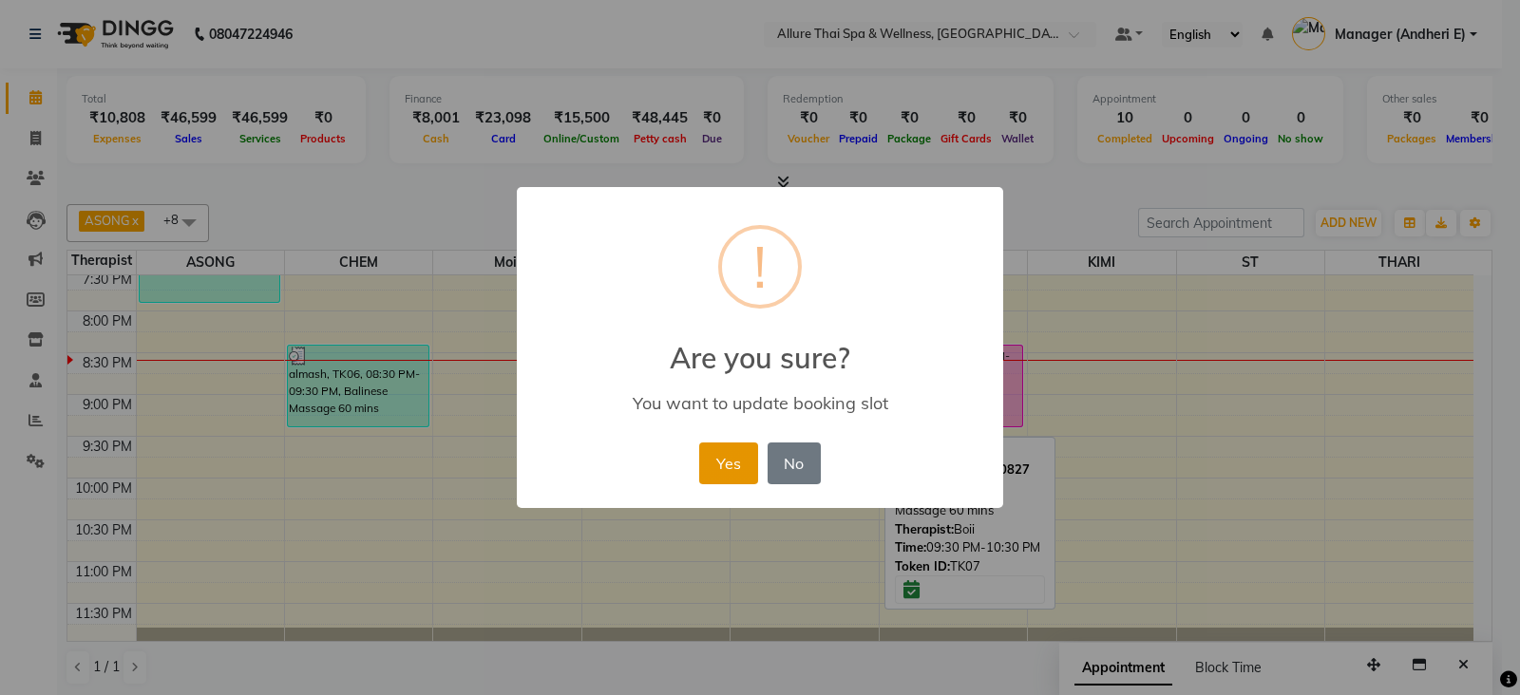
click at [737, 462] on button "Yes" at bounding box center [728, 464] width 58 height 42
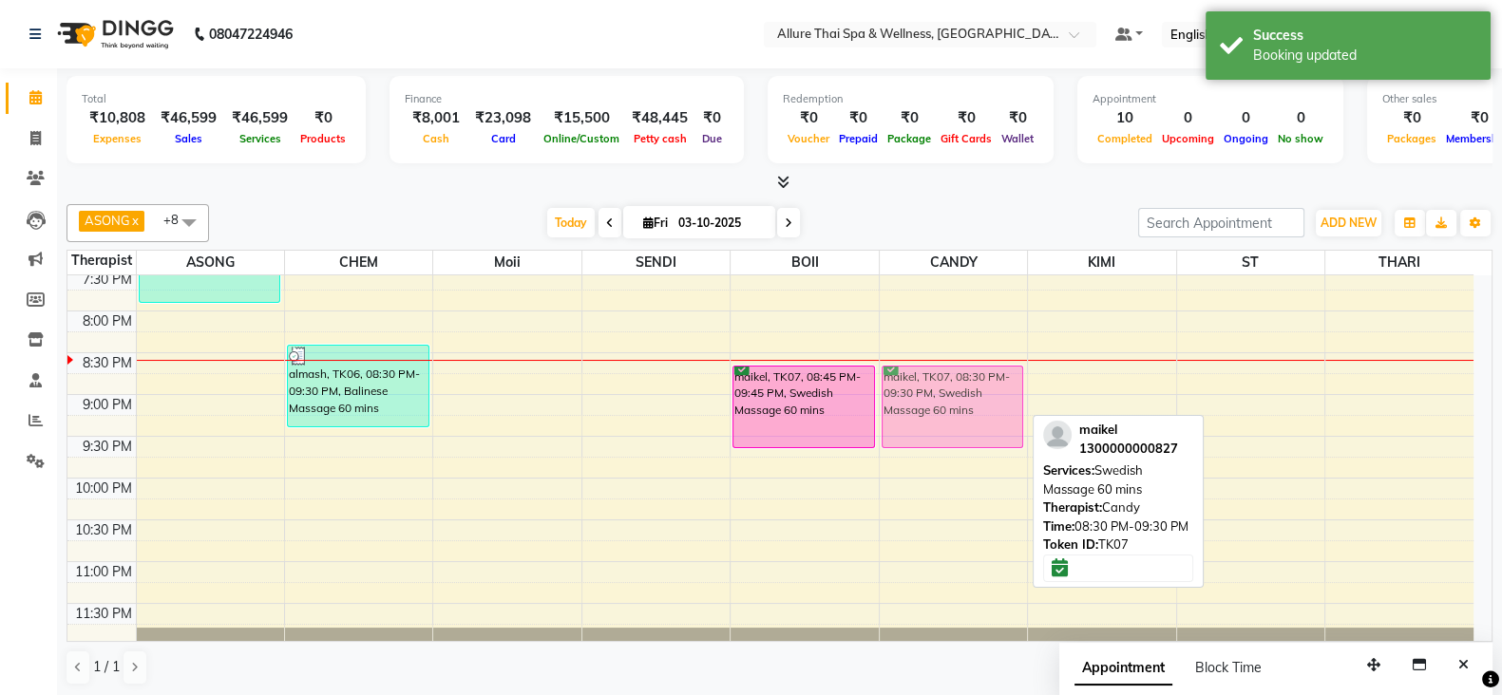
drag, startPoint x: 978, startPoint y: 391, endPoint x: 976, endPoint y: 416, distance: 24.9
click at [976, 416] on div "maikel, TK07, 08:30 PM-09:30 PM, Swedish Massage 60 mins maikel, TK07, 08:30 PM…" at bounding box center [953, 18] width 147 height 1253
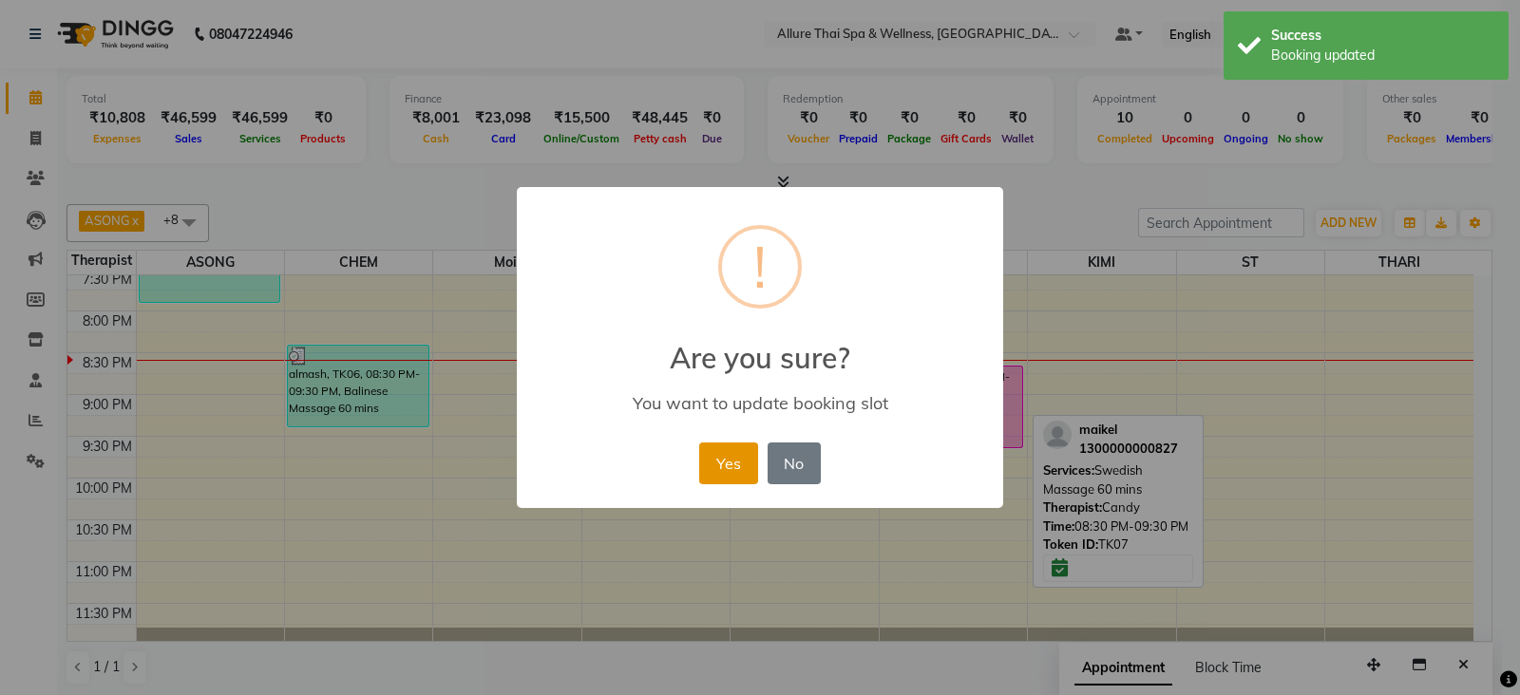
click at [727, 477] on button "Yes" at bounding box center [728, 464] width 58 height 42
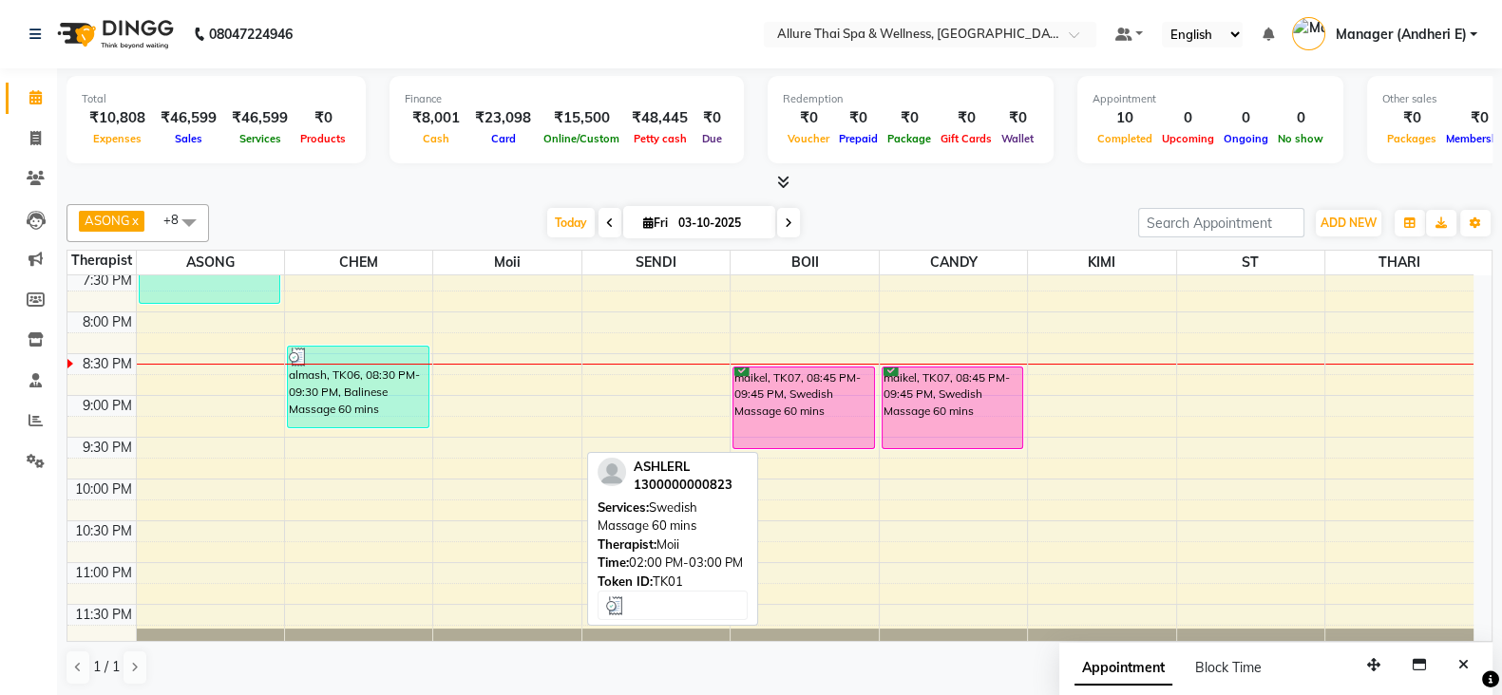
scroll to position [883, 0]
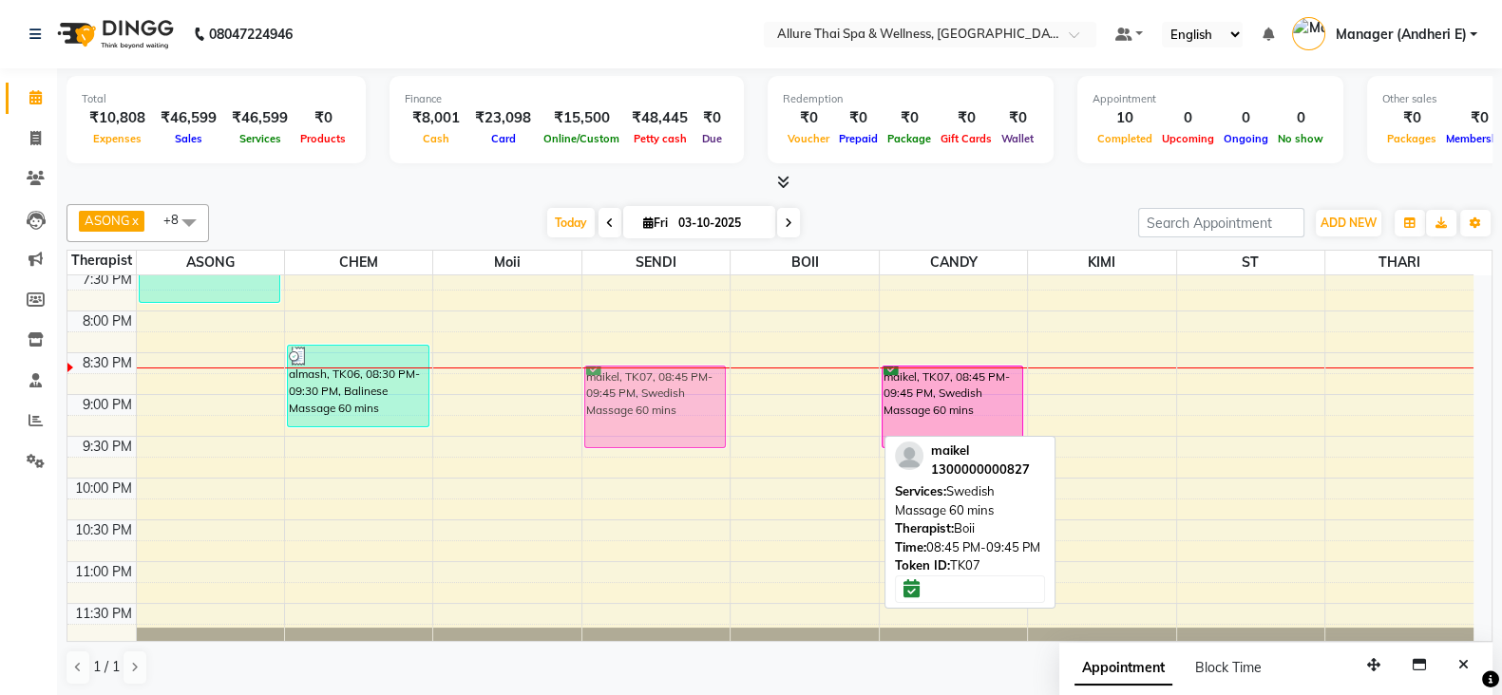
drag, startPoint x: 836, startPoint y: 390, endPoint x: 720, endPoint y: 395, distance: 116.0
click at [720, 395] on tr "ASHLERL, TK01, 02:00 PM-03:30 PM, Abhyanga Therapy 90 mins [PERSON_NAME], TK02,…" at bounding box center [770, 18] width 1406 height 1253
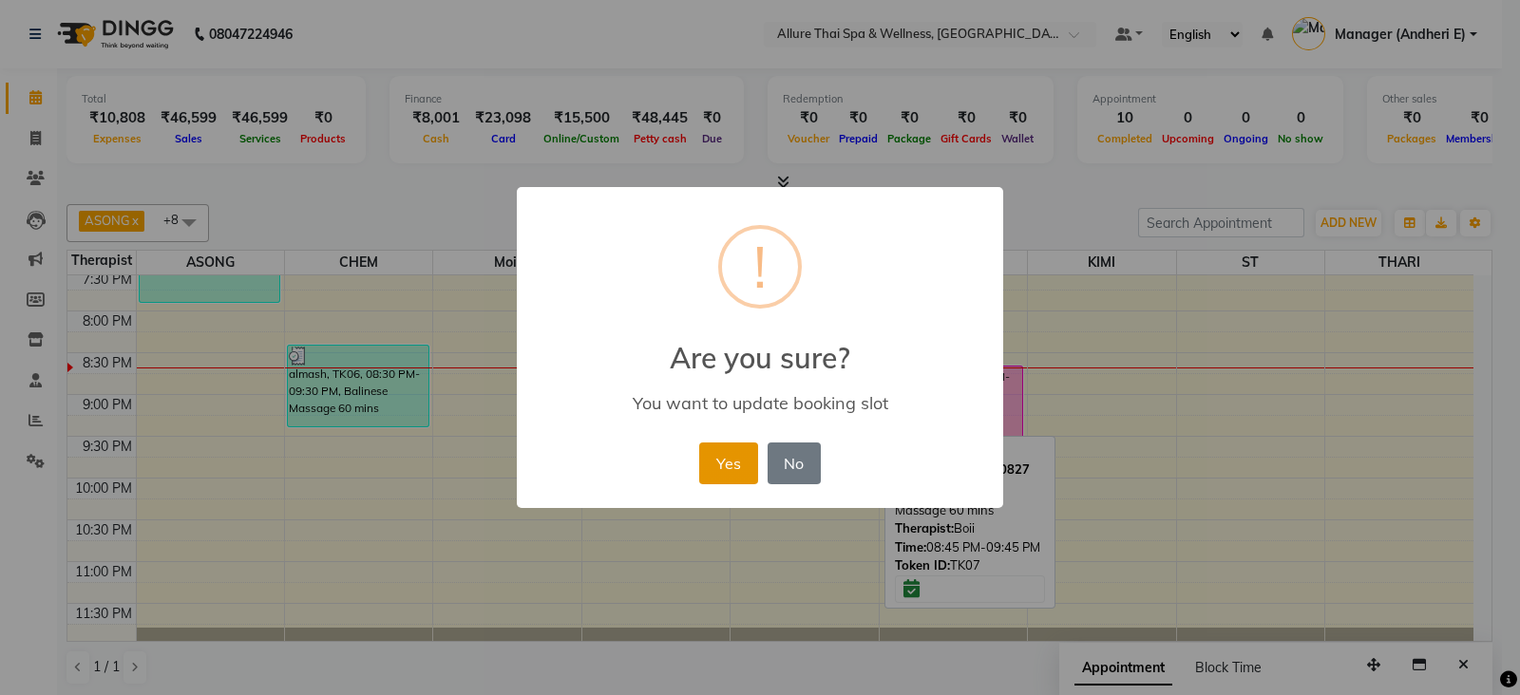
click at [728, 452] on button "Yes" at bounding box center [728, 464] width 58 height 42
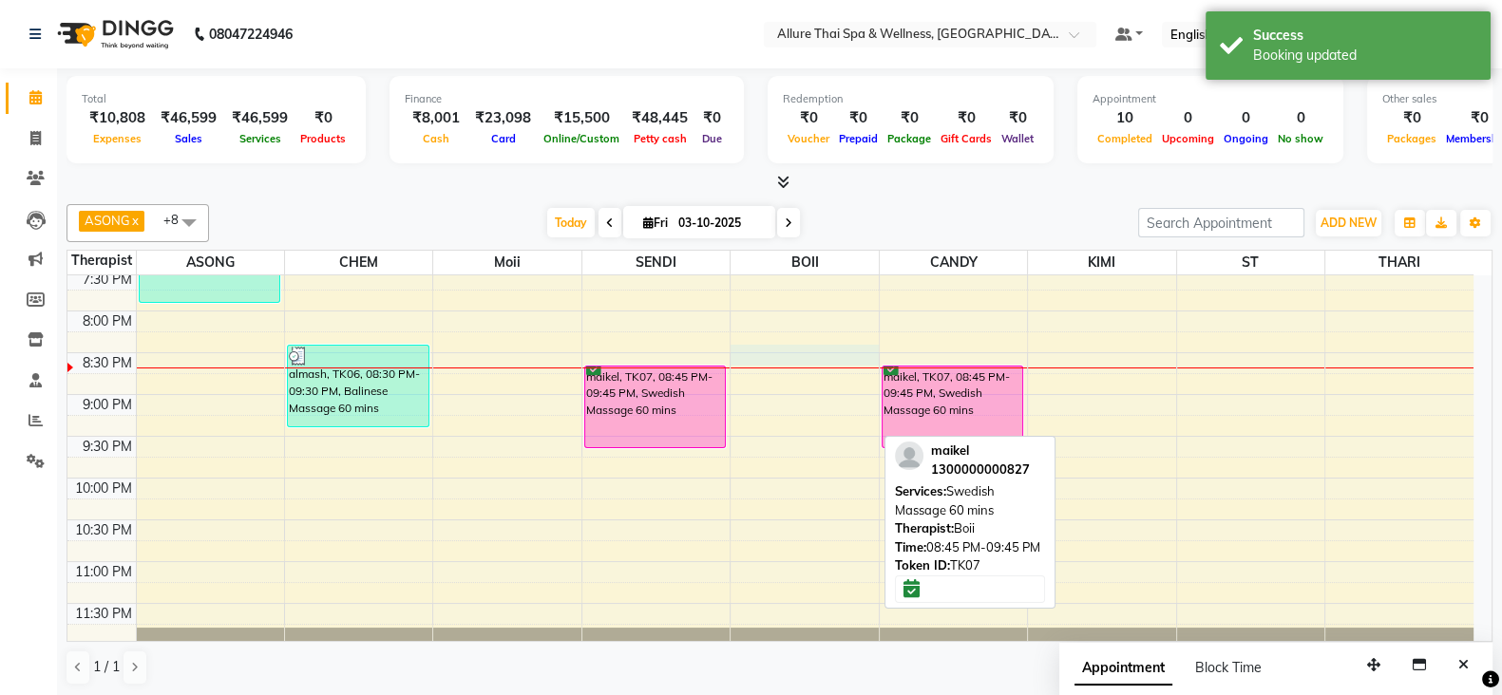
click at [800, 373] on td at bounding box center [804, 383] width 1337 height 21
select select "89381"
select select "tentative"
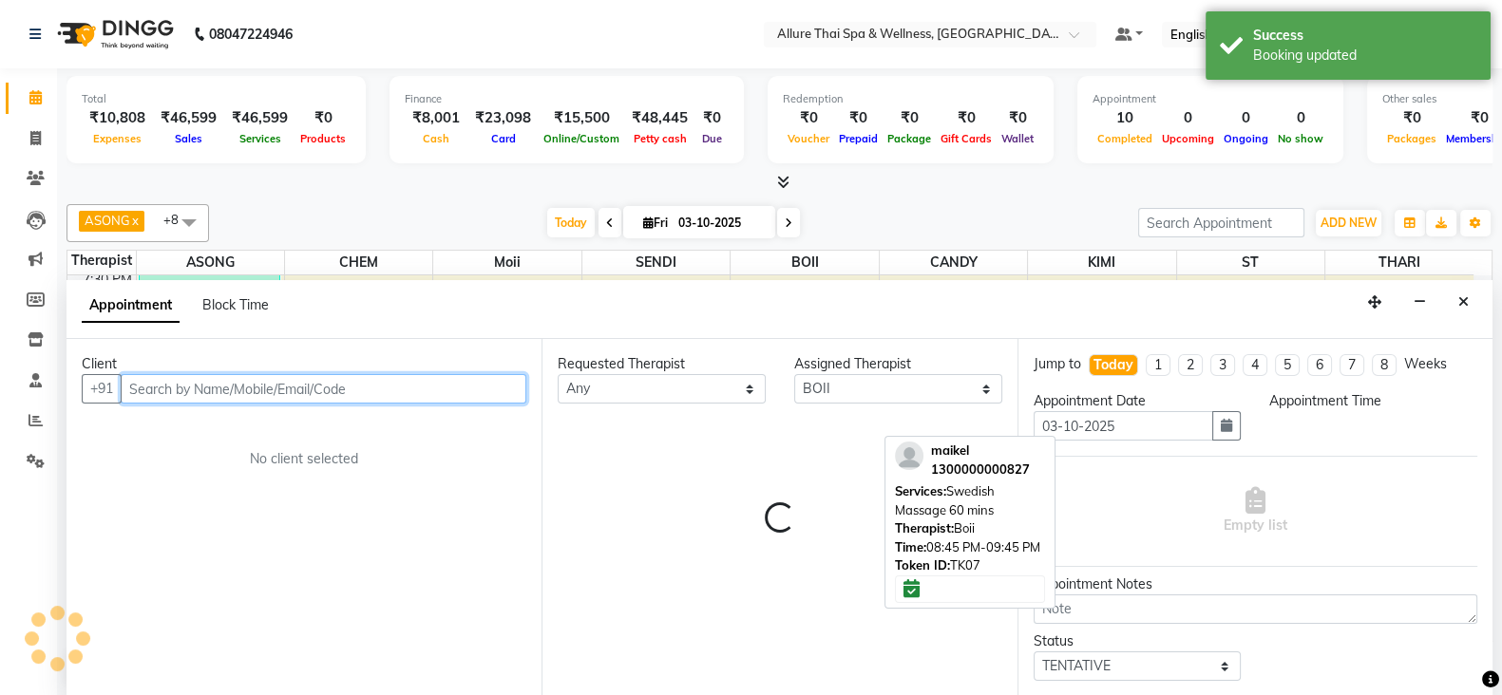
scroll to position [1, 0]
select select "1230"
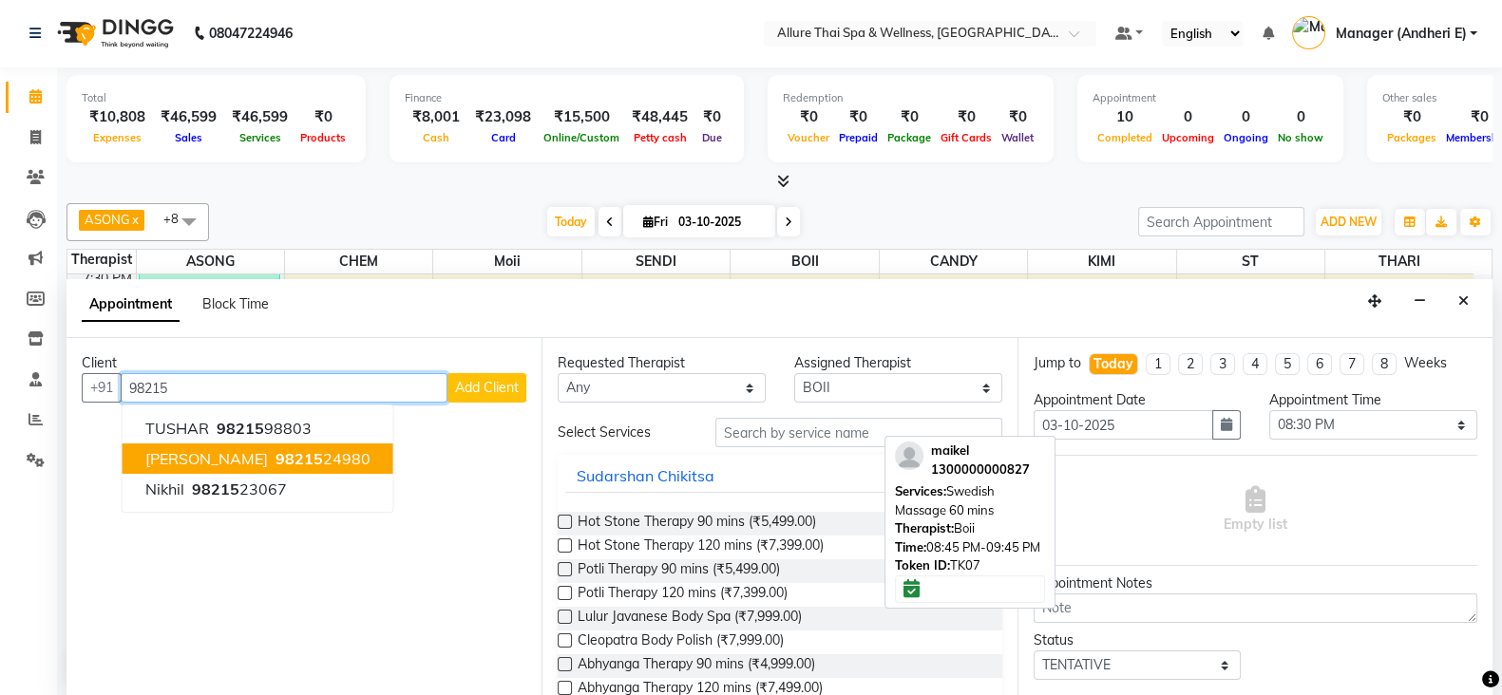
click at [272, 449] on ngb-highlight "98215 24980" at bounding box center [321, 458] width 99 height 19
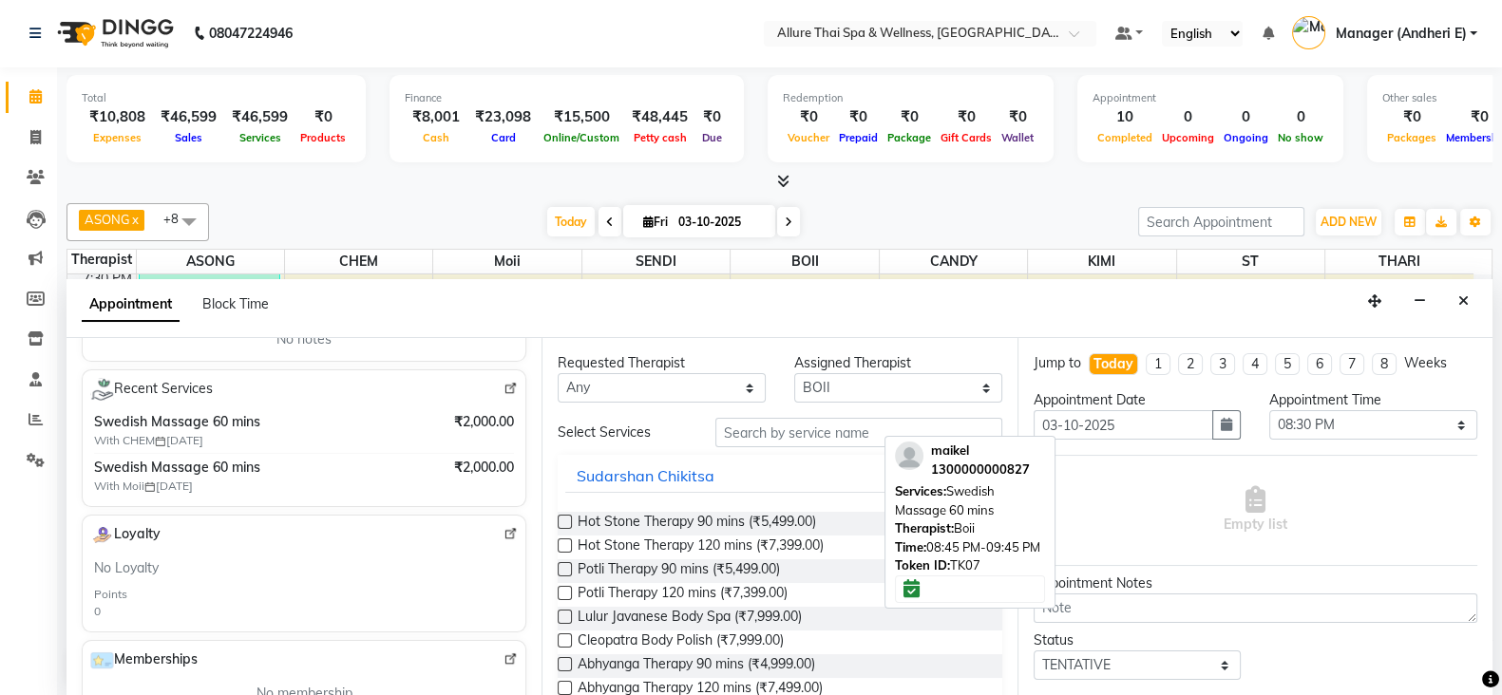
scroll to position [356, 0]
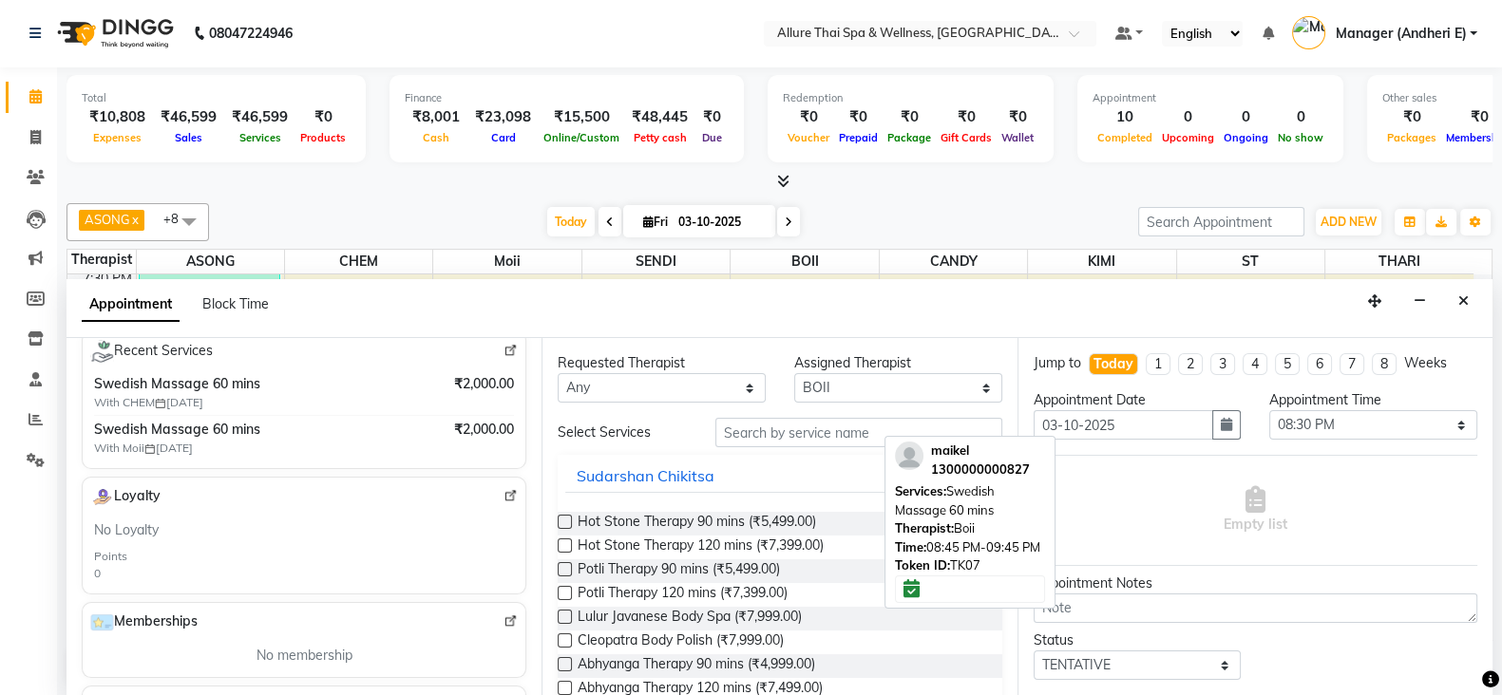
type input "9821524980"
click at [646, 388] on select "Any ASONG [PERSON_NAME] BOII CANDY CHEM [PERSON_NAME] Moii SENDI ST THARI" at bounding box center [662, 387] width 208 height 29
select select "89381"
click at [558, 373] on select "Any ASONG [PERSON_NAME] BOII CANDY CHEM [PERSON_NAME] Moii SENDI ST THARI" at bounding box center [662, 387] width 208 height 29
click at [784, 426] on input "text" at bounding box center [858, 432] width 287 height 29
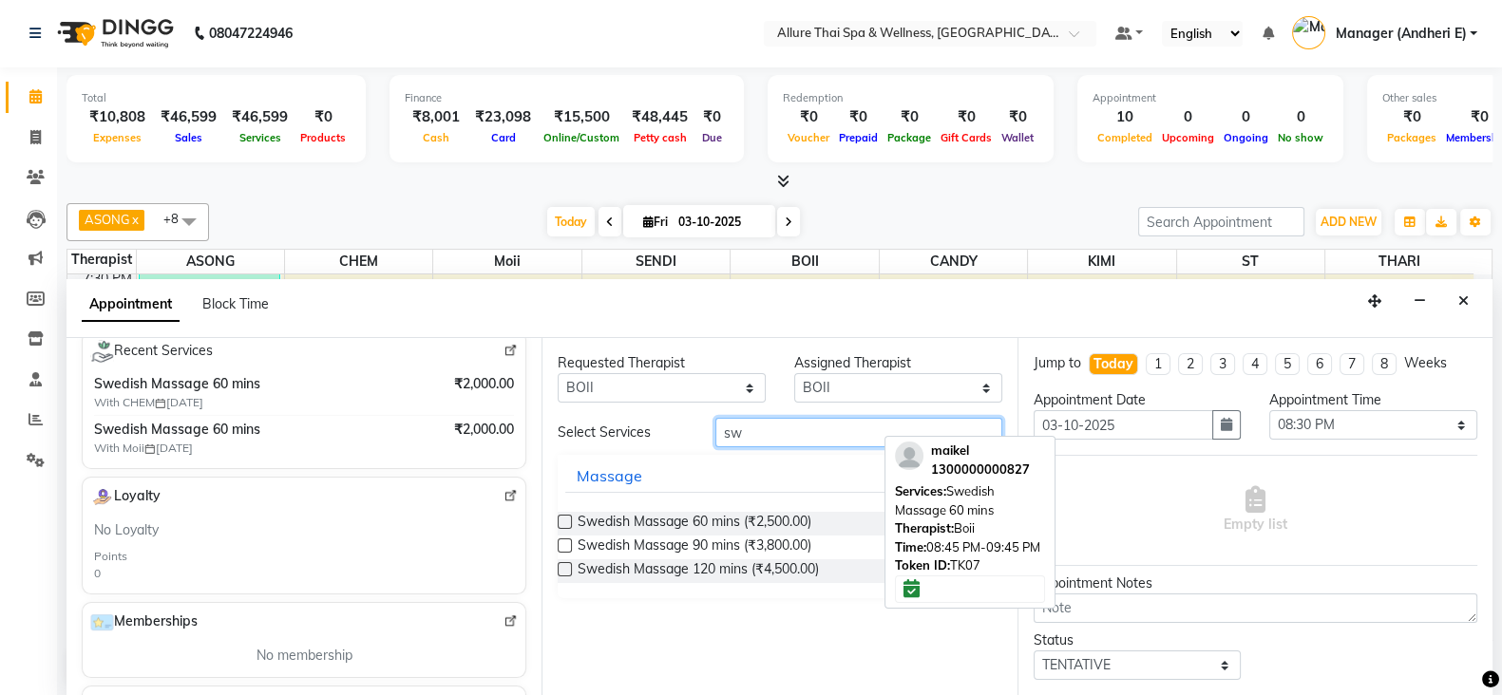
type input "sw"
click at [564, 515] on label at bounding box center [565, 522] width 14 height 14
click at [564, 518] on input "checkbox" at bounding box center [564, 524] width 12 height 12
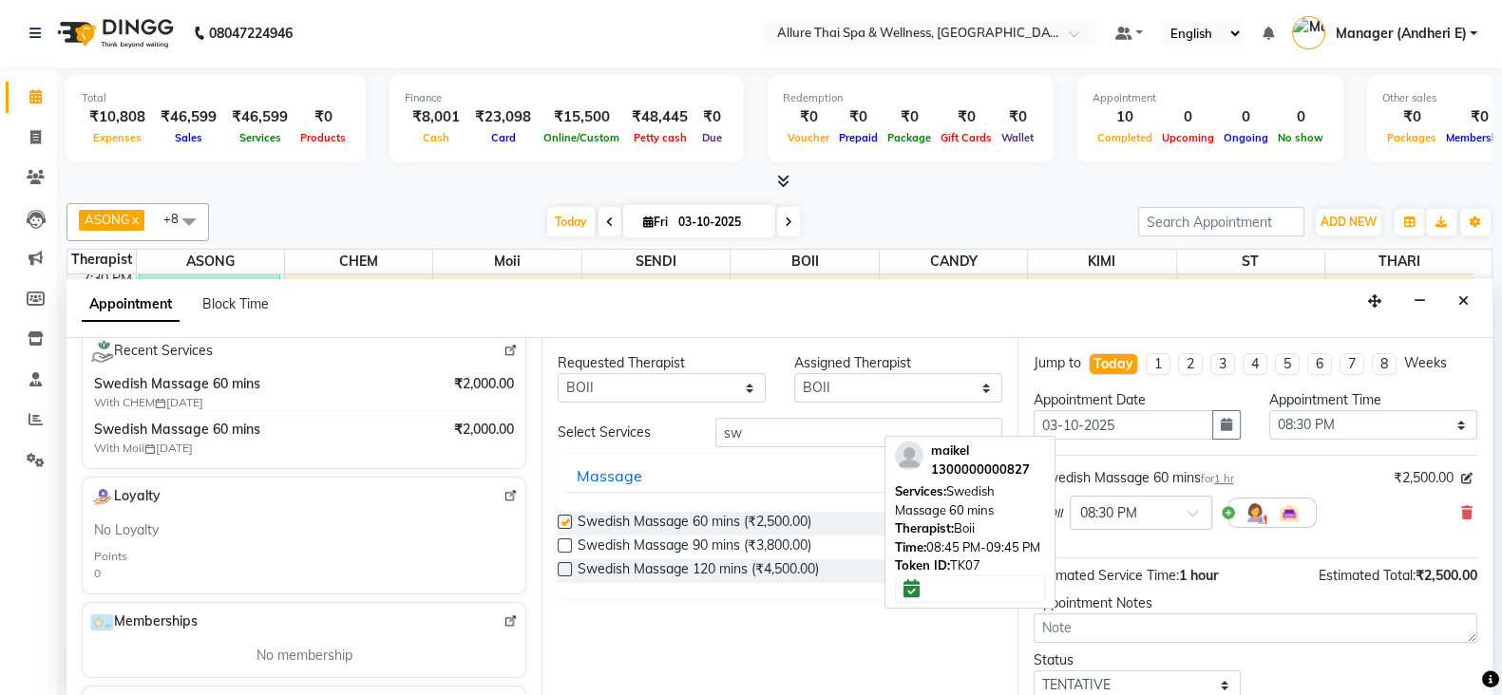
checkbox input "false"
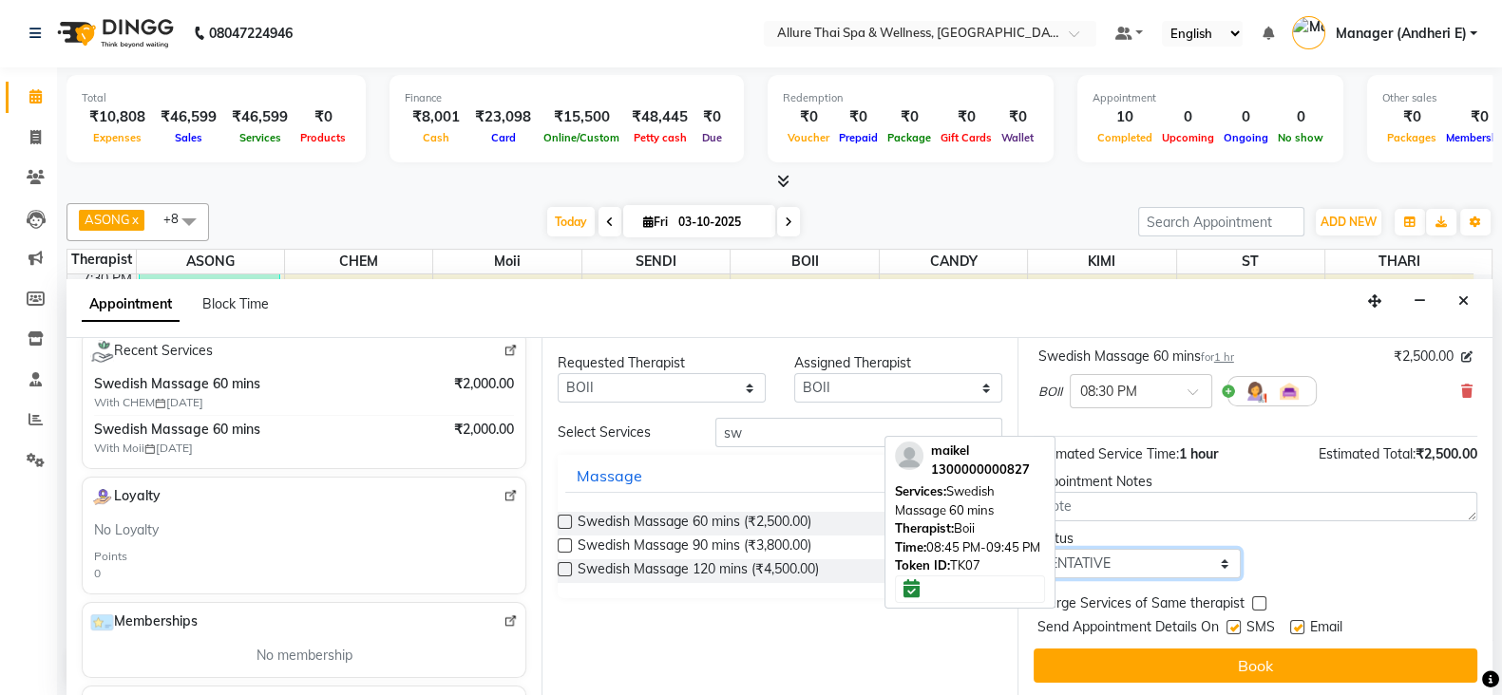
click at [1161, 564] on select "Select TENTATIVE CONFIRM CHECK-IN UPCOMING" at bounding box center [1137, 563] width 208 height 29
select select "confirm booking"
click at [1033, 549] on select "Select TENTATIVE CONFIRM CHECK-IN UPCOMING" at bounding box center [1137, 563] width 208 height 29
click at [1236, 629] on label at bounding box center [1233, 627] width 14 height 14
click at [1236, 629] on input "checkbox" at bounding box center [1232, 629] width 12 height 12
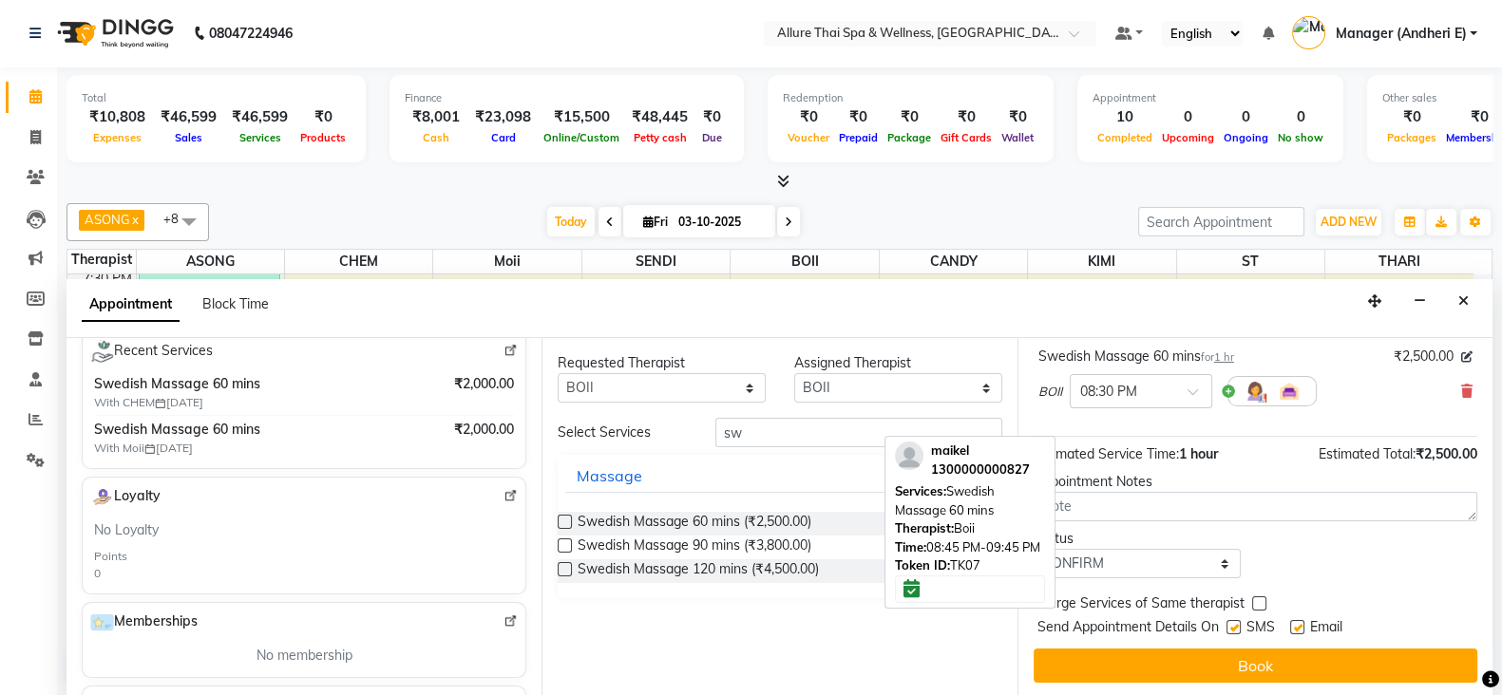
checkbox input "false"
click at [1298, 629] on label at bounding box center [1297, 627] width 14 height 14
click at [1298, 629] on input "checkbox" at bounding box center [1296, 629] width 12 height 12
checkbox input "false"
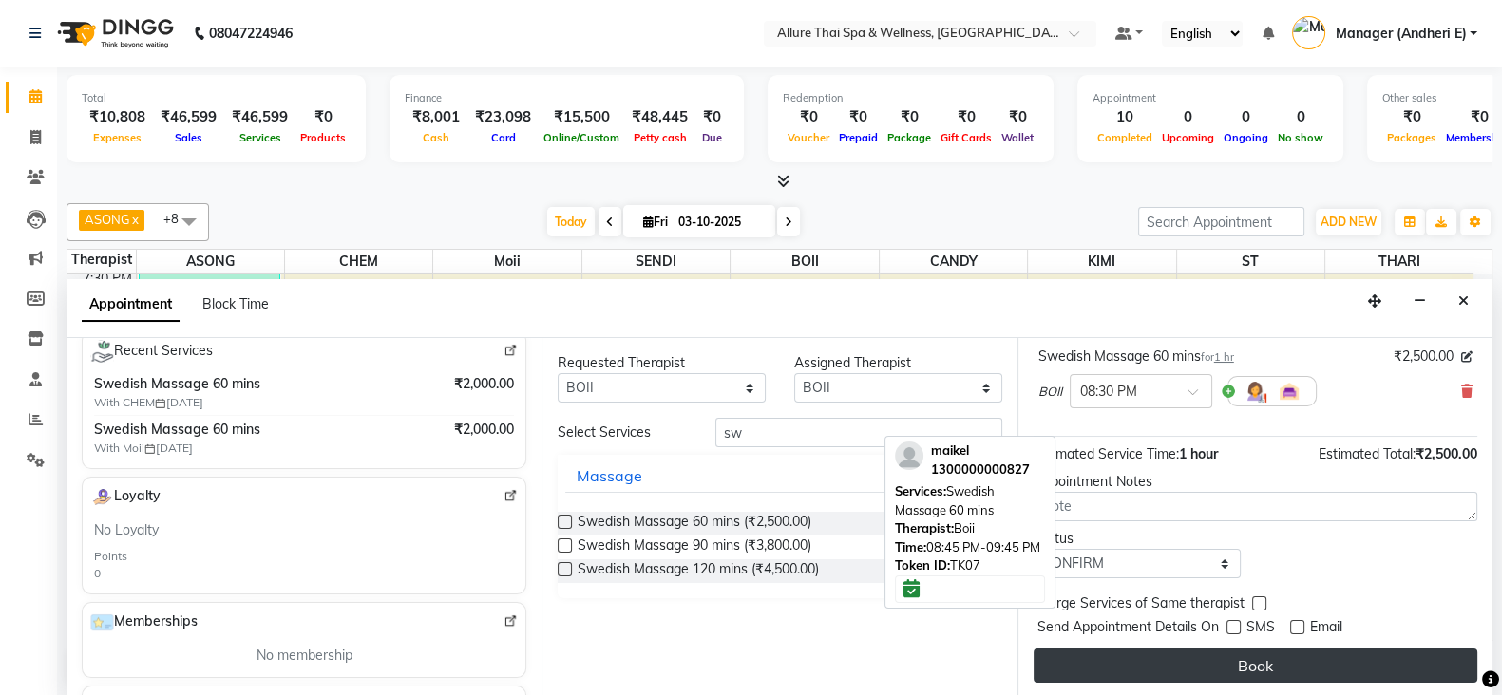
click at [1244, 658] on button "Book" at bounding box center [1255, 666] width 444 height 34
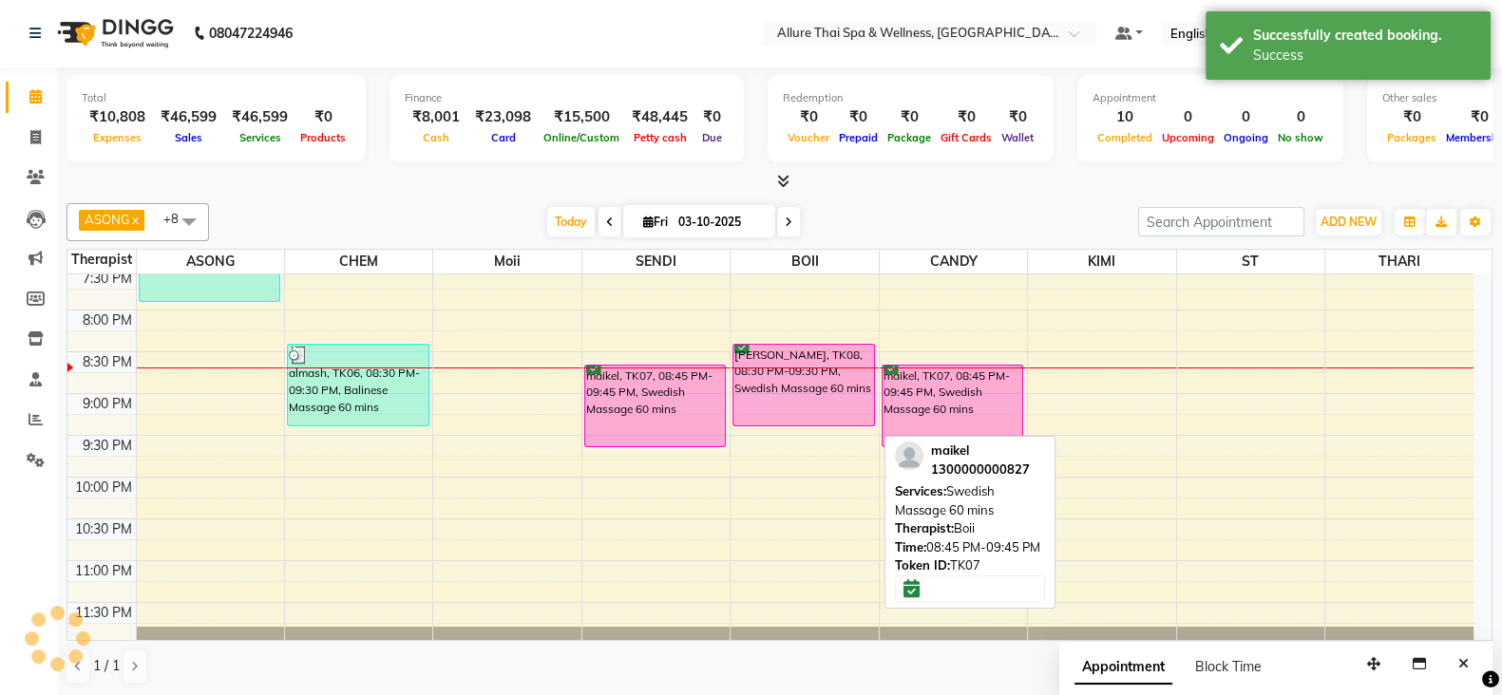
scroll to position [0, 0]
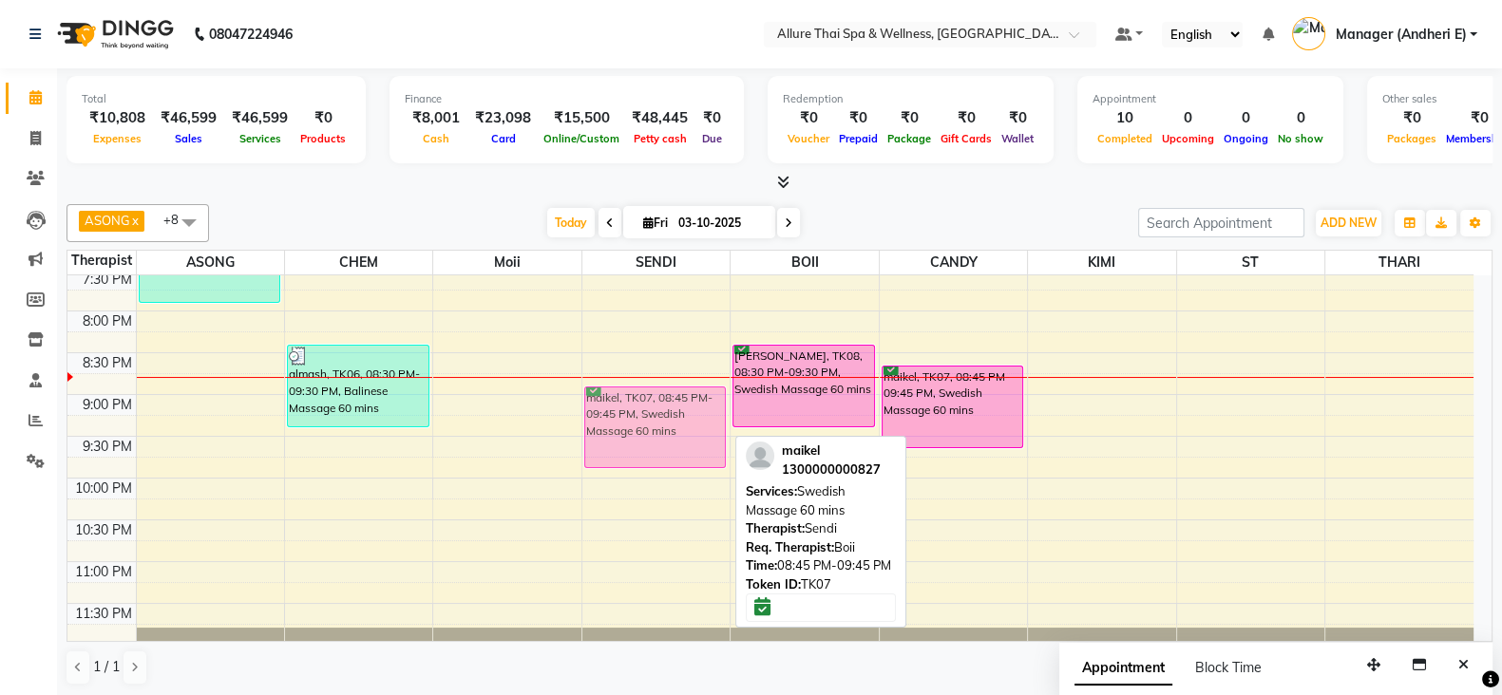
click at [654, 417] on div "maikel, TK07, 08:45 PM-09:45 PM, Swedish Massage 60 mins maikel, TK07, 08:45 PM…" at bounding box center [655, 18] width 147 height 1253
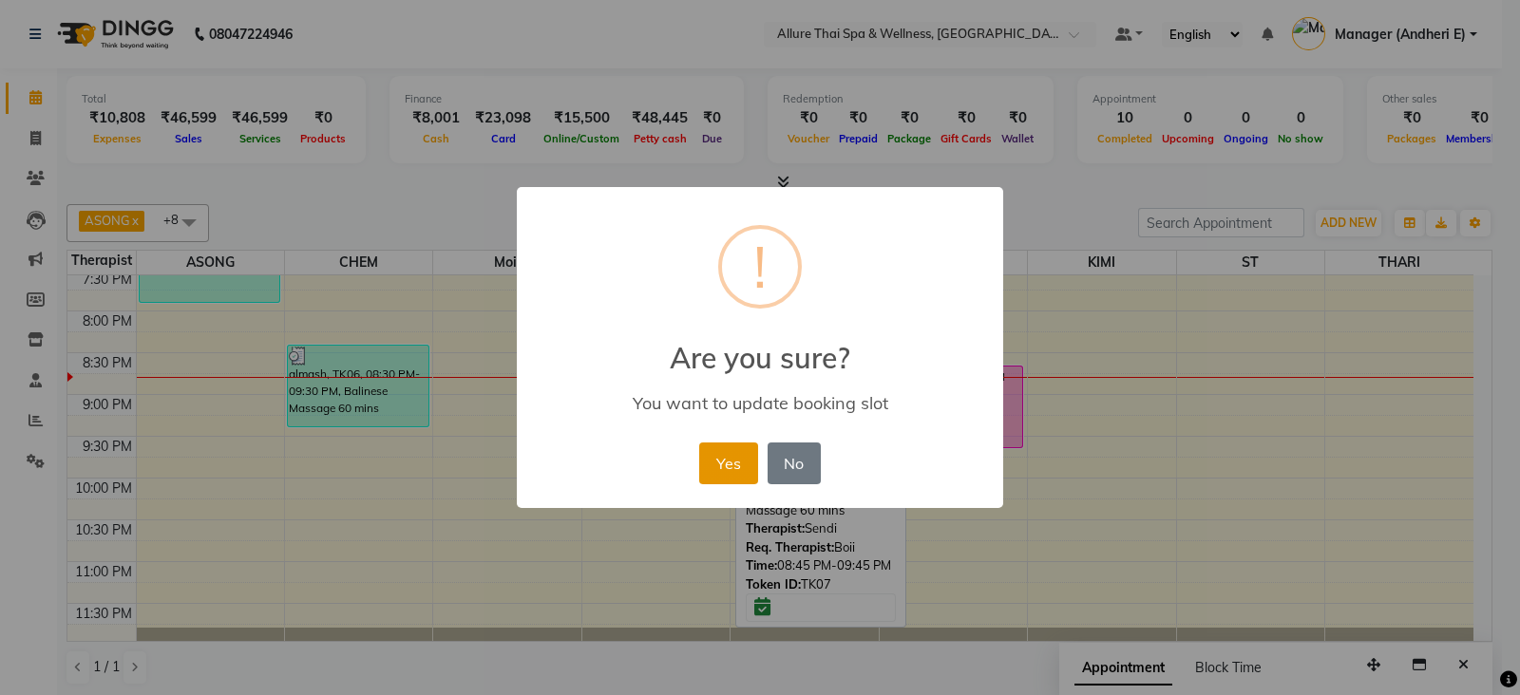
click at [720, 468] on button "Yes" at bounding box center [728, 464] width 58 height 42
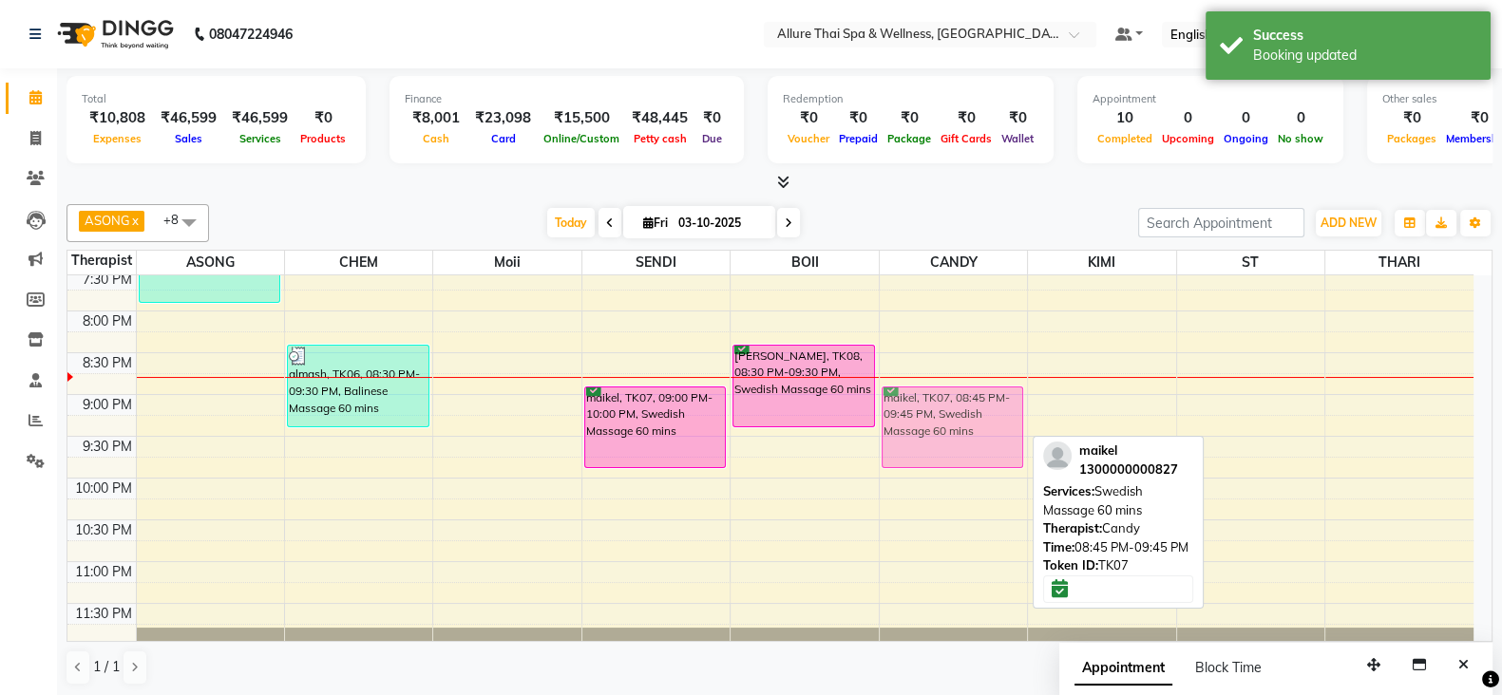
drag, startPoint x: 919, startPoint y: 406, endPoint x: 919, endPoint y: 430, distance: 24.7
click at [919, 430] on div "maikel, TK07, 08:45 PM-09:45 PM, Swedish Massage 60 mins maikel, TK07, 08:45 PM…" at bounding box center [953, 18] width 147 height 1253
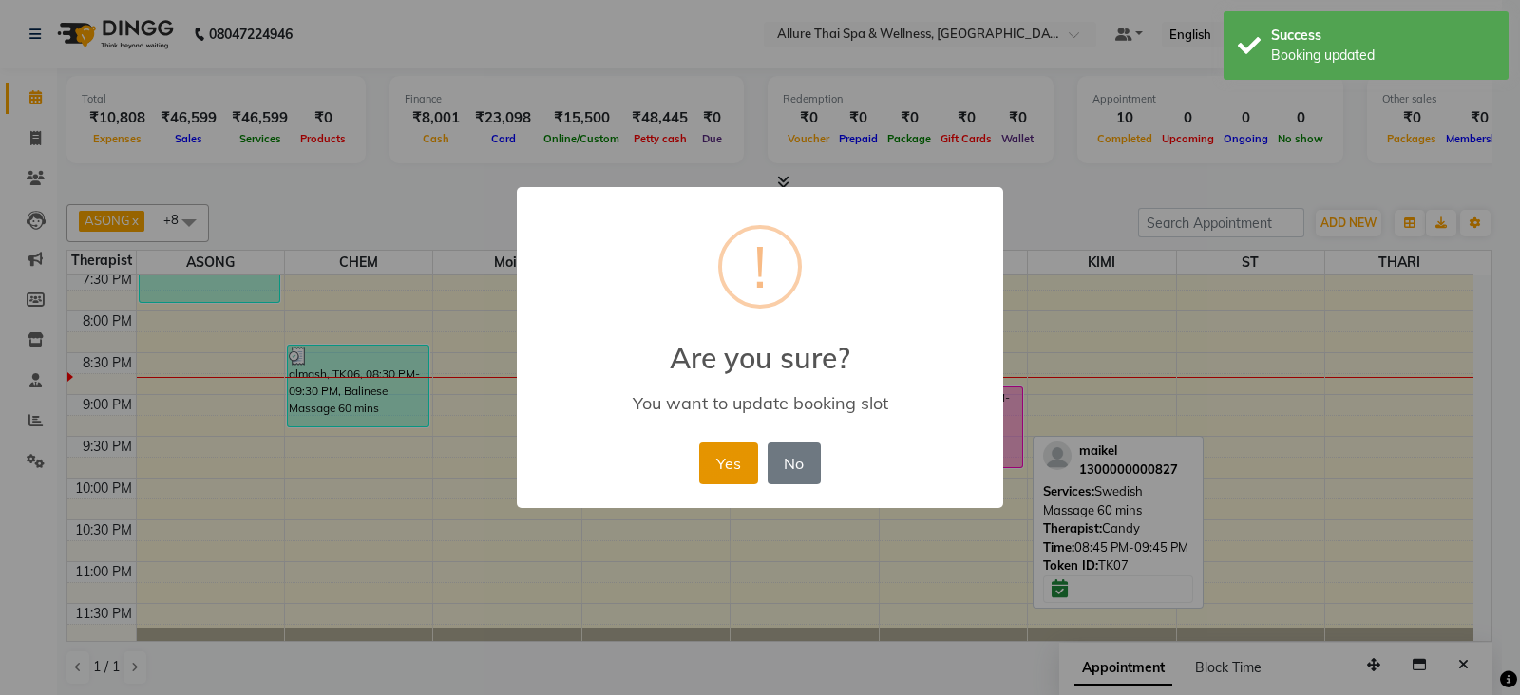
click at [732, 467] on button "Yes" at bounding box center [728, 464] width 58 height 42
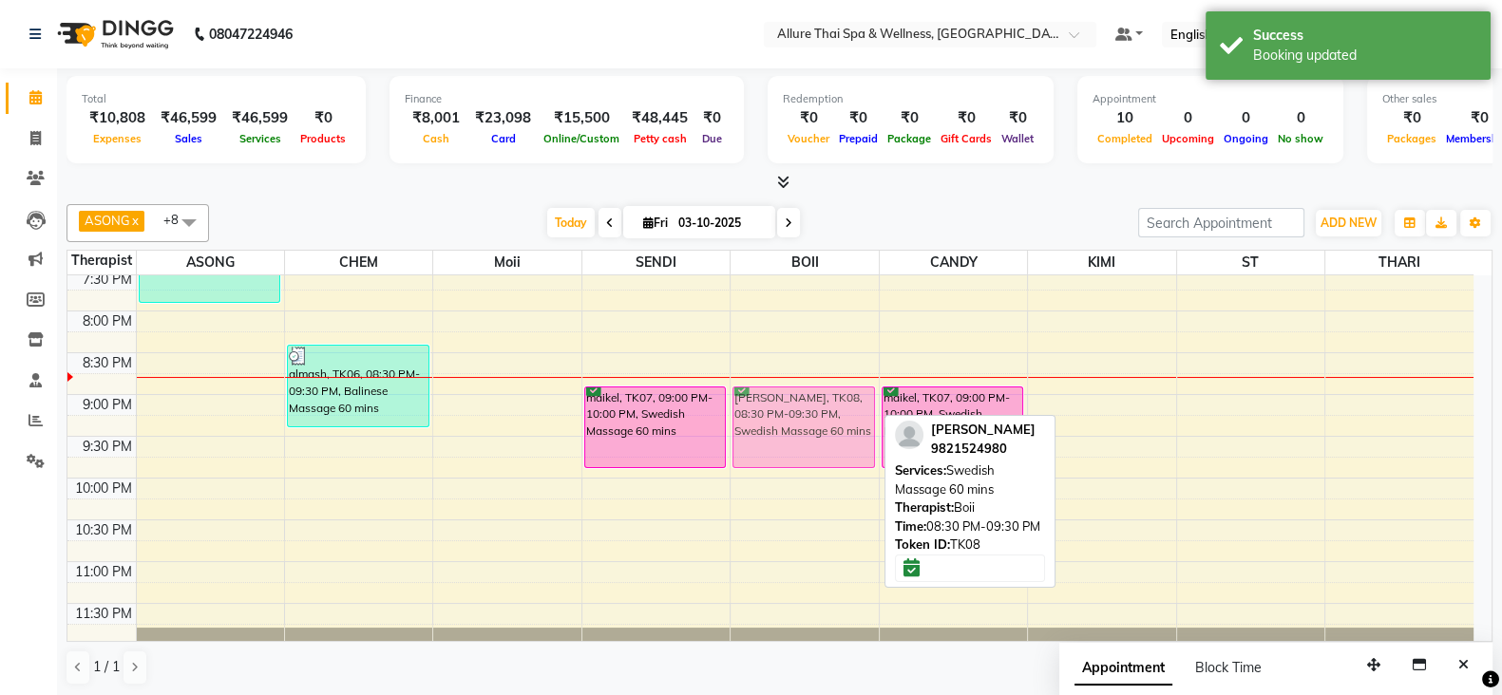
drag, startPoint x: 808, startPoint y: 391, endPoint x: 805, endPoint y: 432, distance: 40.9
click at [805, 432] on div "[PERSON_NAME], TK08, 08:30 PM-09:30 PM, Swedish Massage 60 mins [PERSON_NAME], …" at bounding box center [803, 18] width 147 height 1253
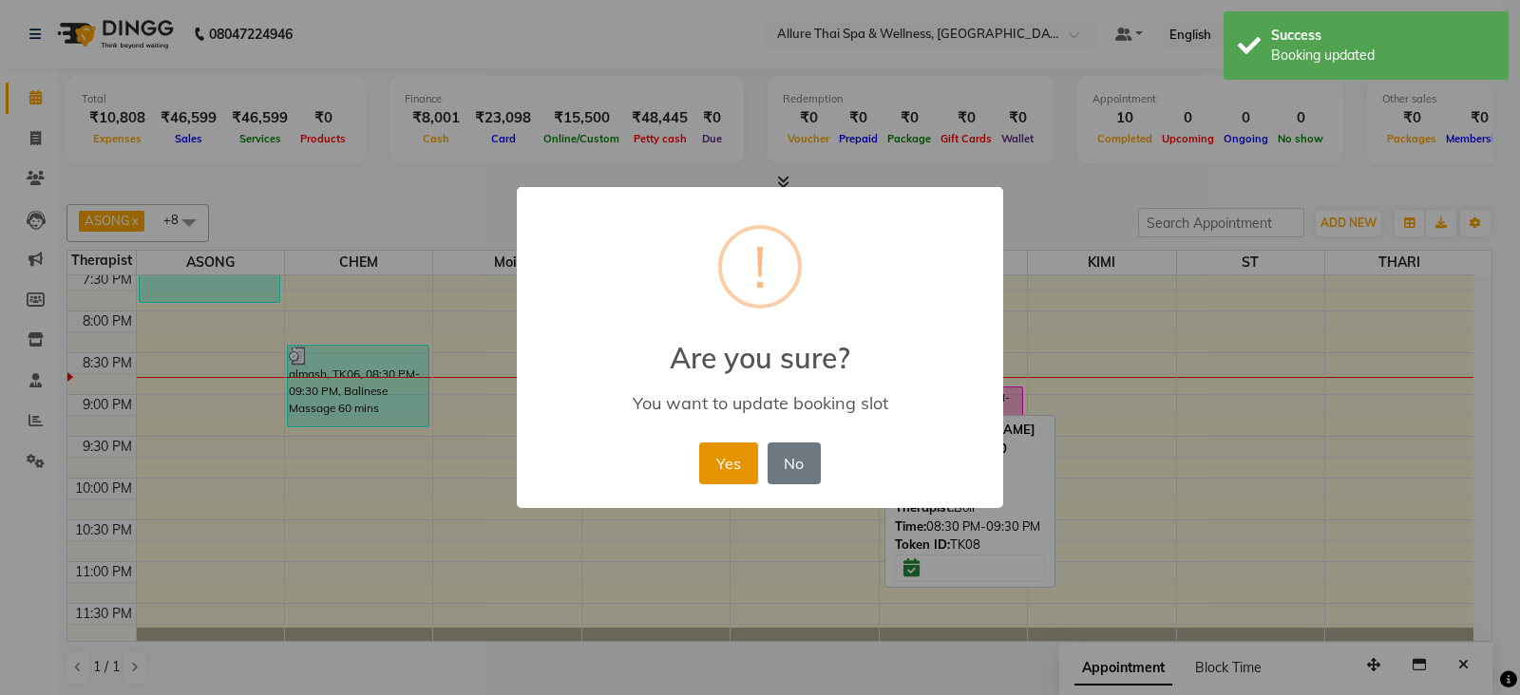
click at [746, 472] on button "Yes" at bounding box center [728, 464] width 58 height 42
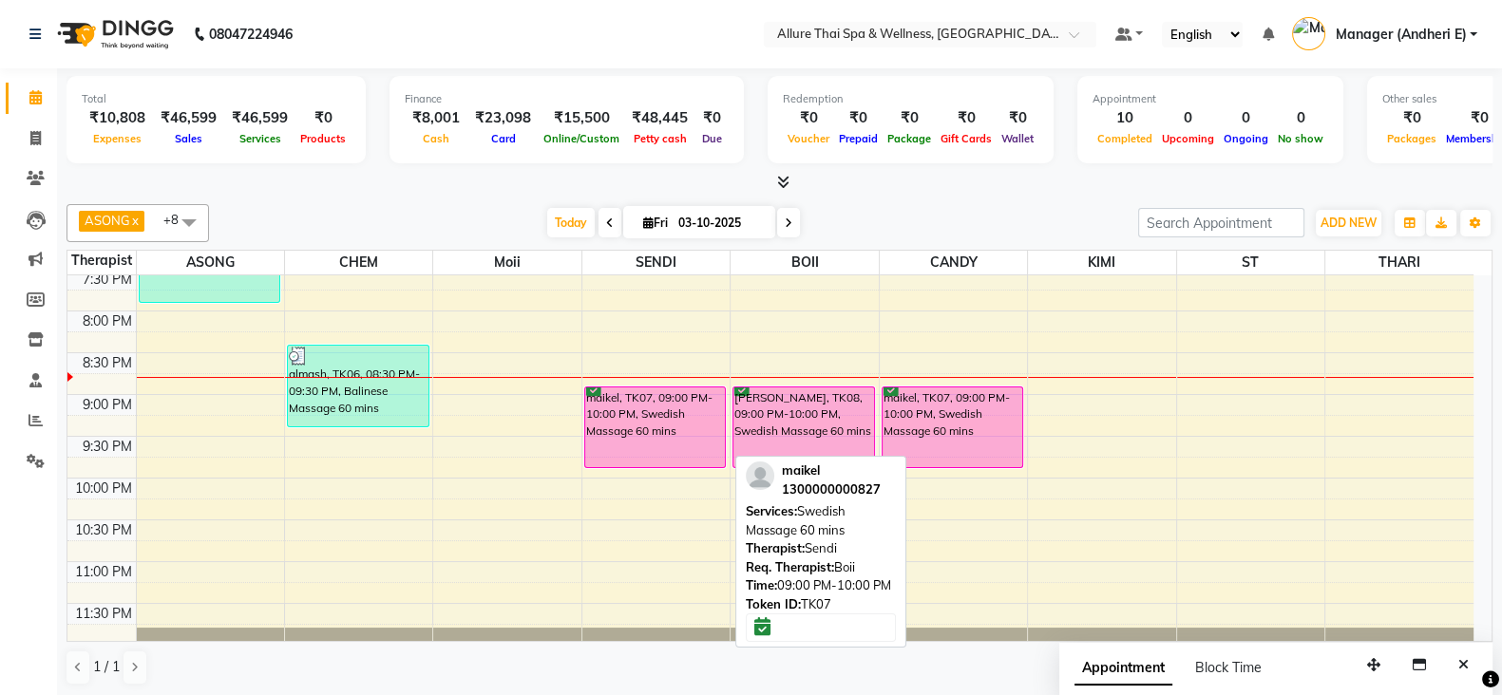
click at [688, 434] on div "maikel, TK07, 09:00 PM-10:00 PM, Swedish Massage 60 mins" at bounding box center [655, 428] width 141 height 80
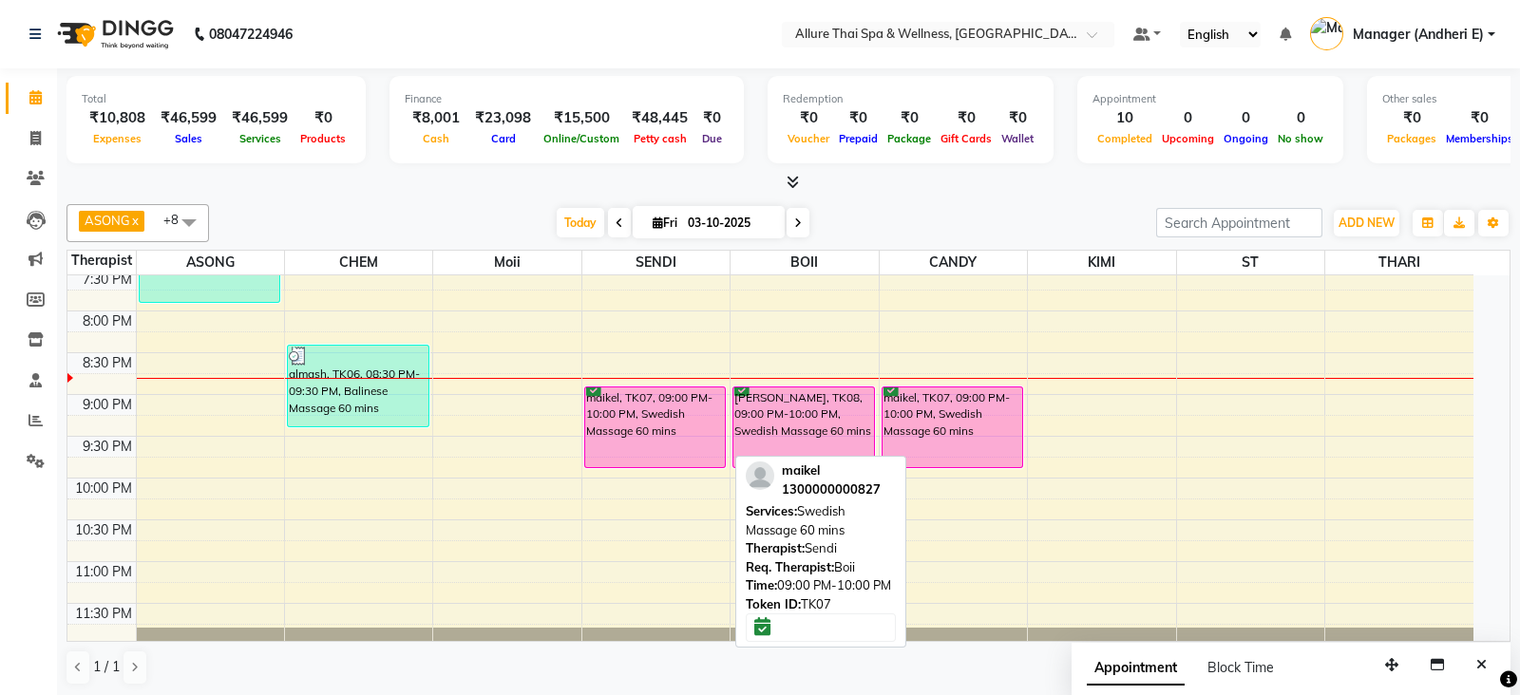
select select "6"
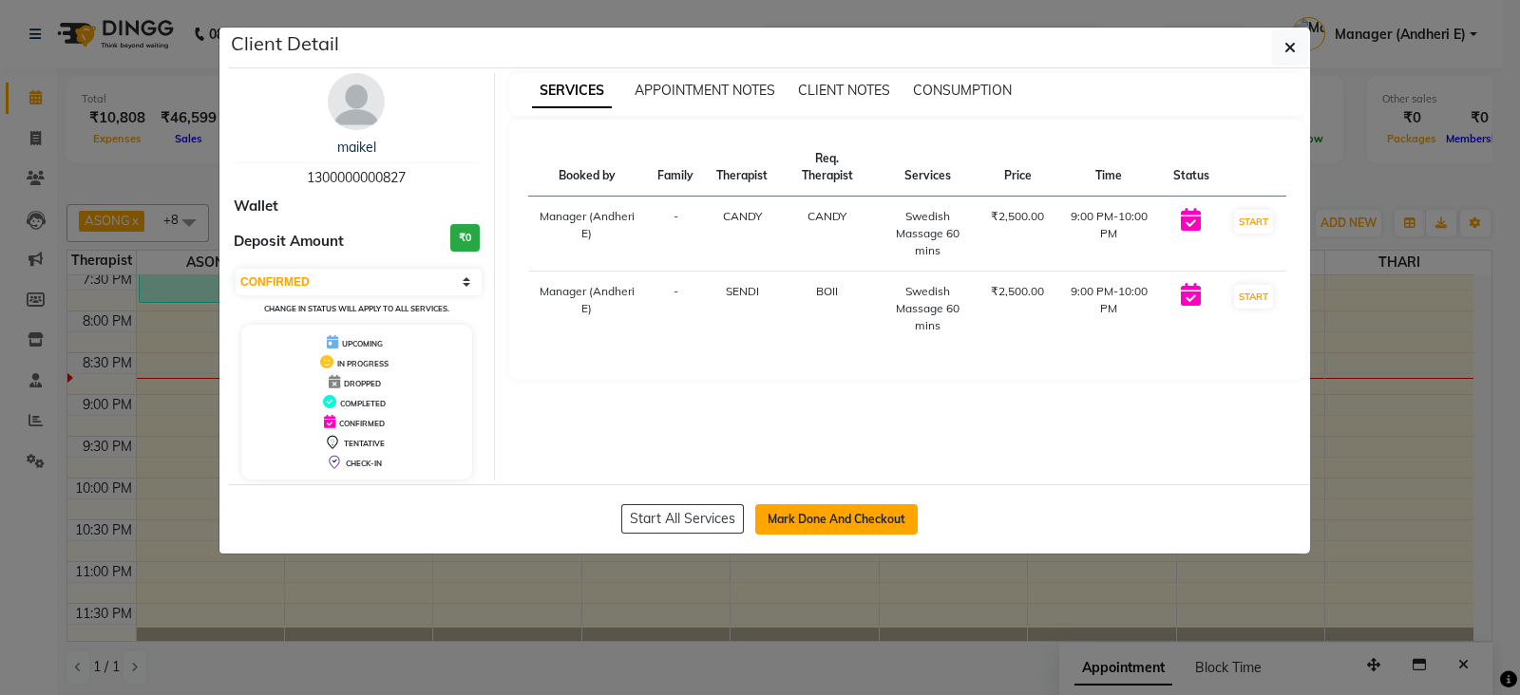
click at [828, 515] on button "Mark Done And Checkout" at bounding box center [836, 519] width 162 height 30
select select "service"
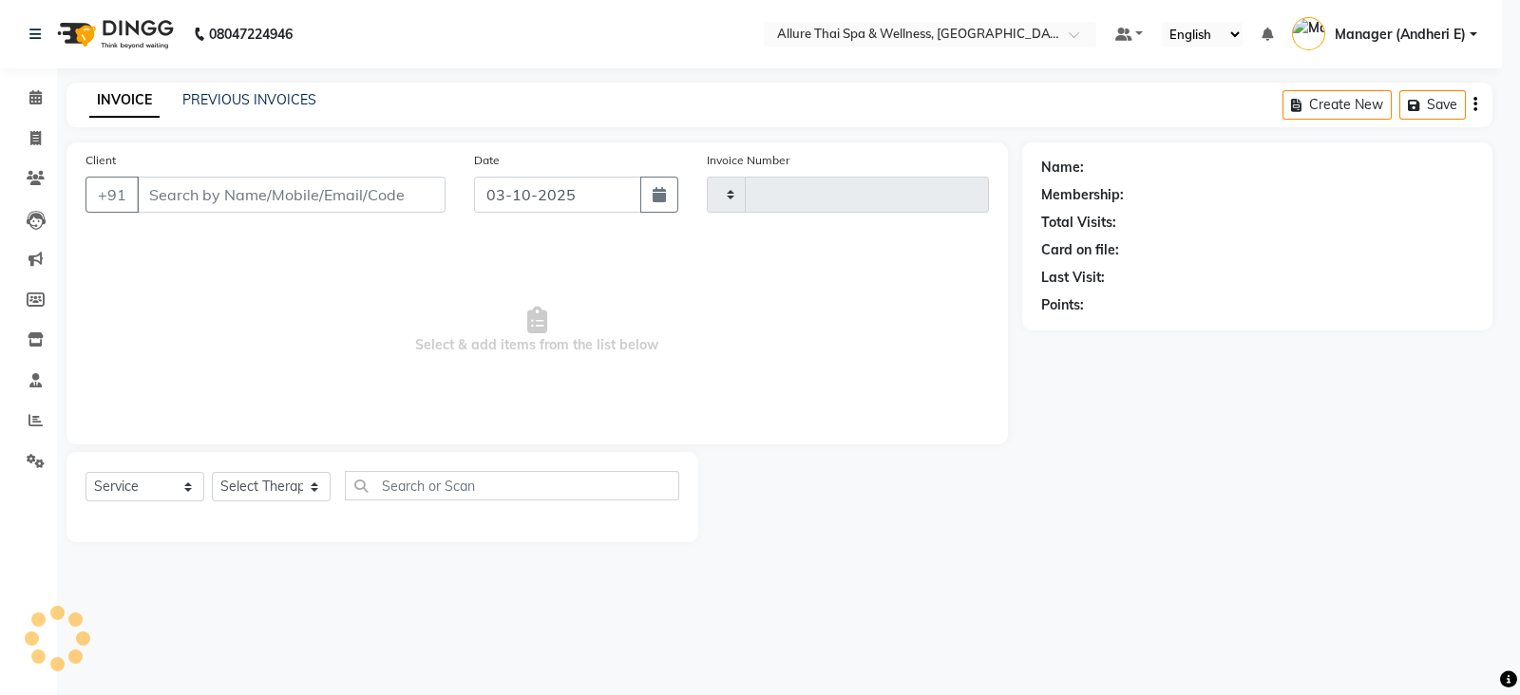
type input "2349"
select select "6826"
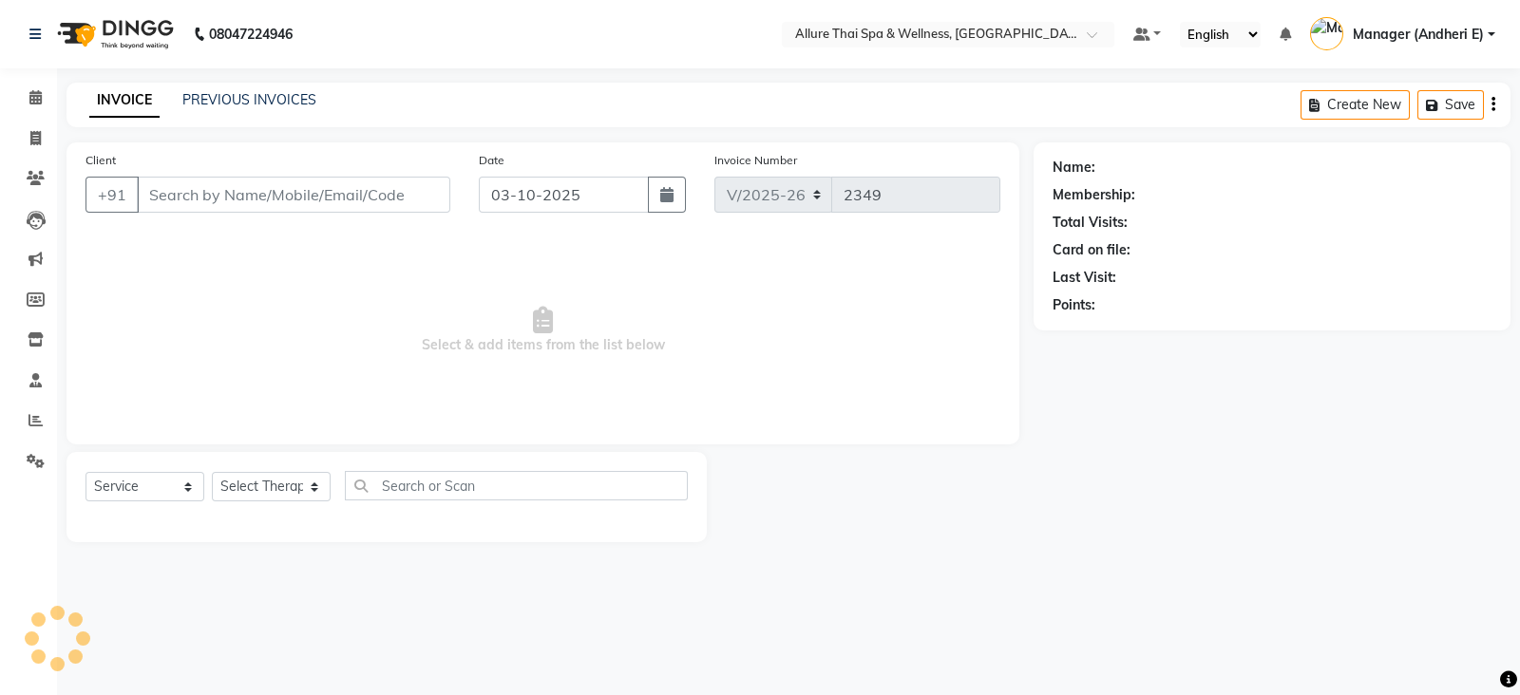
type input "1300000000827"
select select "89383"
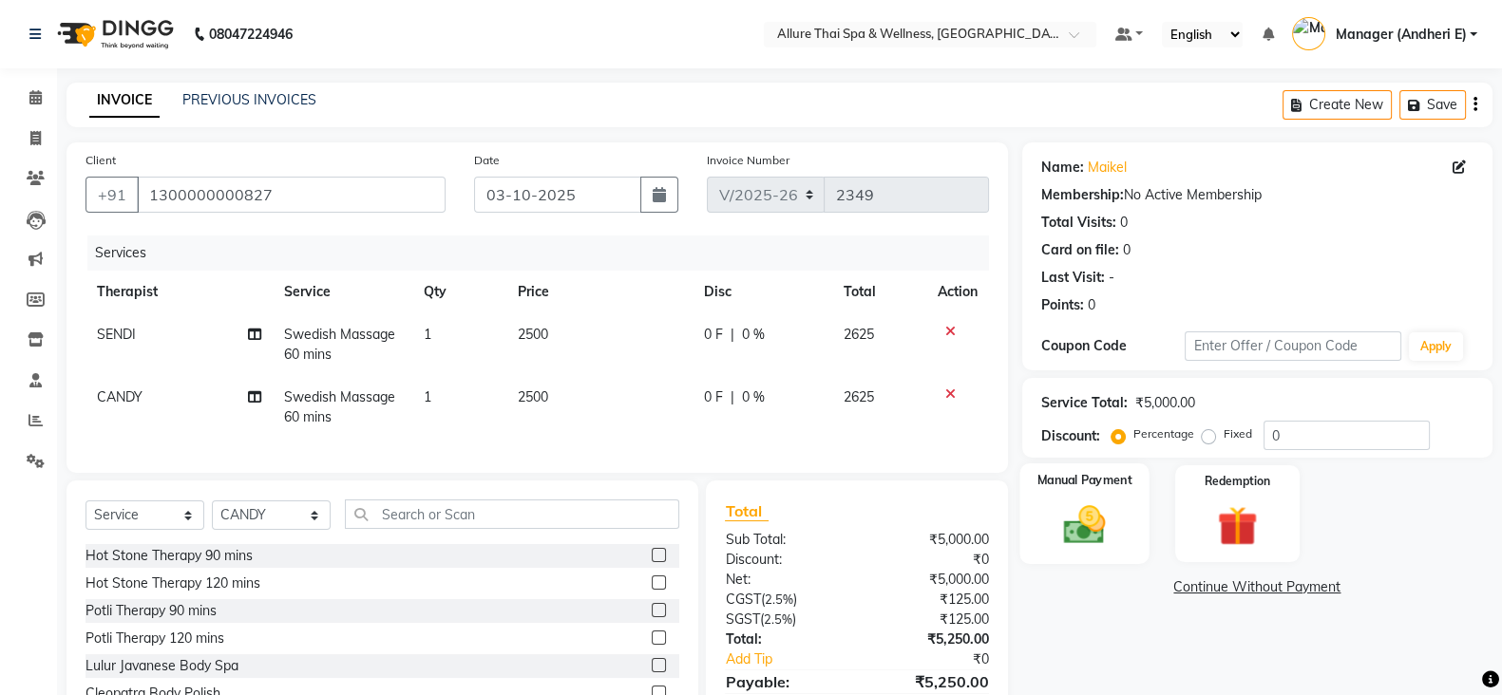
click at [1083, 527] on img at bounding box center [1084, 524] width 67 height 47
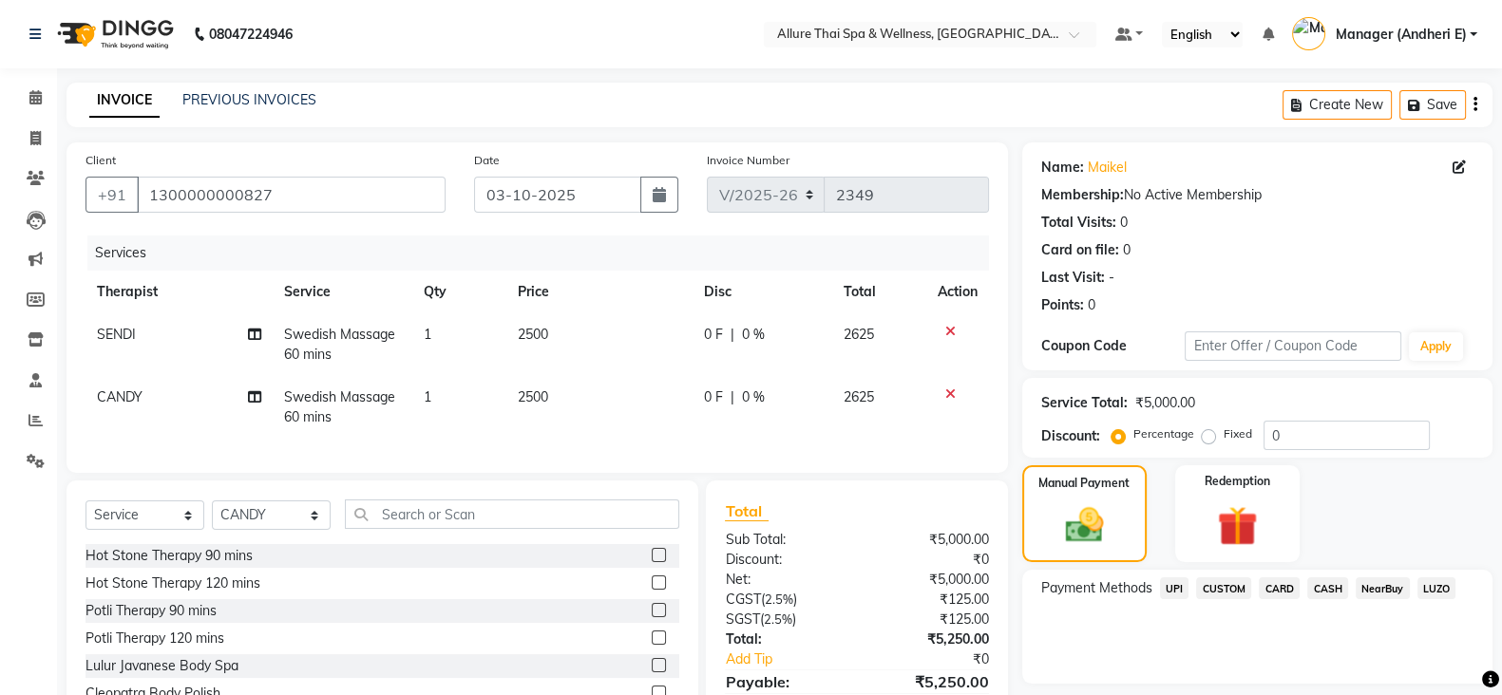
click at [1273, 579] on span "CARD" at bounding box center [1279, 589] width 41 height 22
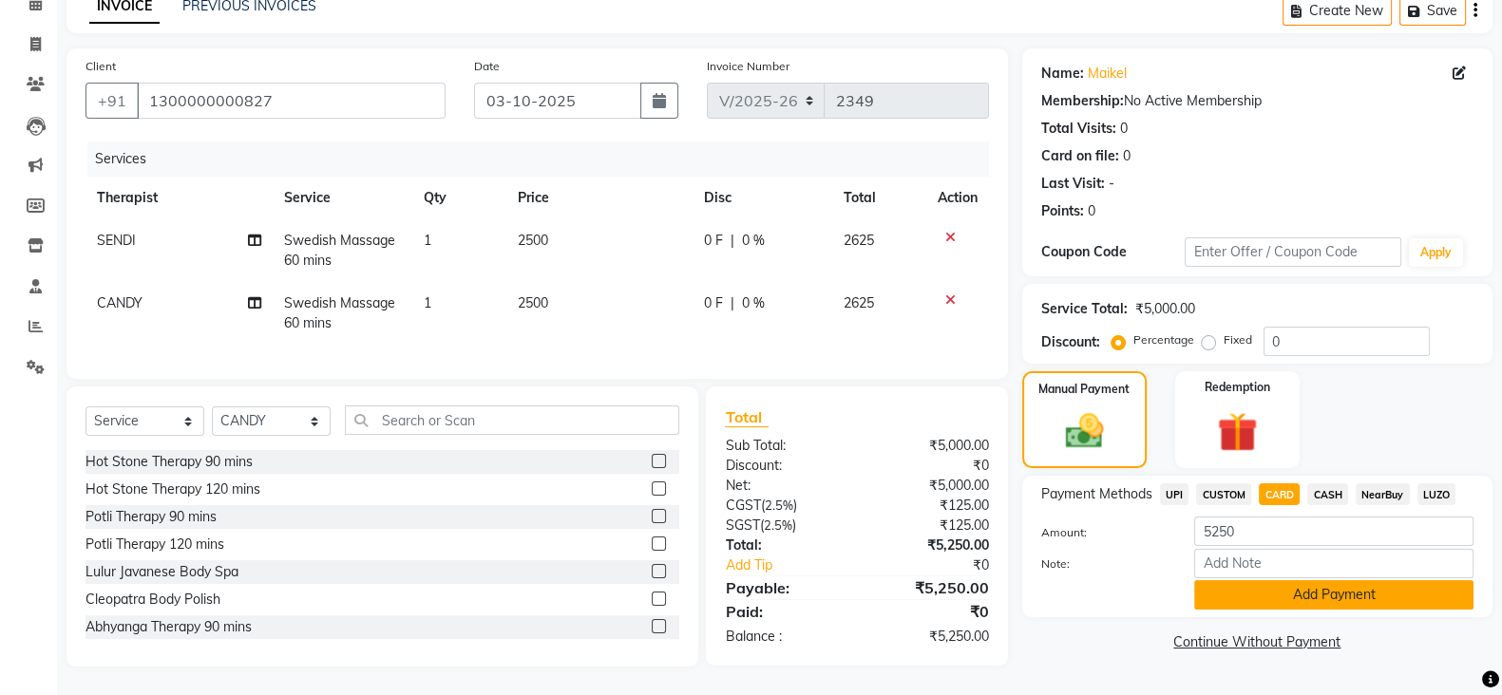
click at [1357, 581] on button "Add Payment" at bounding box center [1333, 594] width 279 height 29
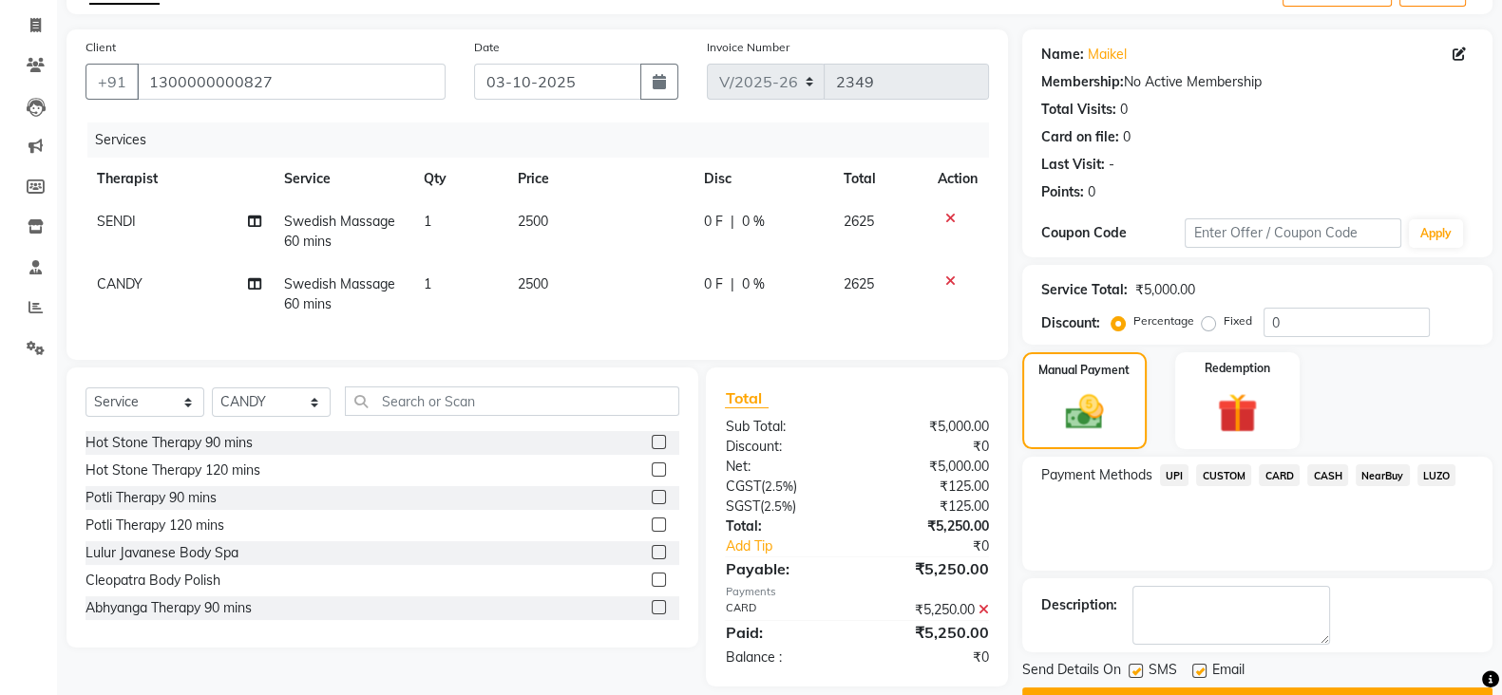
scroll to position [162, 0]
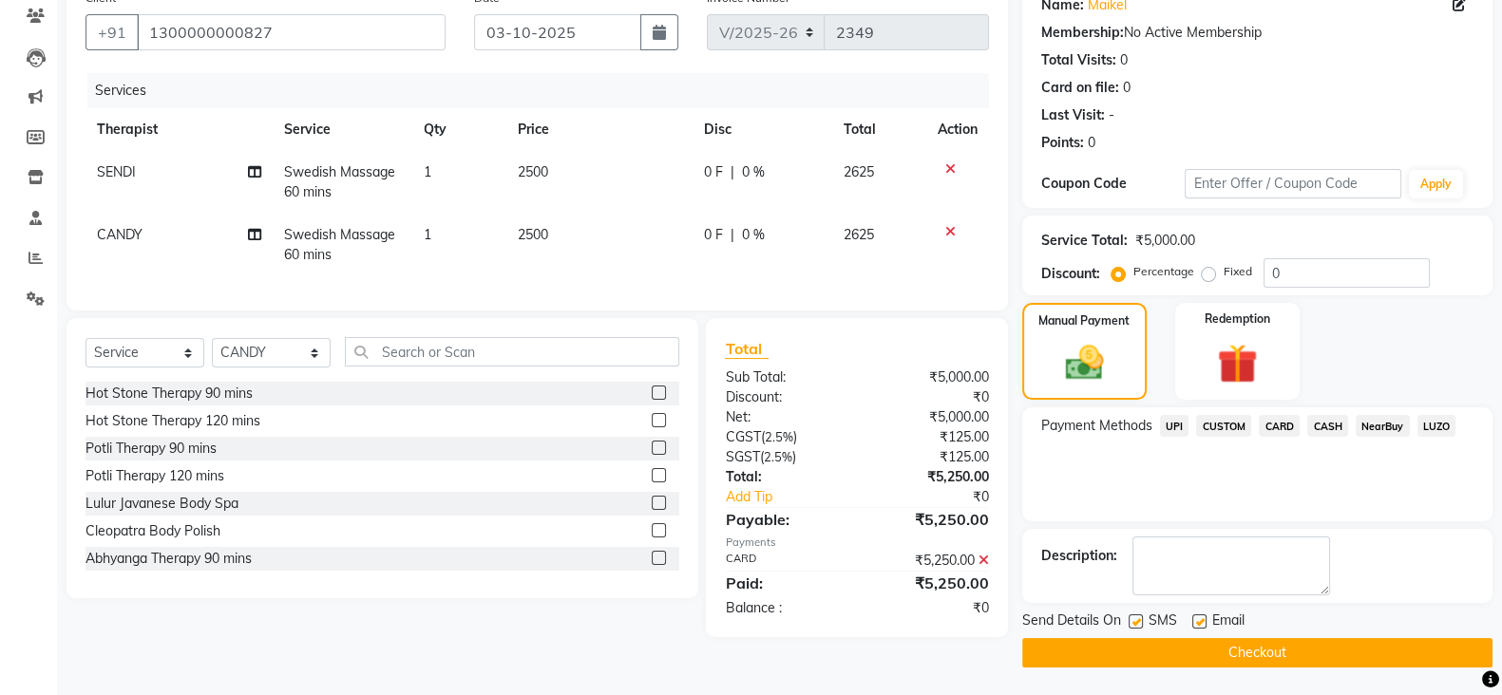
click at [1134, 621] on label at bounding box center [1135, 622] width 14 height 14
click at [1134, 621] on input "checkbox" at bounding box center [1134, 622] width 12 height 12
checkbox input "false"
click at [1197, 622] on label at bounding box center [1199, 622] width 14 height 14
click at [1197, 622] on input "checkbox" at bounding box center [1198, 622] width 12 height 12
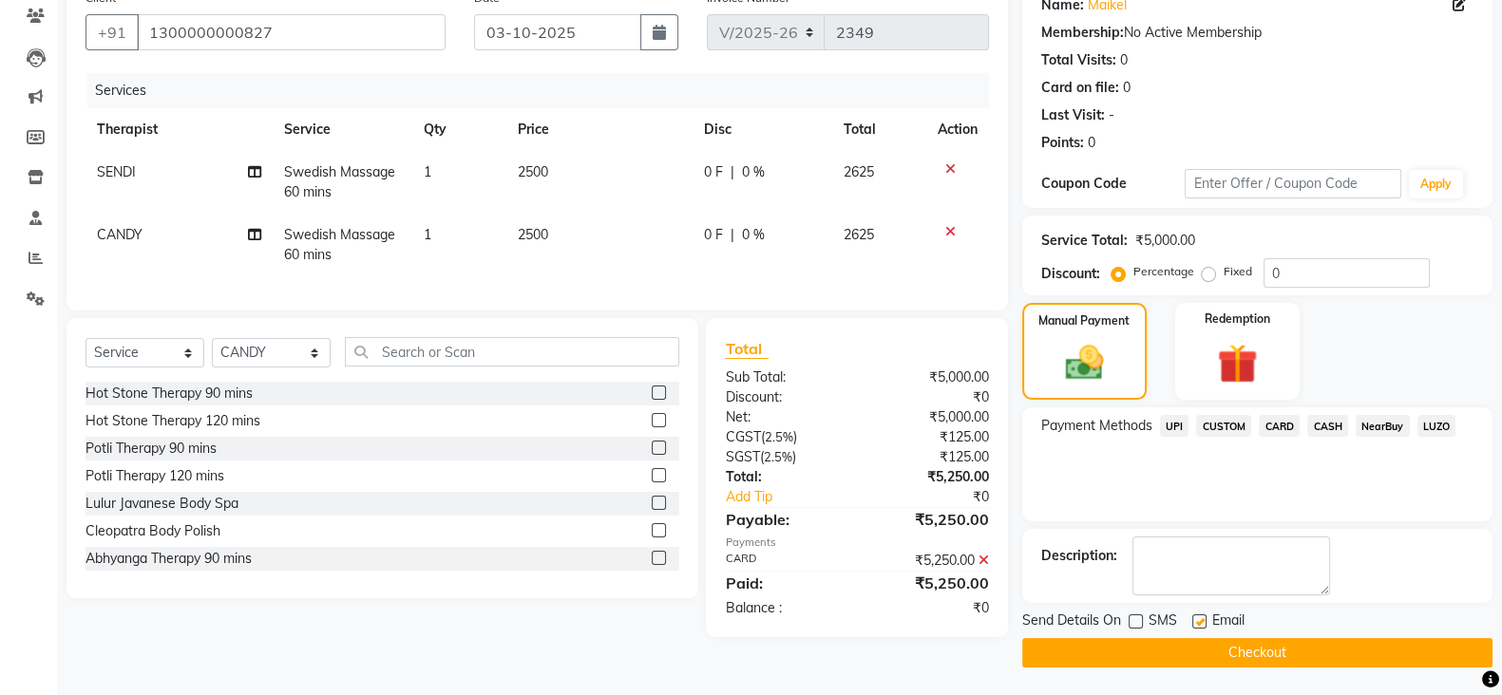
checkbox input "false"
click at [1273, 653] on button "Checkout" at bounding box center [1257, 652] width 470 height 29
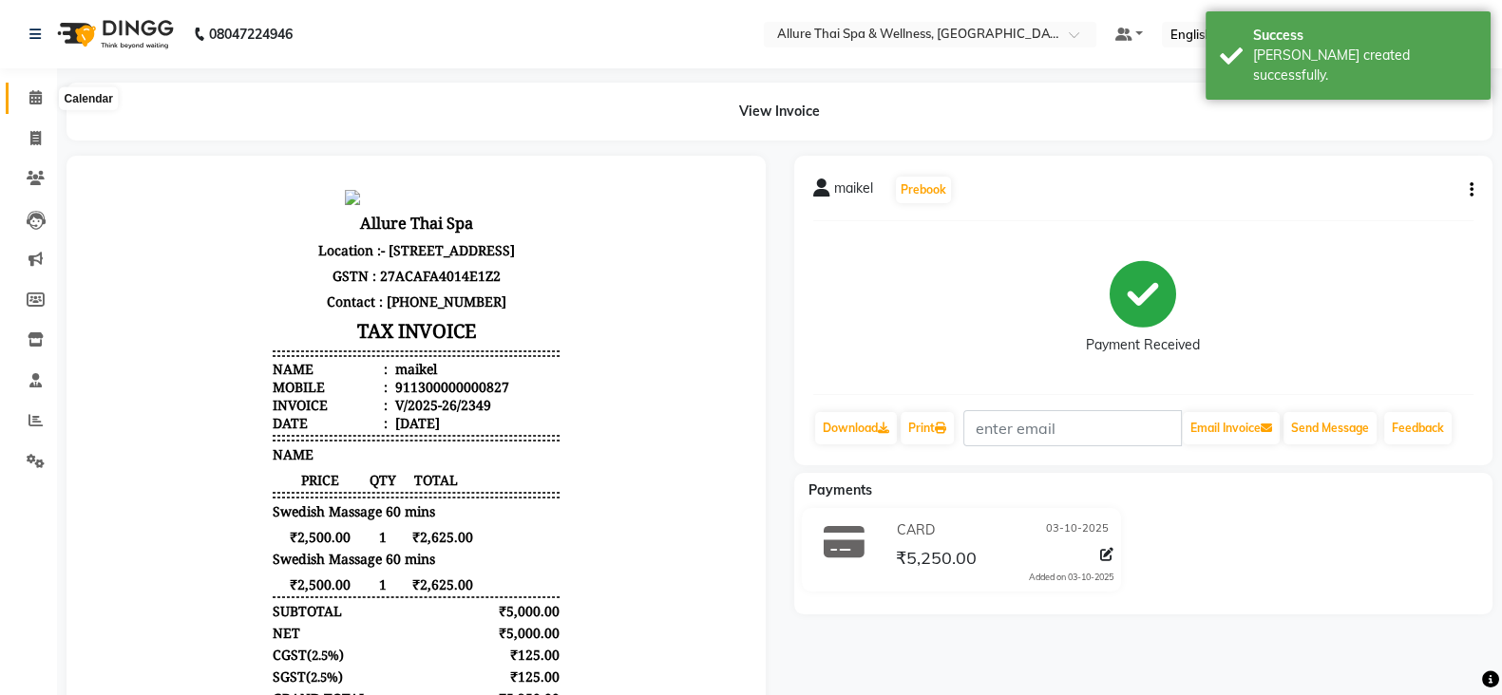
click at [37, 102] on icon at bounding box center [35, 97] width 12 height 14
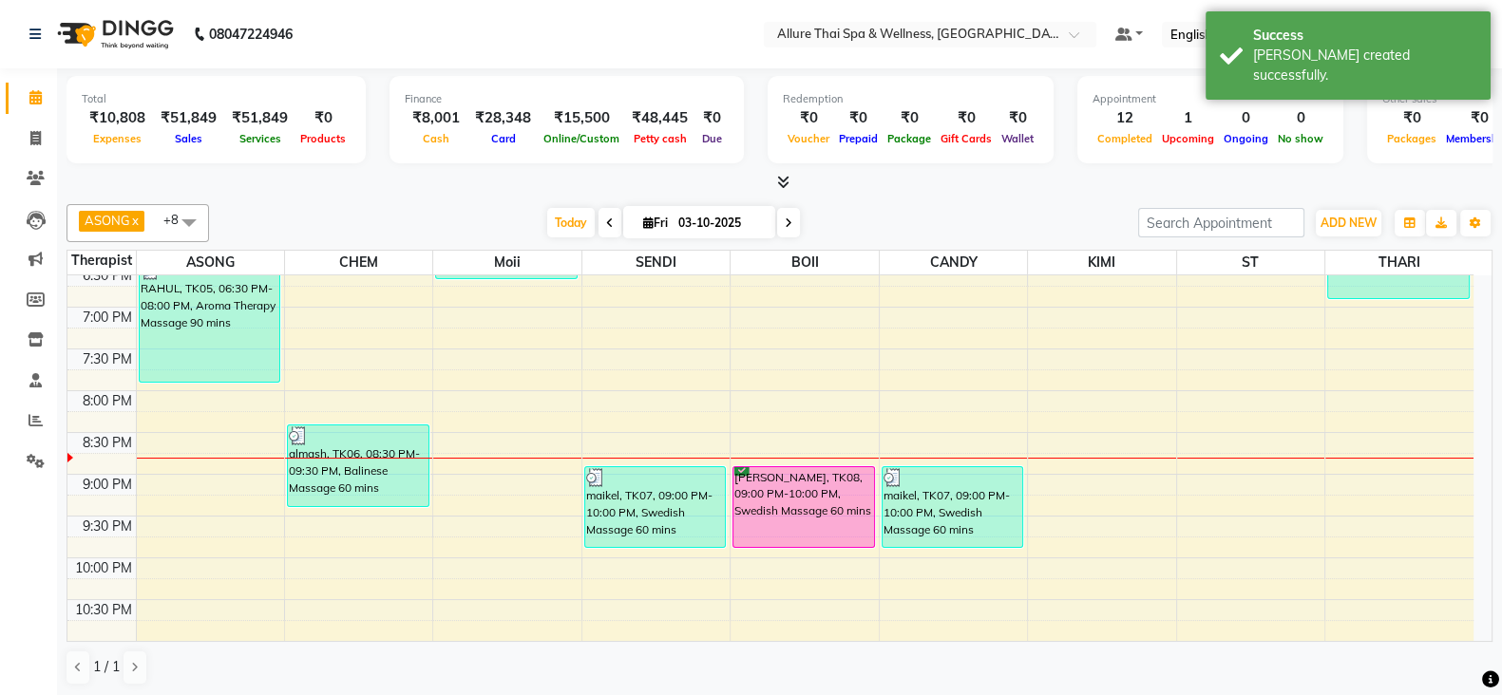
scroll to position [883, 0]
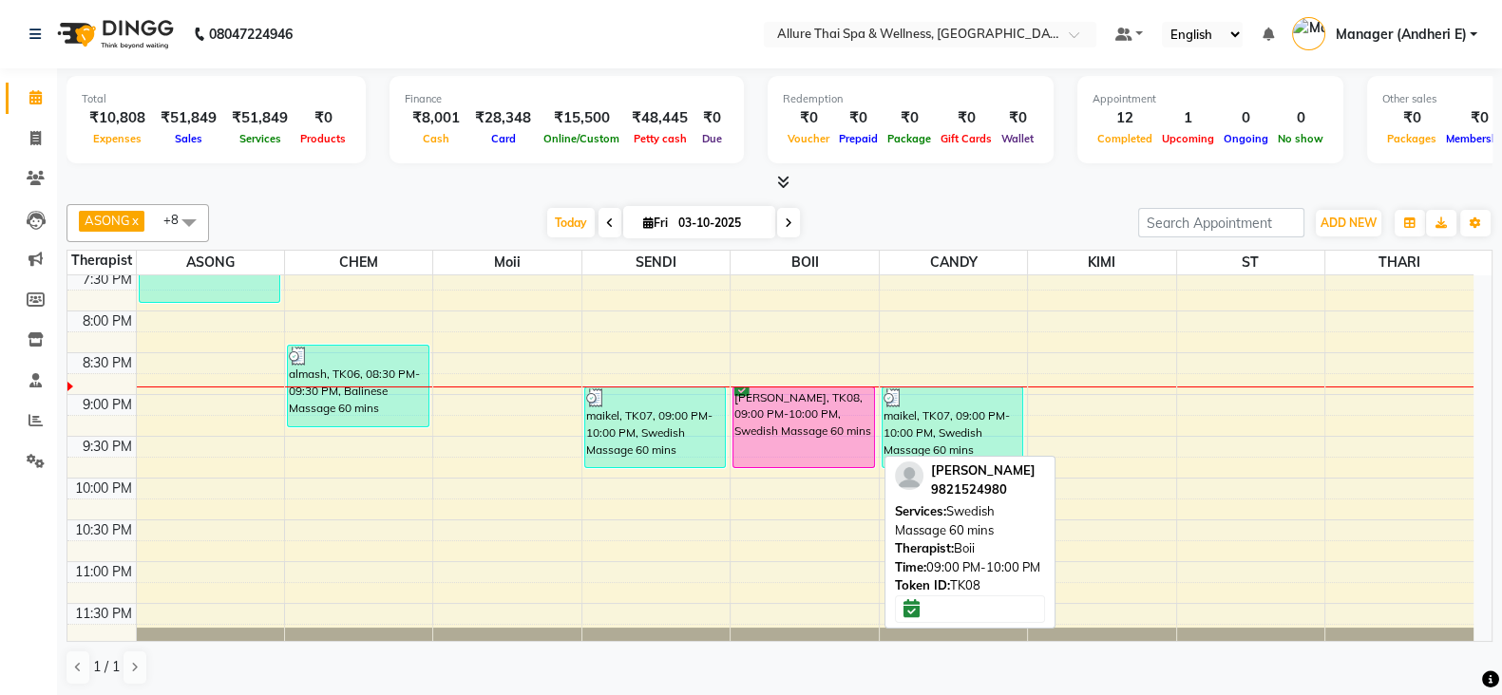
click at [831, 436] on div "[PERSON_NAME], TK08, 09:00 PM-10:00 PM, Swedish Massage 60 mins" at bounding box center [803, 428] width 141 height 80
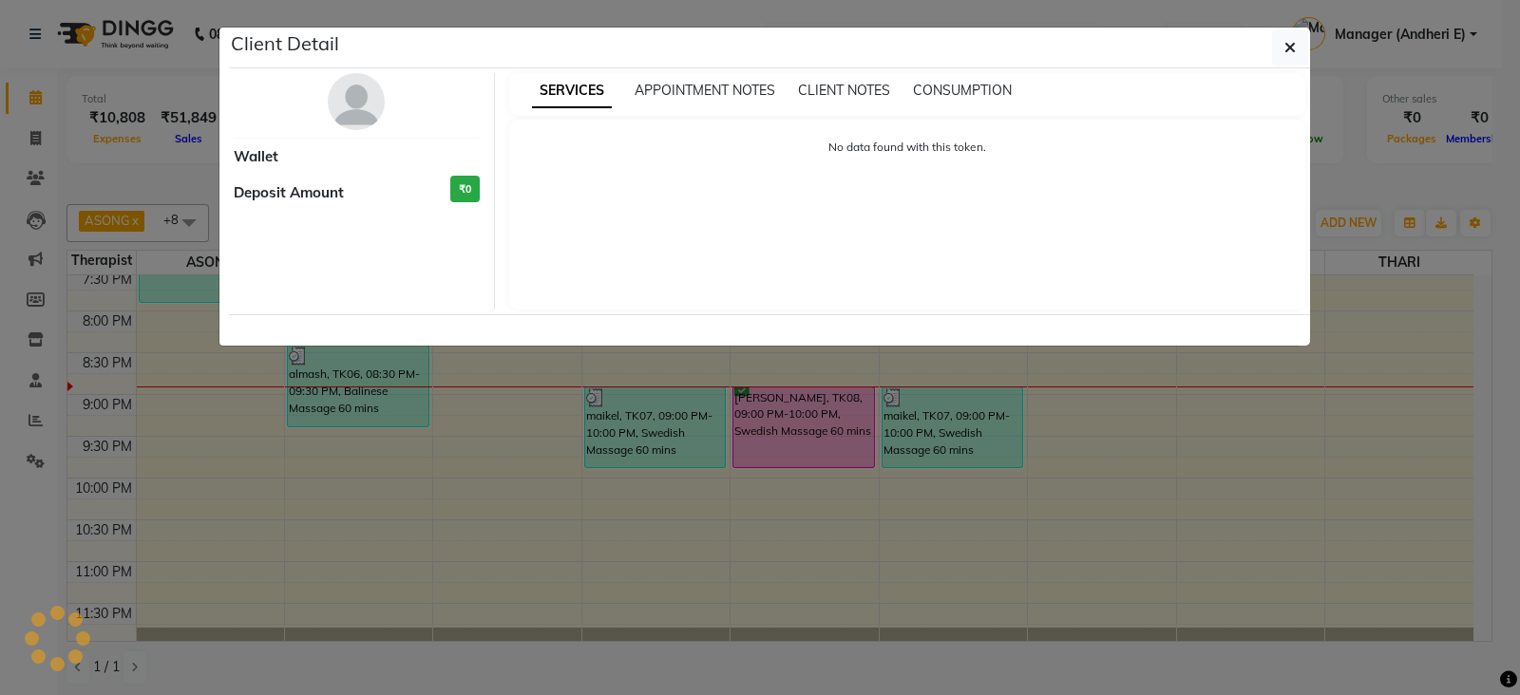
select select "6"
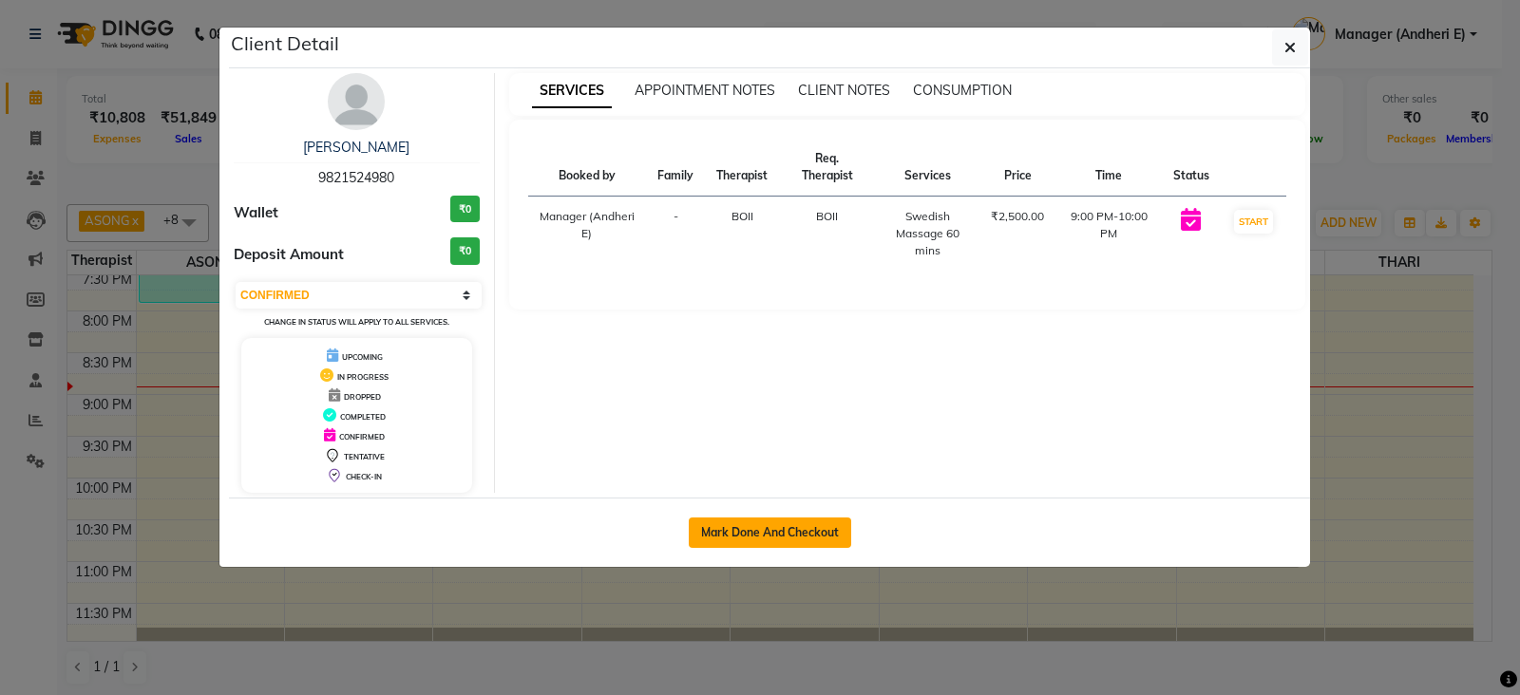
click at [783, 526] on button "Mark Done And Checkout" at bounding box center [770, 533] width 162 height 30
select select "service"
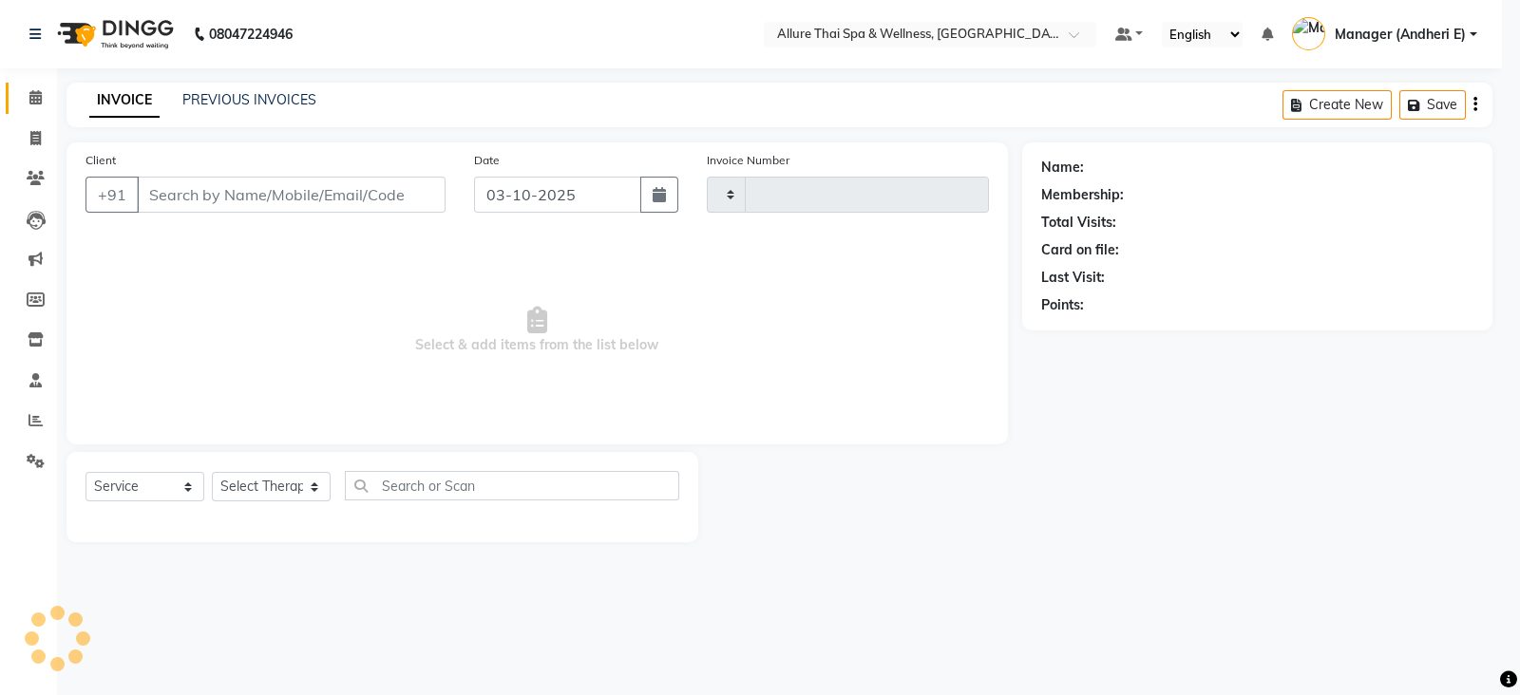
type input "2350"
select select "6826"
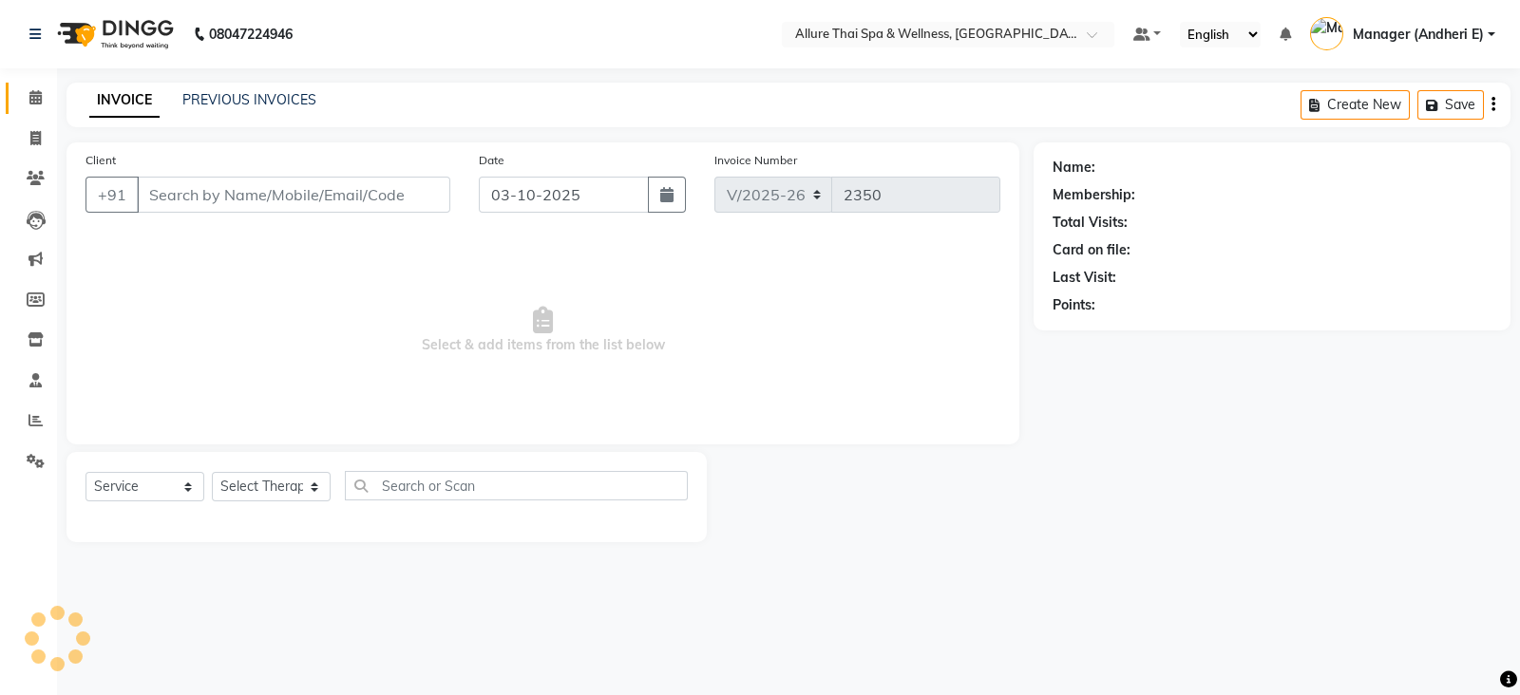
type input "9821524980"
select select "89381"
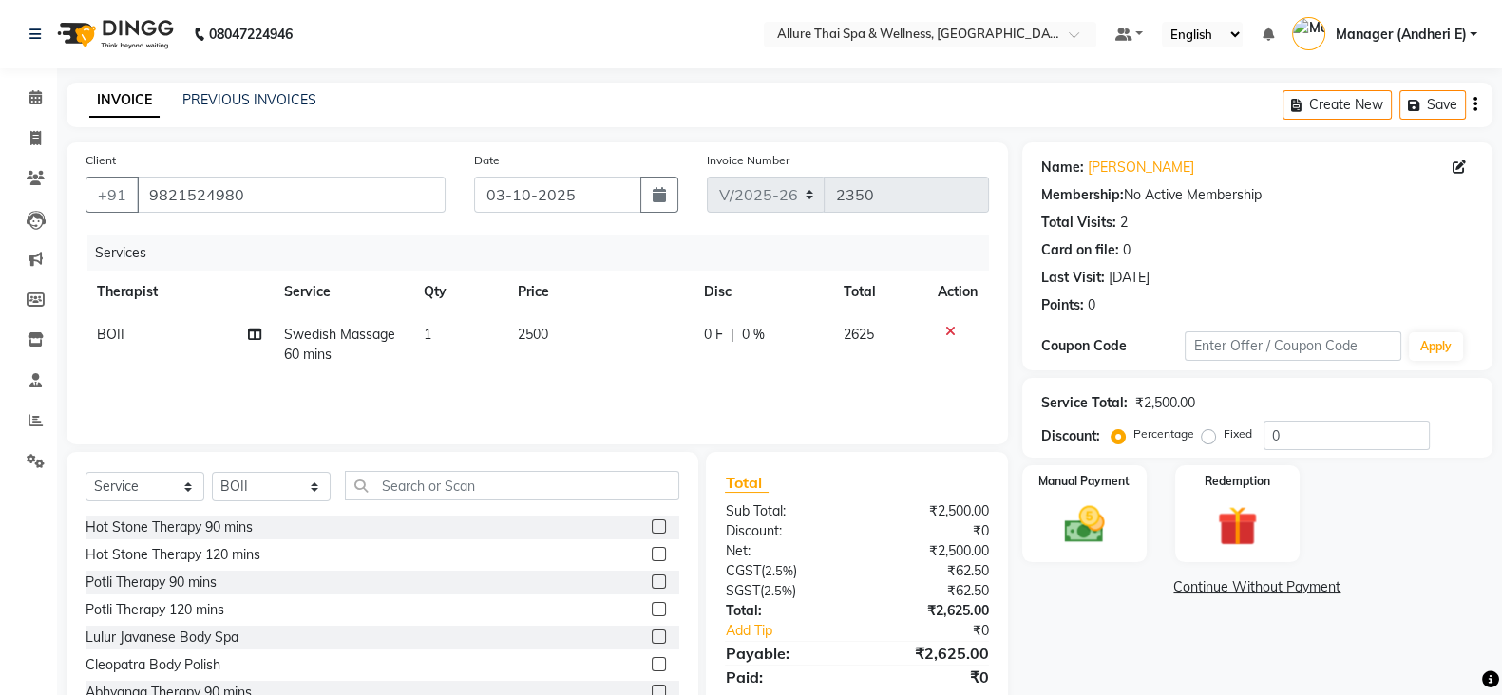
click at [1223, 439] on label "Fixed" at bounding box center [1237, 434] width 28 height 17
click at [1205, 439] on input "Fixed" at bounding box center [1211, 433] width 13 height 13
radio input "true"
click at [1327, 437] on input "0" at bounding box center [1346, 435] width 166 height 29
type input "625"
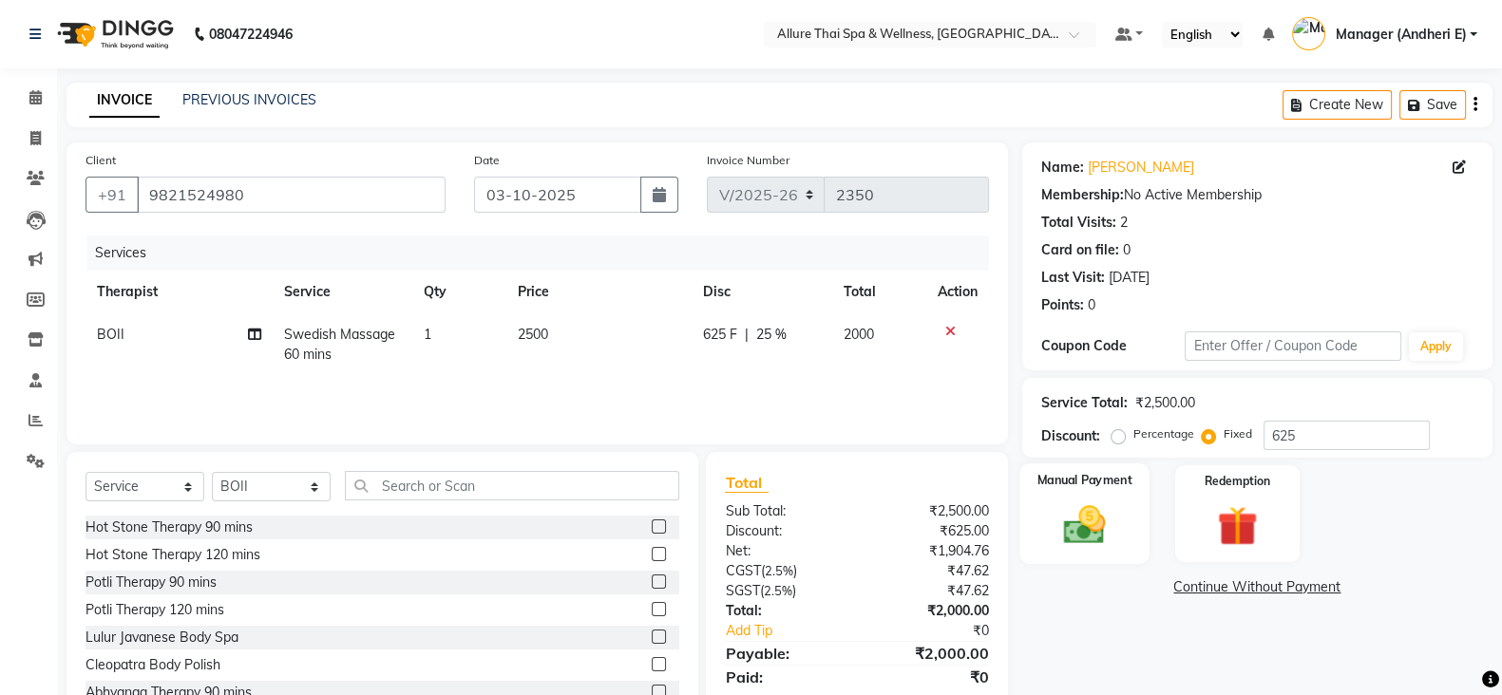
click at [1088, 529] on img at bounding box center [1084, 524] width 67 height 47
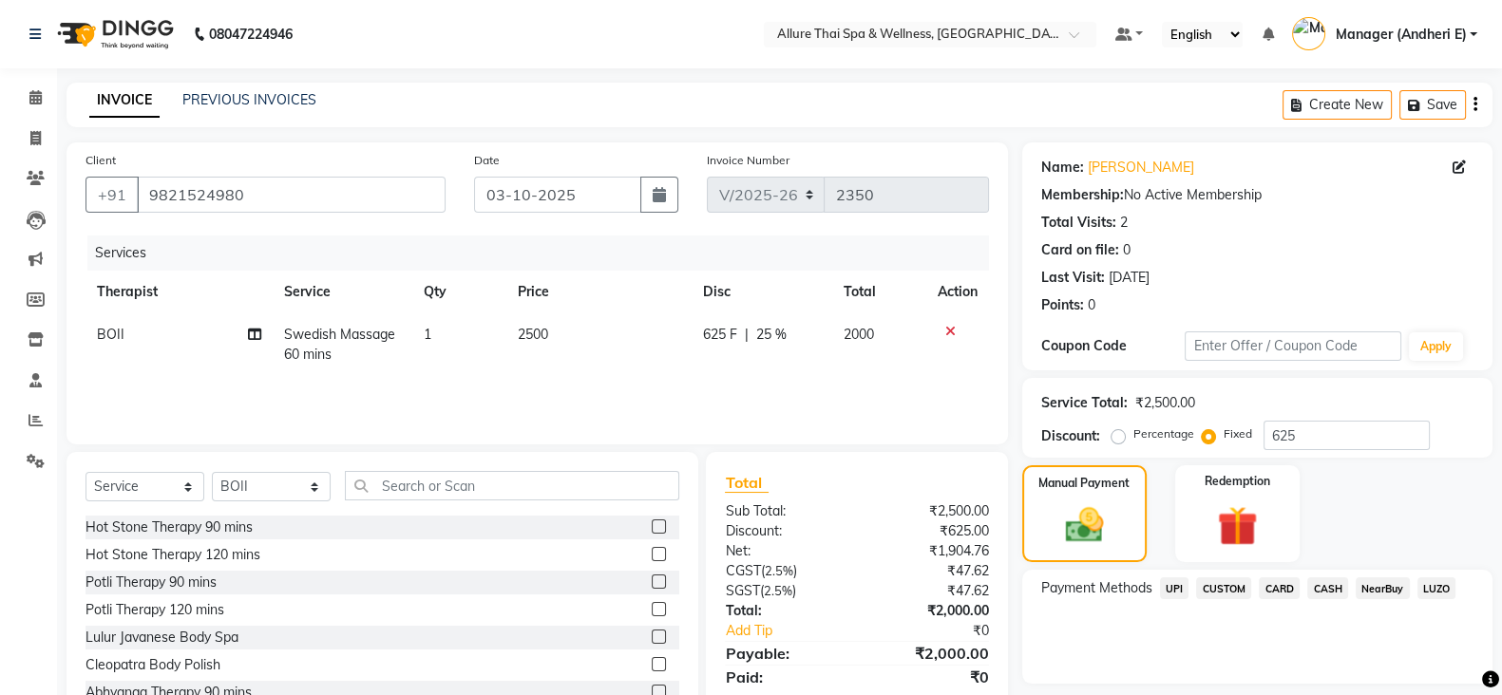
click at [1340, 591] on span "CASH" at bounding box center [1327, 589] width 41 height 22
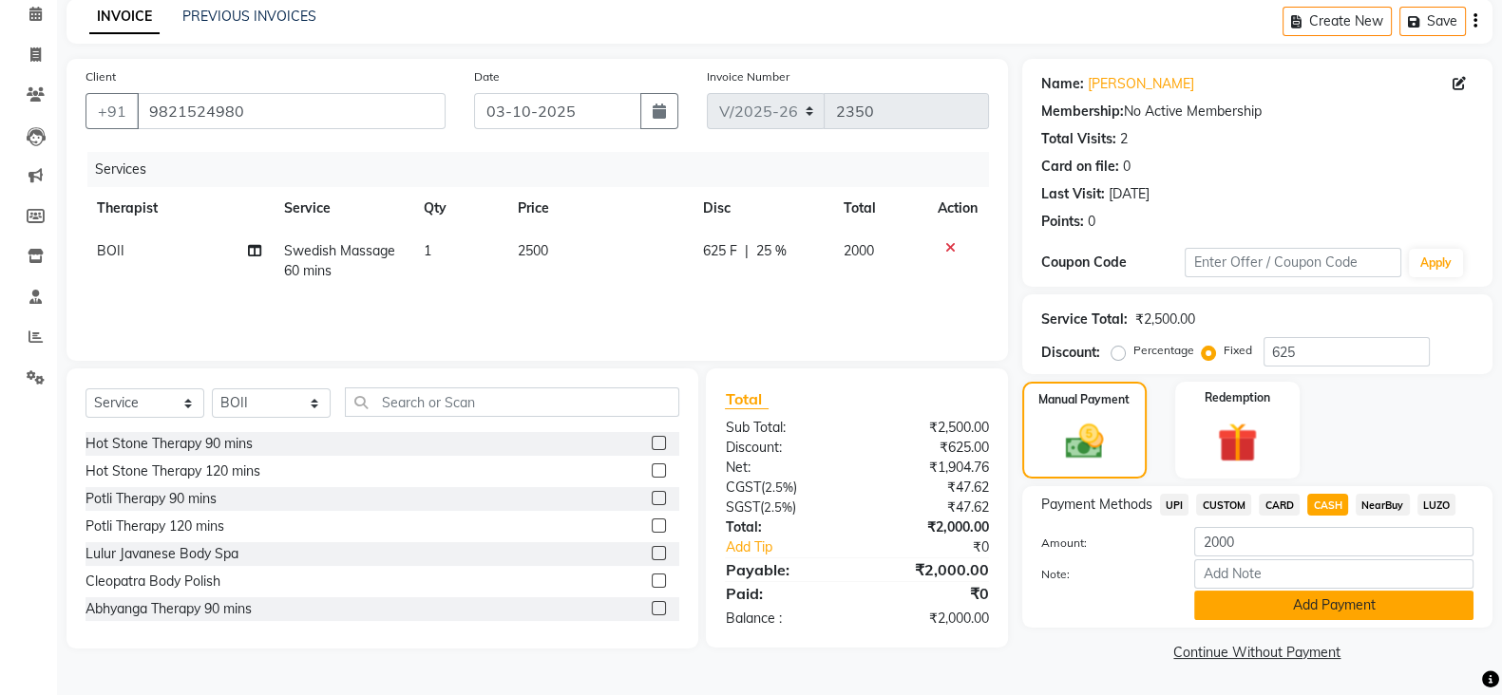
click at [1332, 596] on button "Add Payment" at bounding box center [1333, 605] width 279 height 29
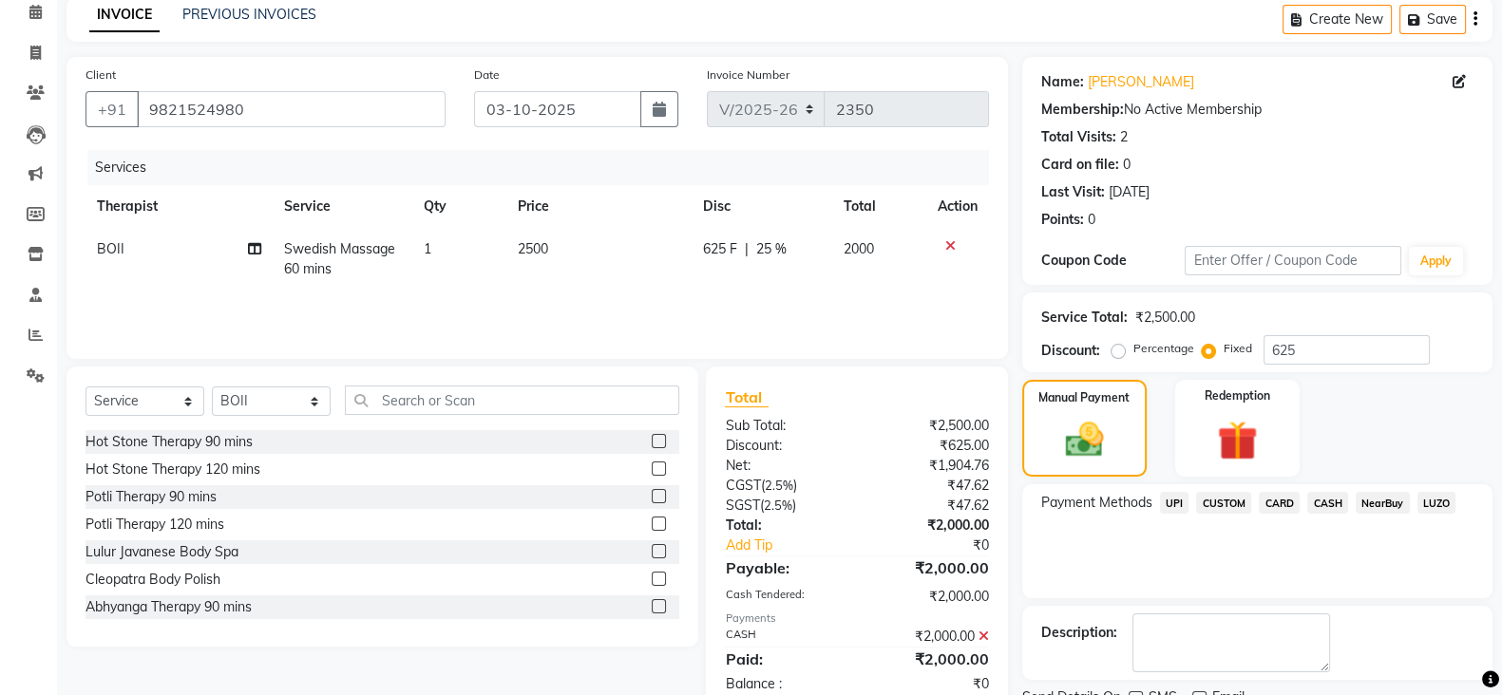
scroll to position [162, 0]
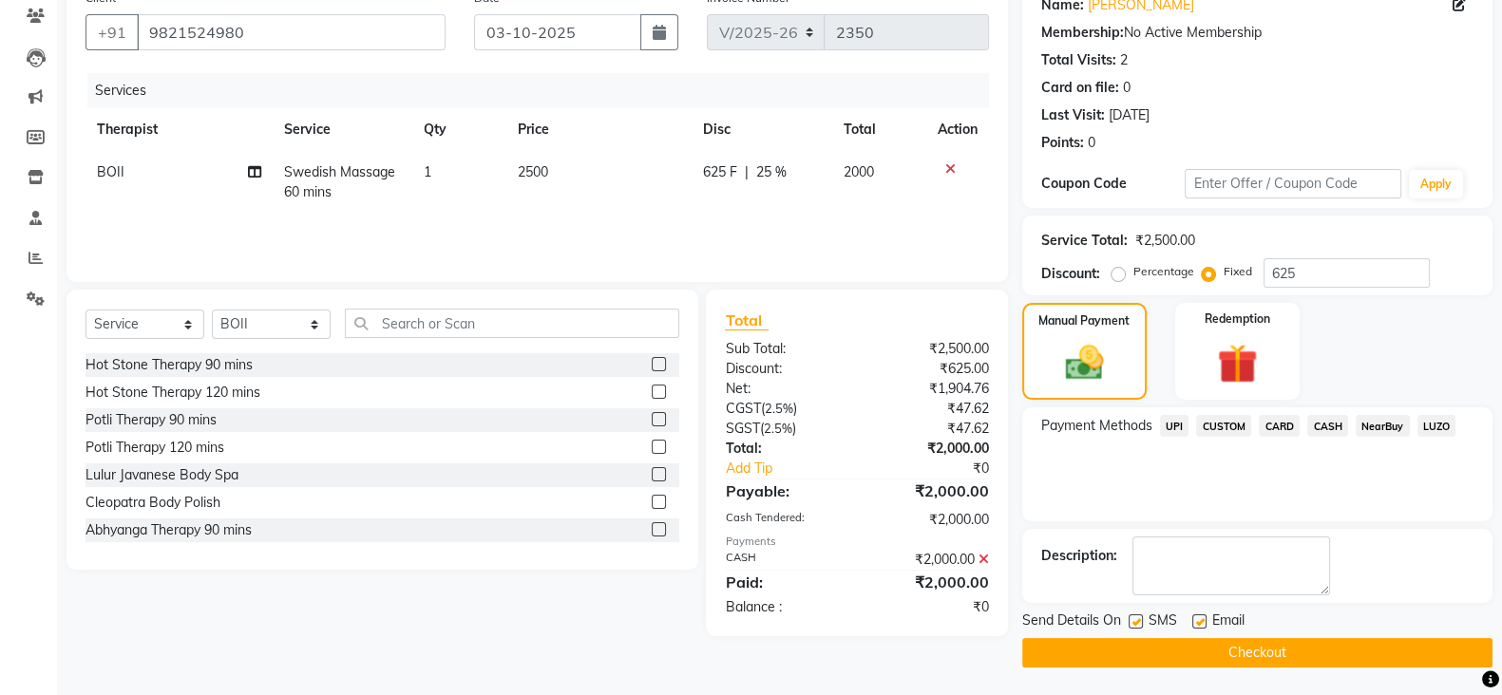
click at [1134, 622] on label at bounding box center [1135, 622] width 14 height 14
click at [1134, 622] on input "checkbox" at bounding box center [1134, 622] width 12 height 12
checkbox input "false"
click at [1199, 615] on label at bounding box center [1199, 622] width 14 height 14
click at [1199, 616] on input "checkbox" at bounding box center [1198, 622] width 12 height 12
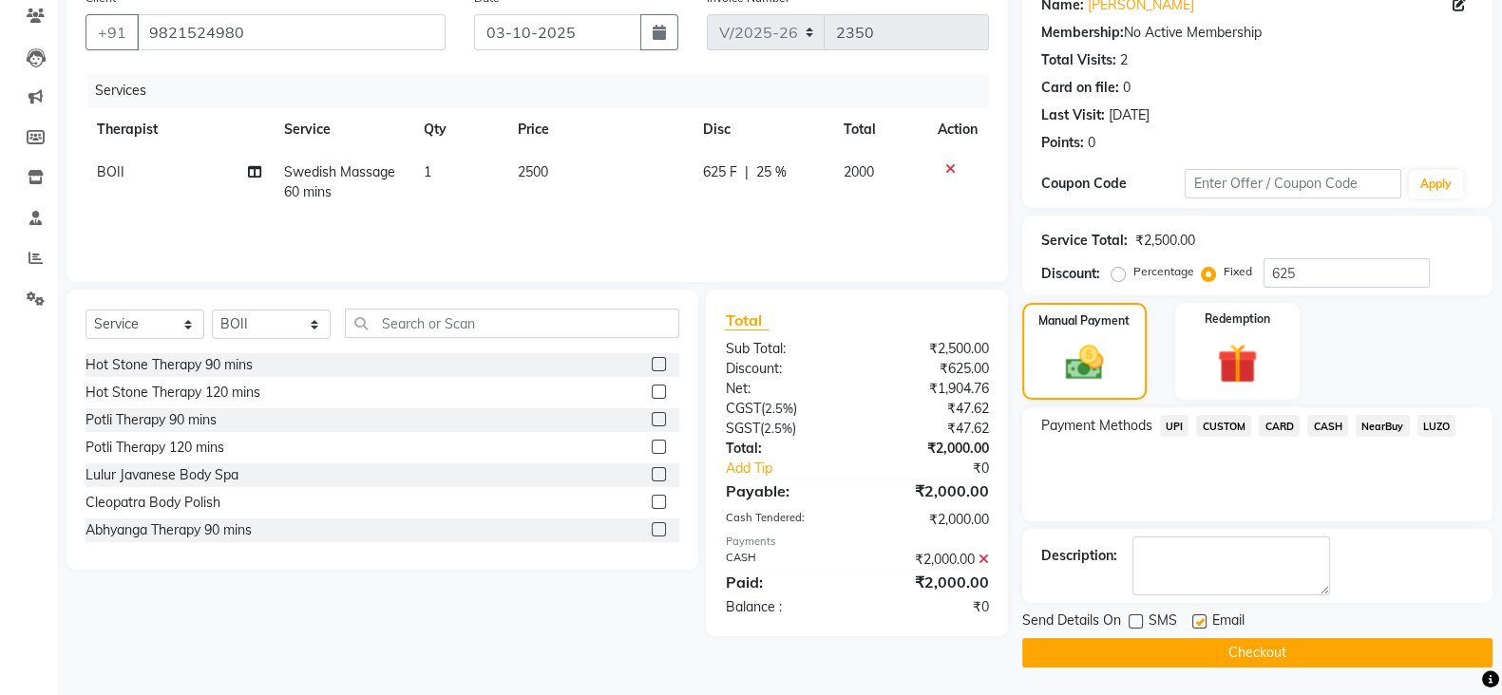
checkbox input "false"
click at [1277, 652] on button "Checkout" at bounding box center [1257, 652] width 470 height 29
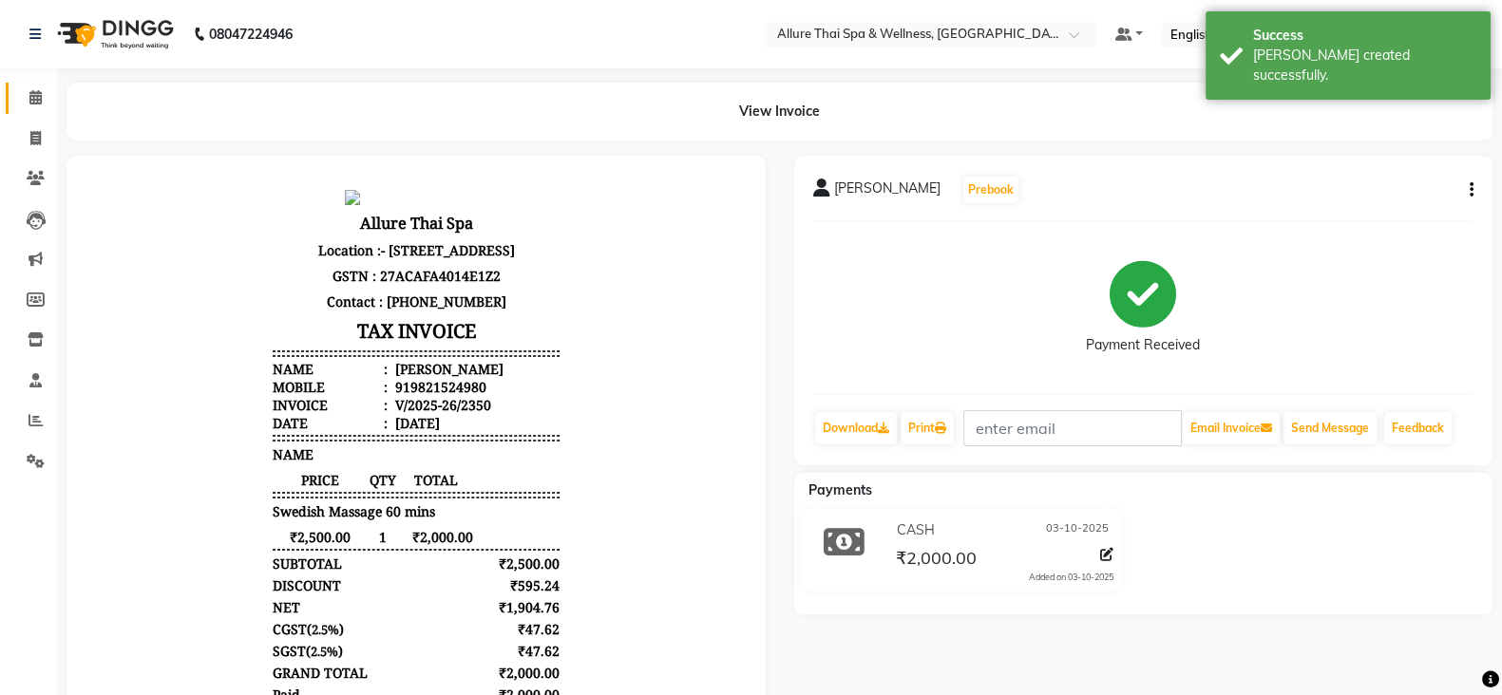
click at [37, 108] on link "Calendar" at bounding box center [29, 98] width 46 height 31
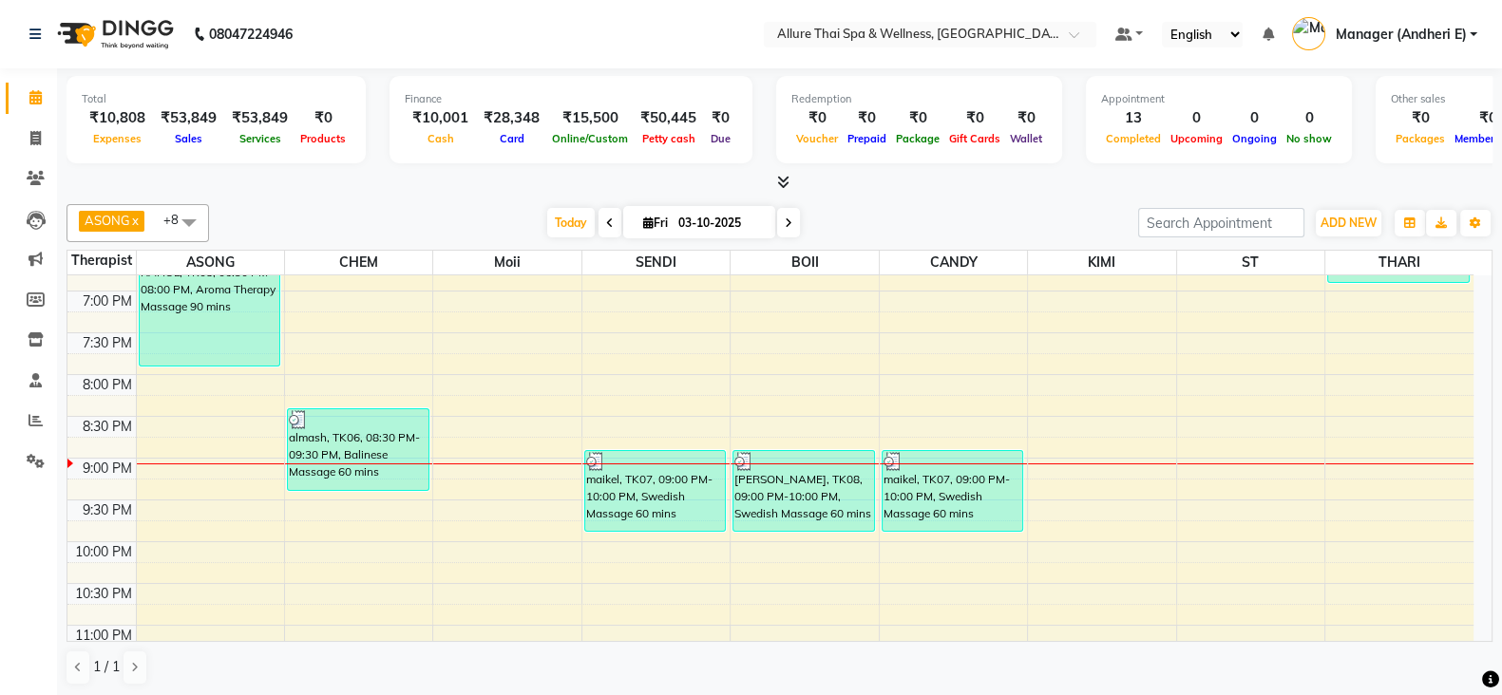
scroll to position [883, 0]
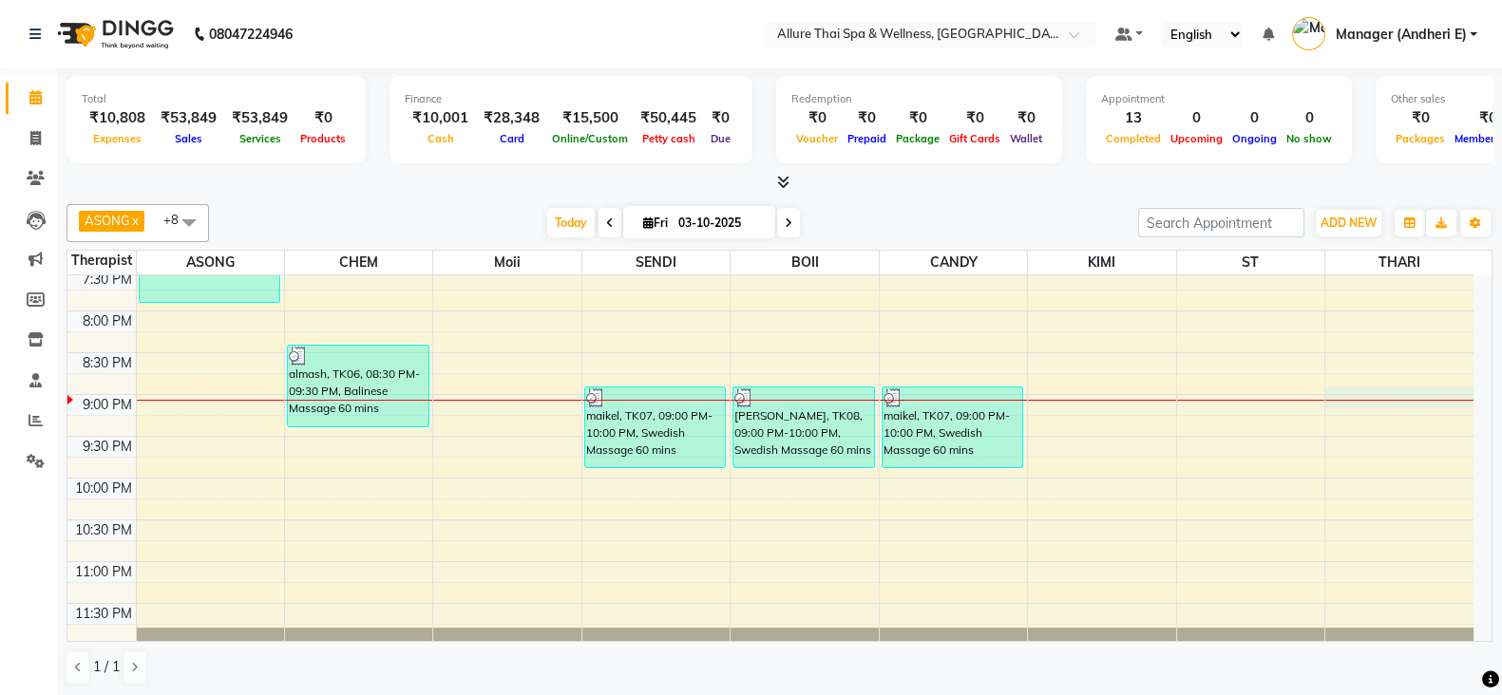
click at [1404, 400] on div "9:00 AM 9:30 AM 10:00 AM 10:30 AM 11:00 AM 11:30 AM 12:00 PM 12:30 PM 1:00 PM 1…" at bounding box center [770, 18] width 1406 height 1253
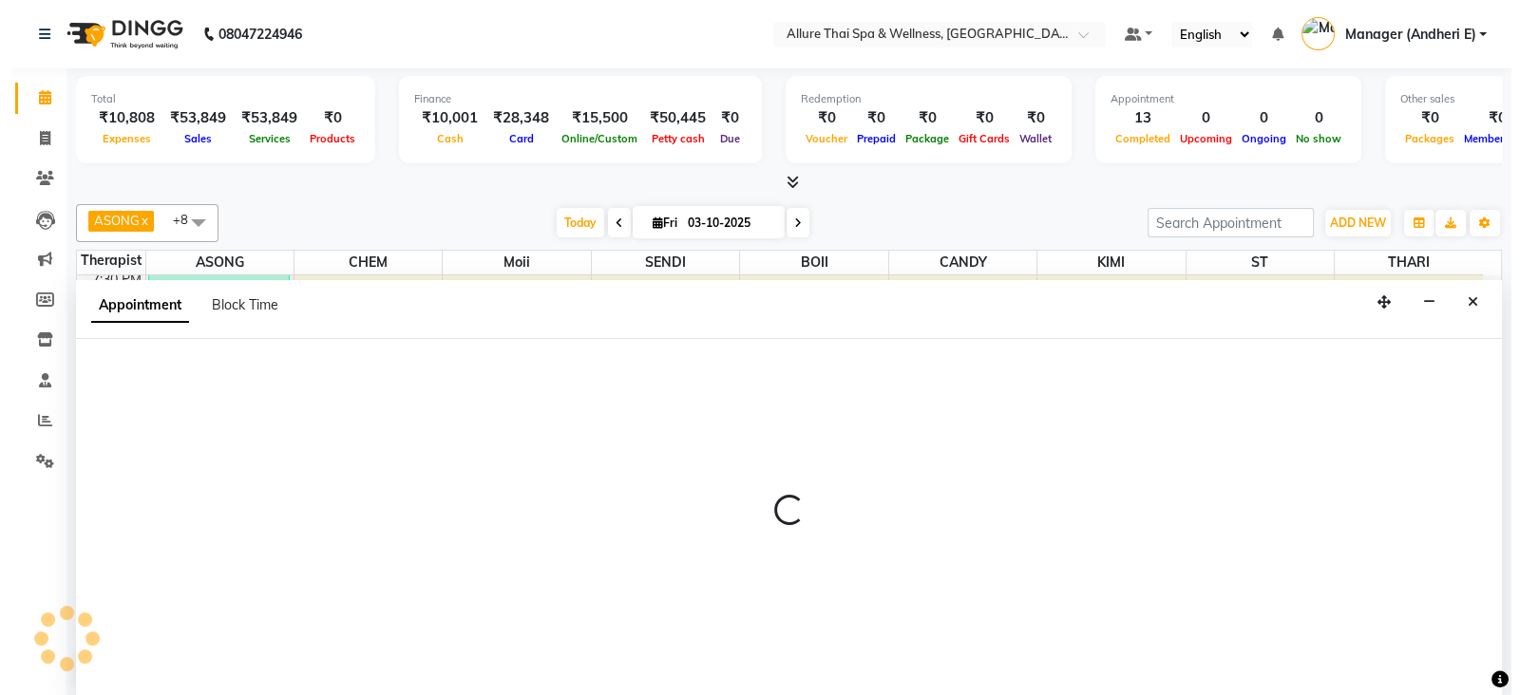
scroll to position [1, 0]
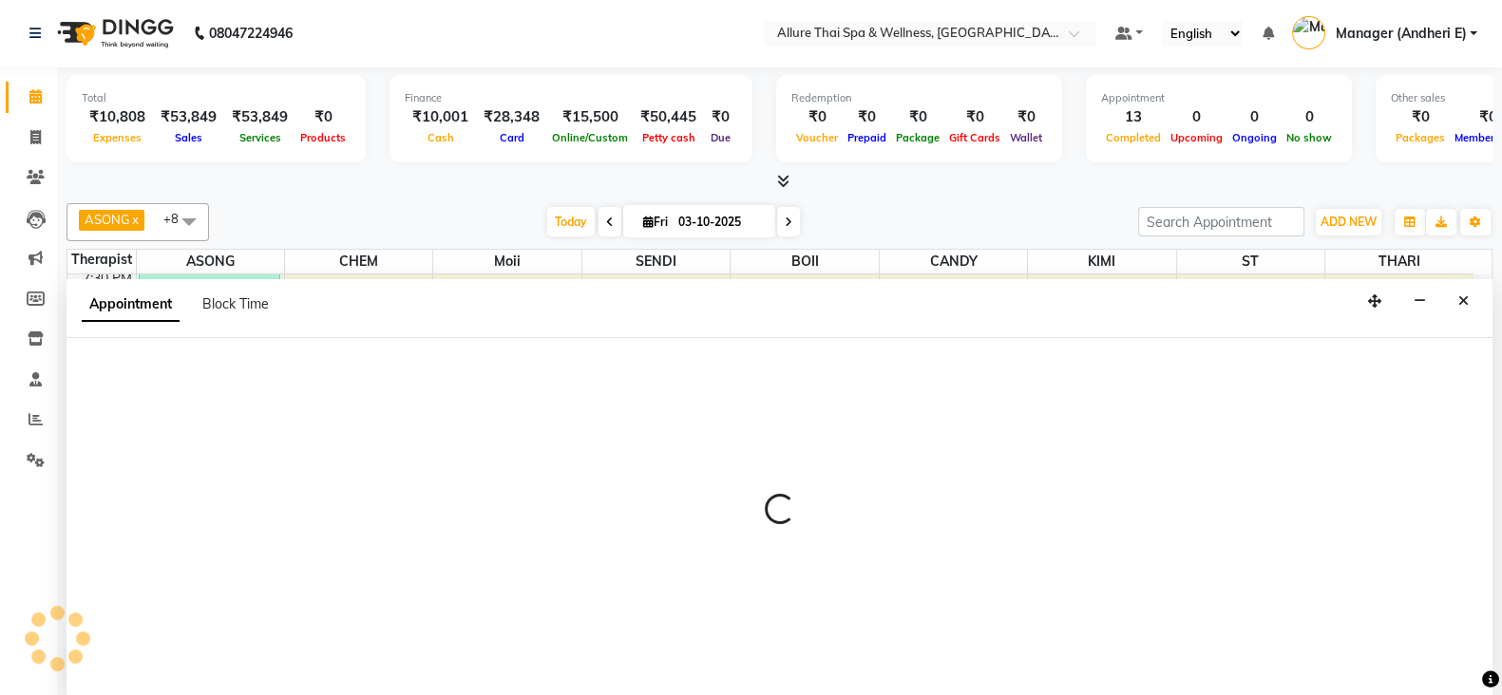
select select "89380"
select select "tentative"
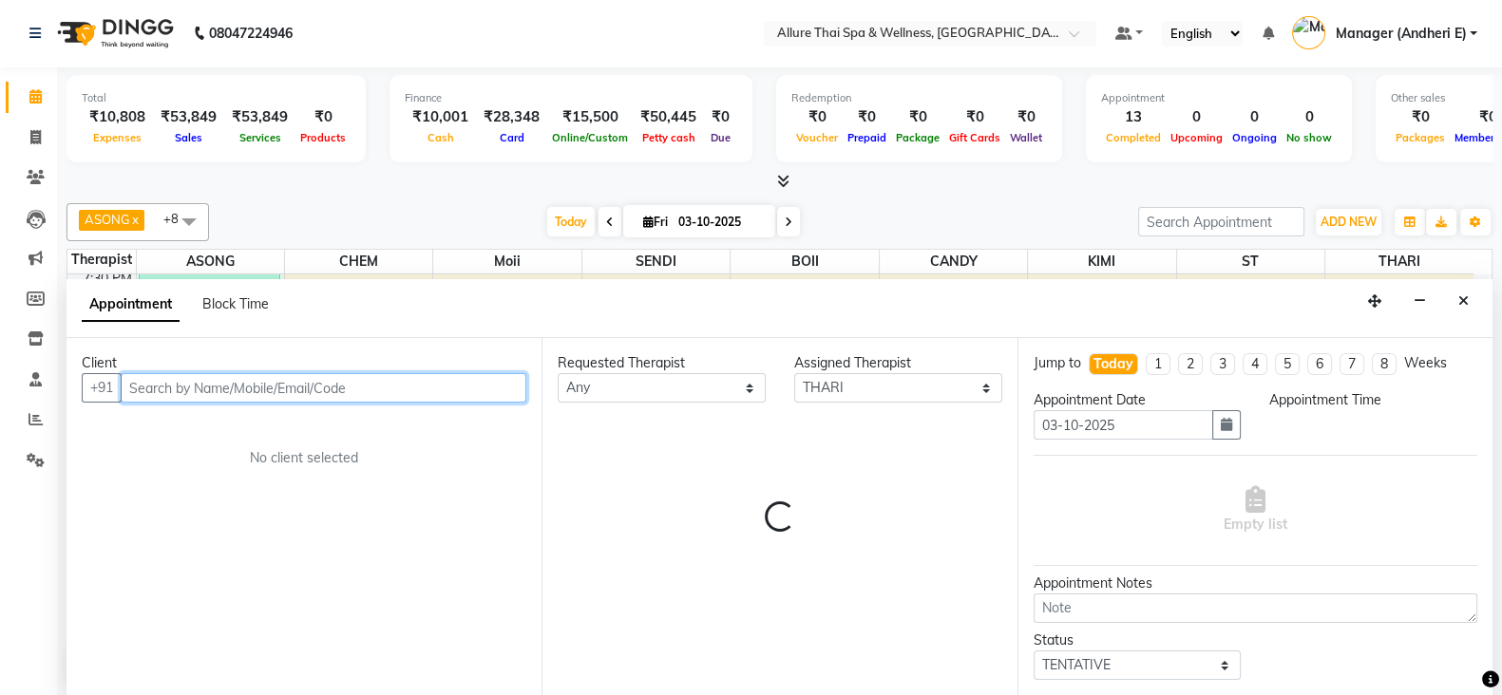
select select "1260"
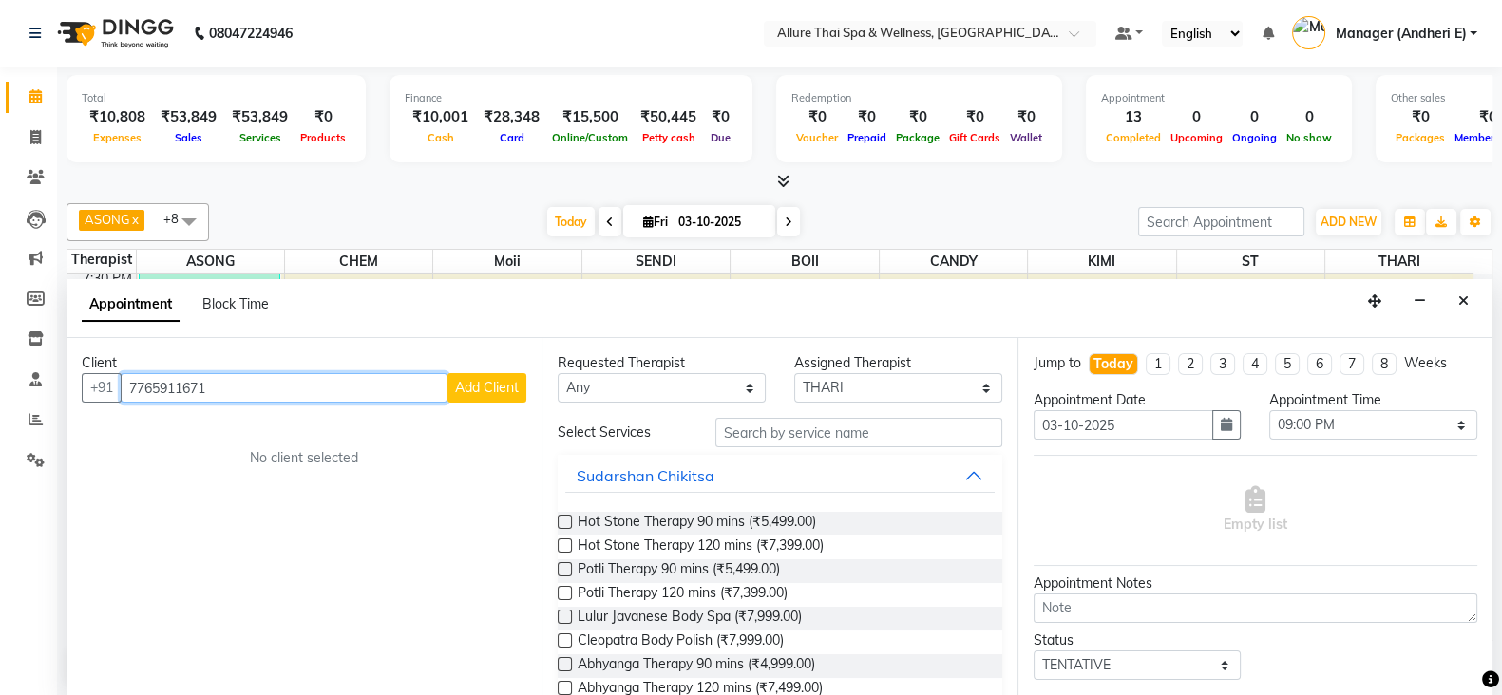
type input "7765911671"
click at [504, 383] on span "Add Client" at bounding box center [487, 387] width 64 height 17
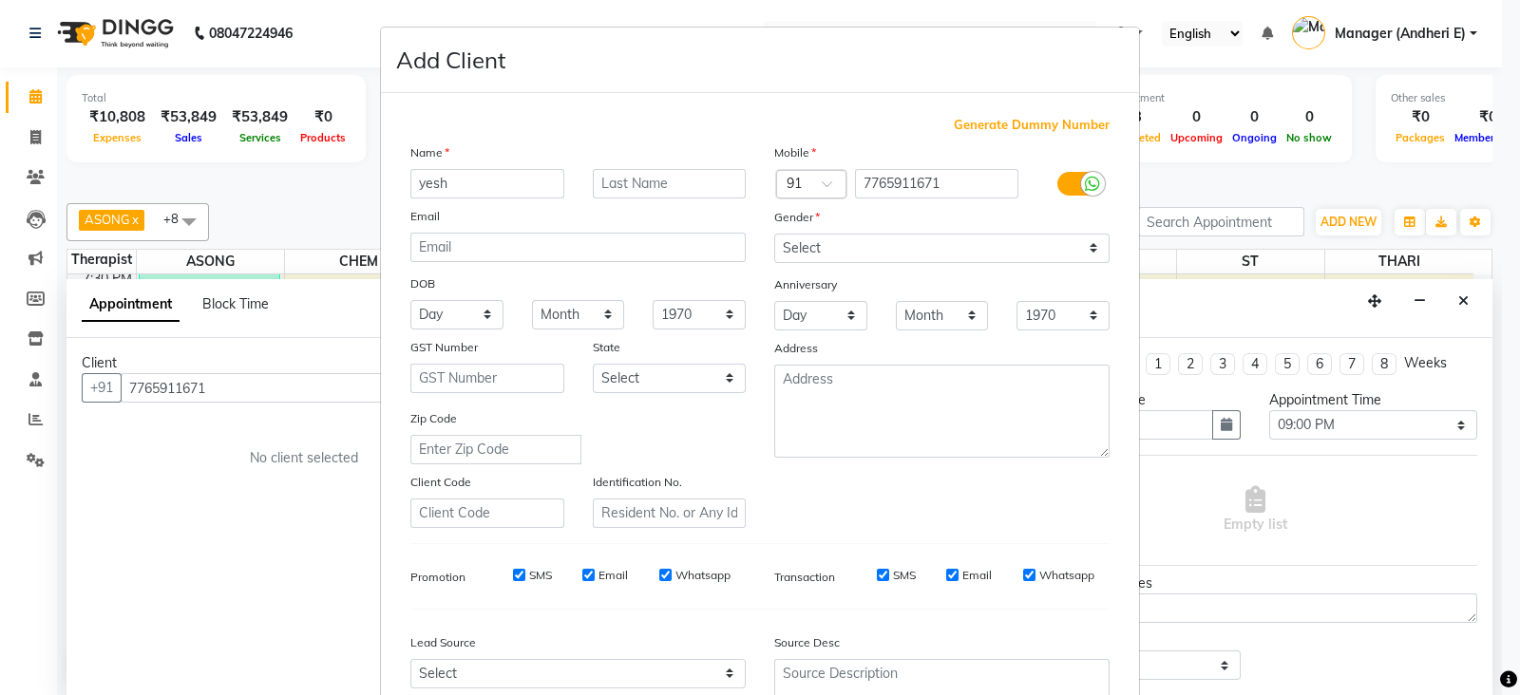
type input "yesh"
click at [812, 261] on select "Select [DEMOGRAPHIC_DATA] [DEMOGRAPHIC_DATA] Other Prefer Not To Say" at bounding box center [941, 248] width 335 height 29
select select "[DEMOGRAPHIC_DATA]"
click at [774, 235] on select "Select [DEMOGRAPHIC_DATA] [DEMOGRAPHIC_DATA] Other Prefer Not To Say" at bounding box center [941, 248] width 335 height 29
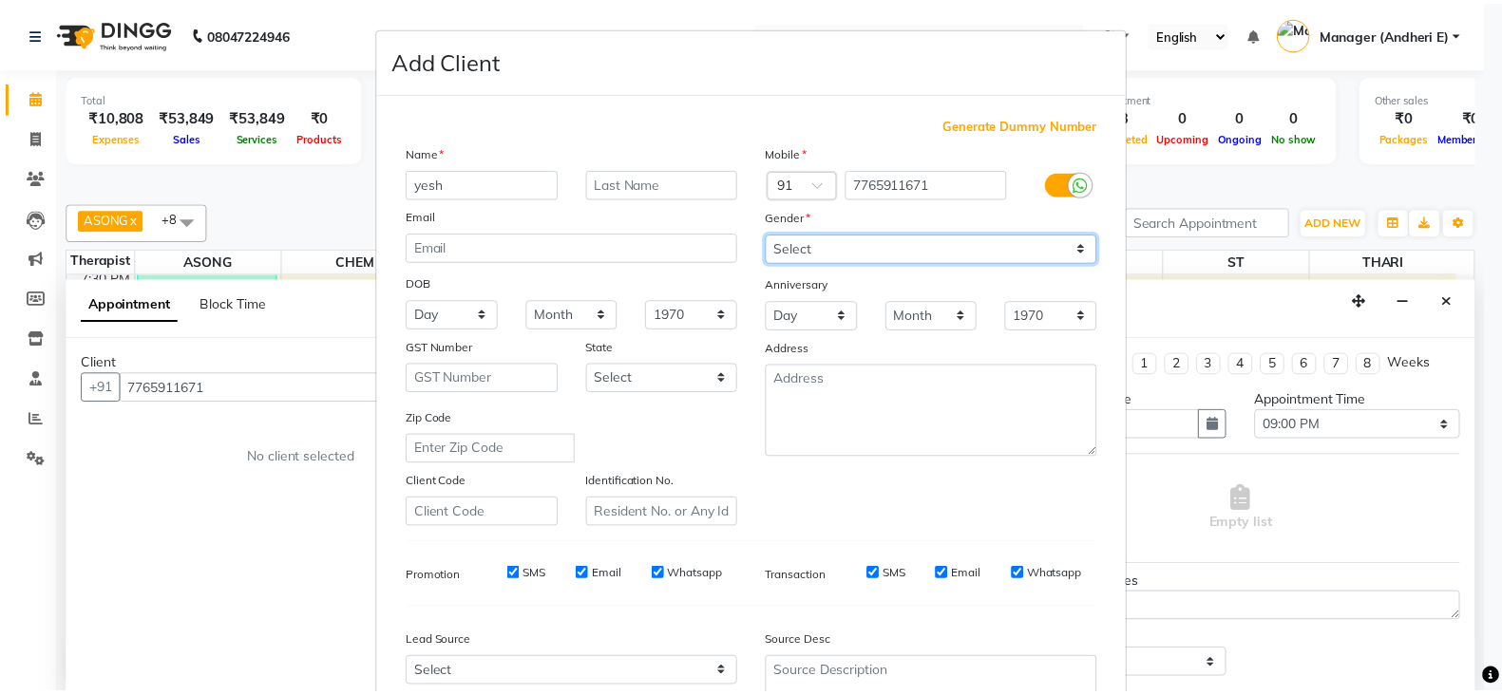
scroll to position [192, 0]
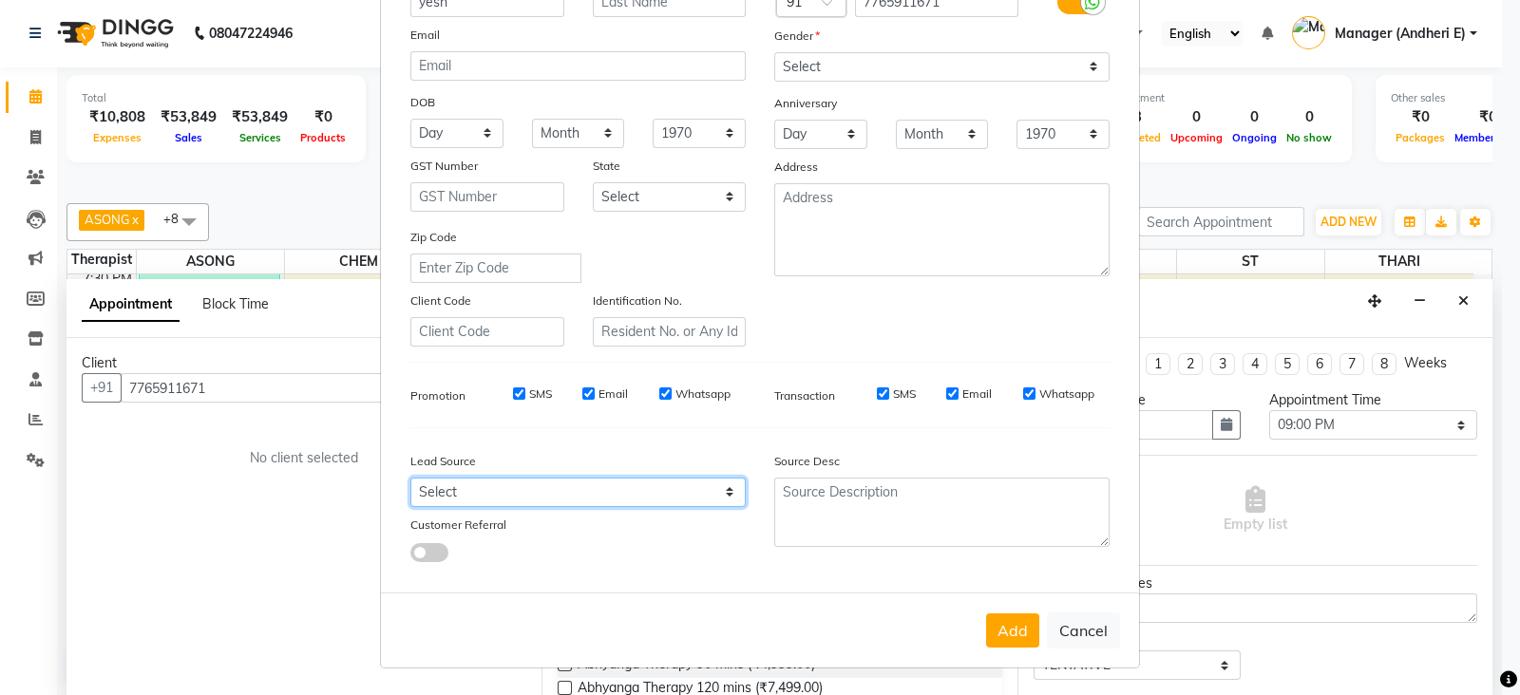
click at [668, 487] on select "Select Walk-in Referral Friend Advertisement Facebook JustDial Google Other Web…" at bounding box center [577, 492] width 335 height 29
select select "47850"
click at [410, 478] on select "Select Walk-in Referral Friend Advertisement Facebook JustDial Google Other Web…" at bounding box center [577, 492] width 335 height 29
click at [1000, 626] on button "Add" at bounding box center [1012, 631] width 53 height 34
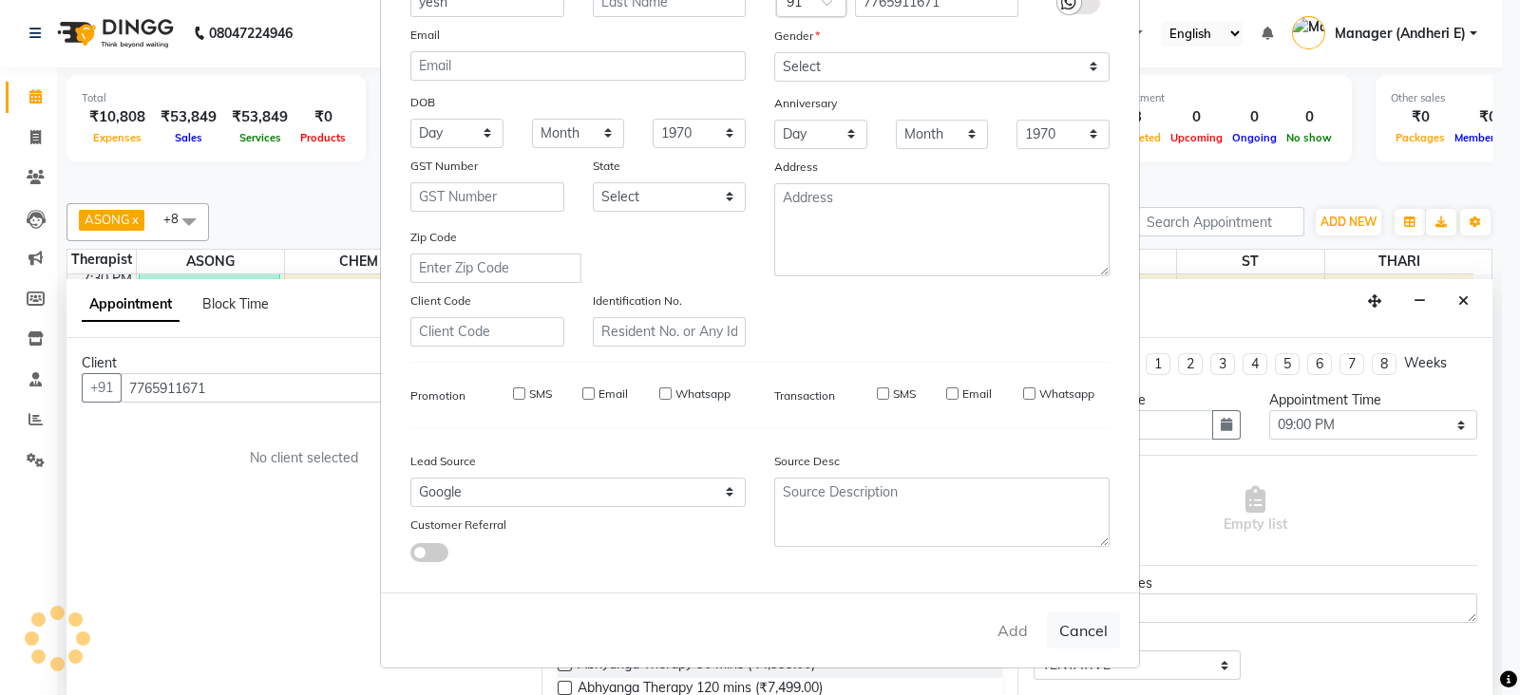
select select
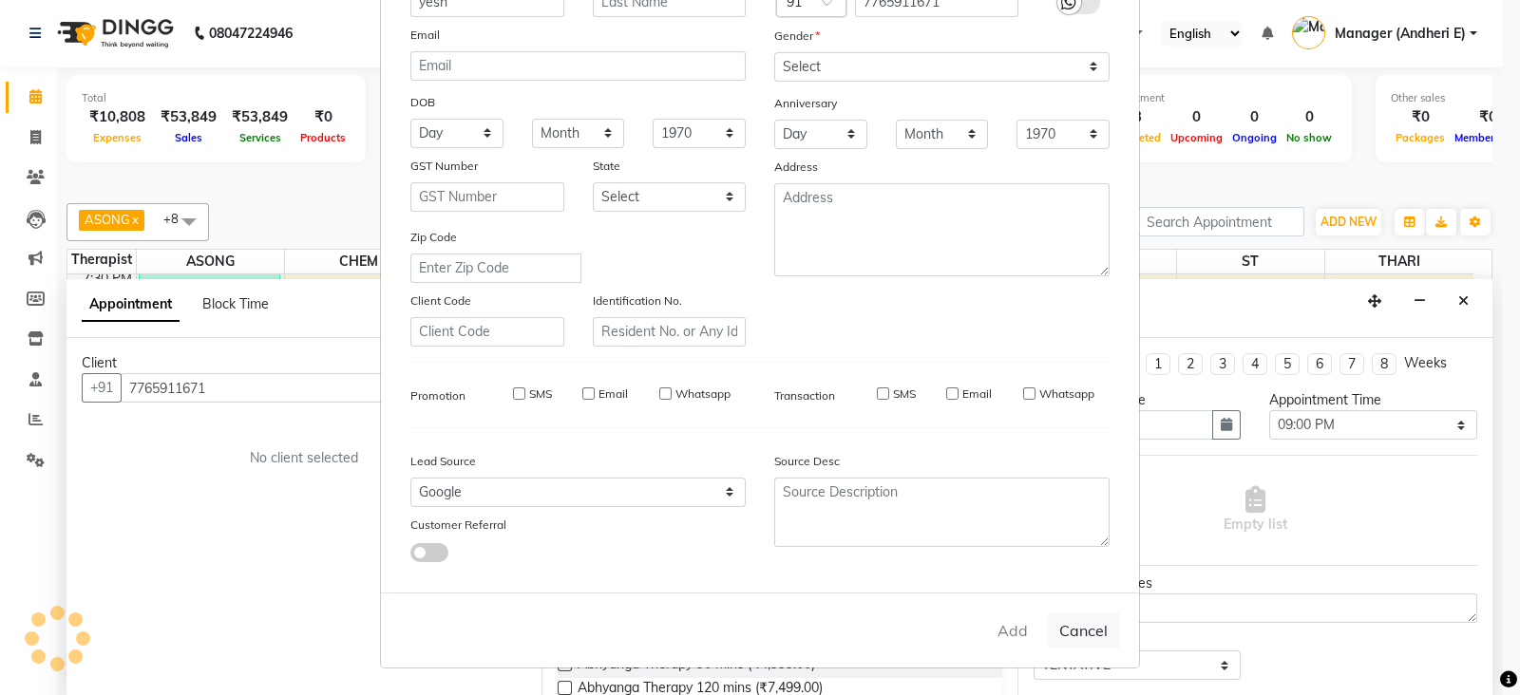
select select
checkbox input "false"
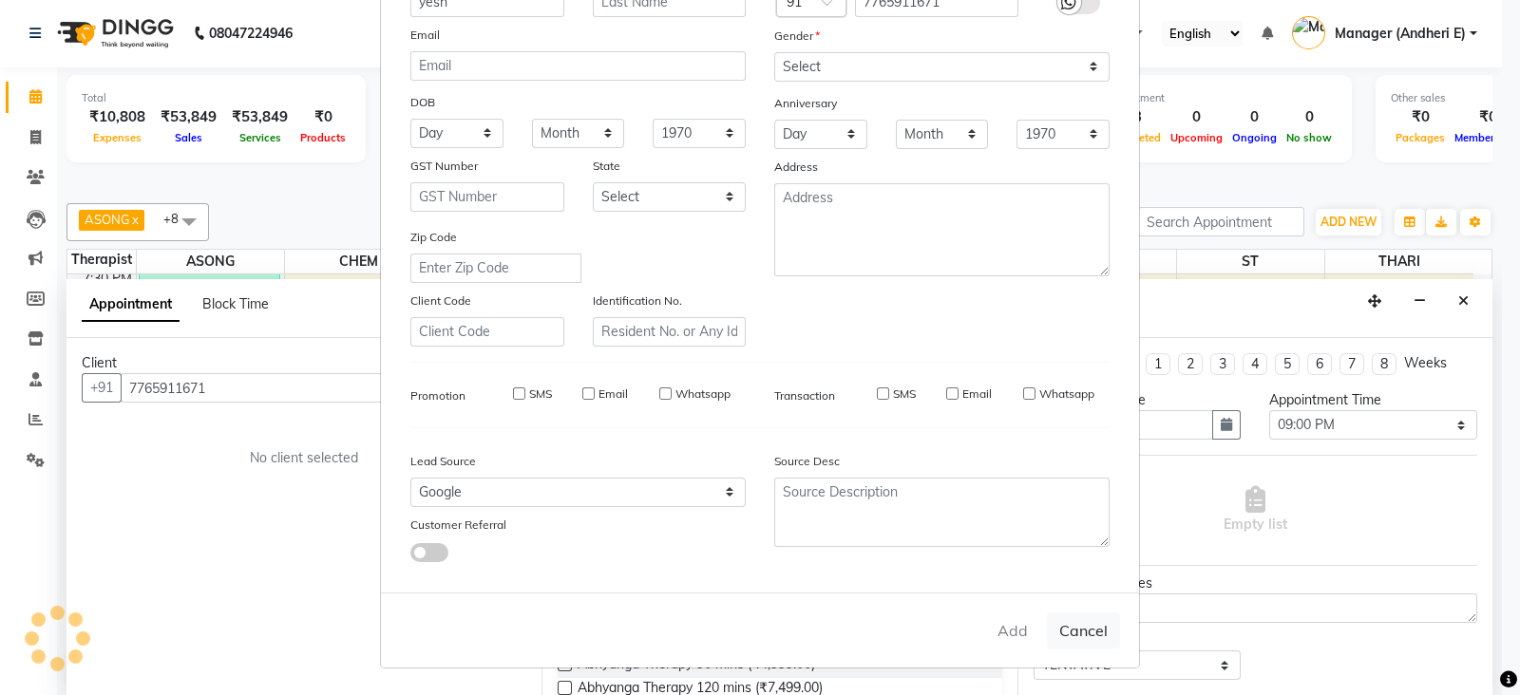
checkbox input "false"
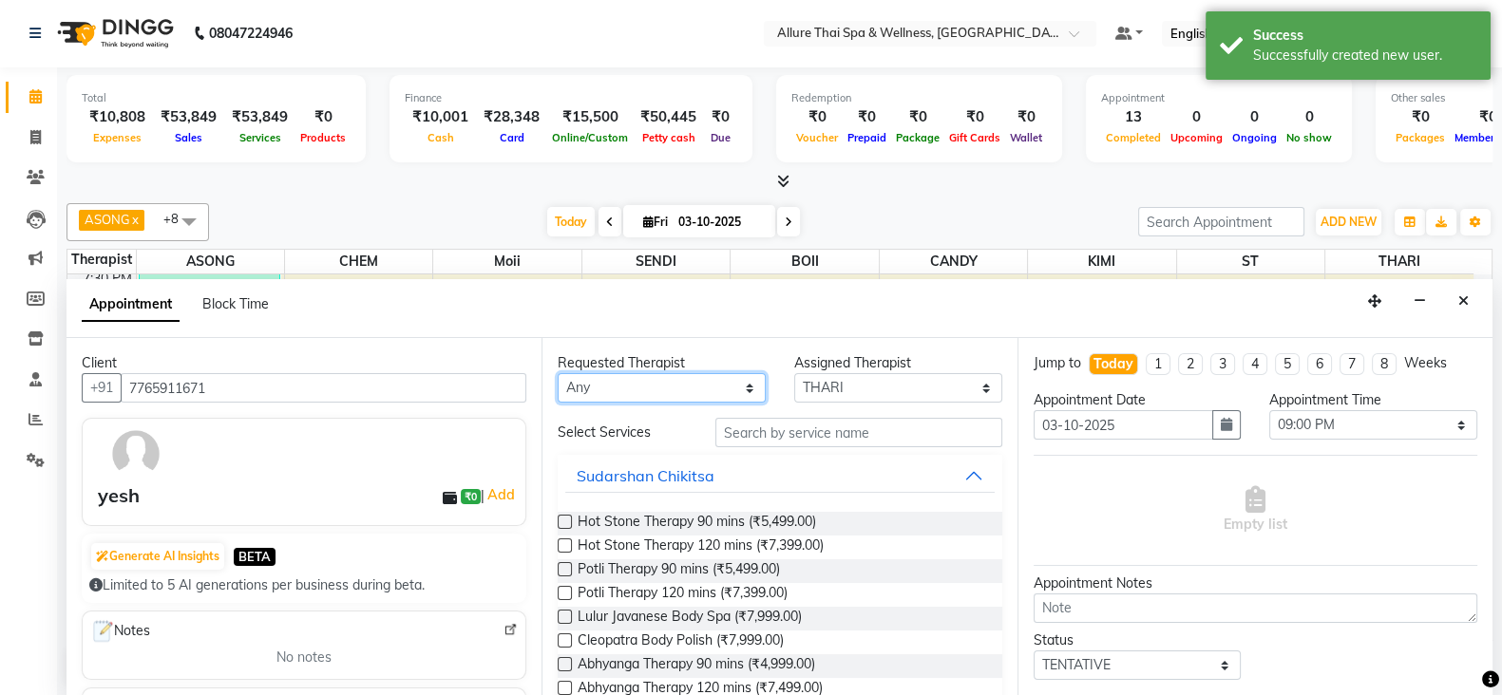
click at [646, 379] on select "Any ASONG [PERSON_NAME] BOII CANDY CHEM [PERSON_NAME] Moii SENDI ST THARI" at bounding box center [662, 387] width 208 height 29
select select "89380"
click at [558, 373] on select "Any ASONG [PERSON_NAME] BOII CANDY CHEM [PERSON_NAME] Moii SENDI ST THARI" at bounding box center [662, 387] width 208 height 29
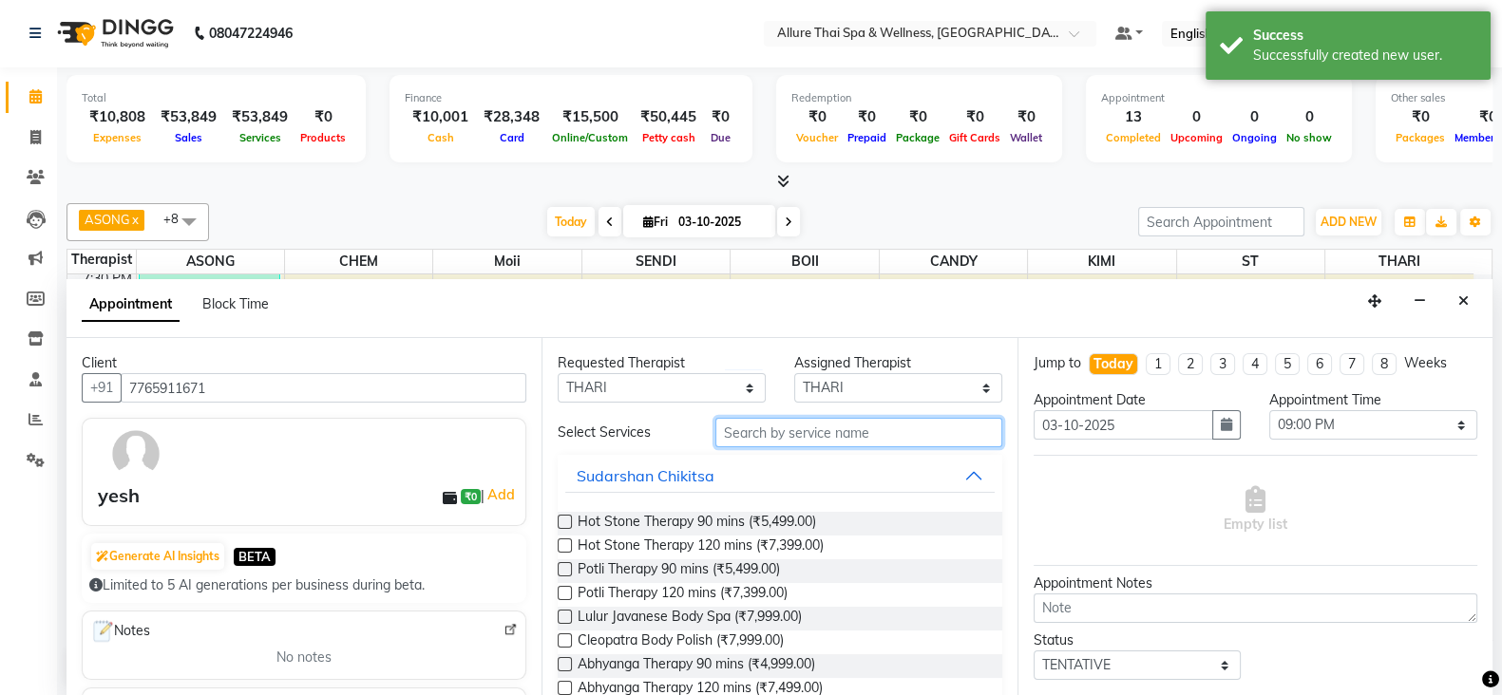
click at [779, 436] on input "text" at bounding box center [858, 432] width 287 height 29
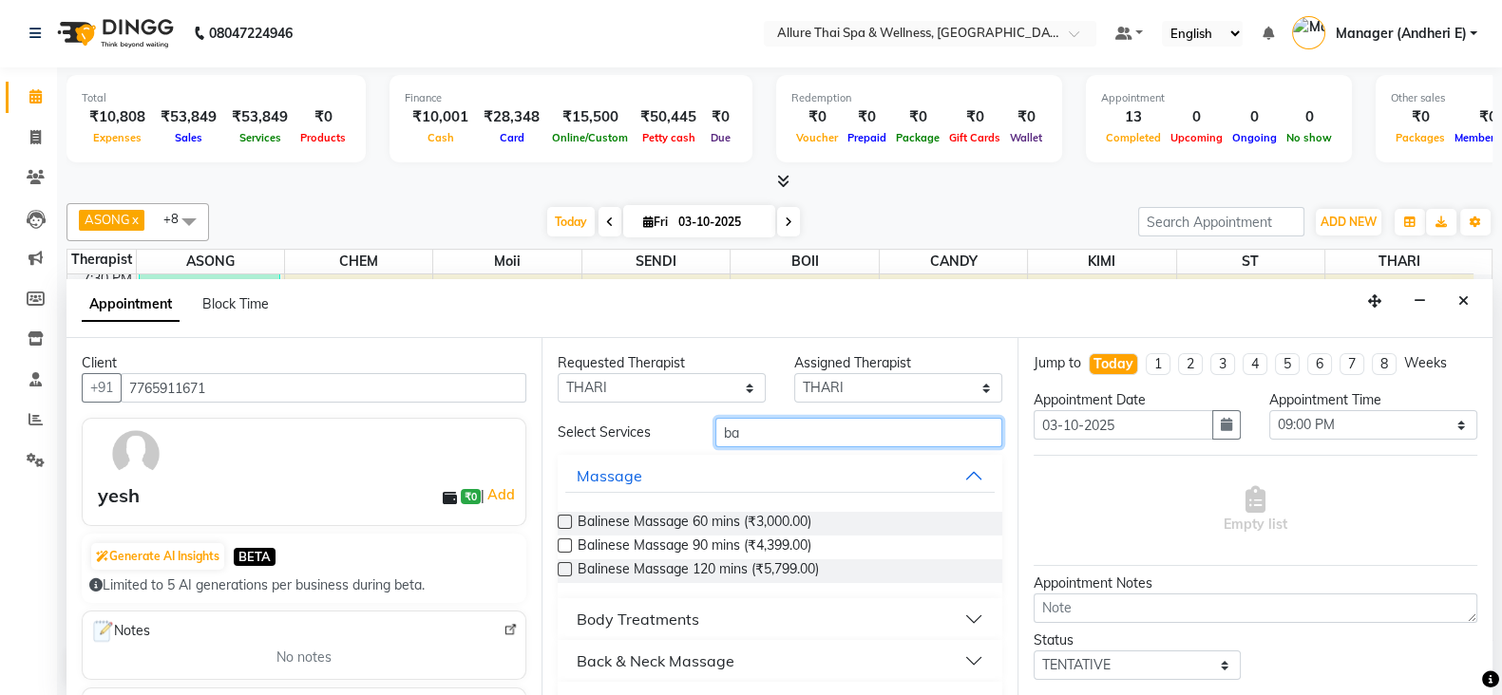
type input "ba"
click at [566, 521] on label at bounding box center [565, 522] width 14 height 14
click at [566, 521] on input "checkbox" at bounding box center [564, 524] width 12 height 12
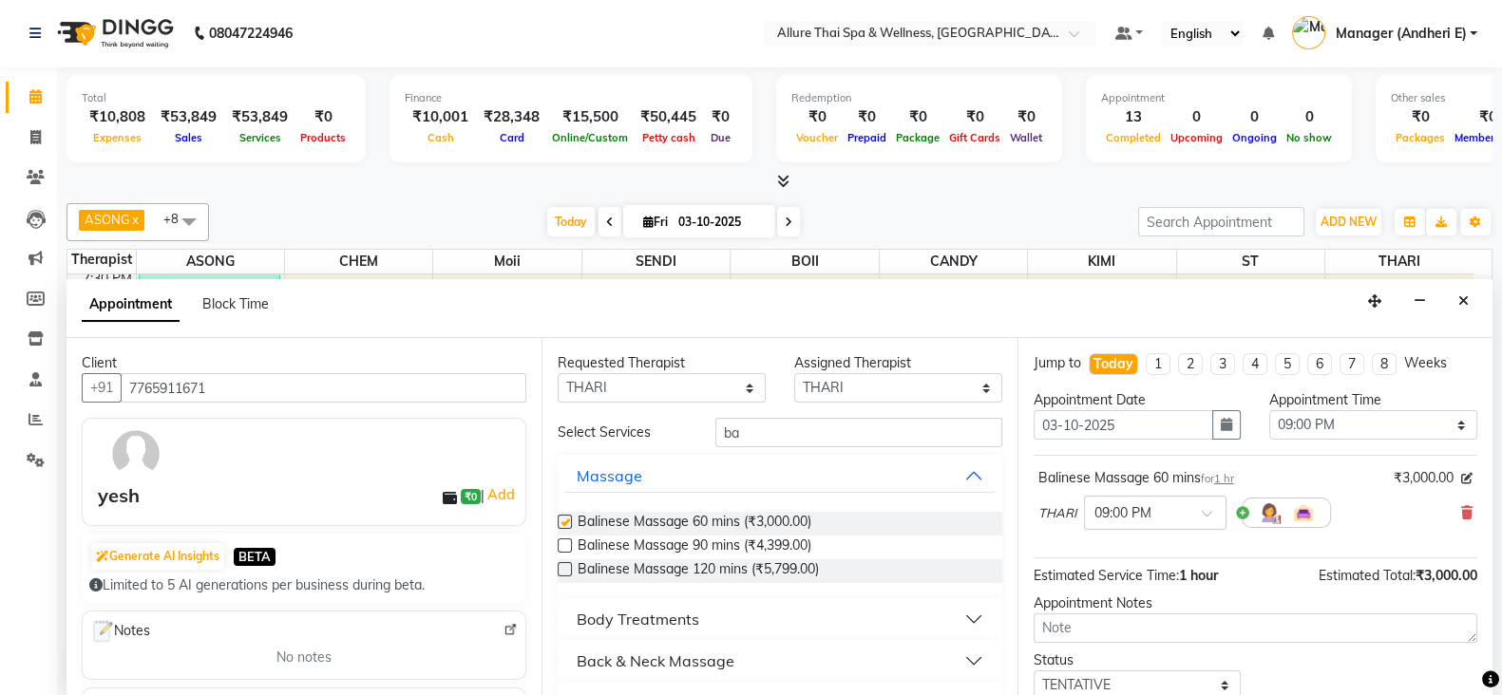
checkbox input "false"
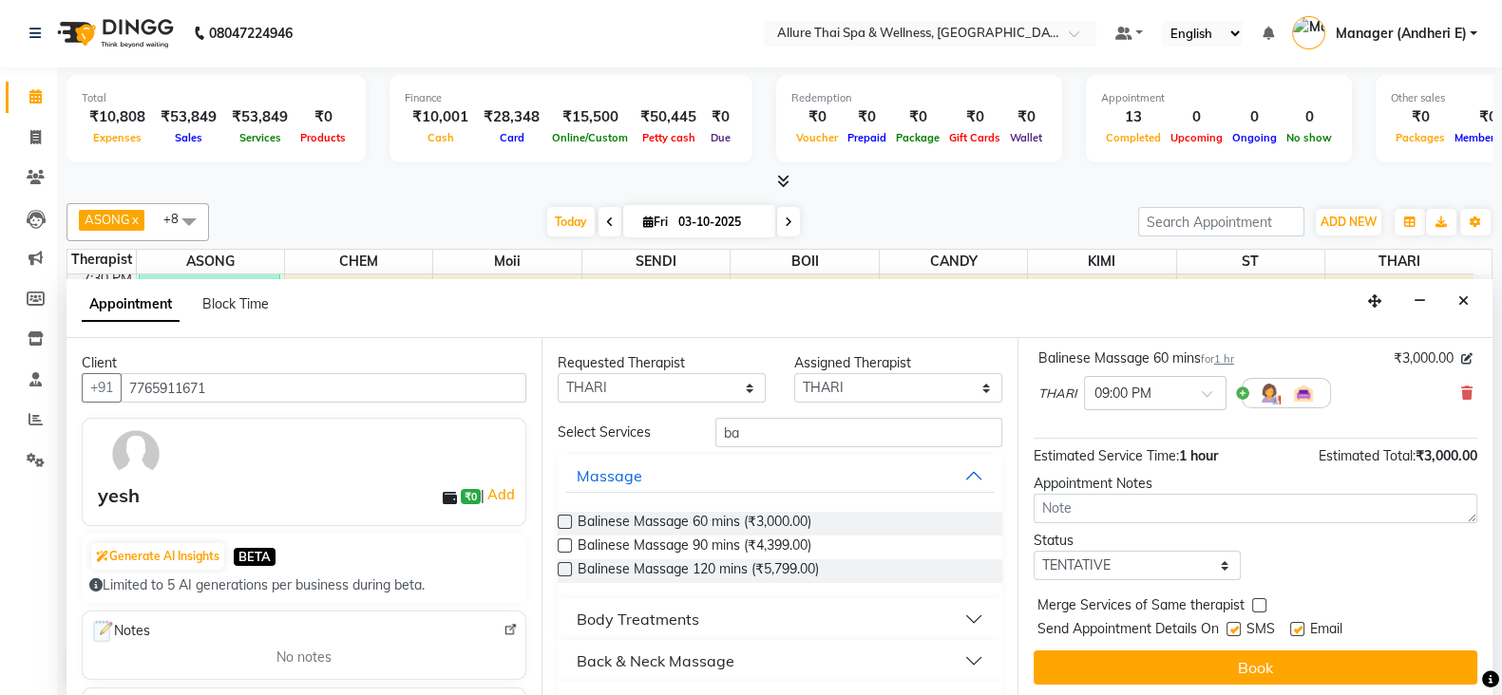
scroll to position [122, 0]
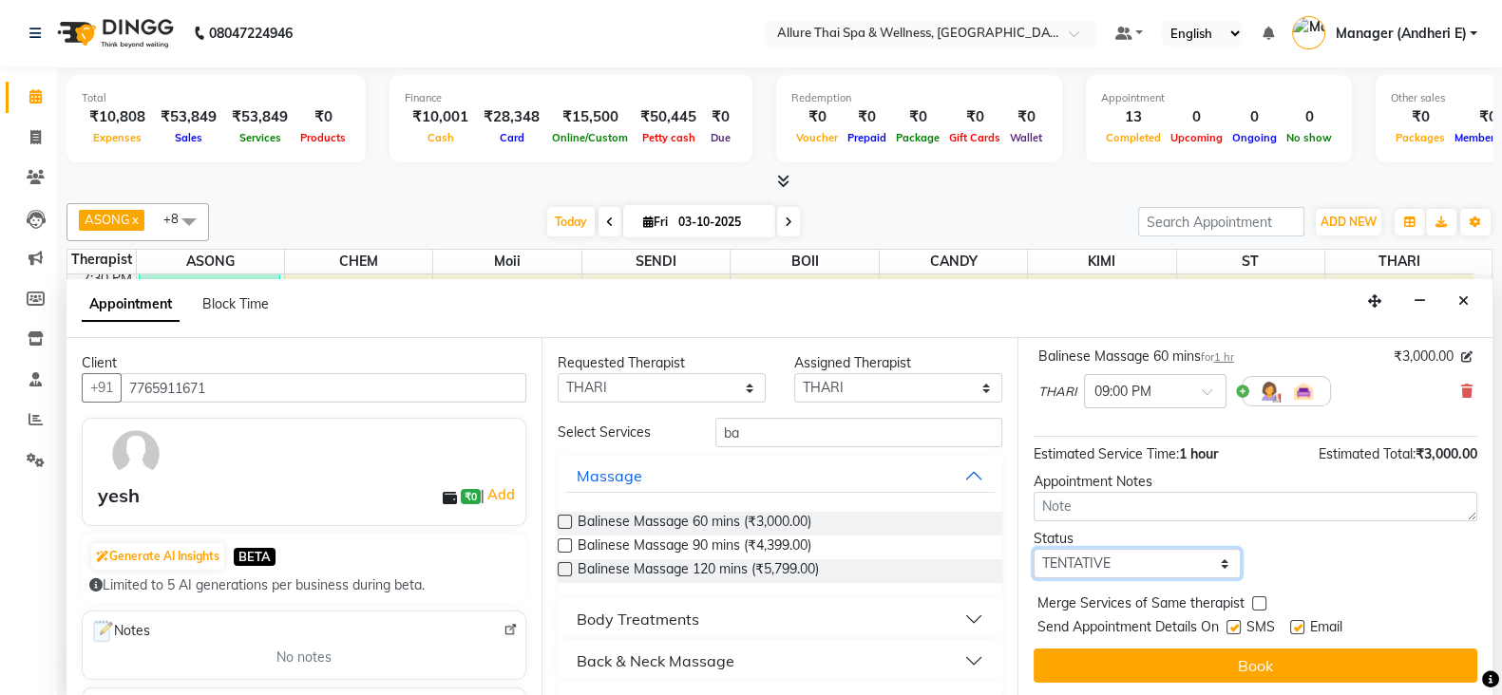
click at [1150, 569] on select "Select TENTATIVE CONFIRM CHECK-IN UPCOMING" at bounding box center [1137, 563] width 208 height 29
select select "confirm booking"
click at [1033, 549] on select "Select TENTATIVE CONFIRM CHECK-IN UPCOMING" at bounding box center [1137, 563] width 208 height 29
click at [1235, 626] on label at bounding box center [1233, 627] width 14 height 14
click at [1235, 626] on input "checkbox" at bounding box center [1232, 629] width 12 height 12
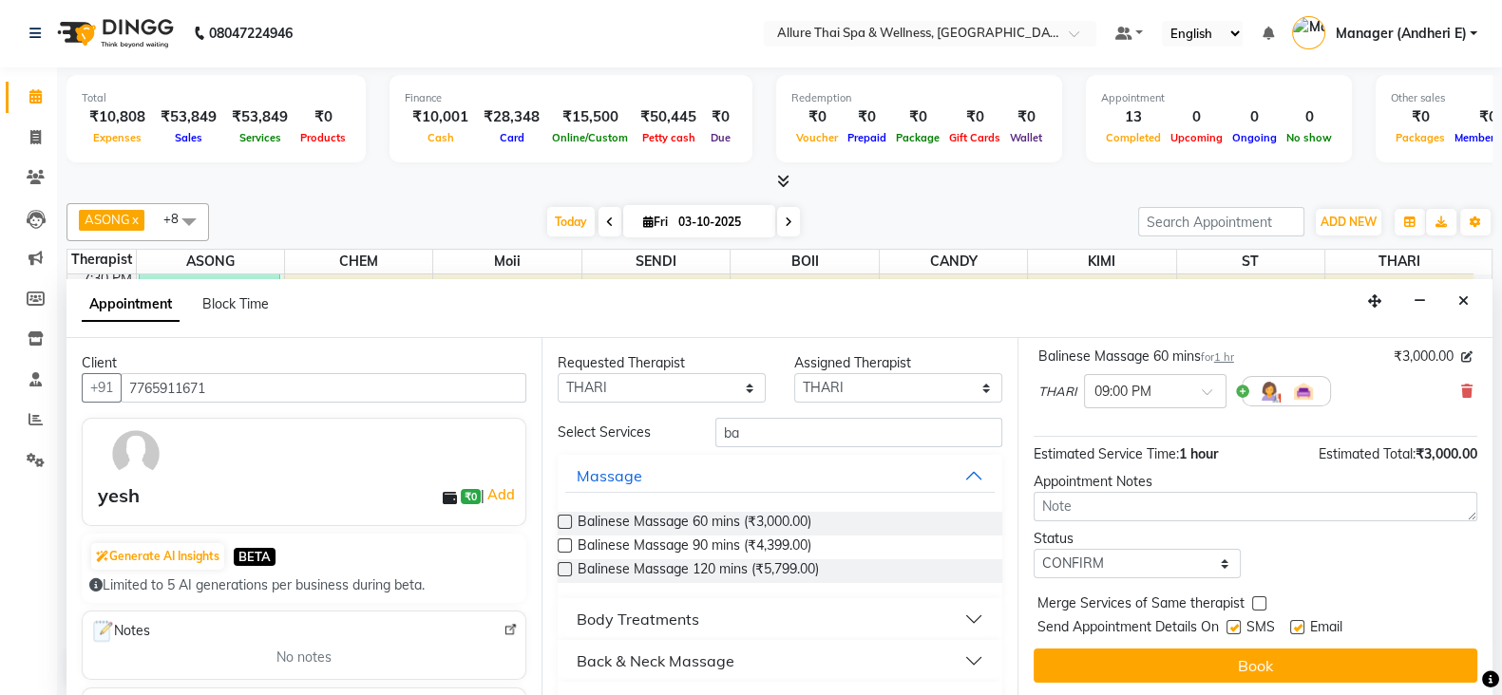
checkbox input "false"
click at [1301, 620] on label at bounding box center [1297, 627] width 14 height 14
click at [1301, 623] on input "checkbox" at bounding box center [1296, 629] width 12 height 12
checkbox input "false"
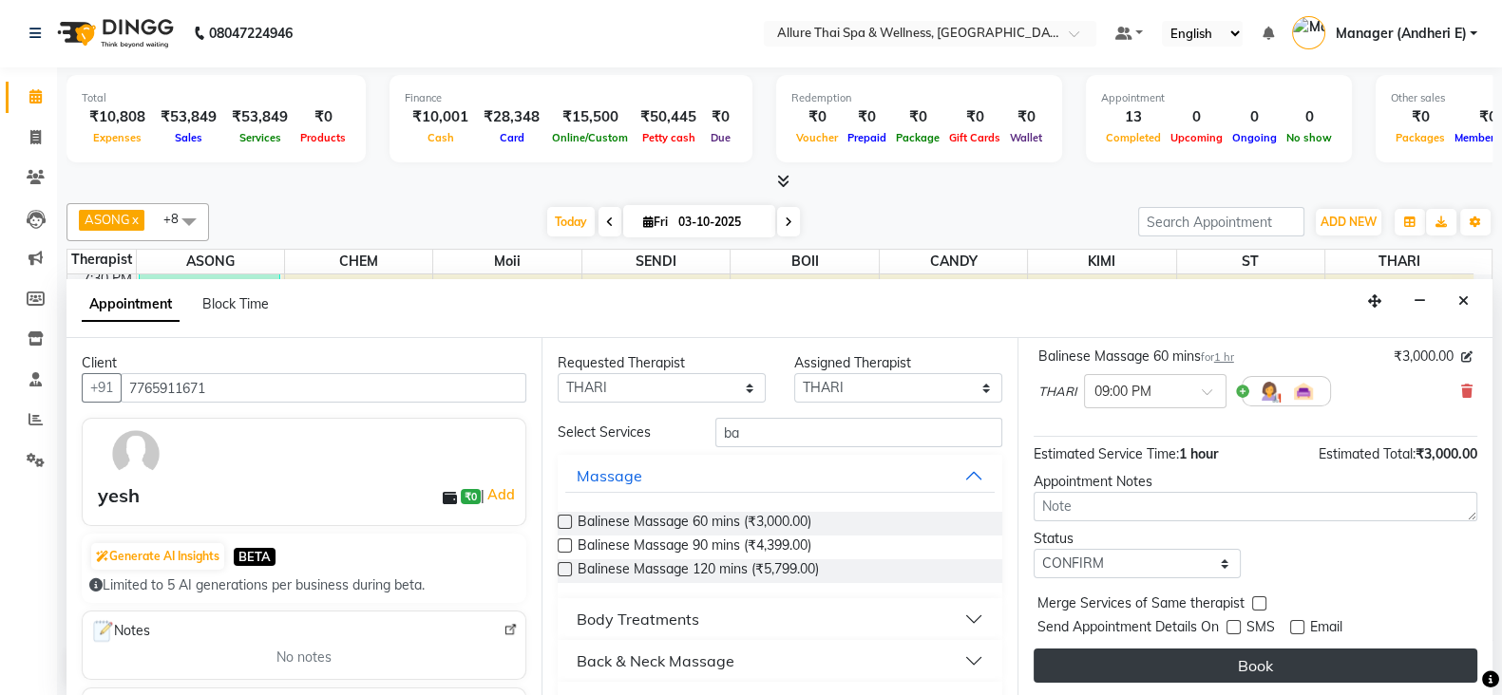
click at [1266, 662] on button "Book" at bounding box center [1255, 666] width 444 height 34
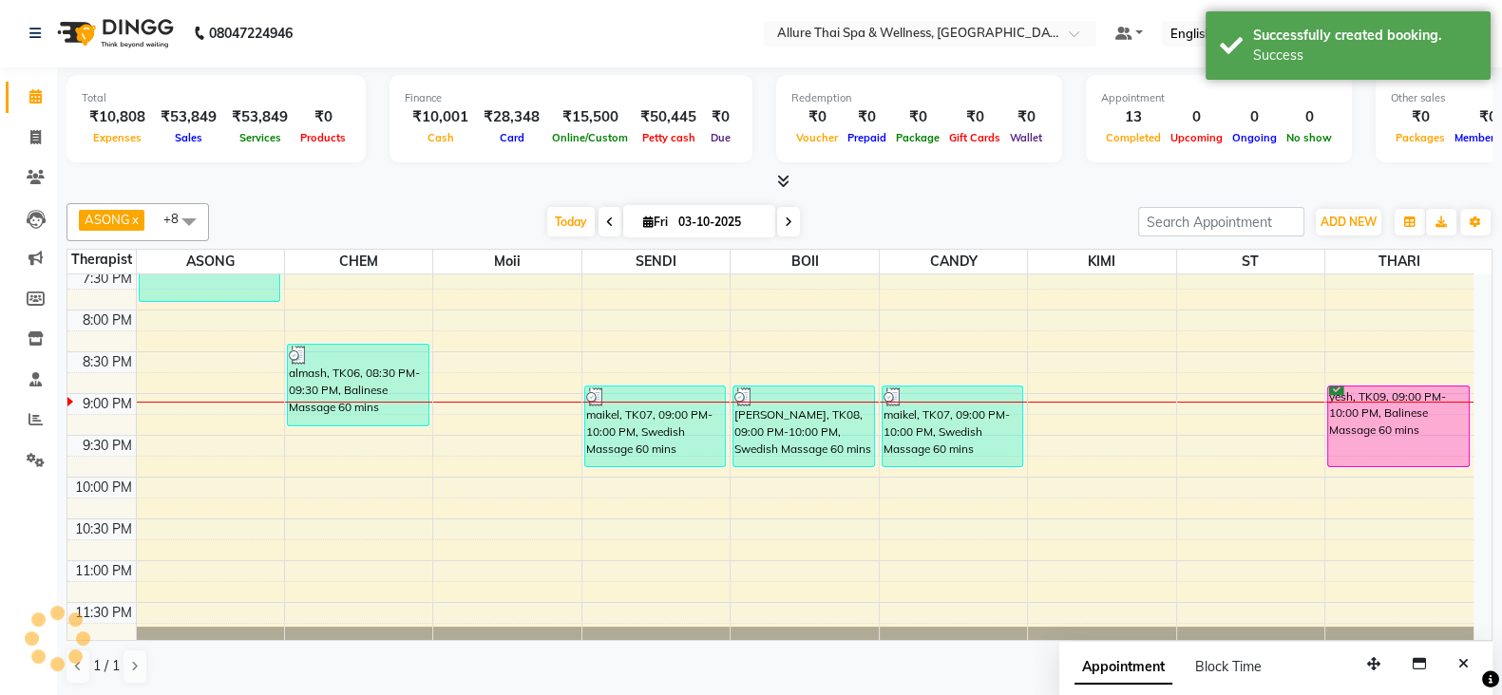
scroll to position [0, 0]
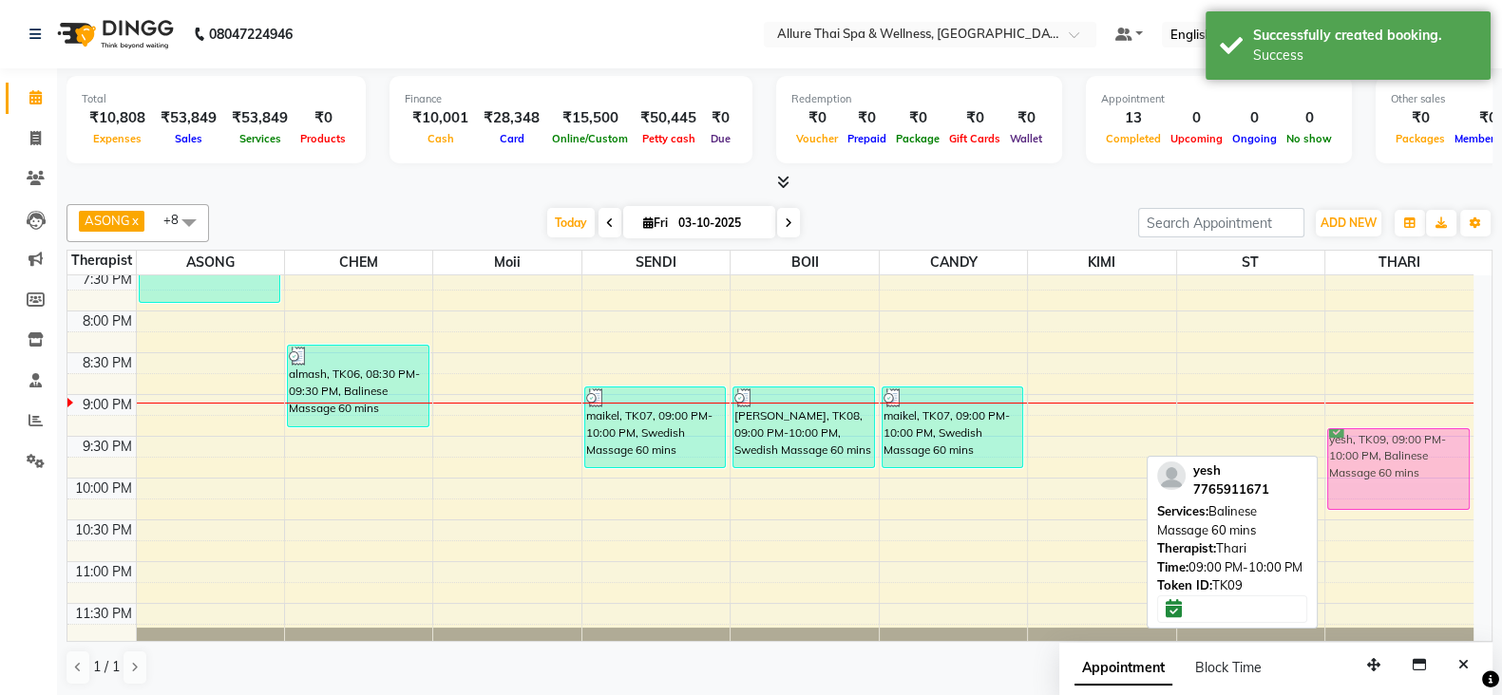
drag, startPoint x: 1392, startPoint y: 421, endPoint x: 1391, endPoint y: 462, distance: 40.9
click at [1391, 462] on div "PRUCL, TK04, 05:30 PM-07:00 PM, Deep Tissue Massage 90 mins yesh, TK09, 09:00 P…" at bounding box center [1399, 18] width 148 height 1253
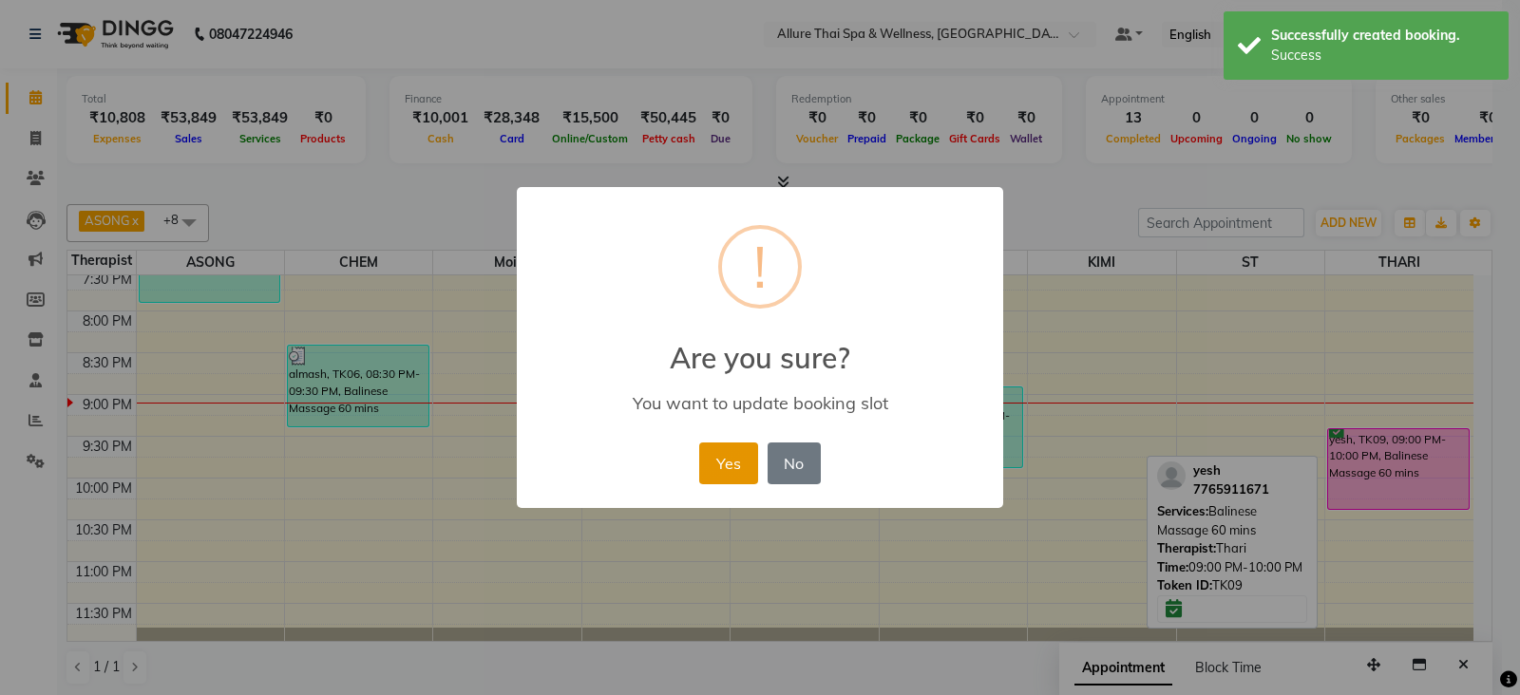
click at [729, 465] on button "Yes" at bounding box center [728, 464] width 58 height 42
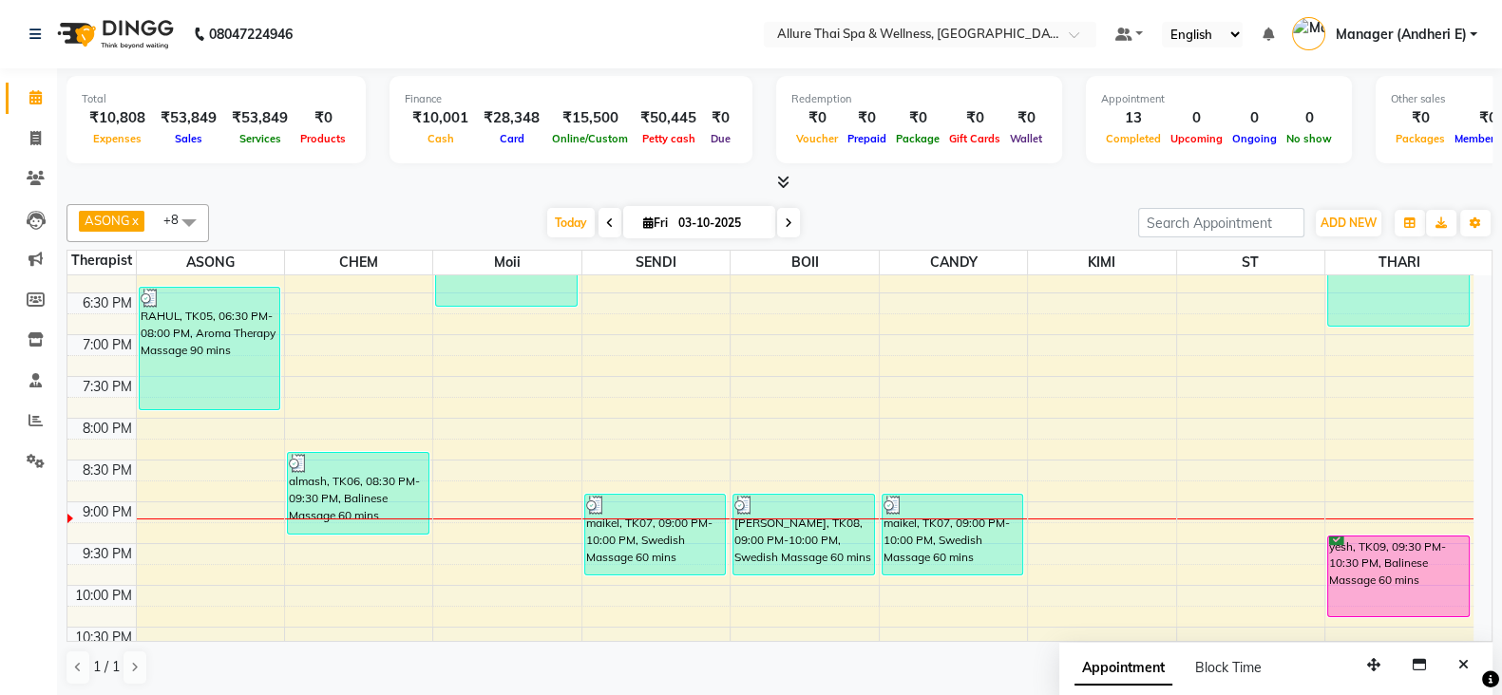
scroll to position [883, 0]
